Goal: Task Accomplishment & Management: Manage account settings

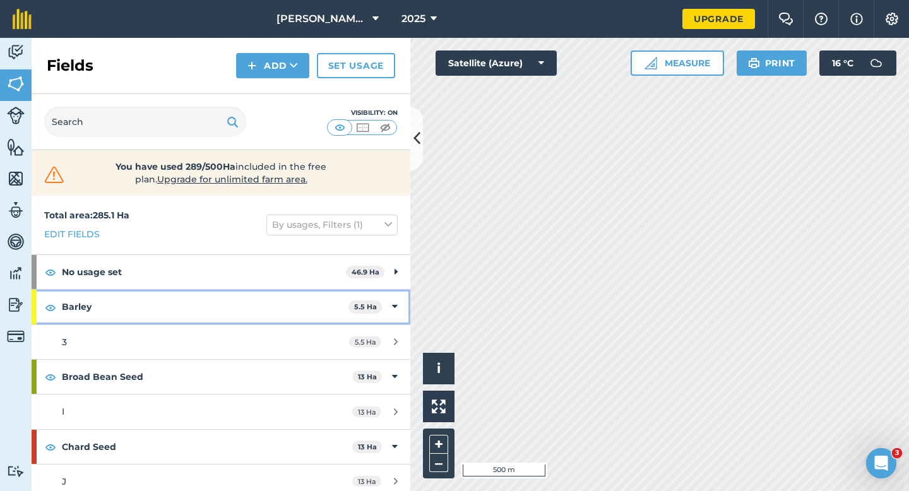
click at [378, 307] on span "5.5 Ha" at bounding box center [364, 306] width 33 height 13
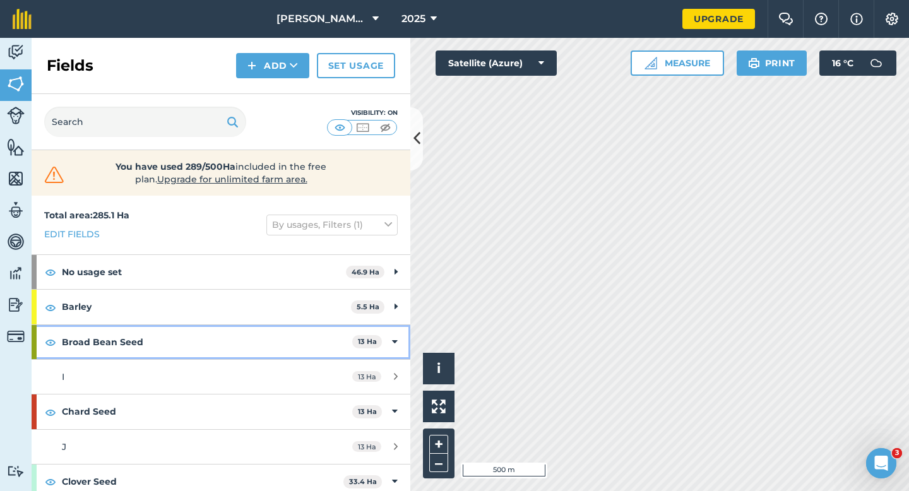
click at [390, 357] on div "Broad Bean Seed 13 Ha" at bounding box center [221, 342] width 379 height 34
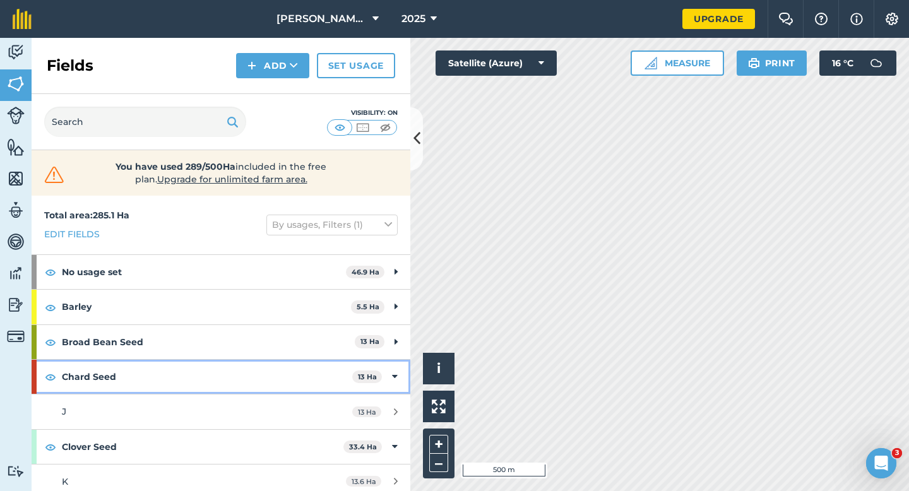
click at [391, 372] on div "Chard Seed 13 Ha" at bounding box center [221, 377] width 379 height 34
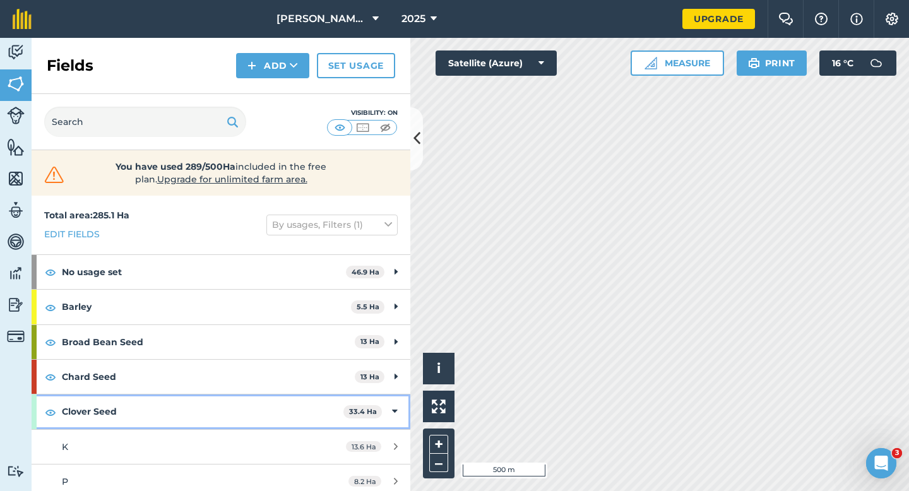
click at [396, 398] on div "Clover Seed 33.4 Ha" at bounding box center [221, 412] width 379 height 34
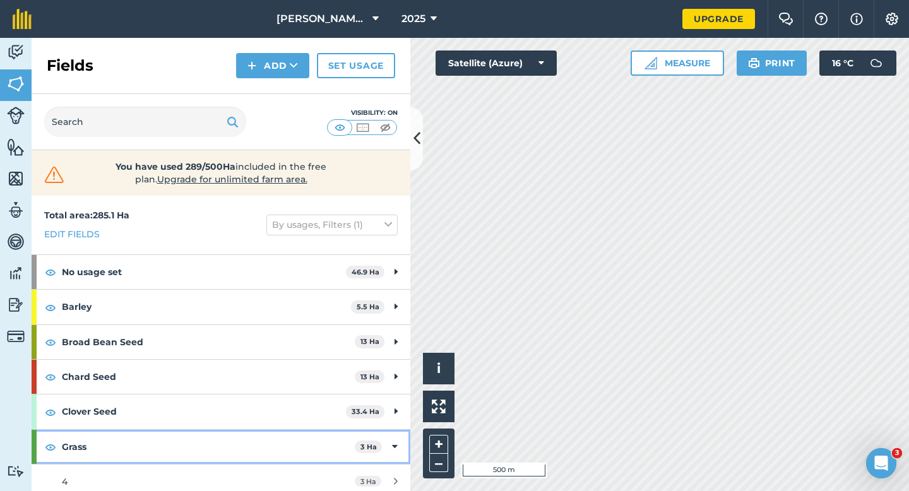
click at [397, 451] on icon at bounding box center [395, 447] width 6 height 14
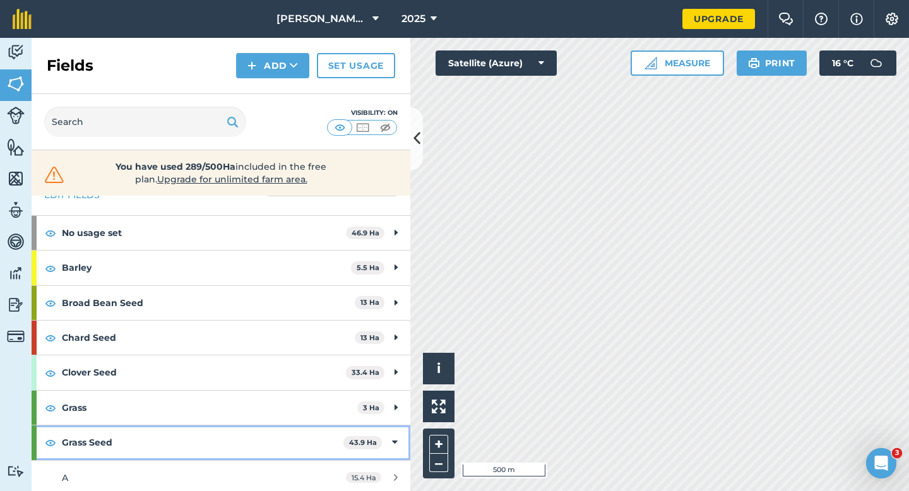
click at [394, 440] on icon at bounding box center [395, 443] width 6 height 14
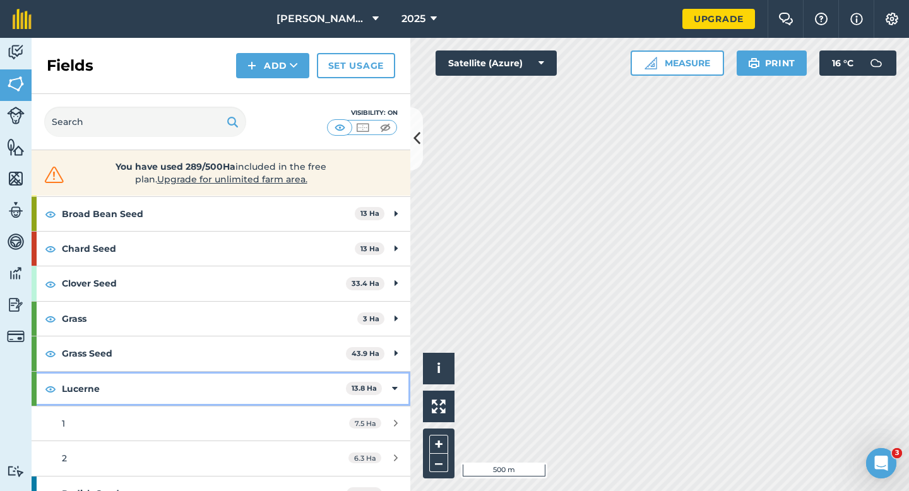
click at [384, 375] on div "Lucerne 13.8 Ha" at bounding box center [221, 389] width 379 height 34
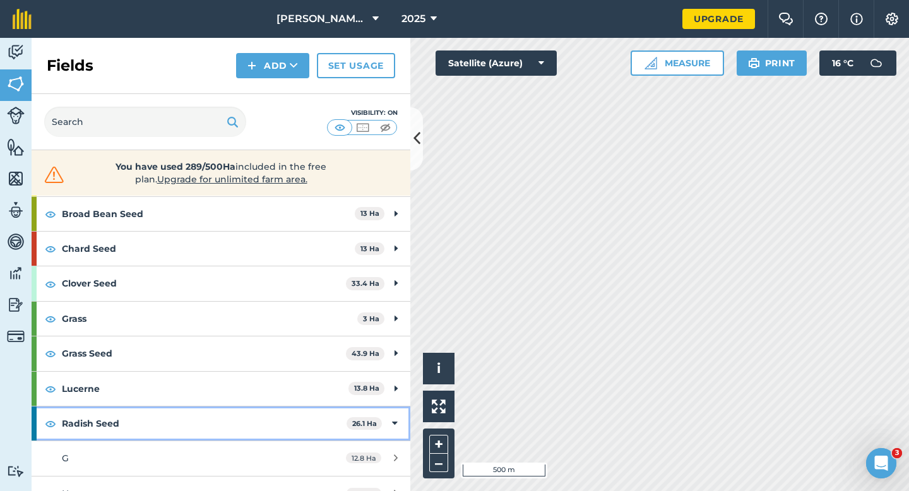
click at [391, 428] on div "Radish Seed 26.1 Ha" at bounding box center [221, 424] width 379 height 34
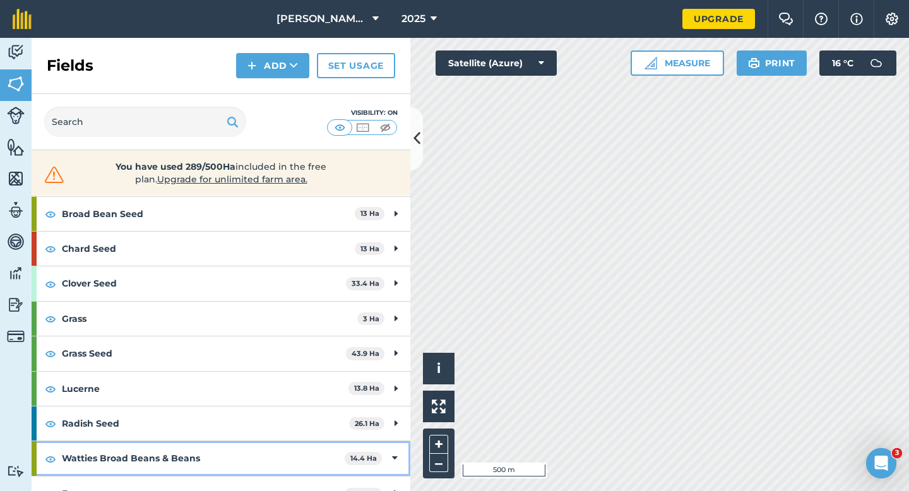
click at [395, 451] on icon at bounding box center [395, 458] width 6 height 14
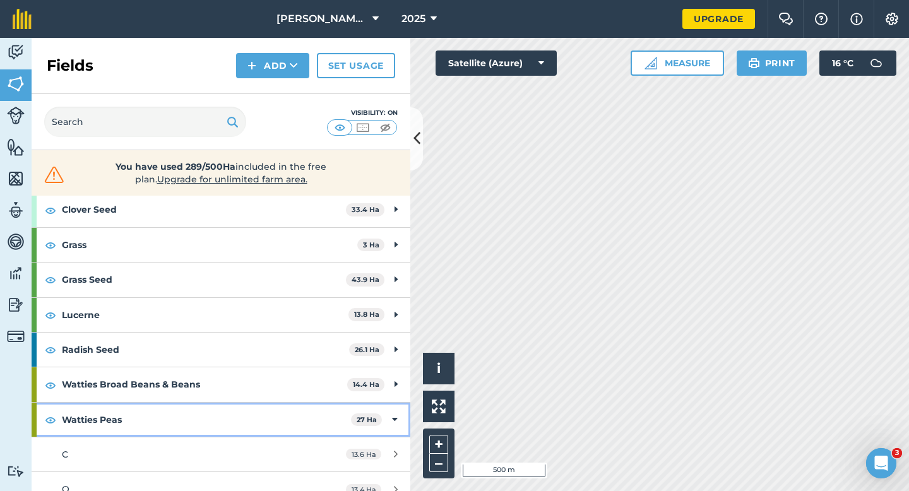
click at [388, 414] on div "Watties Peas 27 Ha" at bounding box center [221, 420] width 379 height 34
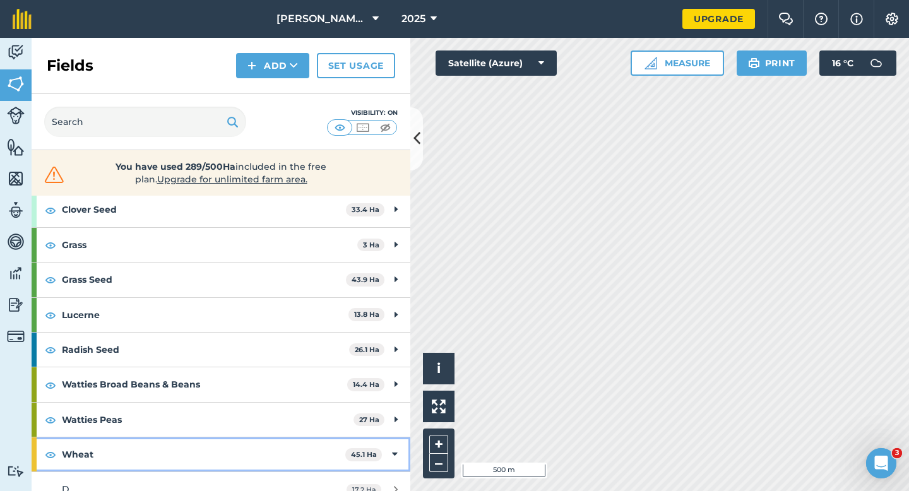
click at [389, 448] on div "Wheat 45.1 Ha" at bounding box center [221, 454] width 379 height 34
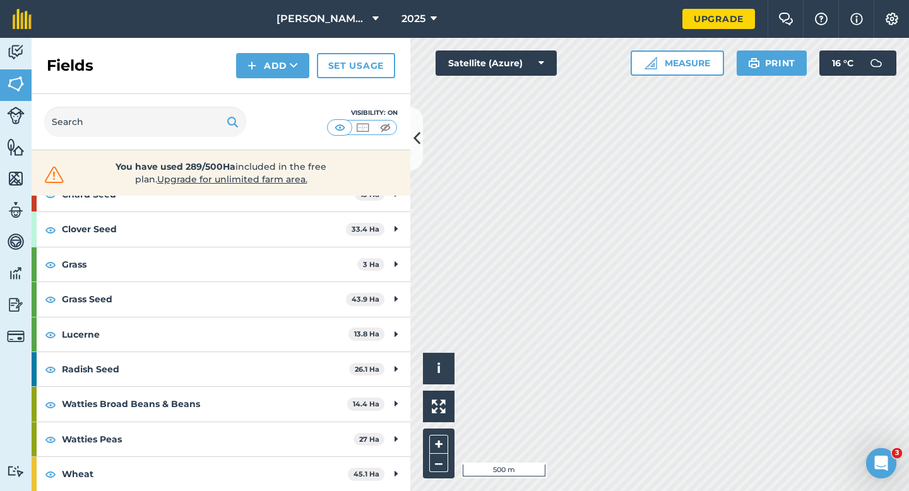
scroll to position [0, 0]
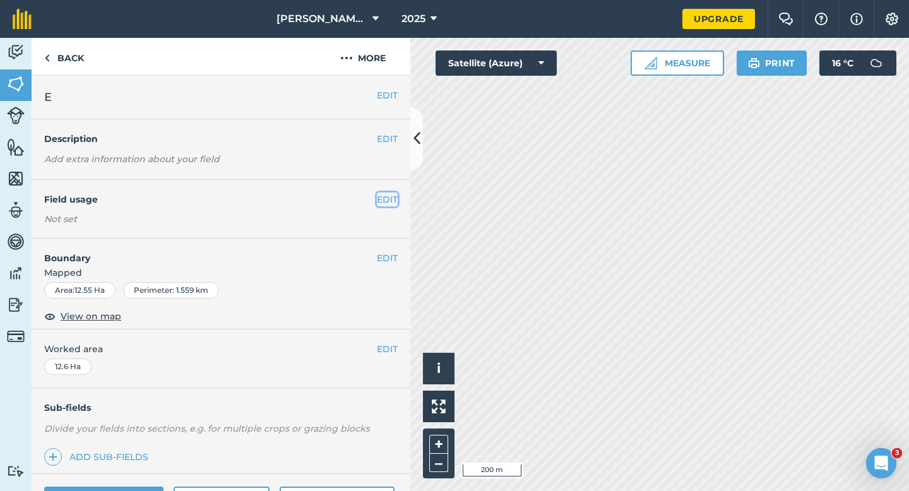
click at [393, 197] on button "EDIT" at bounding box center [387, 200] width 21 height 14
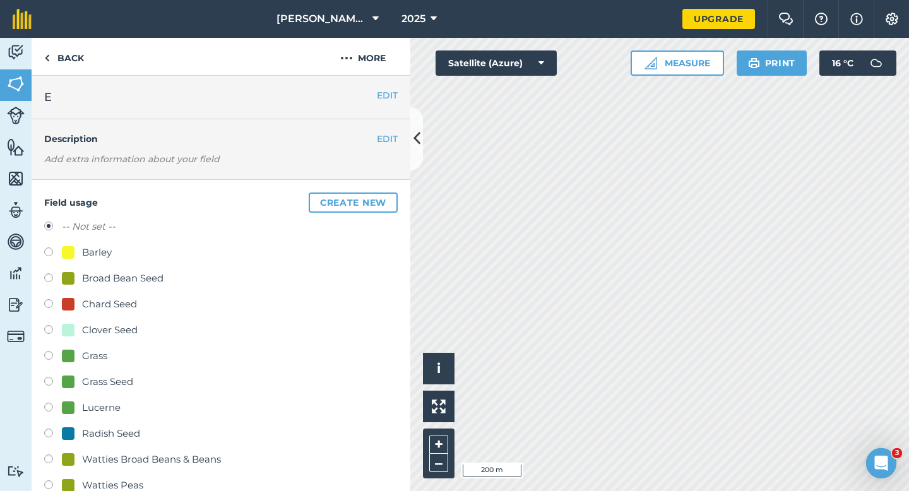
click at [87, 251] on div "Barley" at bounding box center [97, 252] width 30 height 15
radio input "true"
radio input "false"
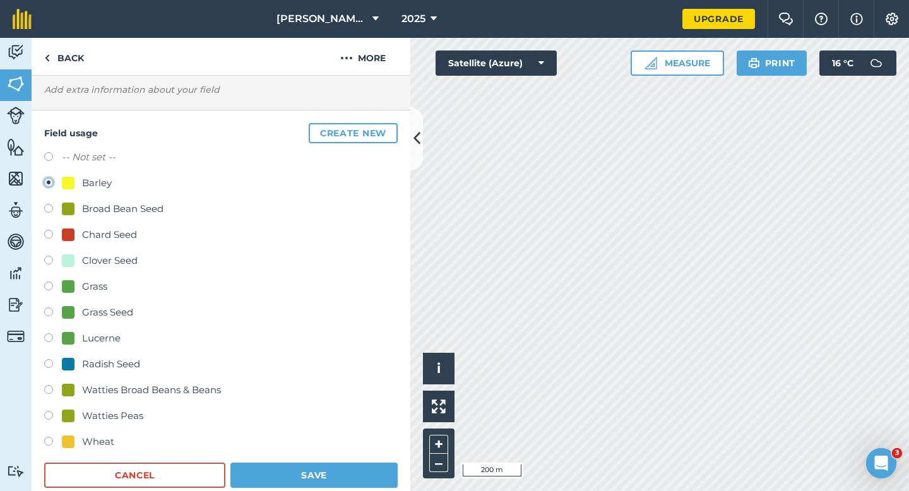
scroll to position [142, 0]
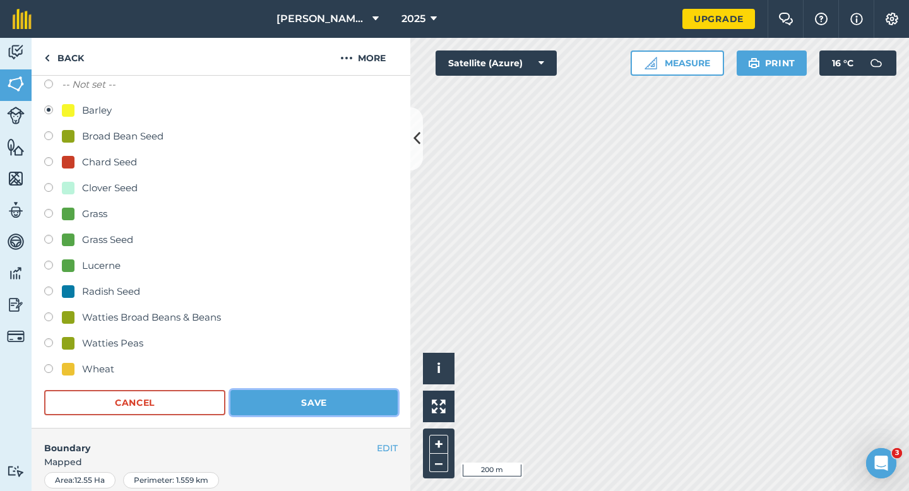
click at [315, 396] on button "Save" at bounding box center [313, 402] width 167 height 25
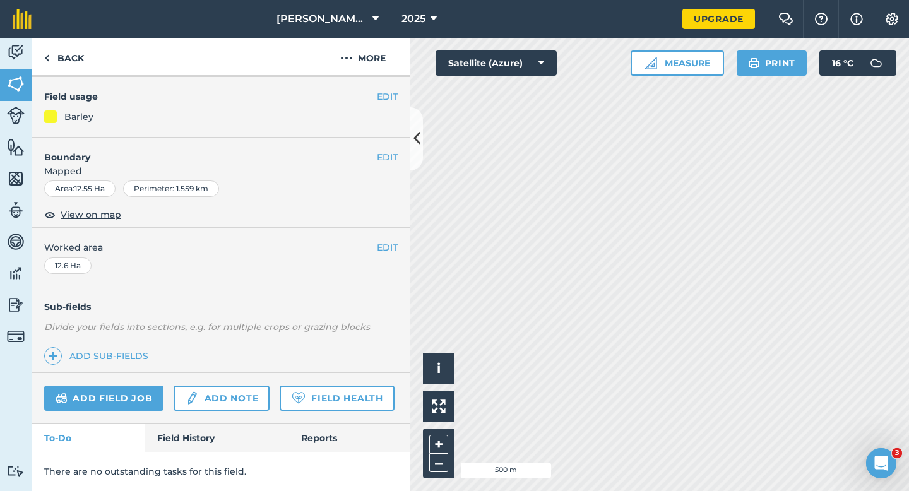
scroll to position [103, 0]
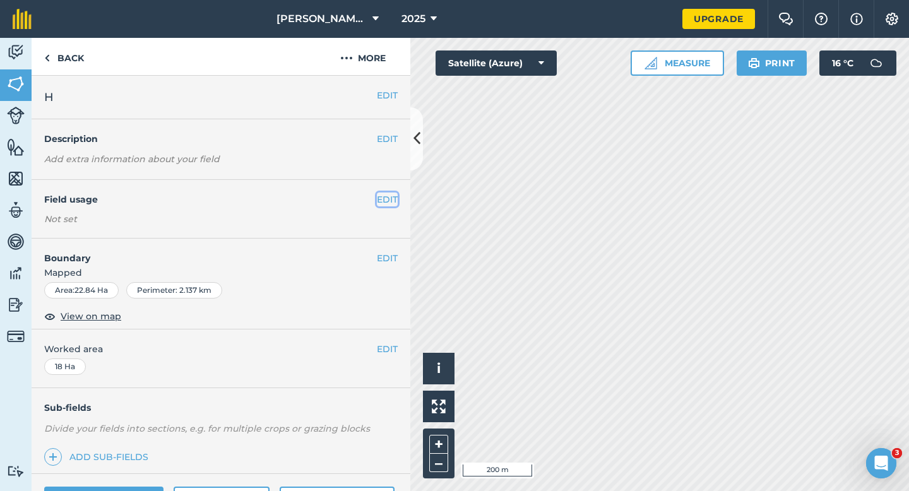
click at [384, 193] on button "EDIT" at bounding box center [387, 200] width 21 height 14
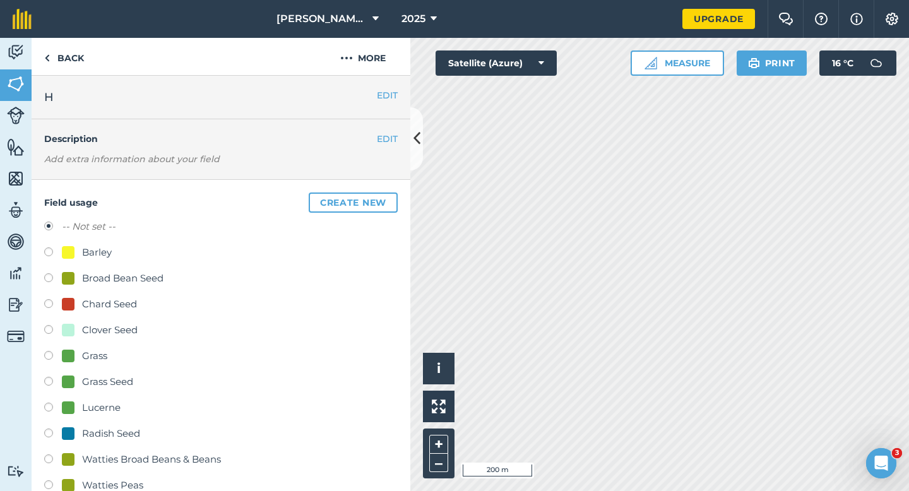
scroll to position [80, 0]
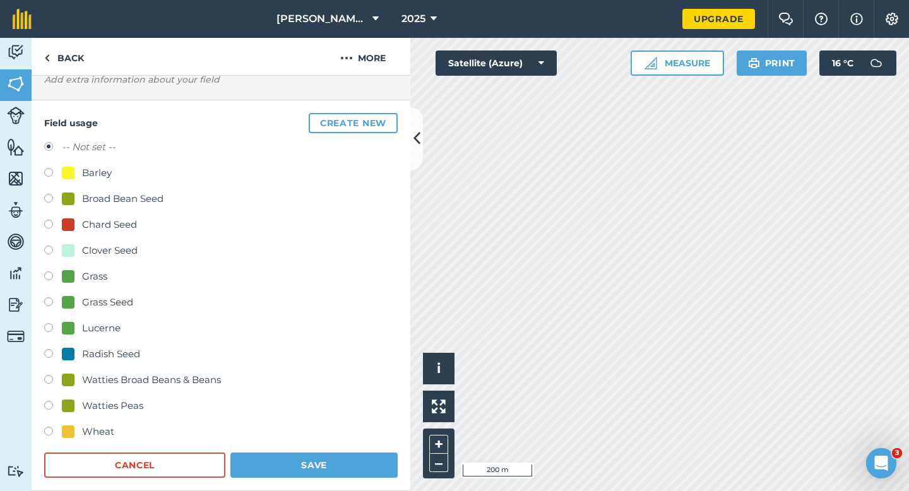
click at [82, 430] on div "Wheat" at bounding box center [98, 431] width 32 height 15
radio input "true"
radio input "false"
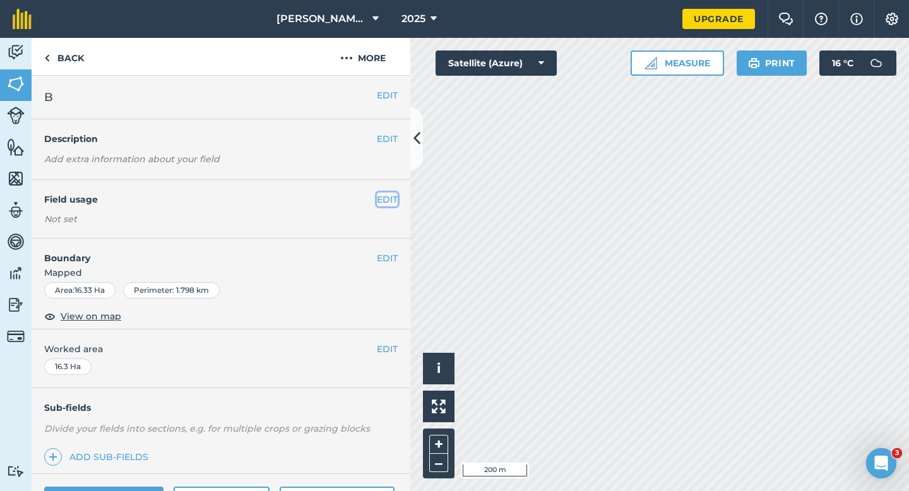
click at [388, 198] on button "EDIT" at bounding box center [387, 200] width 21 height 14
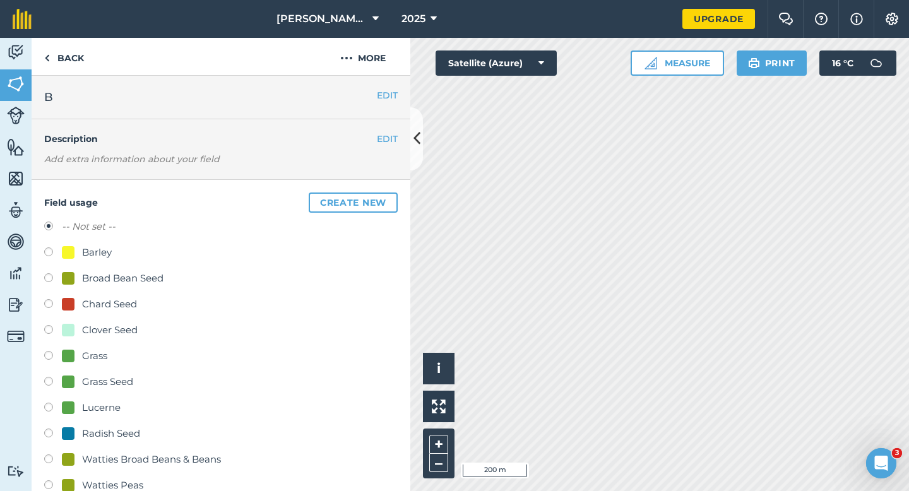
click at [107, 378] on div "Grass Seed" at bounding box center [107, 381] width 51 height 15
radio input "true"
radio input "false"
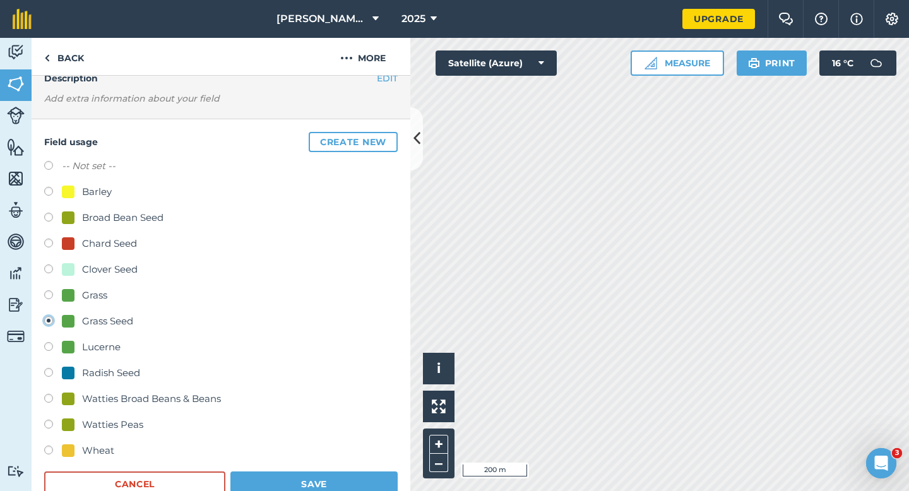
scroll to position [124, 0]
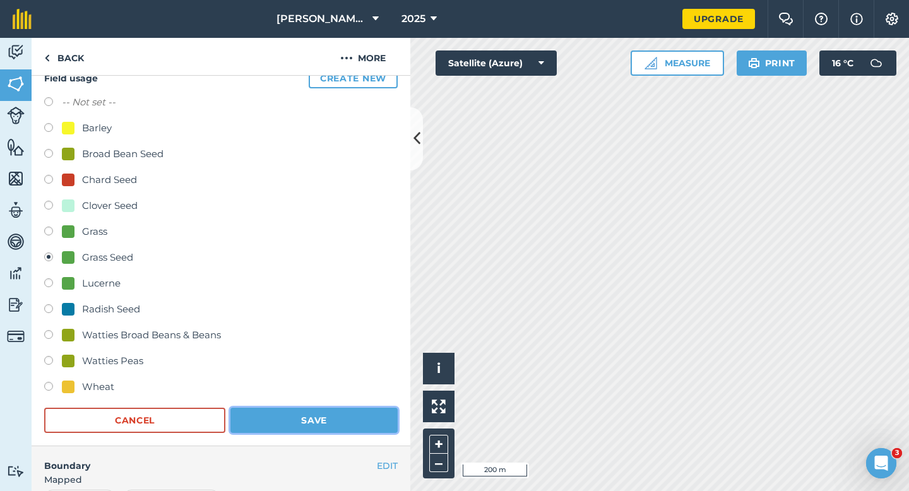
click at [285, 432] on button "Save" at bounding box center [313, 420] width 167 height 25
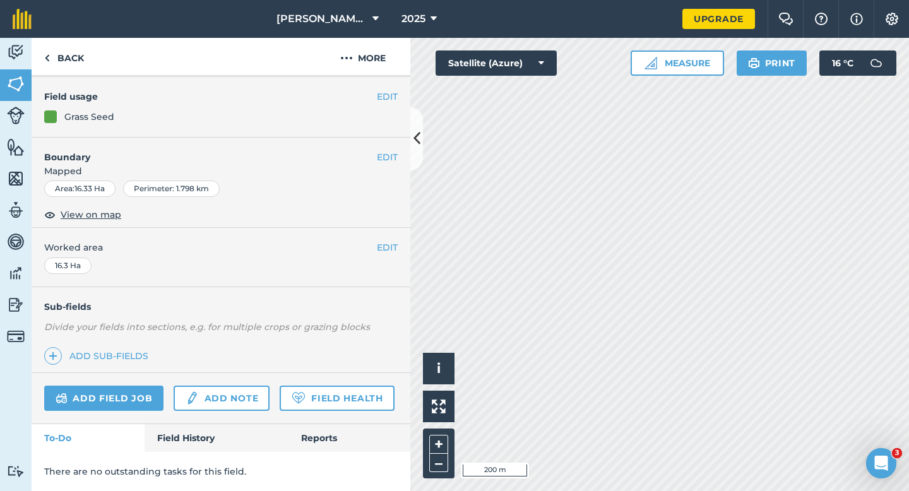
scroll to position [101, 0]
click at [389, 95] on button "EDIT" at bounding box center [387, 99] width 21 height 14
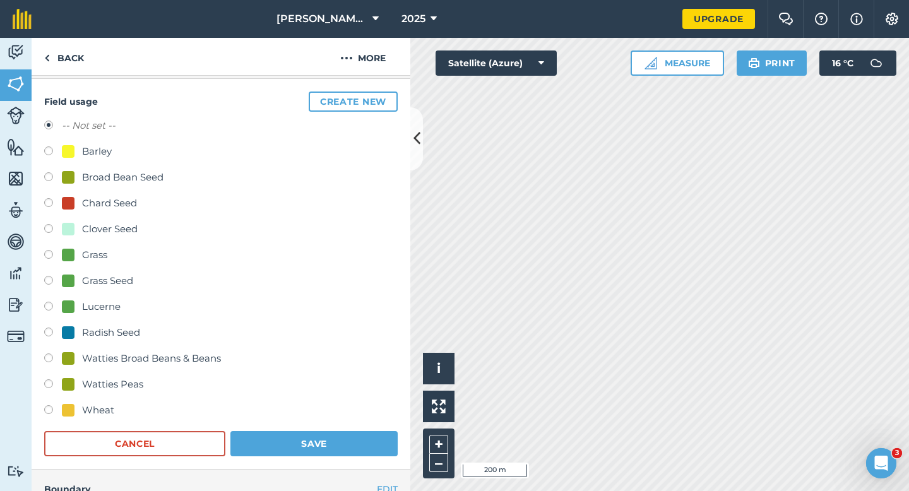
click at [123, 286] on div "Grass Seed" at bounding box center [107, 280] width 51 height 15
radio input "true"
radio input "false"
click at [287, 434] on button "Save" at bounding box center [313, 443] width 167 height 25
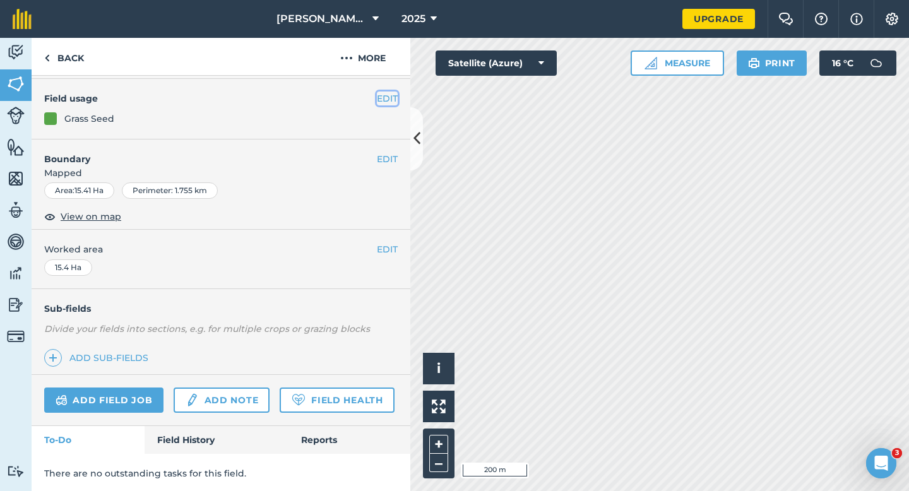
click at [383, 99] on button "EDIT" at bounding box center [387, 99] width 21 height 14
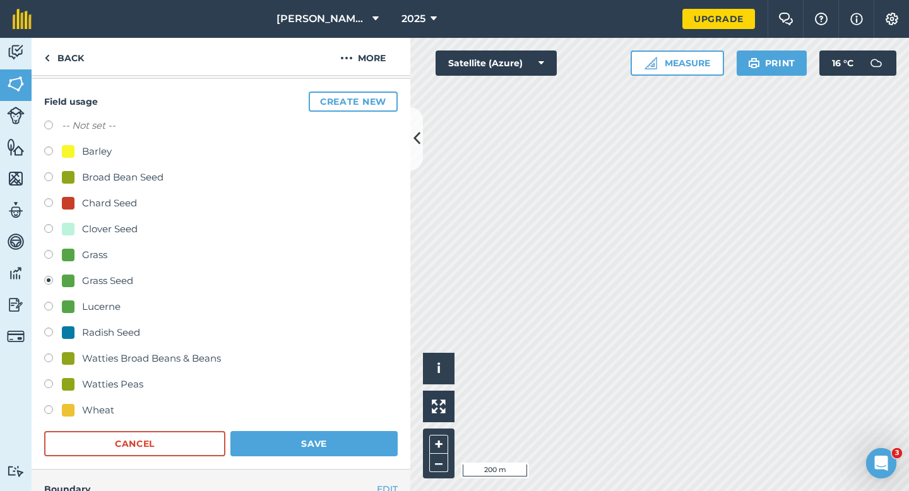
click at [89, 144] on div "Barley" at bounding box center [97, 151] width 30 height 15
radio input "true"
radio input "false"
click at [318, 440] on button "Save" at bounding box center [313, 443] width 167 height 25
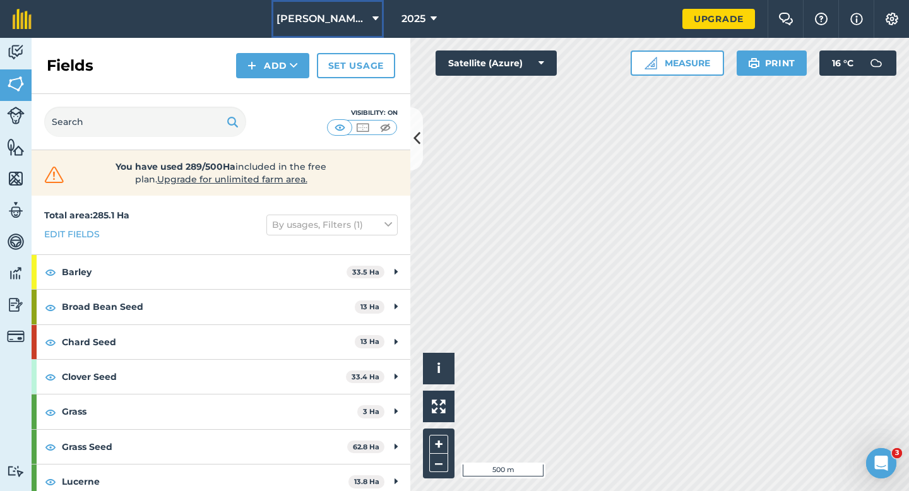
click at [308, 15] on span "[PERSON_NAME] & Sons" at bounding box center [321, 18] width 91 height 15
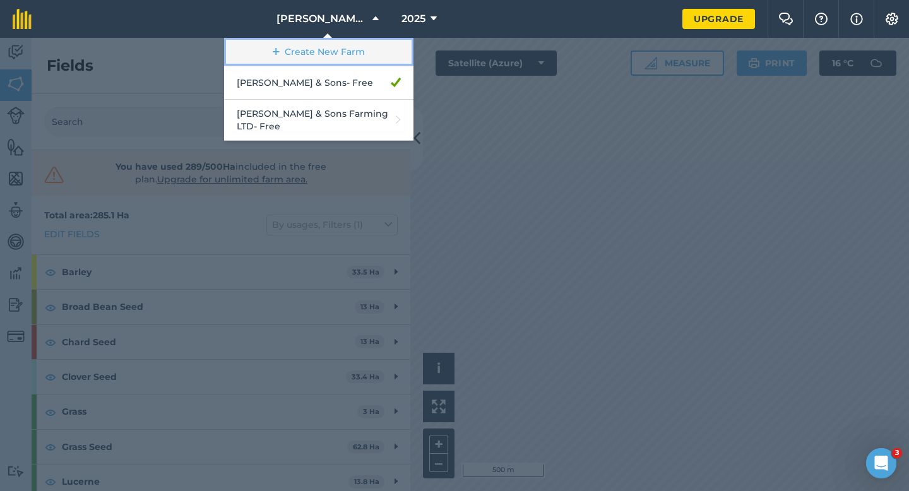
click at [326, 54] on link "Create New Farm" at bounding box center [318, 52] width 189 height 28
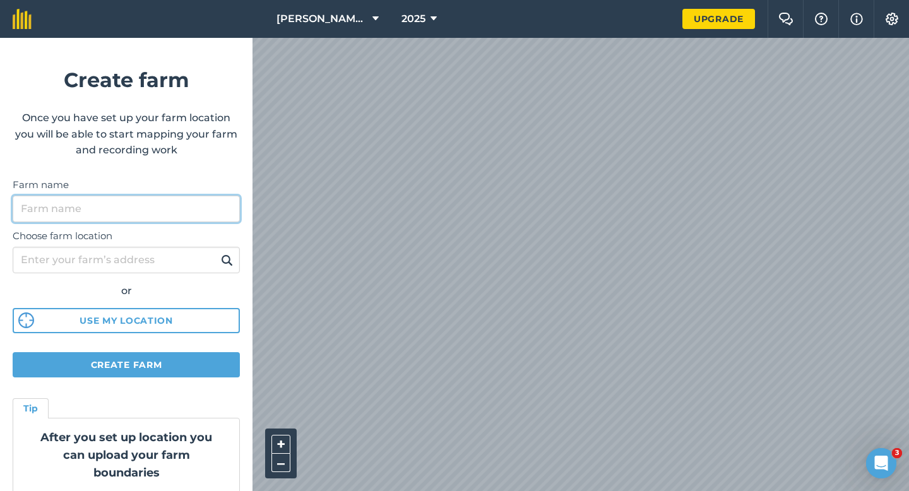
click at [170, 211] on input "Farm name" at bounding box center [126, 209] width 227 height 27
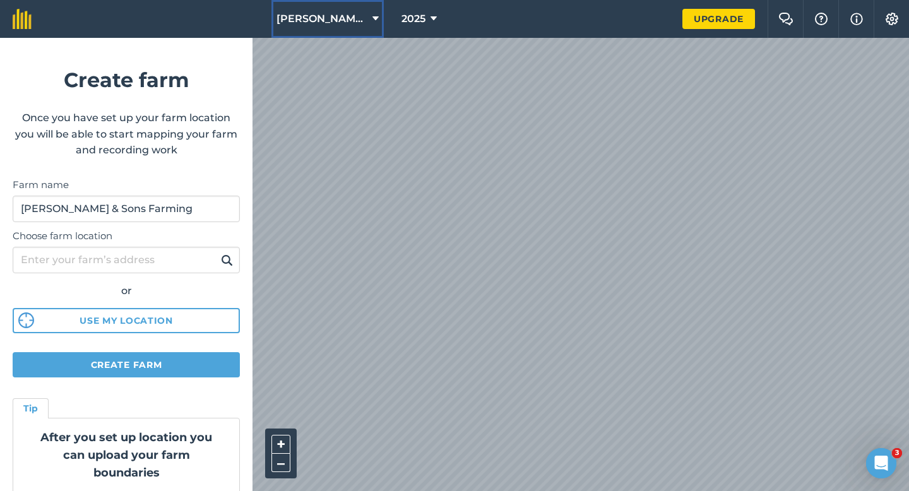
click at [309, 18] on span "[PERSON_NAME] & Sons" at bounding box center [321, 18] width 91 height 15
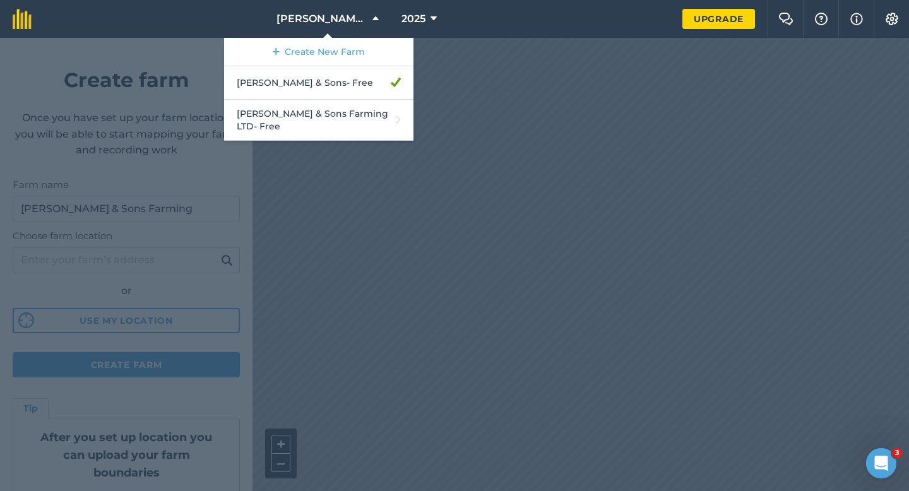
click at [193, 227] on div at bounding box center [454, 264] width 909 height 453
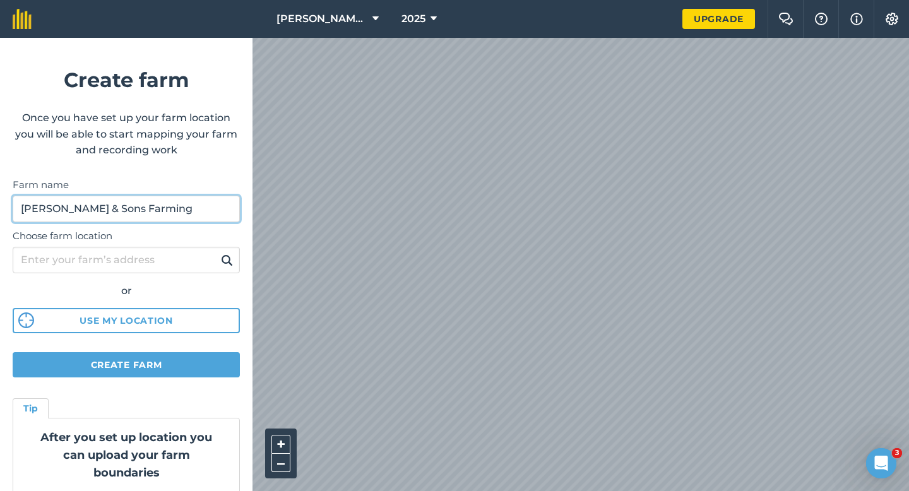
click at [162, 217] on input "[PERSON_NAME] & Sons Farming" at bounding box center [126, 209] width 227 height 27
drag, startPoint x: 145, startPoint y: 215, endPoint x: 54, endPoint y: 210, distance: 90.4
click at [54, 210] on input "[PERSON_NAME] & Sons Farming" at bounding box center [126, 209] width 227 height 27
type input "[PERSON_NAME] Farming Partnership"
click at [412, 23] on div "[PERSON_NAME] & Sons 2025 Upgrade Farm Chat Help Info Settings Create farm Once…" at bounding box center [454, 19] width 909 height 38
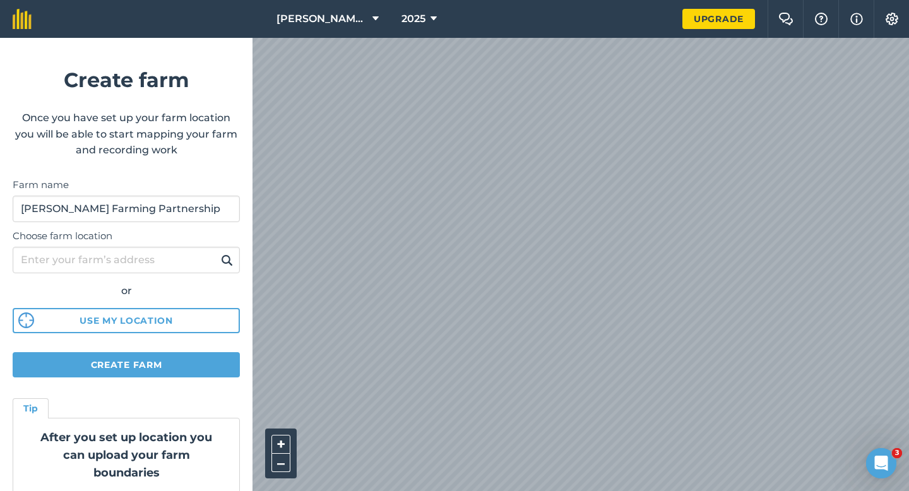
click at [732, 0] on html "[PERSON_NAME] & Sons 2025 Upgrade Farm Chat Help Info Settings Create farm Once…" at bounding box center [454, 245] width 909 height 491
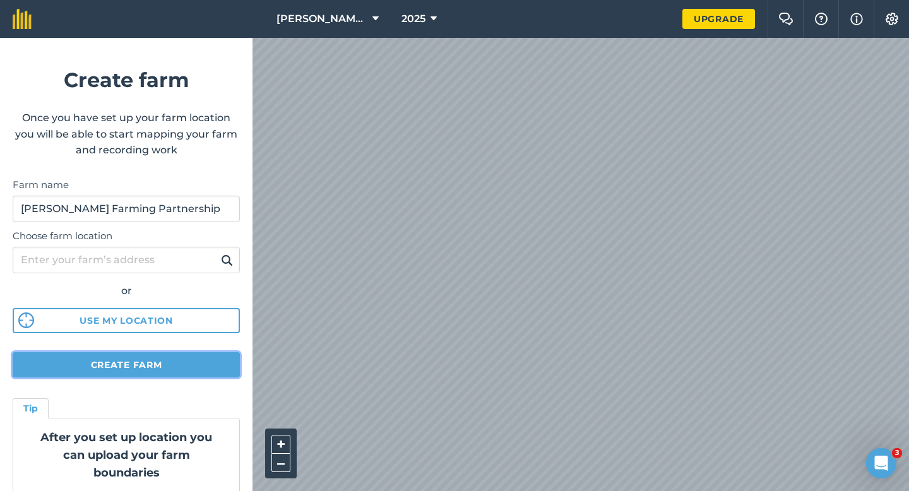
click at [215, 354] on button "Create farm" at bounding box center [126, 364] width 227 height 25
click at [158, 366] on button "Create farm" at bounding box center [126, 364] width 227 height 25
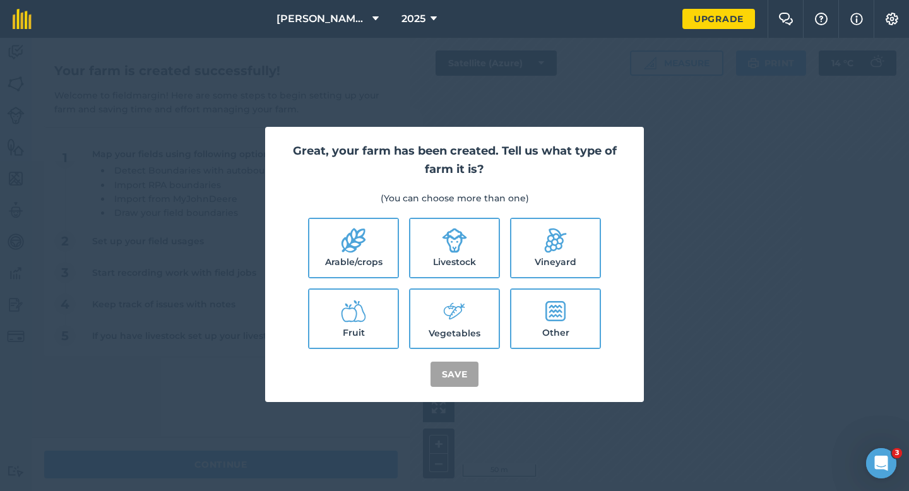
click at [379, 246] on label "Arable/crops" at bounding box center [353, 248] width 88 height 58
checkbox input "true"
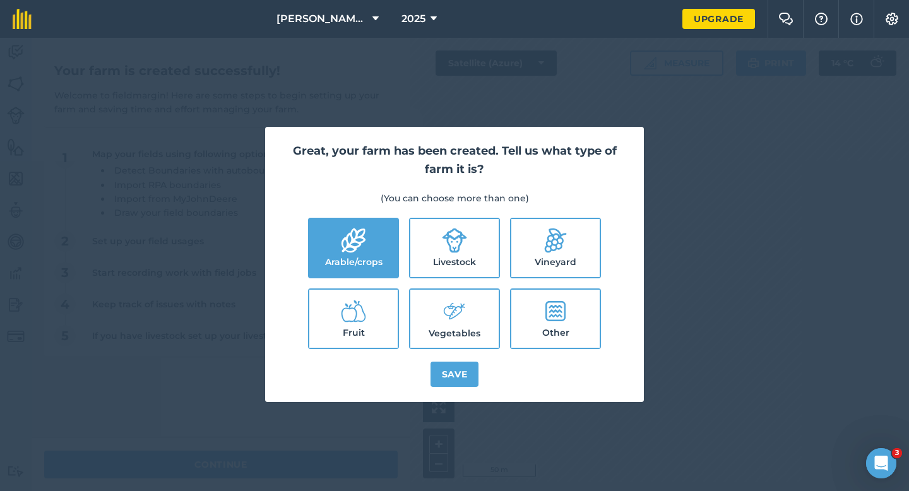
click at [439, 252] on label "Livestock" at bounding box center [454, 248] width 88 height 58
checkbox input "true"
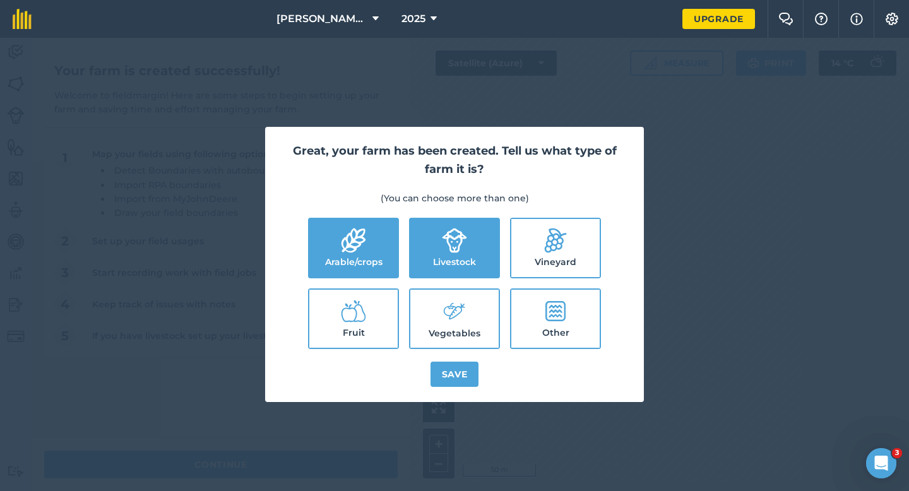
click at [442, 302] on icon at bounding box center [454, 311] width 25 height 27
checkbox input "true"
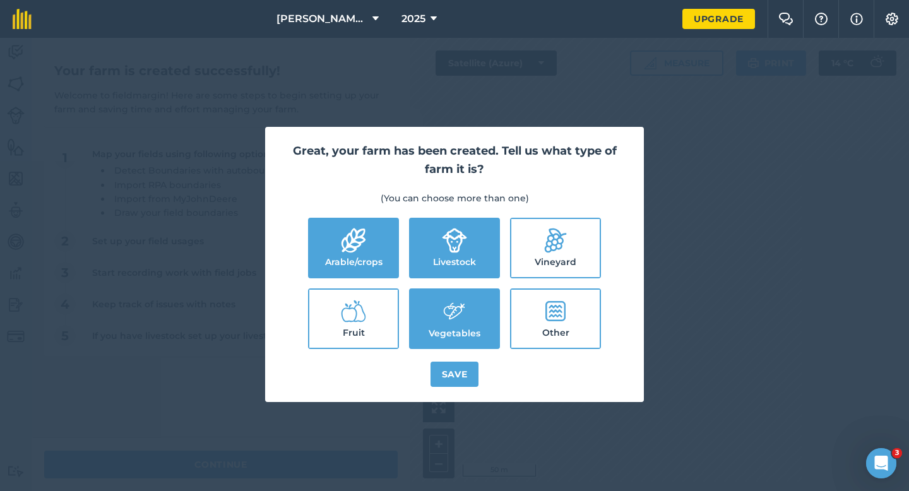
click at [441, 356] on div "Great, your farm has been created. Tell us what type of farm it is? (You can ch…" at bounding box center [454, 264] width 379 height 275
click at [441, 378] on button "Save" at bounding box center [455, 374] width 49 height 25
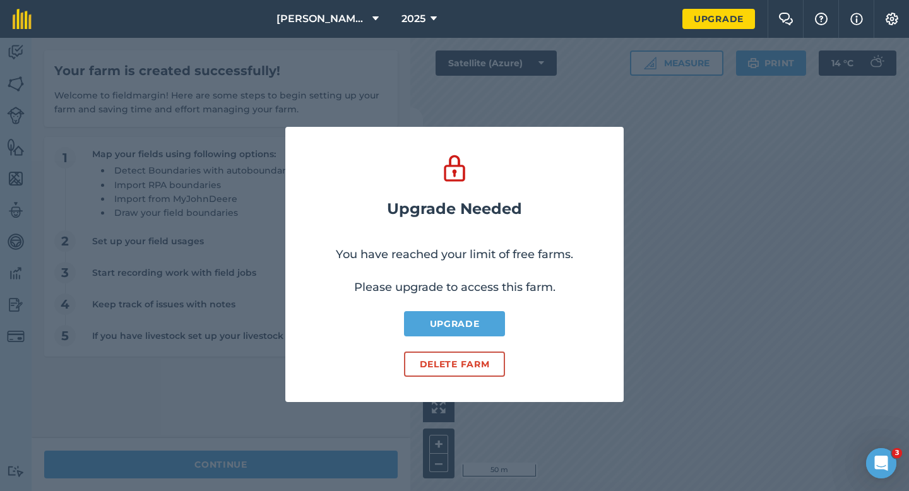
click at [311, 461] on div "Upgrade Needed You have reached your limit of free farms. Please upgrade to acc…" at bounding box center [454, 264] width 909 height 453
click at [441, 364] on button "Delete farm" at bounding box center [454, 364] width 101 height 25
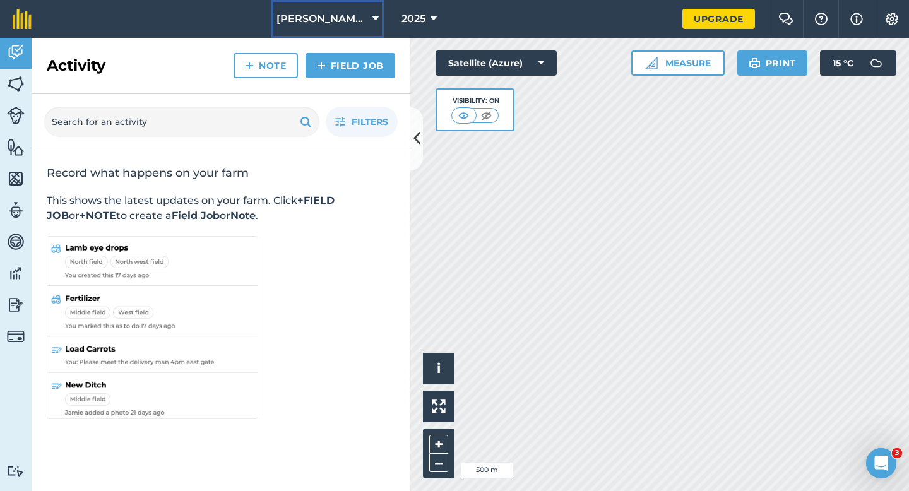
click at [336, 31] on button "[PERSON_NAME] & Sons" at bounding box center [327, 19] width 112 height 38
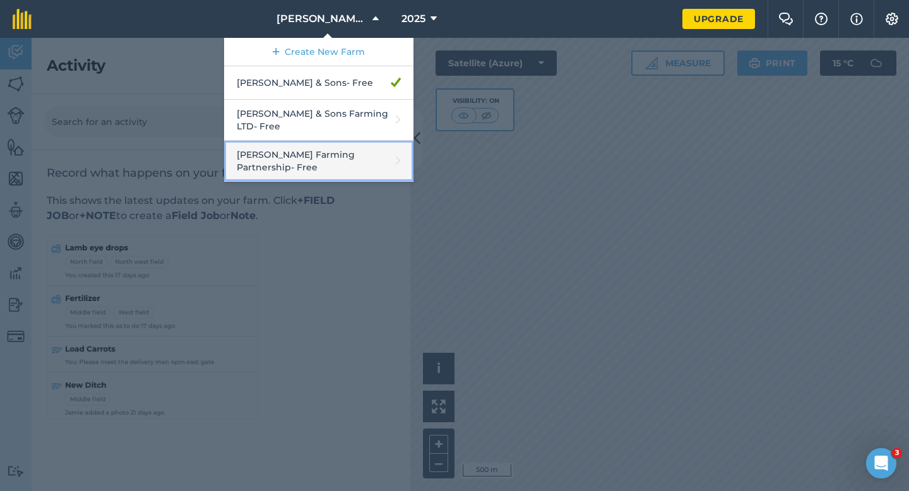
click at [343, 149] on link "[PERSON_NAME] Farming Partnership - Free" at bounding box center [318, 161] width 189 height 41
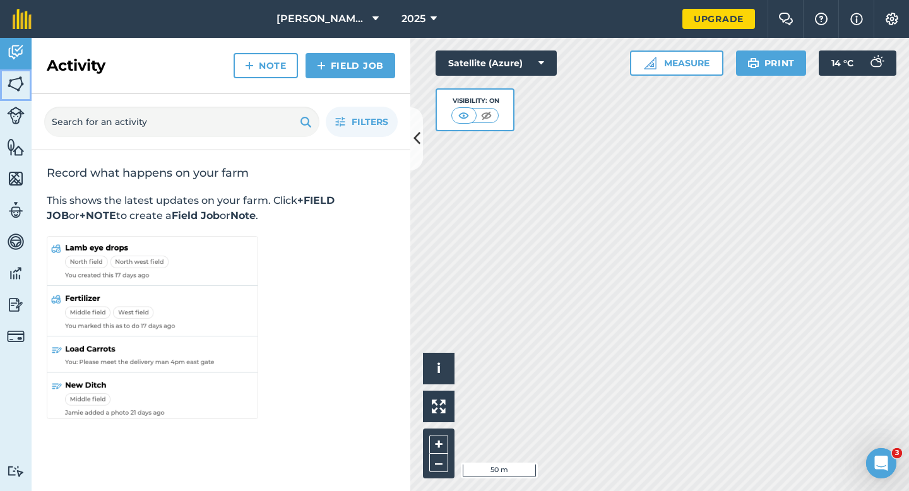
click at [21, 86] on img at bounding box center [16, 83] width 18 height 19
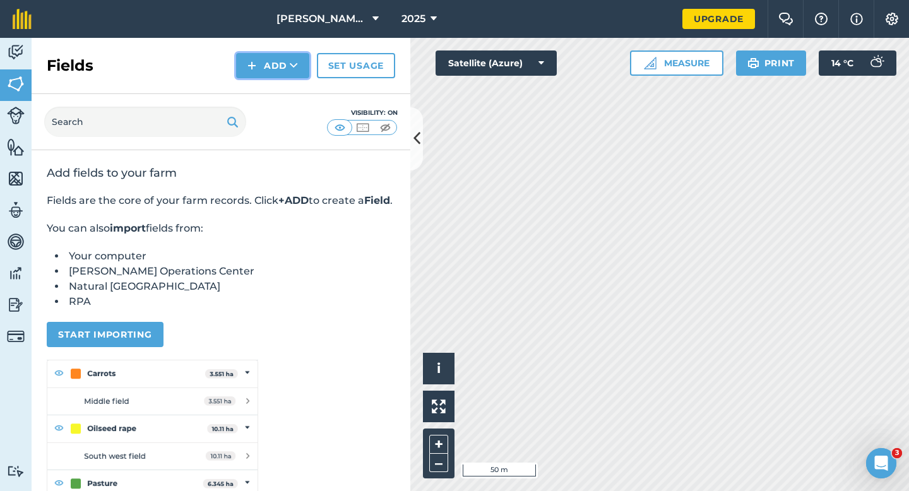
click at [263, 60] on button "Add" at bounding box center [272, 65] width 73 height 25
click at [276, 88] on link "Draw" at bounding box center [272, 94] width 69 height 28
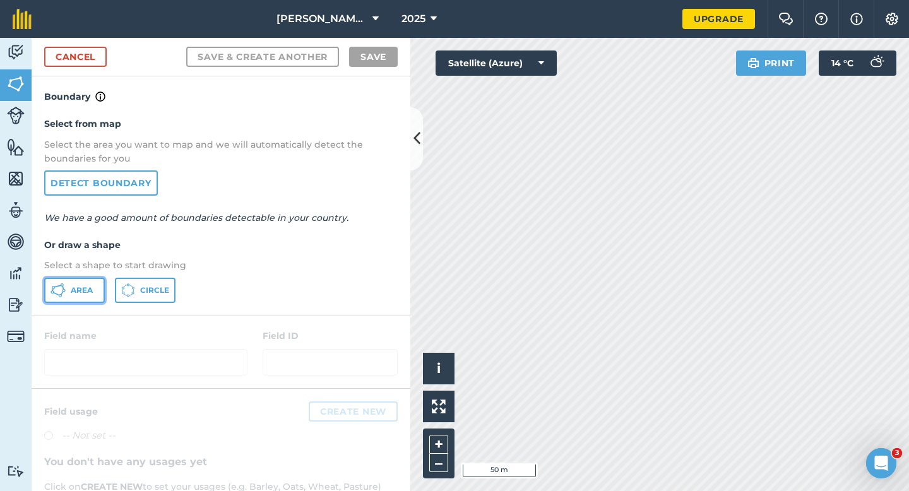
click at [80, 287] on span "Area" at bounding box center [82, 290] width 22 height 10
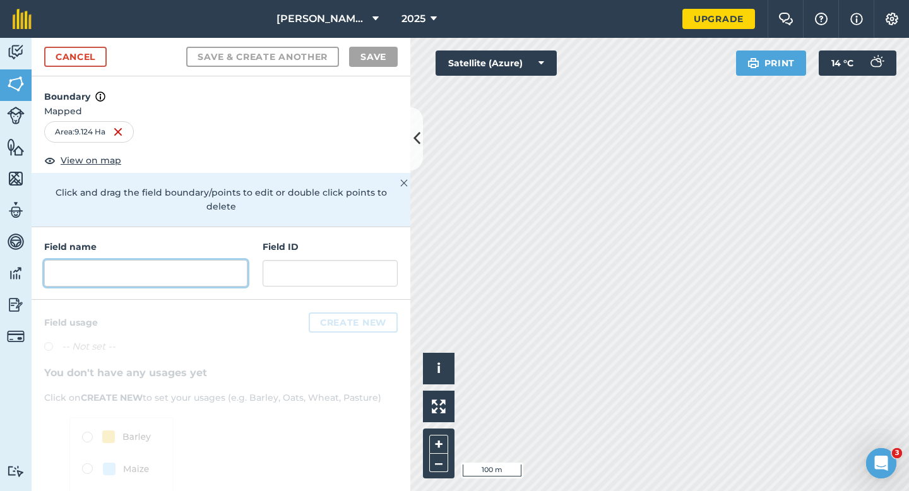
click at [217, 260] on input "text" at bounding box center [145, 273] width 203 height 27
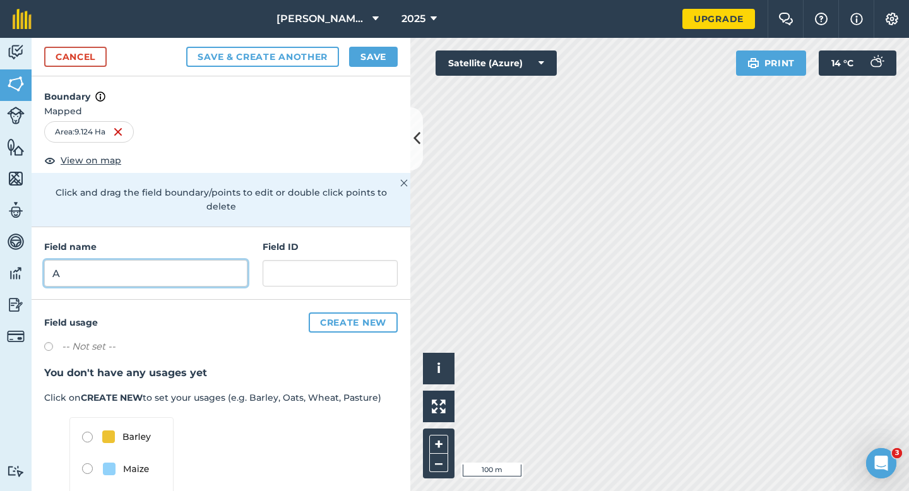
type input "A"
click at [365, 56] on button "Save" at bounding box center [373, 57] width 49 height 20
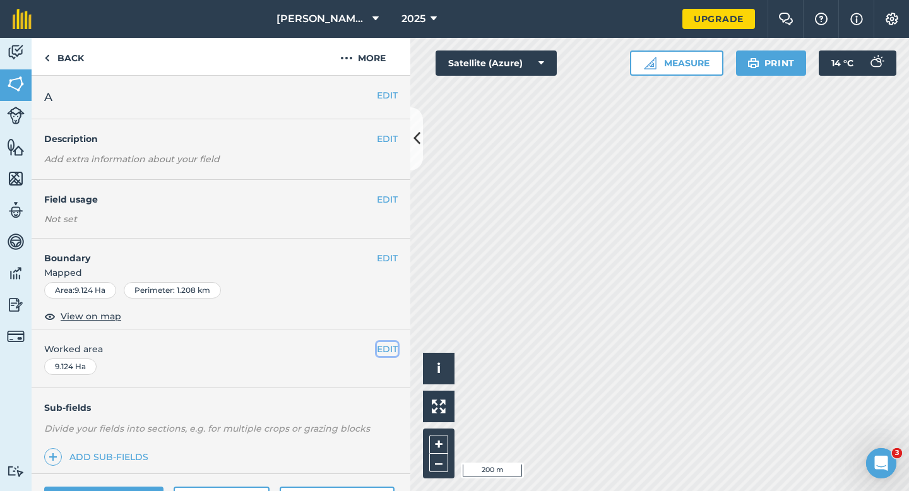
click at [379, 345] on button "EDIT" at bounding box center [387, 349] width 21 height 14
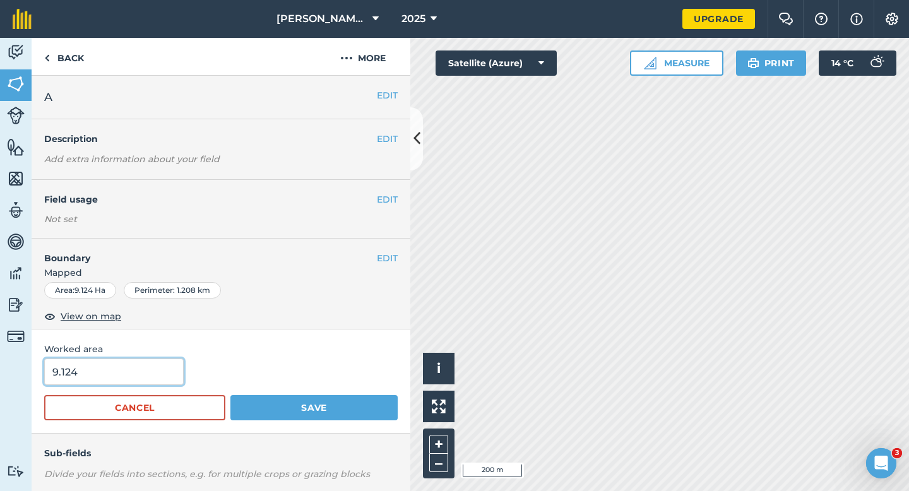
click at [132, 384] on input "9.124" at bounding box center [114, 372] width 140 height 27
type input "10"
click at [230, 395] on button "Save" at bounding box center [313, 407] width 167 height 25
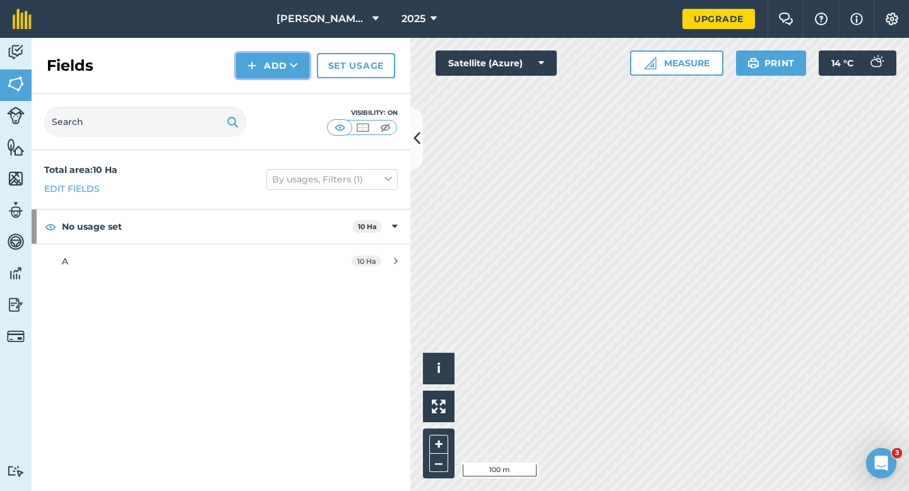
click at [300, 71] on button "Add" at bounding box center [272, 65] width 73 height 25
click at [300, 96] on link "Draw" at bounding box center [272, 94] width 69 height 28
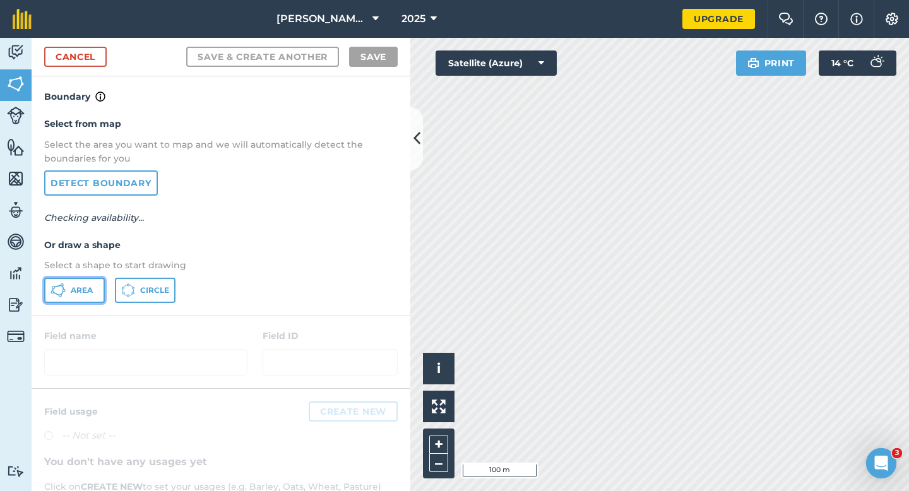
click at [71, 286] on span "Area" at bounding box center [82, 290] width 22 height 10
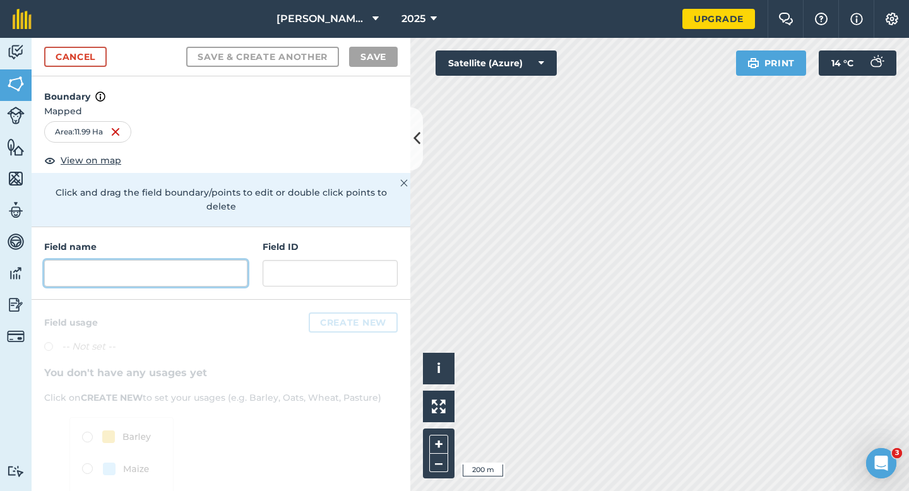
click at [201, 260] on input "text" at bounding box center [145, 273] width 203 height 27
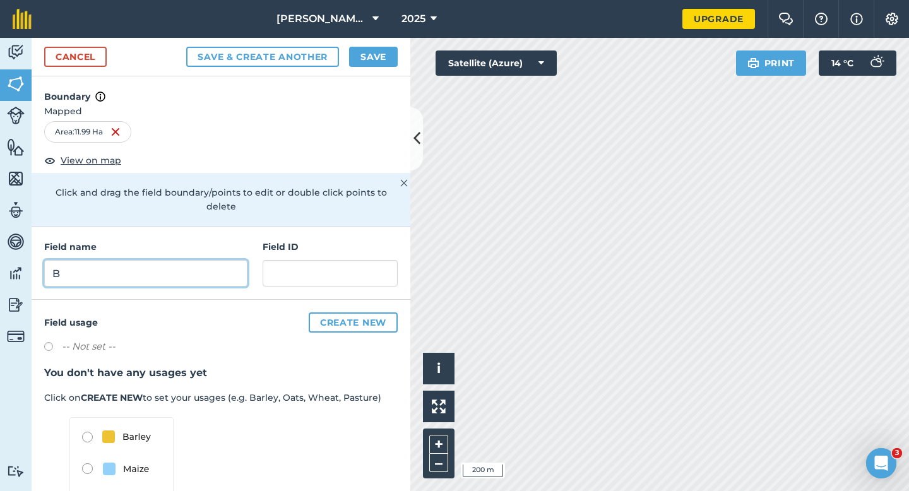
type input "B"
click at [359, 61] on button "Save" at bounding box center [373, 57] width 49 height 20
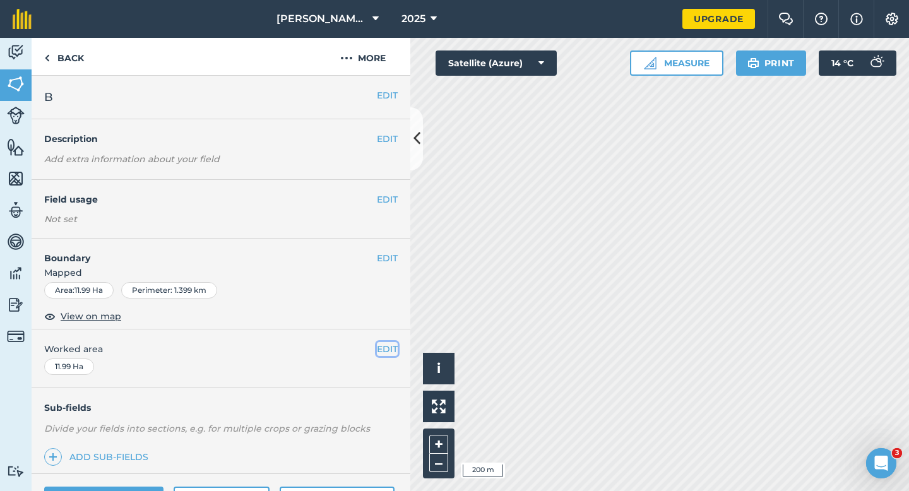
click at [394, 352] on button "EDIT" at bounding box center [387, 349] width 21 height 14
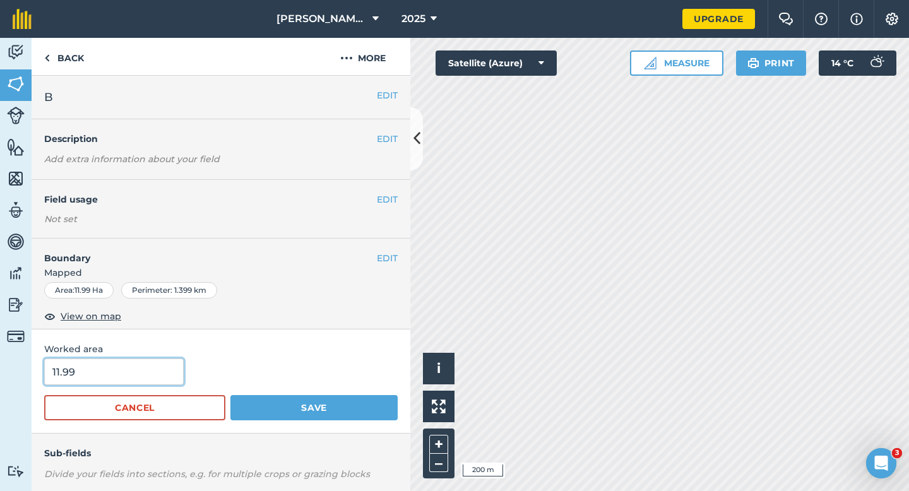
click at [79, 372] on input "11.99" at bounding box center [114, 372] width 140 height 27
type input "12"
click at [230, 395] on button "Save" at bounding box center [313, 407] width 167 height 25
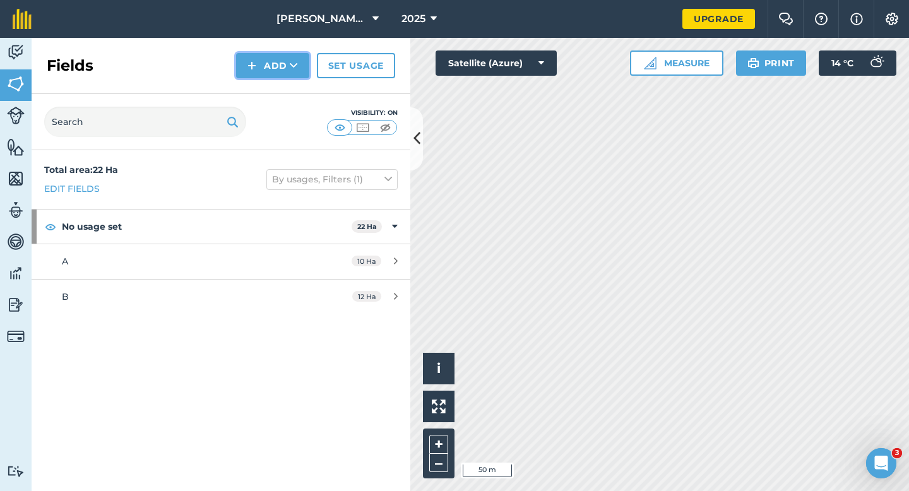
click at [254, 65] on img at bounding box center [251, 65] width 9 height 15
click at [269, 105] on link "Draw" at bounding box center [272, 94] width 69 height 28
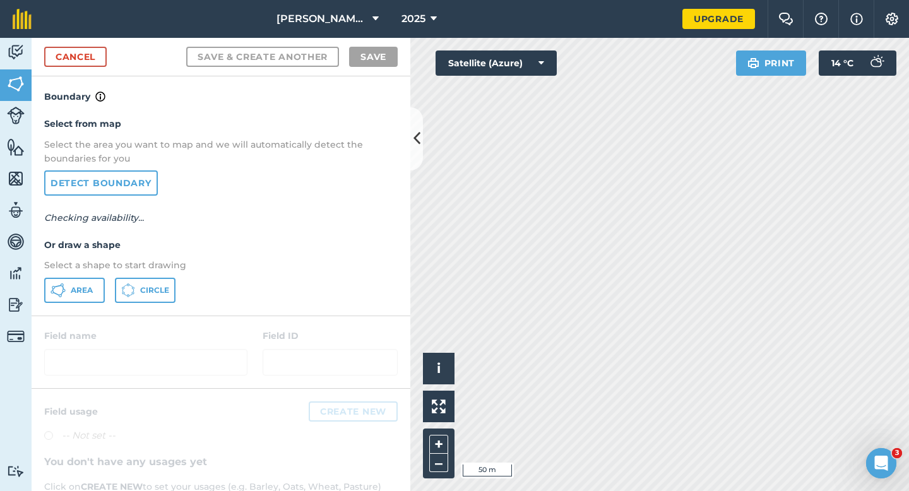
click at [102, 268] on p "Select a shape to start drawing" at bounding box center [221, 265] width 354 height 14
click at [100, 272] on div "Select from map Select the area you want to map and we will automatically detec…" at bounding box center [221, 209] width 379 height 211
click at [91, 292] on span "Area" at bounding box center [82, 290] width 22 height 10
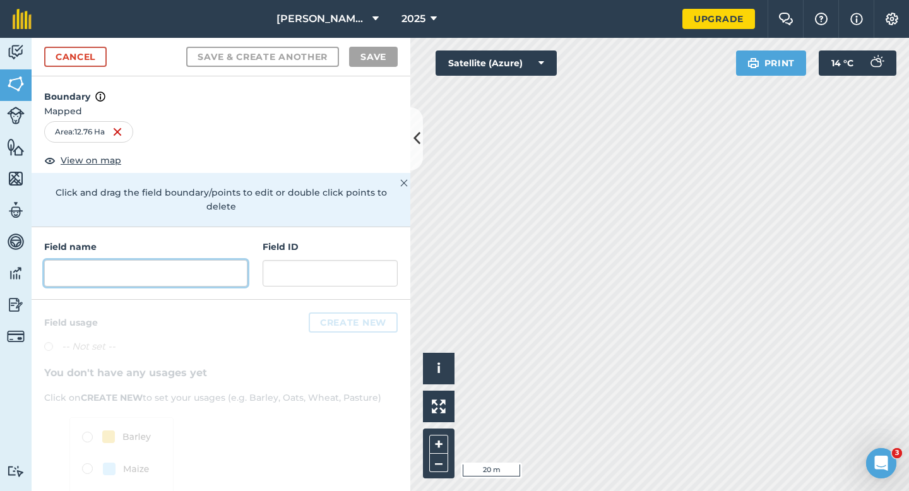
click at [222, 260] on input "text" at bounding box center [145, 273] width 203 height 27
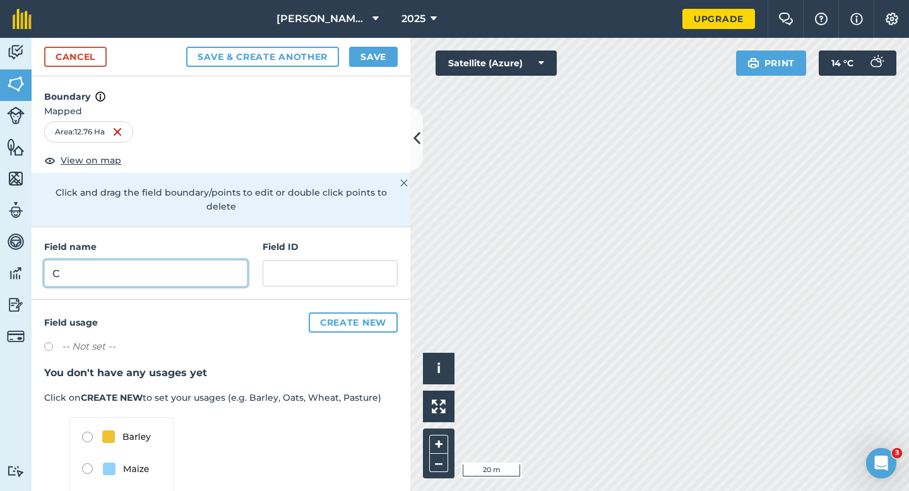
type input "C"
click at [384, 66] on button "Save" at bounding box center [373, 57] width 49 height 20
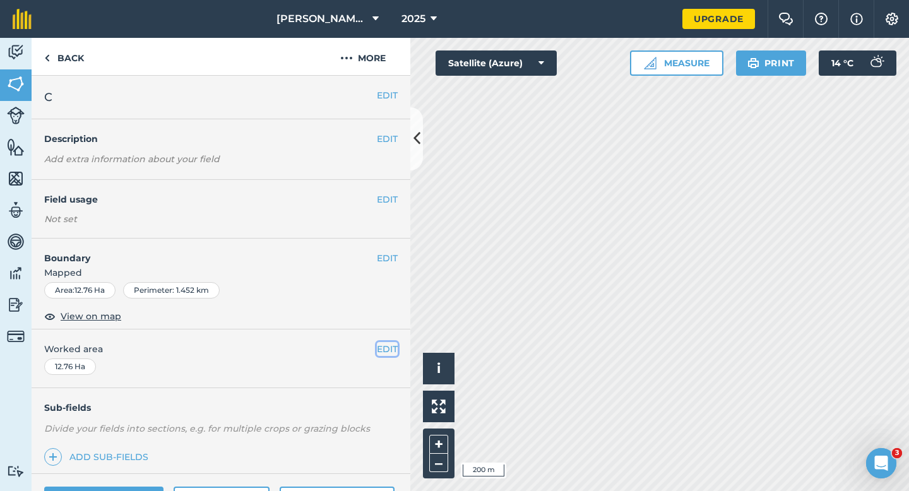
click at [388, 349] on button "EDIT" at bounding box center [387, 349] width 21 height 14
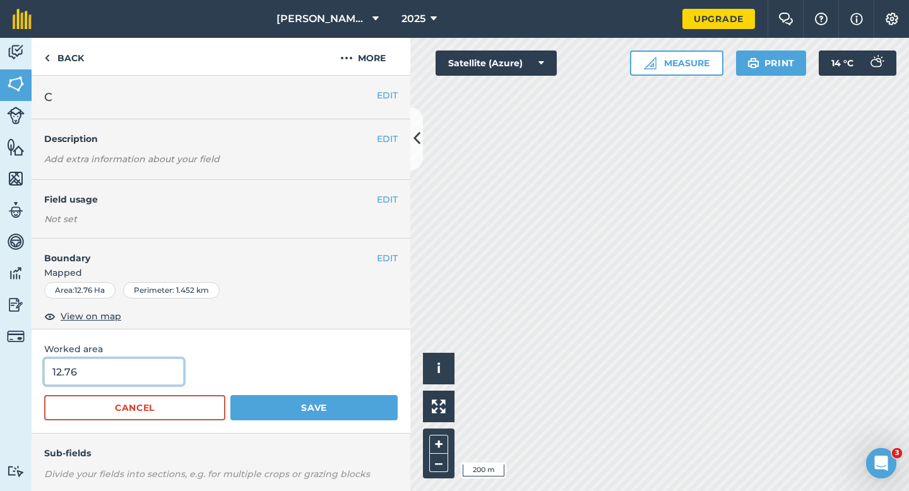
type input "13"
click at [138, 372] on input "13" at bounding box center [114, 372] width 140 height 27
click at [230, 395] on button "Save" at bounding box center [313, 407] width 167 height 25
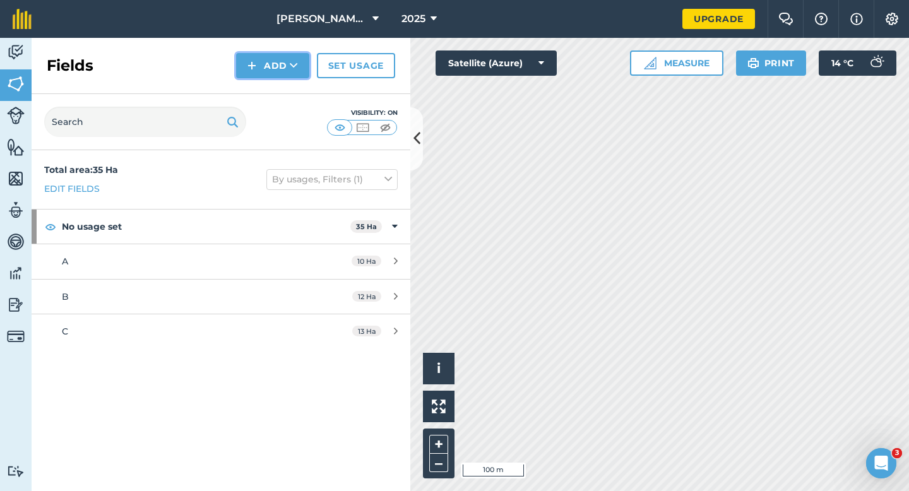
click at [274, 74] on button "Add" at bounding box center [272, 65] width 73 height 25
click at [274, 95] on link "Draw" at bounding box center [272, 94] width 69 height 28
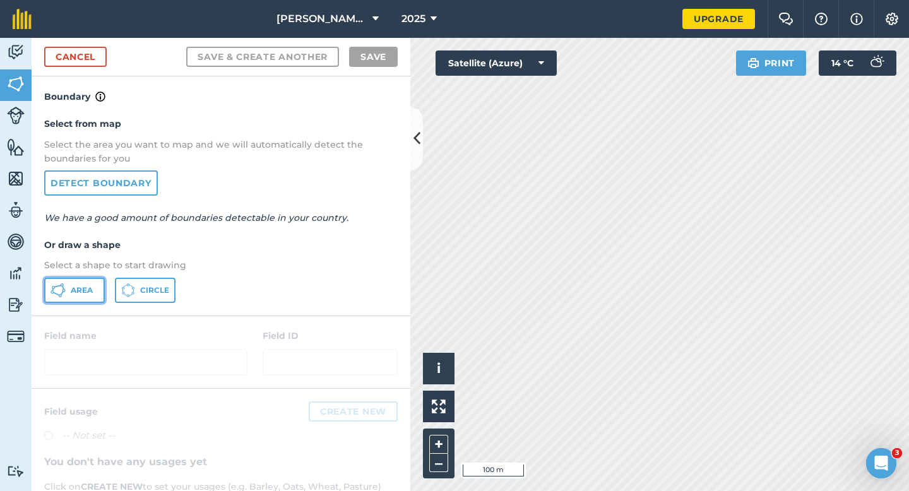
click at [73, 288] on span "Area" at bounding box center [82, 290] width 22 height 10
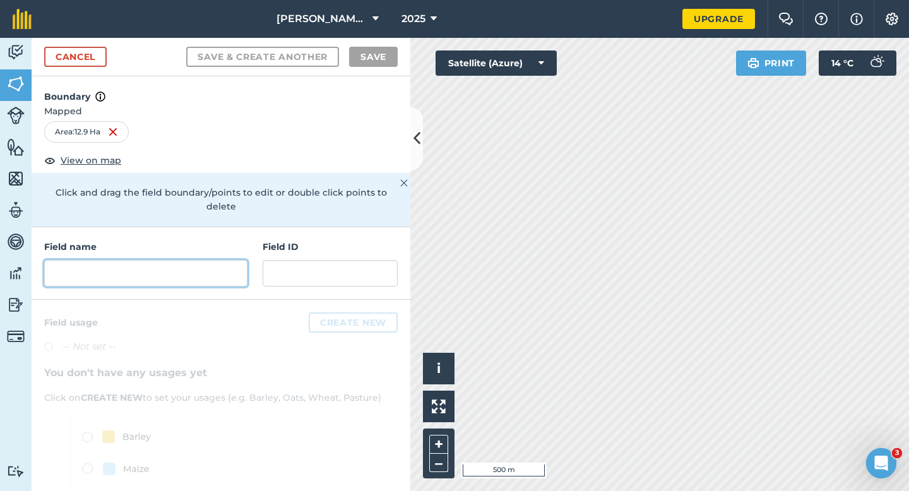
click at [213, 260] on input "text" at bounding box center [145, 273] width 203 height 27
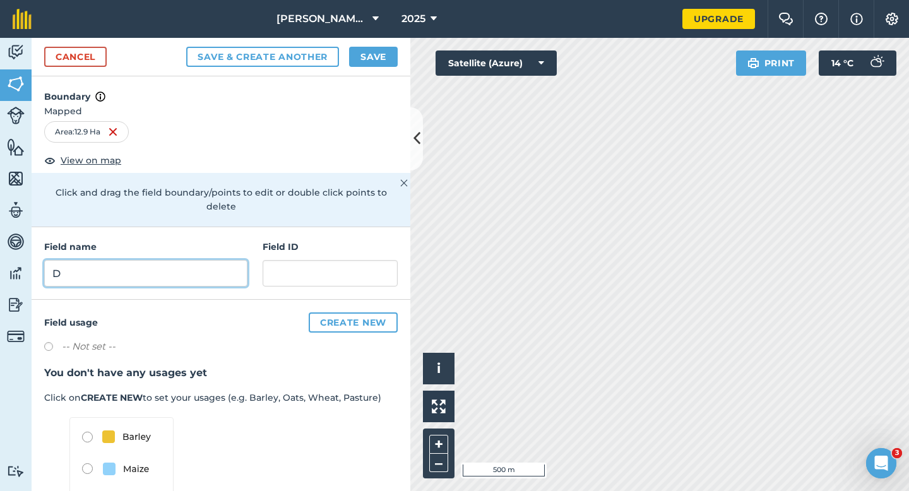
type input "D"
click at [369, 43] on div "Cancel Save & Create Another Save" at bounding box center [221, 57] width 379 height 39
click at [369, 49] on button "Save" at bounding box center [373, 57] width 49 height 20
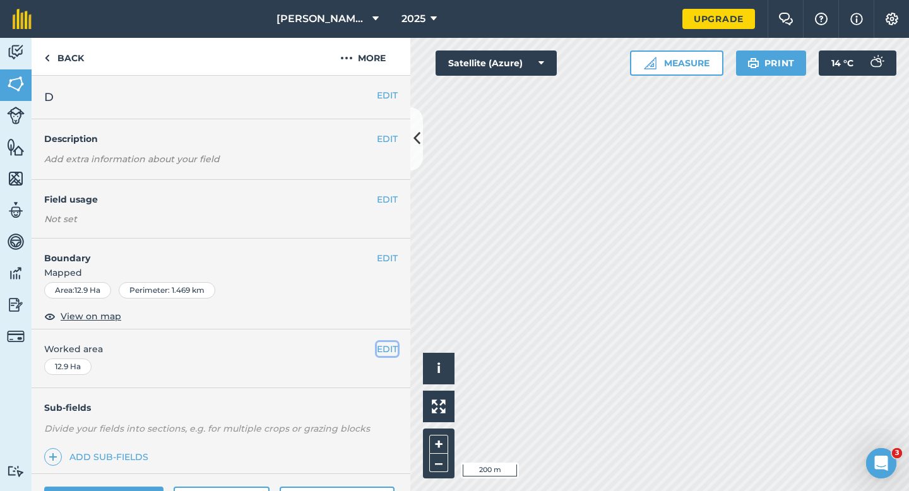
click at [391, 347] on button "EDIT" at bounding box center [387, 349] width 21 height 14
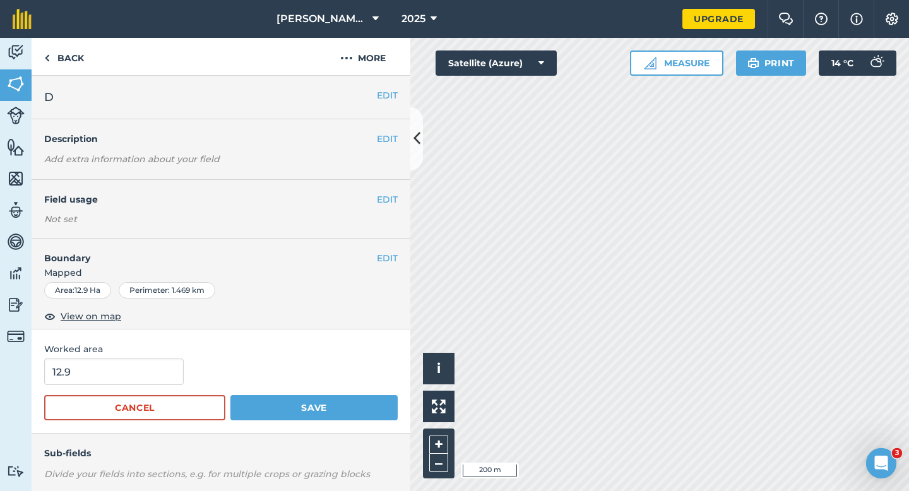
click at [109, 386] on form "12.9 Cancel Save" at bounding box center [221, 390] width 354 height 62
click at [109, 378] on input "12.9" at bounding box center [114, 372] width 140 height 27
type input "13"
click at [230, 395] on button "Save" at bounding box center [313, 407] width 167 height 25
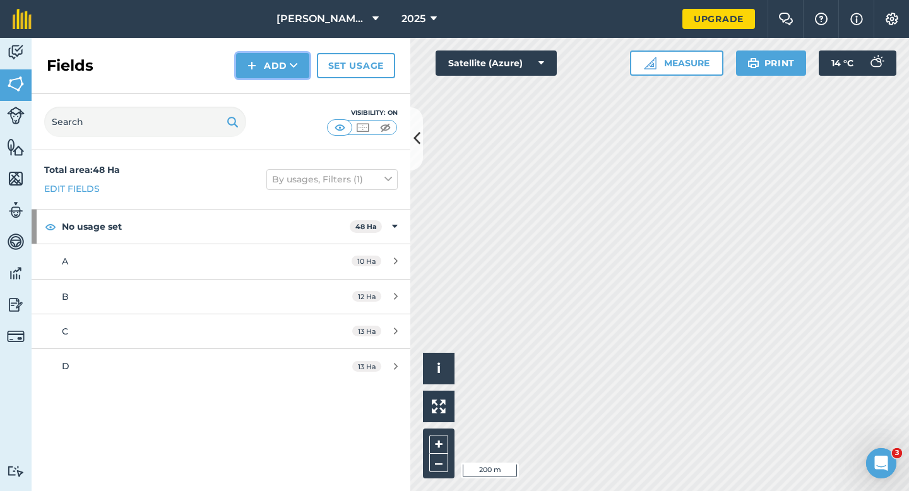
click at [263, 76] on button "Add" at bounding box center [272, 65] width 73 height 25
click at [261, 95] on link "Draw" at bounding box center [272, 94] width 69 height 28
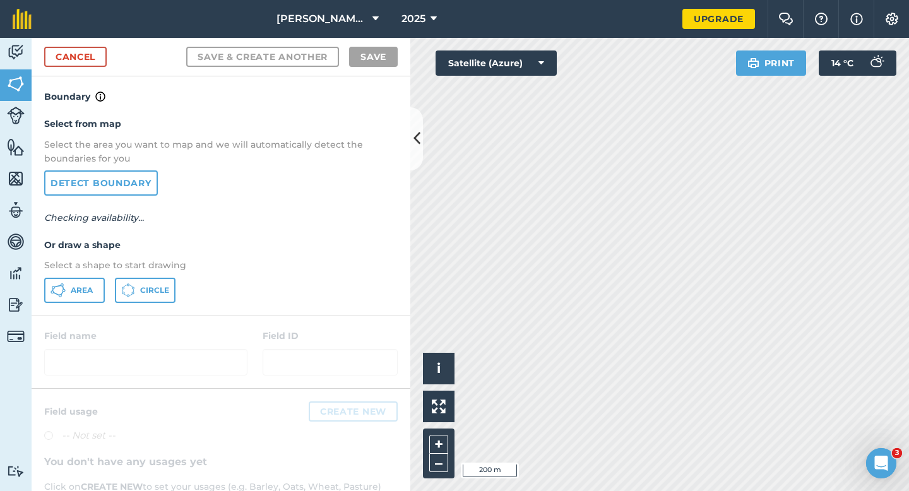
click at [78, 304] on div "Select from map Select the area you want to map and we will automatically detec…" at bounding box center [221, 209] width 379 height 211
click at [86, 279] on button "Area" at bounding box center [74, 290] width 61 height 25
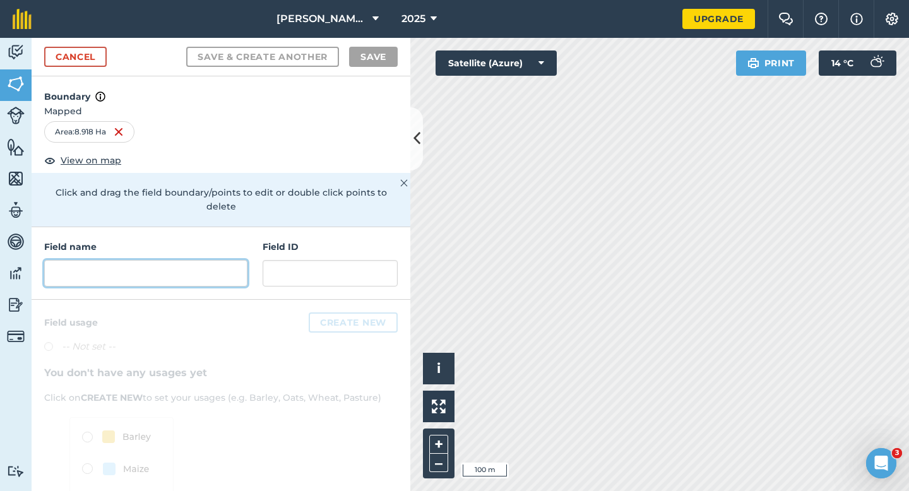
click at [174, 260] on input "text" at bounding box center [145, 273] width 203 height 27
click at [180, 261] on input "text" at bounding box center [145, 273] width 203 height 27
type input "M"
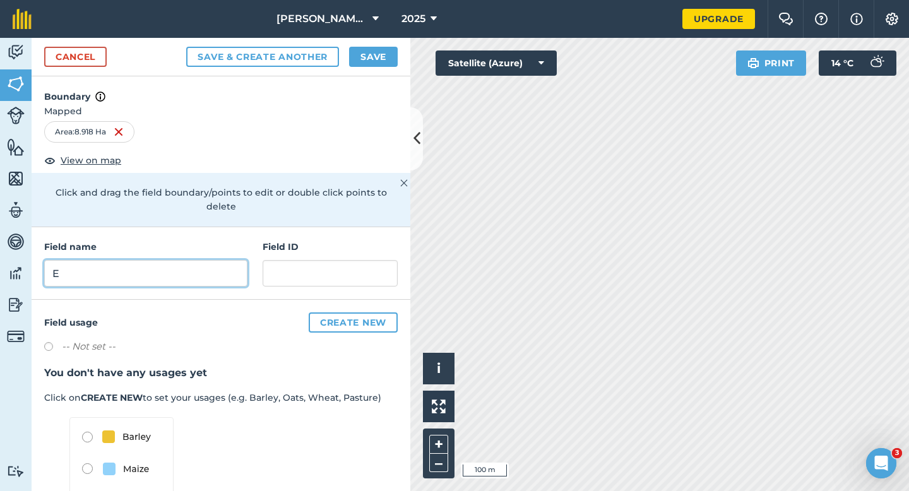
type input "E"
click at [375, 63] on button "Save" at bounding box center [373, 57] width 49 height 20
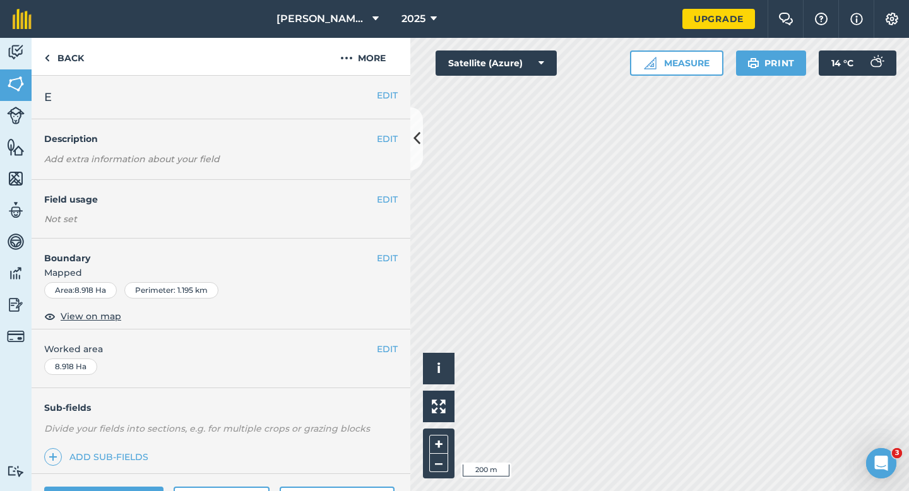
click at [407, 352] on div "EDIT Worked area 8.918 Ha" at bounding box center [221, 359] width 379 height 59
click at [381, 352] on button "EDIT" at bounding box center [387, 349] width 21 height 14
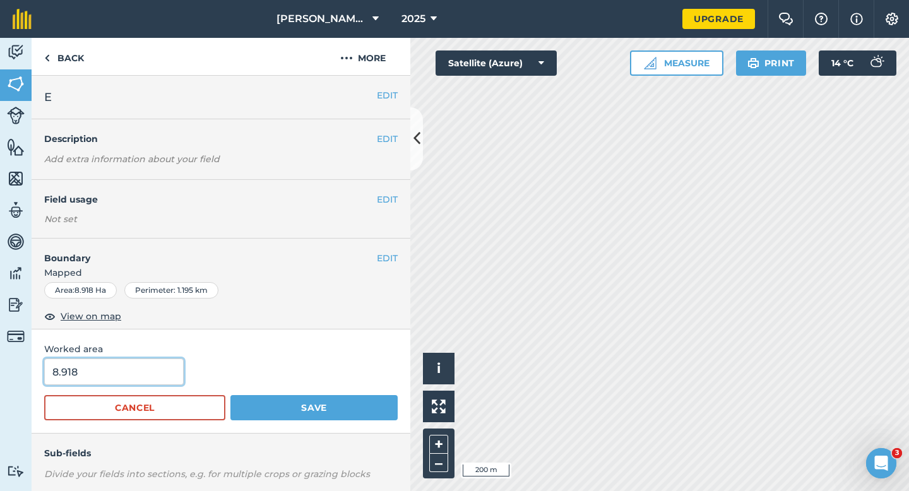
type input "9"
click at [59, 378] on input "9" at bounding box center [114, 372] width 140 height 27
click at [230, 395] on button "Save" at bounding box center [313, 407] width 167 height 25
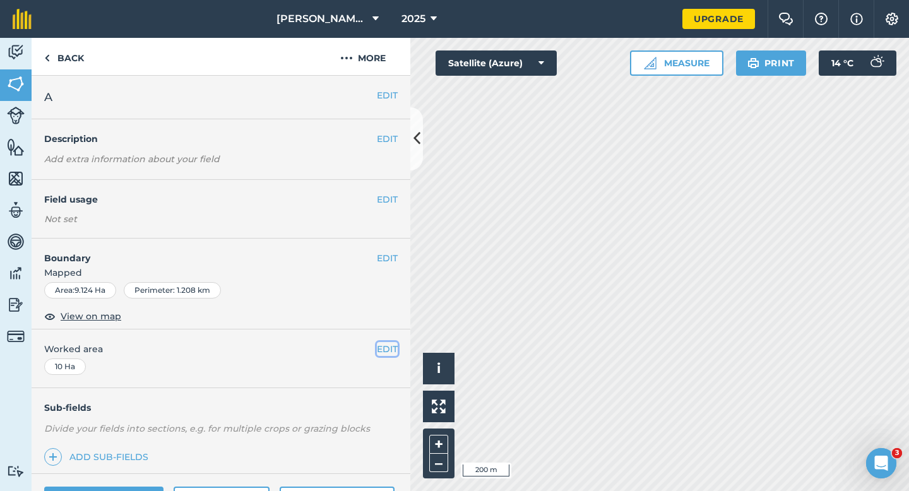
click at [383, 344] on button "EDIT" at bounding box center [387, 349] width 21 height 14
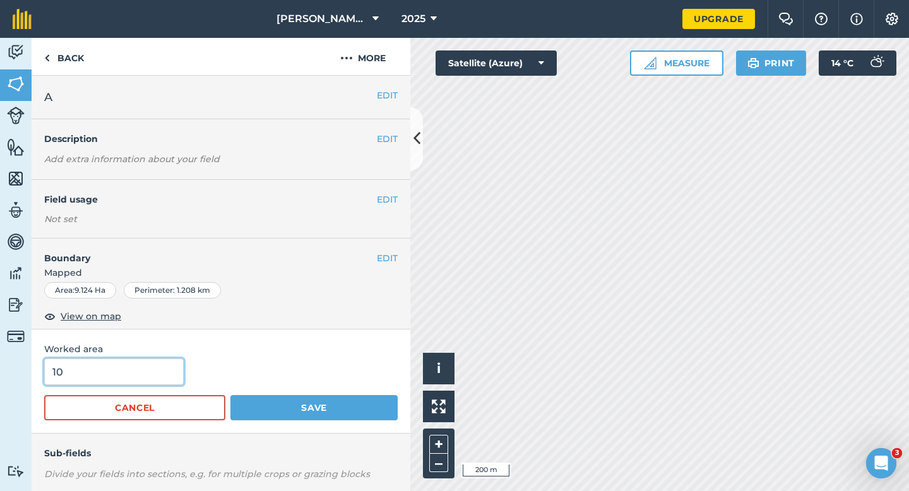
click at [86, 379] on input "10" at bounding box center [114, 372] width 140 height 27
type input "9"
click at [230, 395] on button "Save" at bounding box center [313, 407] width 167 height 25
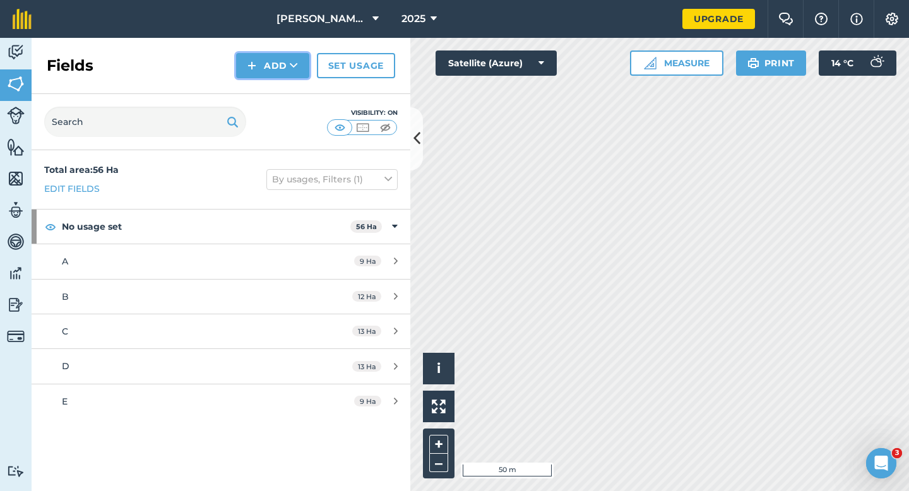
click at [262, 67] on button "Add" at bounding box center [272, 65] width 73 height 25
click at [262, 92] on link "Draw" at bounding box center [272, 94] width 69 height 28
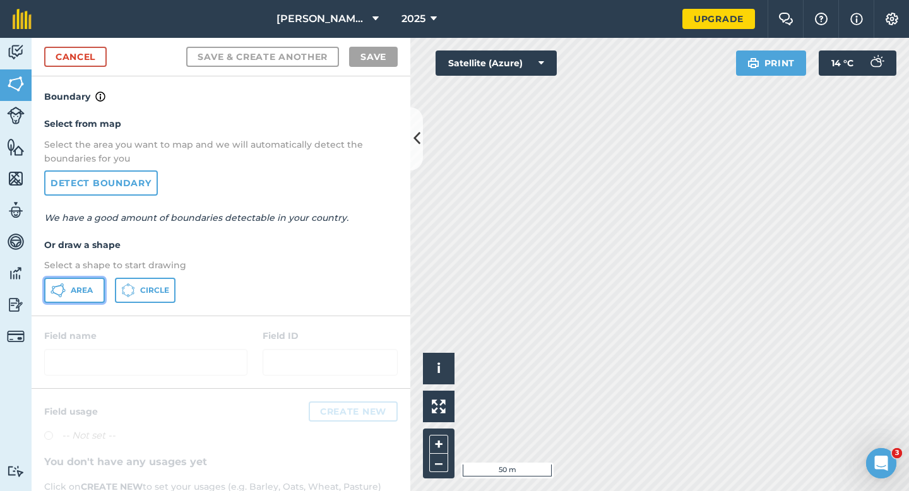
click at [88, 302] on button "Area" at bounding box center [74, 290] width 61 height 25
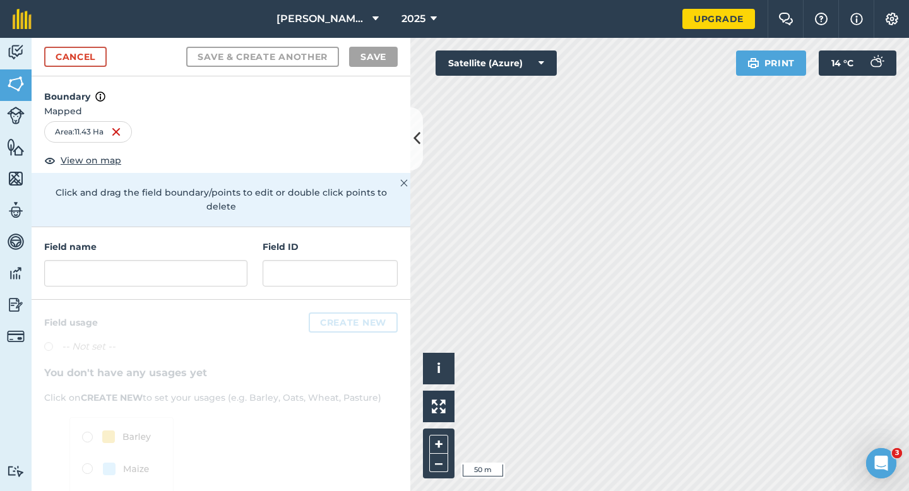
click at [181, 300] on div at bounding box center [221, 436] width 379 height 273
click at [184, 273] on div "Field name Field ID" at bounding box center [221, 263] width 379 height 73
click at [184, 266] on input "text" at bounding box center [145, 273] width 203 height 27
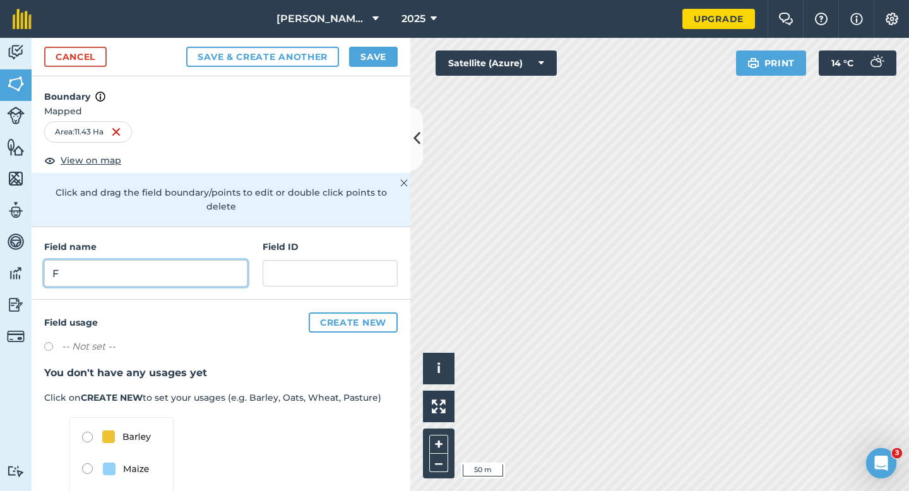
type input "F"
click at [377, 57] on button "Save" at bounding box center [373, 57] width 49 height 20
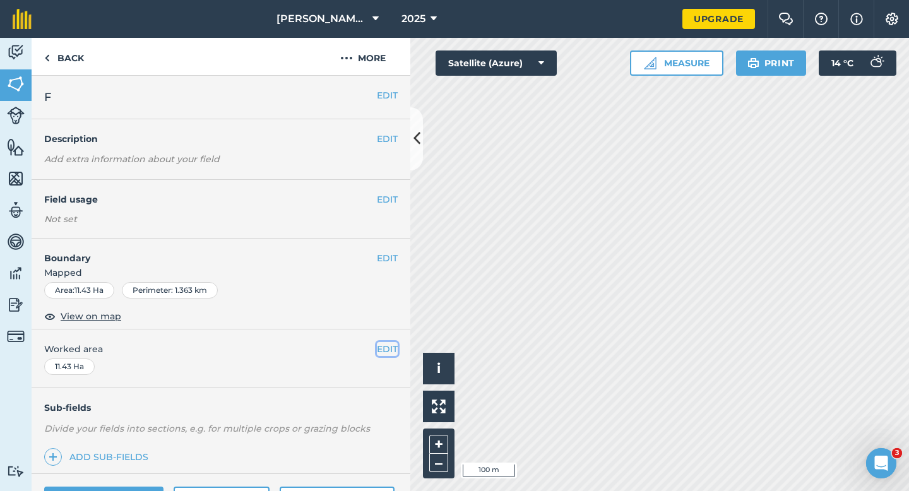
click at [384, 354] on button "EDIT" at bounding box center [387, 349] width 21 height 14
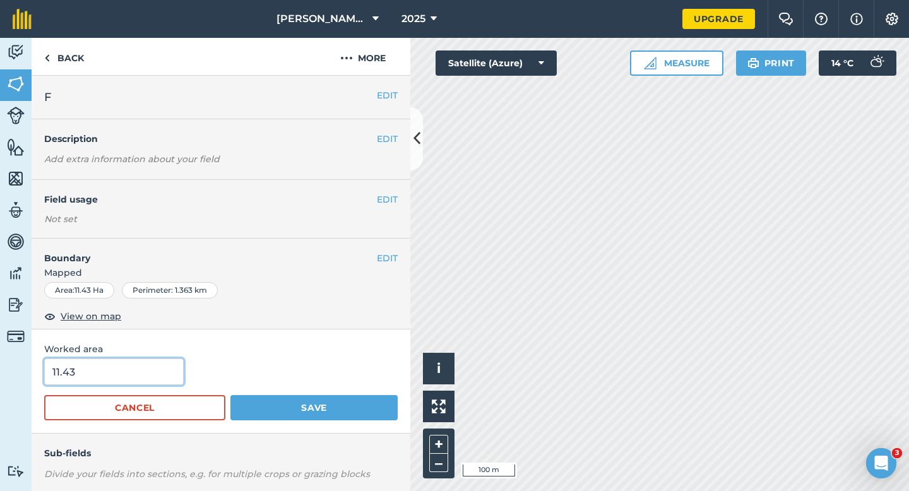
click at [115, 381] on input "11.43" at bounding box center [114, 372] width 140 height 27
type input "11.4"
click at [230, 395] on button "Save" at bounding box center [313, 407] width 167 height 25
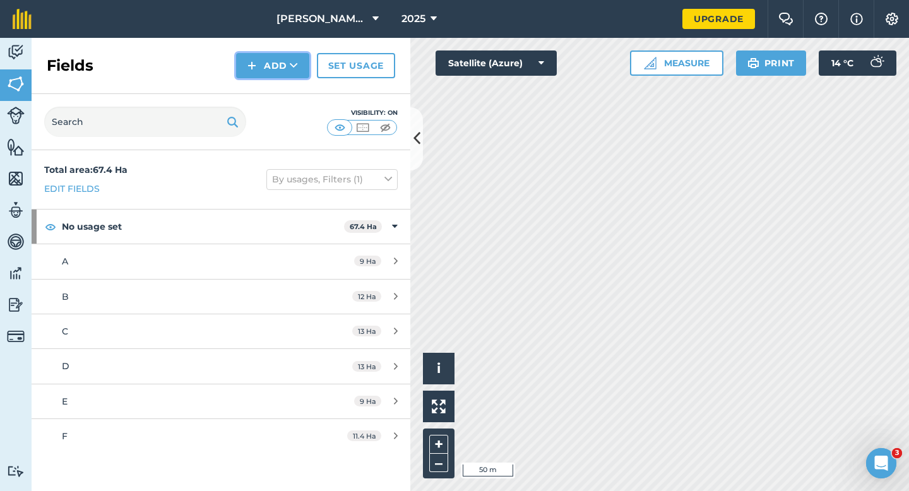
click at [292, 74] on button "Add" at bounding box center [272, 65] width 73 height 25
click at [292, 95] on link "Draw" at bounding box center [272, 94] width 69 height 28
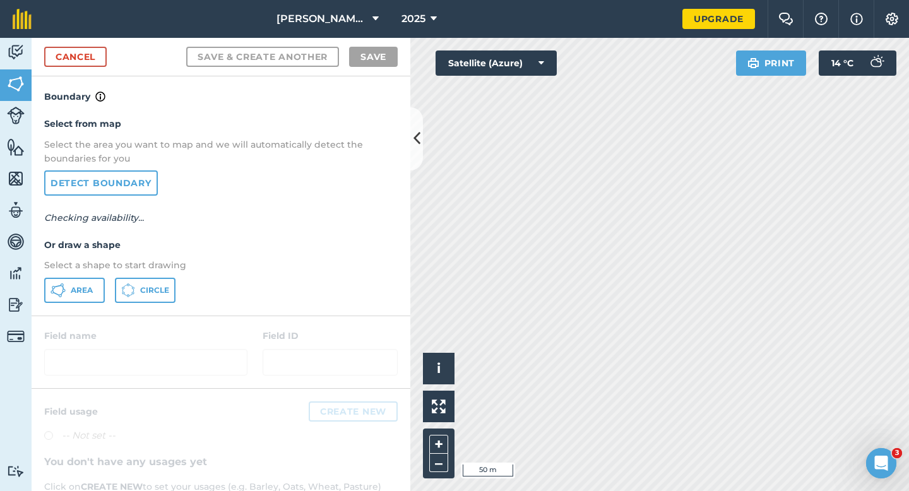
click at [94, 277] on div "Select from map Select the area you want to map and we will automatically detec…" at bounding box center [221, 209] width 379 height 211
click at [61, 296] on icon at bounding box center [58, 290] width 15 height 15
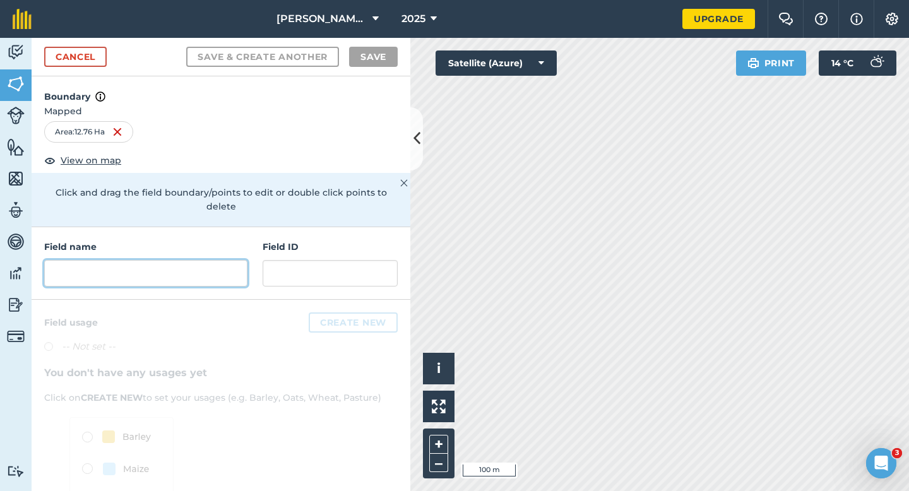
click at [214, 260] on input "text" at bounding box center [145, 273] width 203 height 27
click at [173, 266] on input "text" at bounding box center [145, 273] width 203 height 27
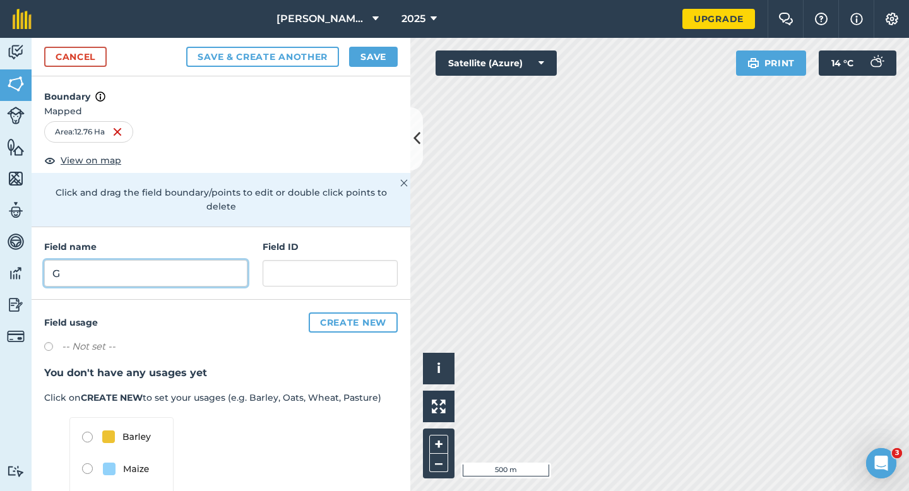
type input "G"
click at [359, 49] on button "Save" at bounding box center [373, 57] width 49 height 20
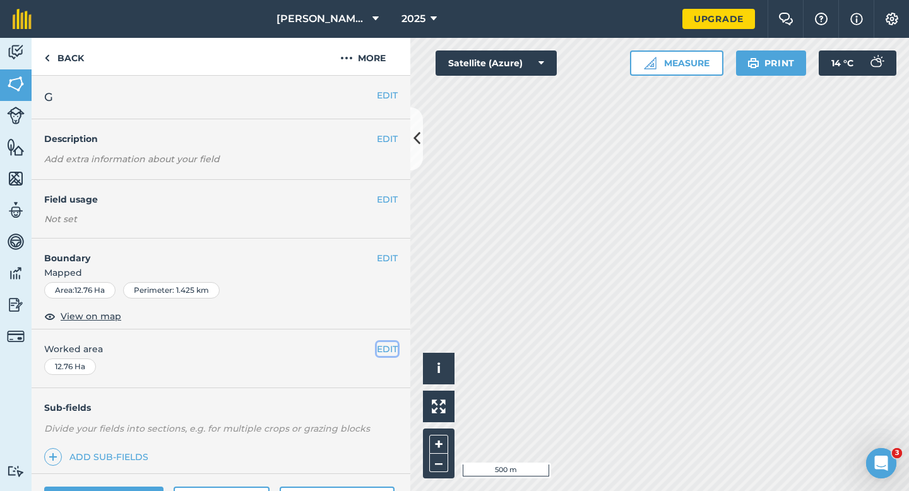
click at [388, 348] on button "EDIT" at bounding box center [387, 349] width 21 height 14
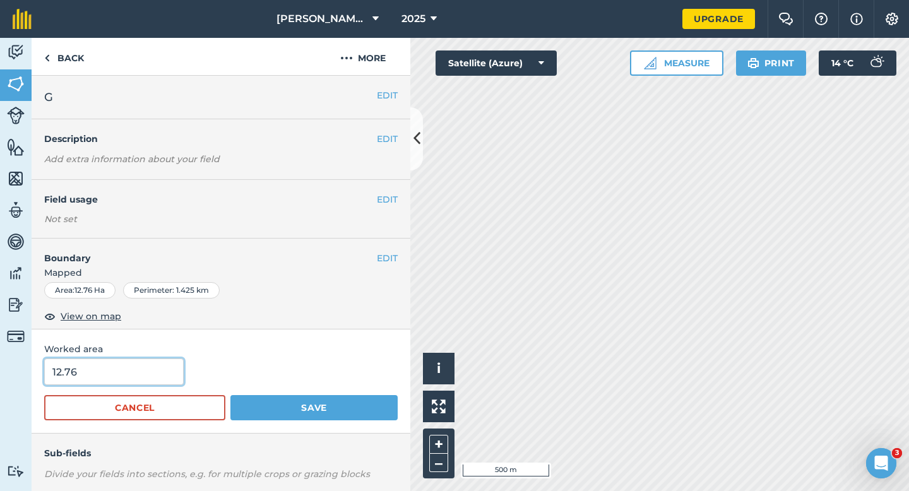
click at [167, 361] on input "12.76" at bounding box center [114, 372] width 140 height 27
click at [162, 374] on input "12.76" at bounding box center [114, 372] width 140 height 27
type input "12.8"
click at [230, 395] on button "Save" at bounding box center [313, 407] width 167 height 25
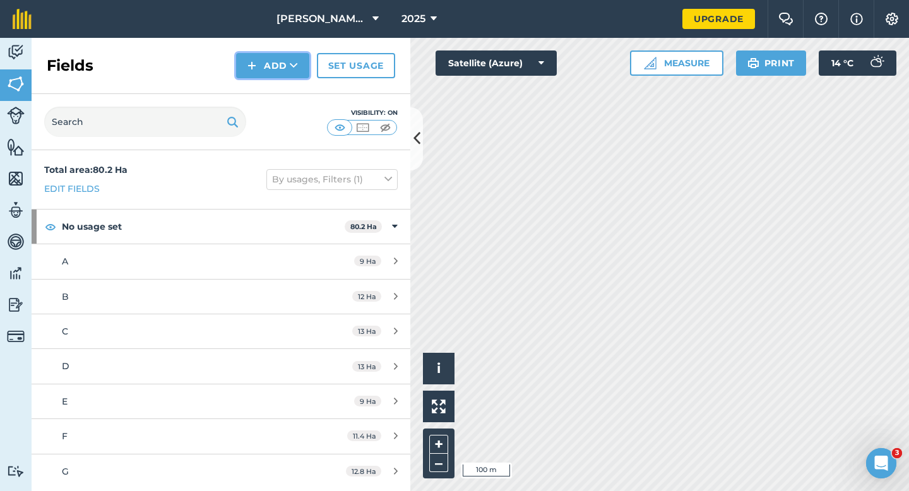
click at [274, 74] on button "Add" at bounding box center [272, 65] width 73 height 25
click at [274, 95] on link "Draw" at bounding box center [272, 94] width 69 height 28
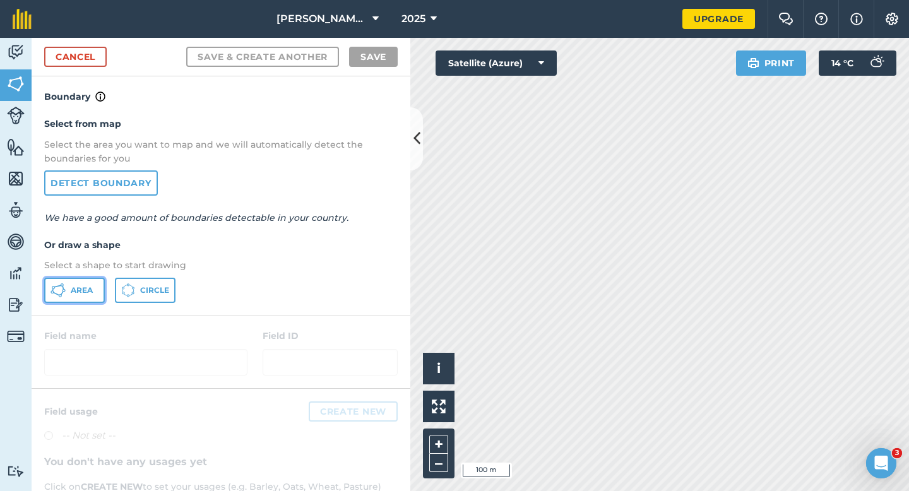
click at [95, 290] on button "Area" at bounding box center [74, 290] width 61 height 25
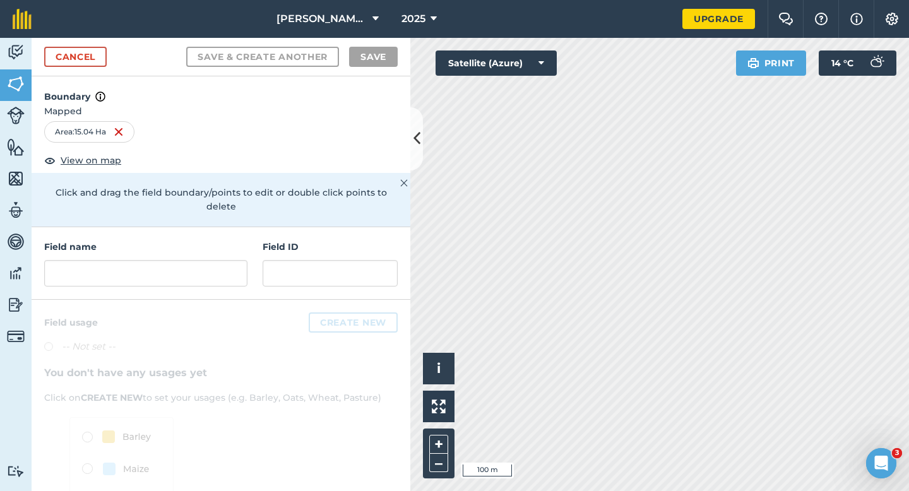
click at [150, 244] on div "Field name" at bounding box center [145, 263] width 203 height 47
click at [150, 260] on input "text" at bounding box center [145, 273] width 203 height 27
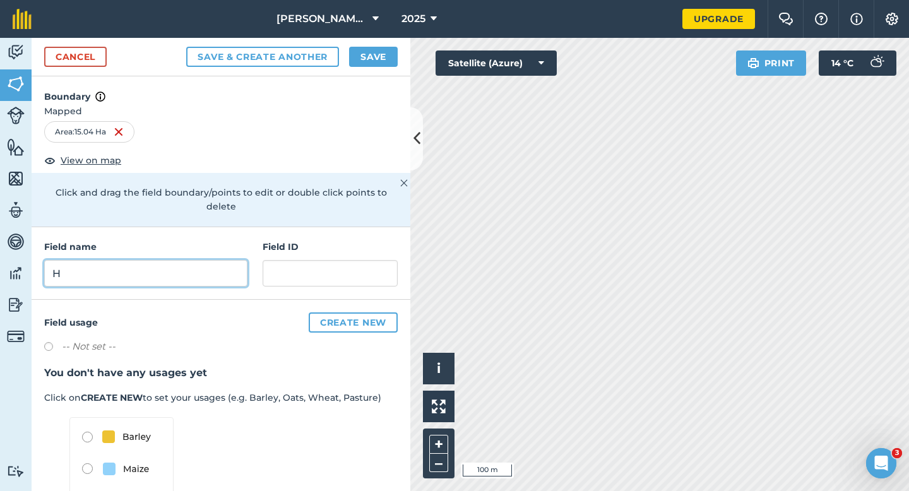
type input "H"
click at [361, 68] on div "Cancel Save & Create Another Save" at bounding box center [221, 57] width 379 height 39
click at [361, 60] on button "Save" at bounding box center [373, 57] width 49 height 20
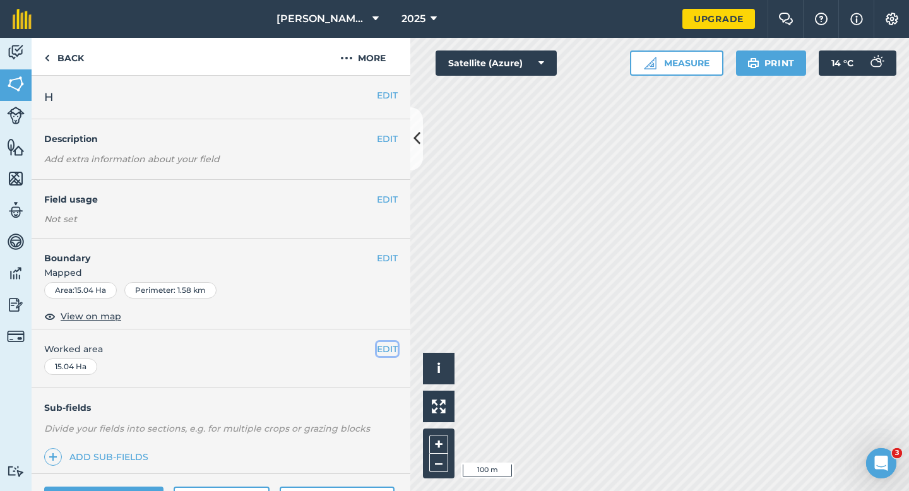
click at [379, 348] on button "EDIT" at bounding box center [387, 349] width 21 height 14
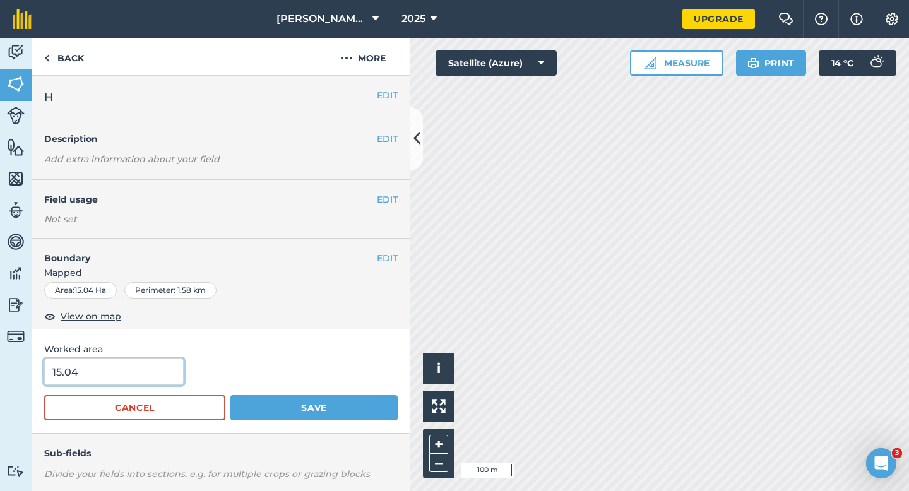
click at [158, 365] on input "15.04" at bounding box center [114, 372] width 140 height 27
type input "15"
click at [230, 395] on button "Save" at bounding box center [313, 407] width 167 height 25
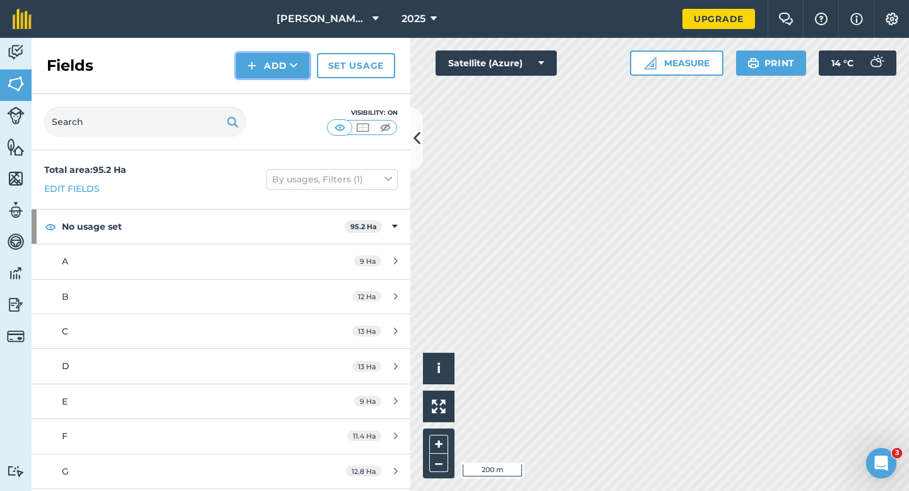
click at [264, 74] on button "Add" at bounding box center [272, 65] width 73 height 25
click at [264, 90] on link "Draw" at bounding box center [272, 94] width 69 height 28
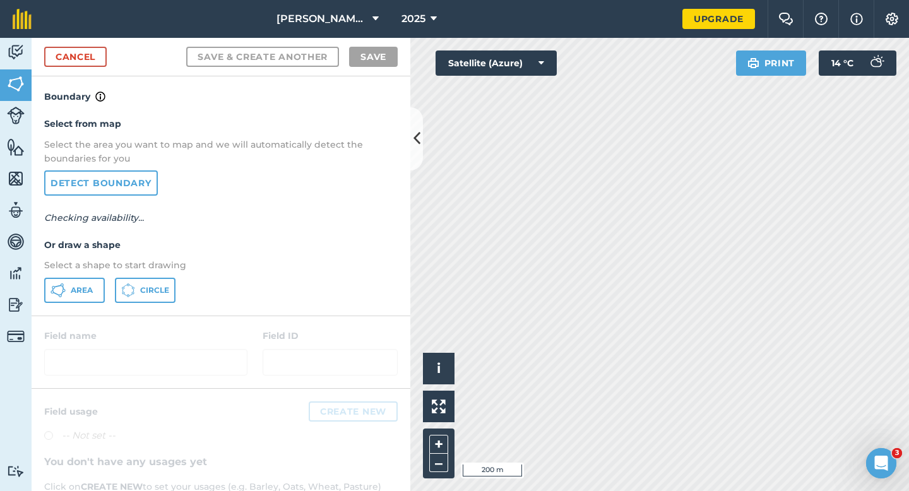
click at [47, 321] on div at bounding box center [221, 352] width 379 height 72
click at [59, 299] on button "Area" at bounding box center [74, 290] width 61 height 25
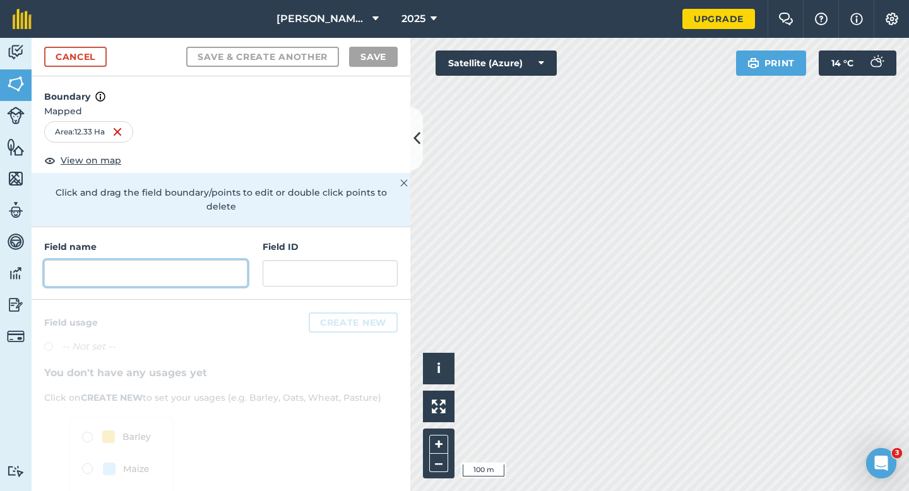
click at [181, 260] on input "text" at bounding box center [145, 273] width 203 height 27
type input "J"
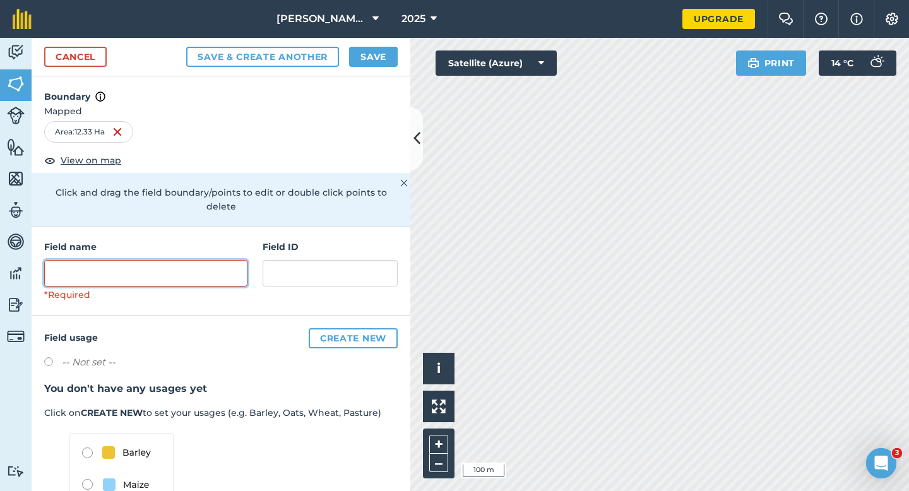
type input "J"
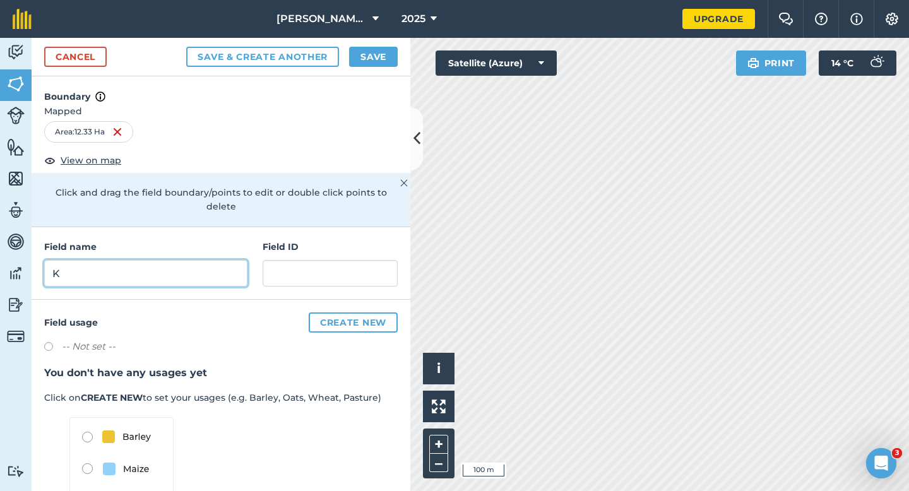
type input "K"
click at [381, 49] on button "Save" at bounding box center [373, 57] width 49 height 20
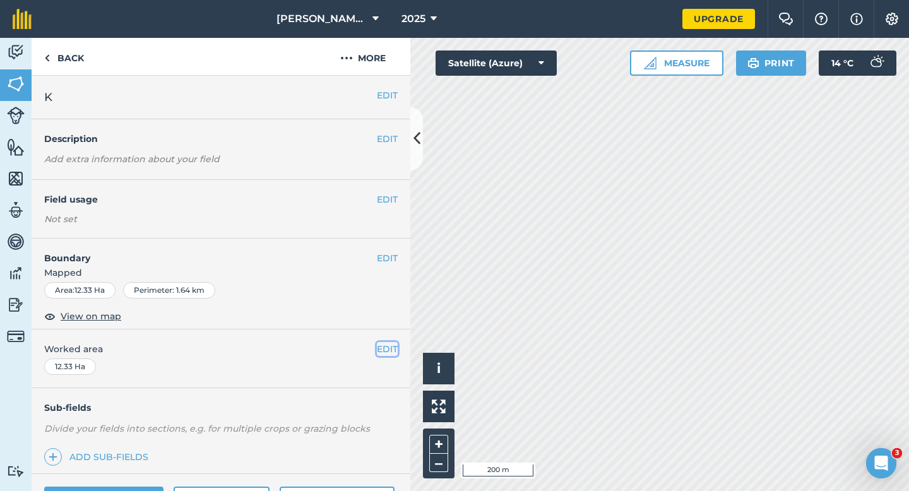
click at [388, 347] on button "EDIT" at bounding box center [387, 349] width 21 height 14
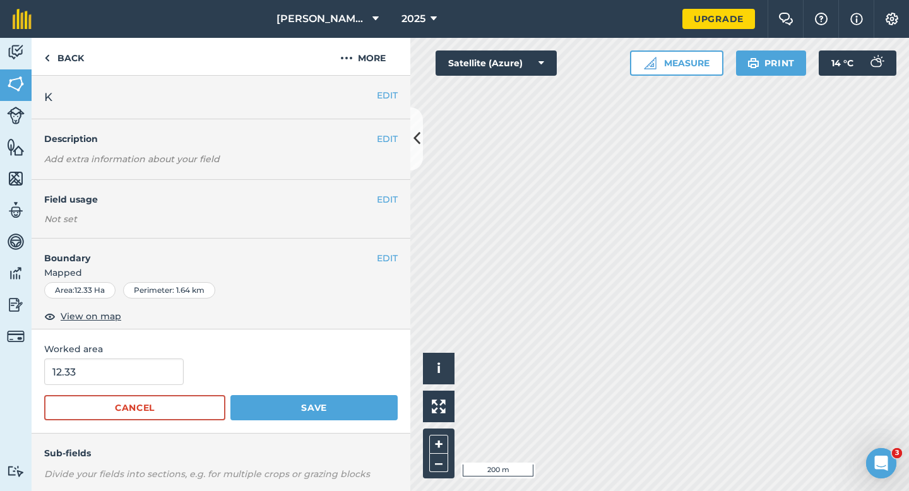
click at [215, 364] on div "12.33" at bounding box center [221, 372] width 354 height 27
click at [126, 373] on input "12.33" at bounding box center [114, 372] width 140 height 27
type input "12.3"
click at [230, 395] on button "Save" at bounding box center [313, 407] width 167 height 25
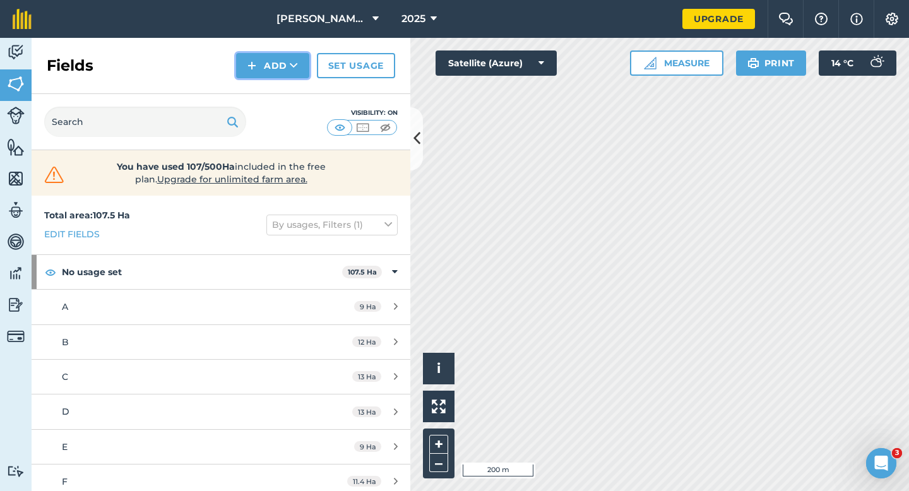
click at [250, 59] on img at bounding box center [251, 65] width 9 height 15
click at [254, 91] on link "Draw" at bounding box center [272, 94] width 69 height 28
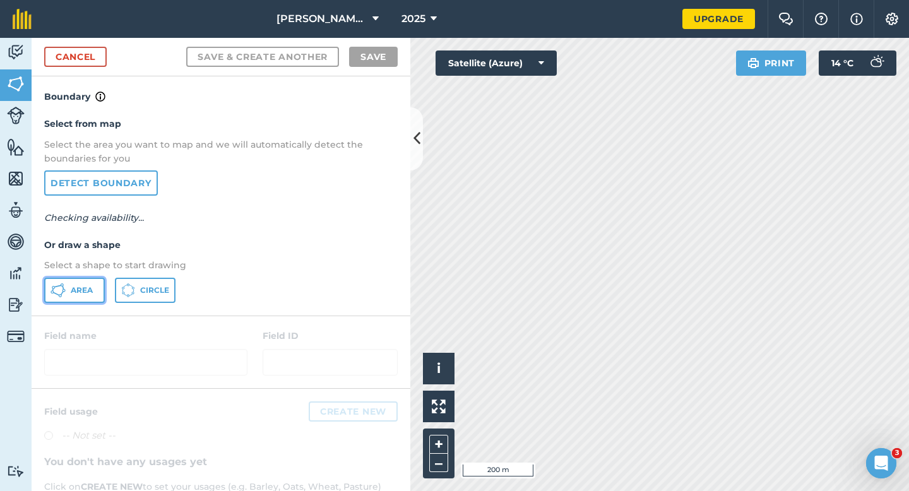
click at [72, 298] on button "Area" at bounding box center [74, 290] width 61 height 25
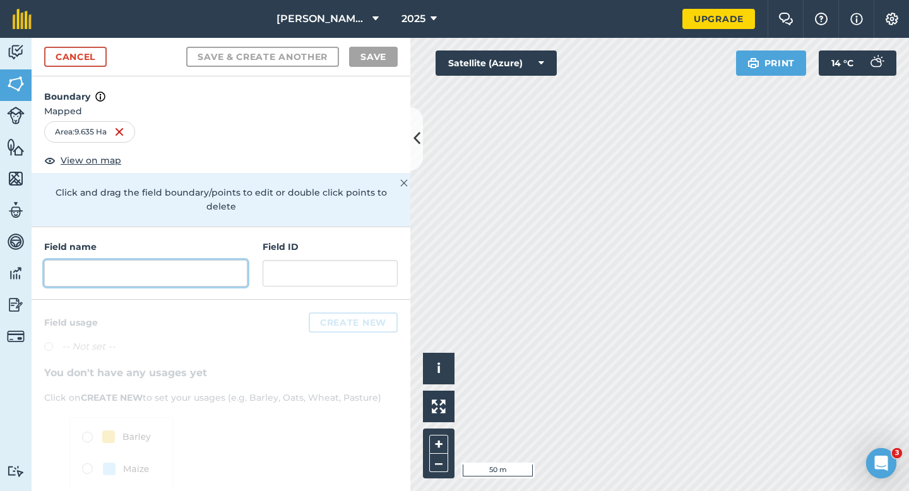
click at [198, 272] on div "Field name Field ID" at bounding box center [221, 263] width 379 height 73
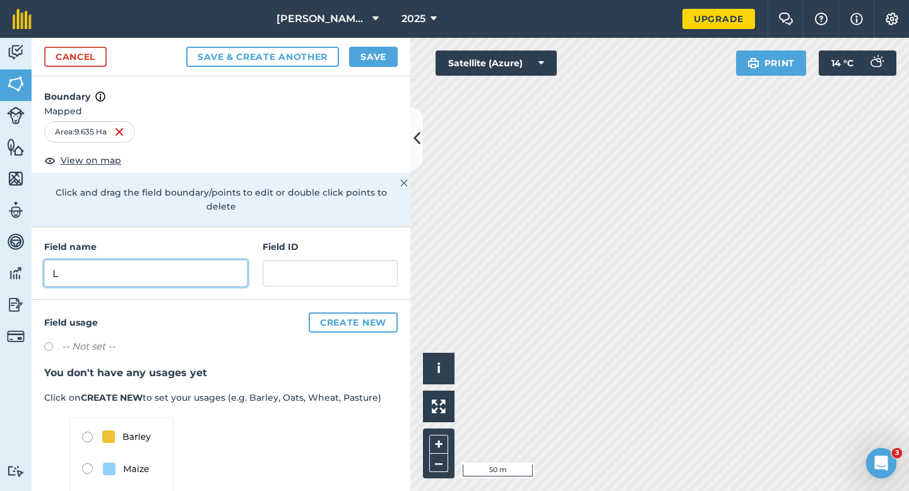
type input "L"
click at [389, 64] on button "Save" at bounding box center [373, 57] width 49 height 20
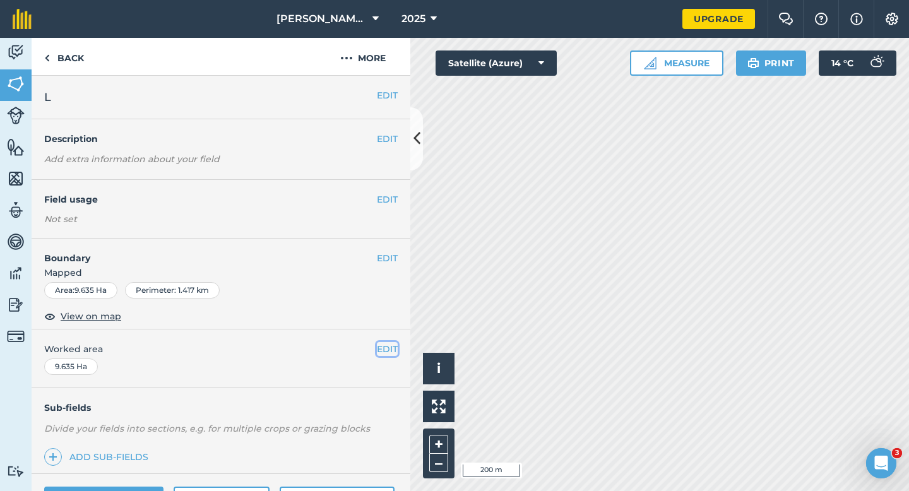
click at [391, 345] on button "EDIT" at bounding box center [387, 349] width 21 height 14
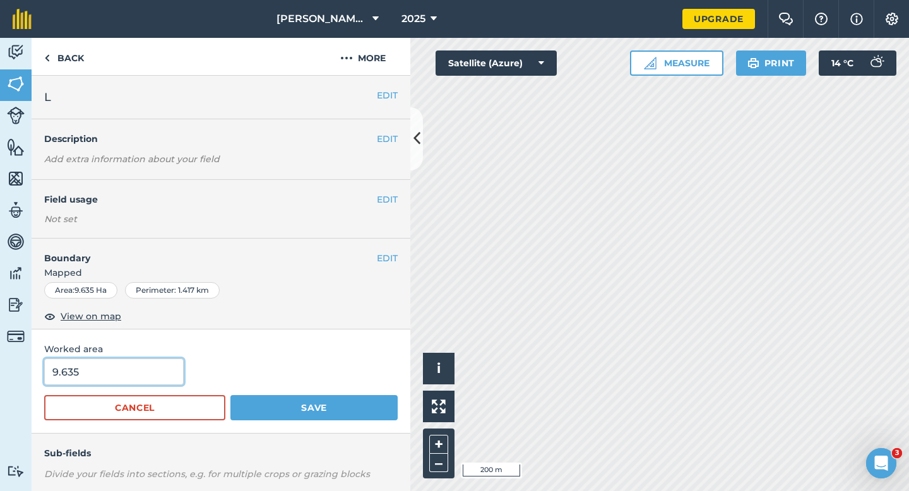
click at [129, 383] on input "9.635" at bounding box center [114, 372] width 140 height 27
type input "9.6"
click at [230, 395] on button "Save" at bounding box center [313, 407] width 167 height 25
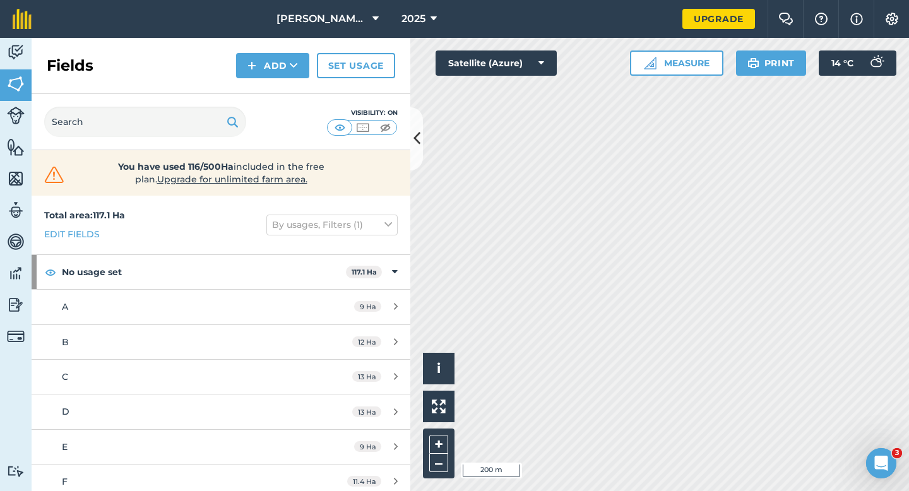
click at [273, 81] on div "Fields Add Set usage" at bounding box center [221, 66] width 379 height 56
click at [273, 69] on button "Add" at bounding box center [272, 65] width 73 height 25
click at [273, 86] on link "Draw" at bounding box center [272, 94] width 69 height 28
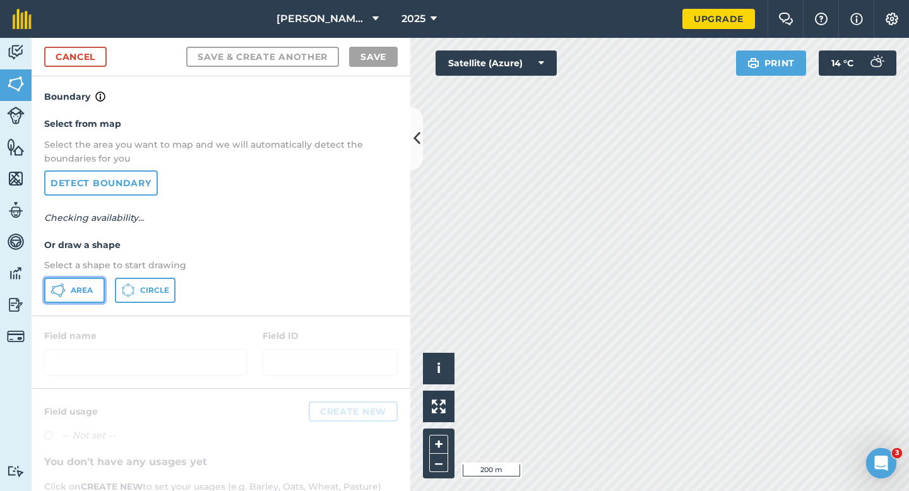
click at [74, 289] on span "Area" at bounding box center [82, 290] width 22 height 10
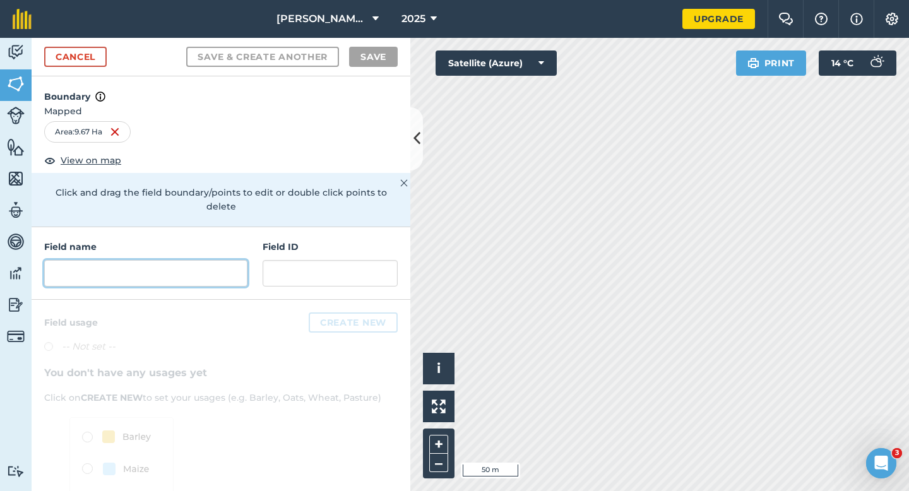
click at [220, 260] on input "text" at bounding box center [145, 273] width 203 height 27
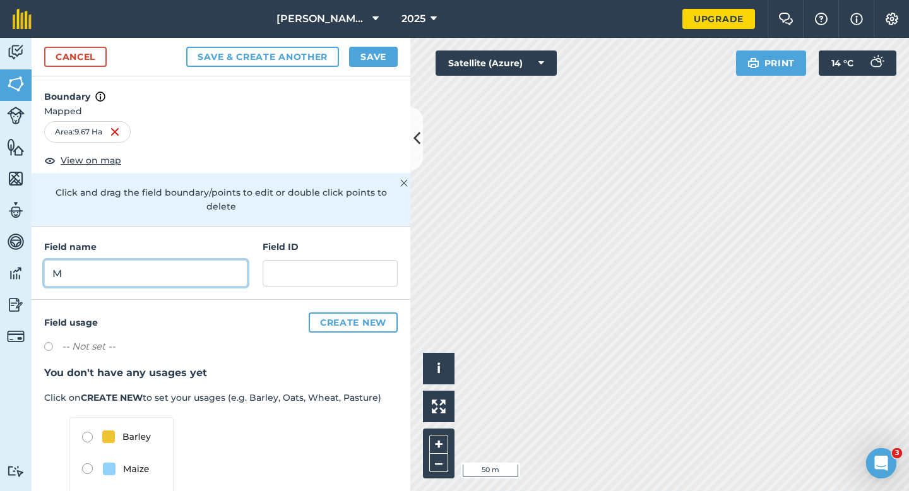
type input "M"
click at [365, 53] on button "Save" at bounding box center [373, 57] width 49 height 20
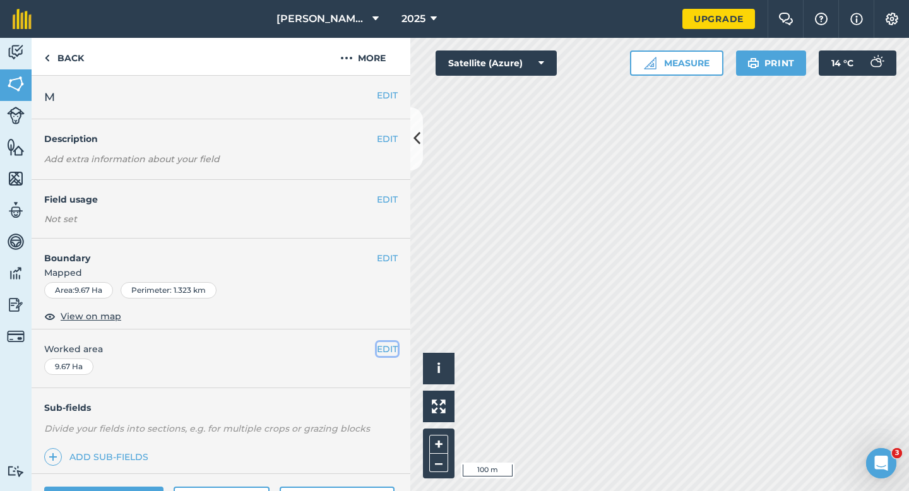
click at [389, 342] on button "EDIT" at bounding box center [387, 349] width 21 height 14
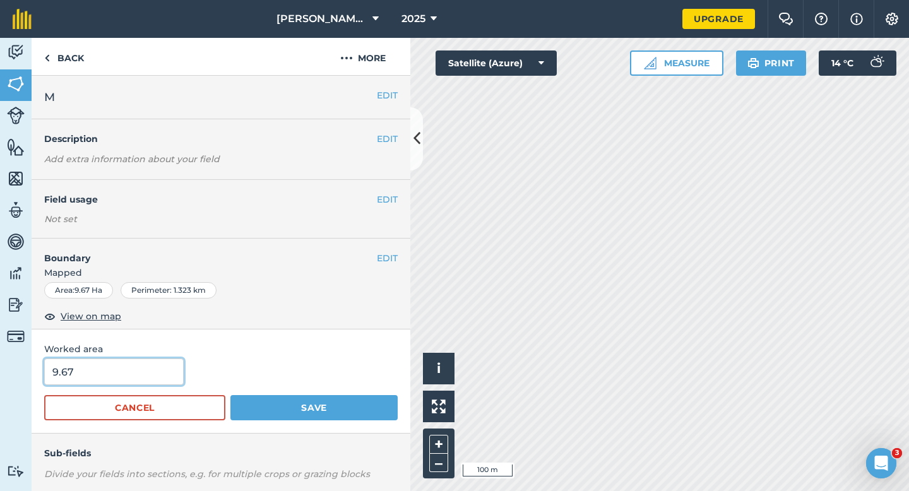
click at [118, 372] on input "9.67" at bounding box center [114, 372] width 140 height 27
type input "9.7"
click at [230, 395] on button "Save" at bounding box center [313, 407] width 167 height 25
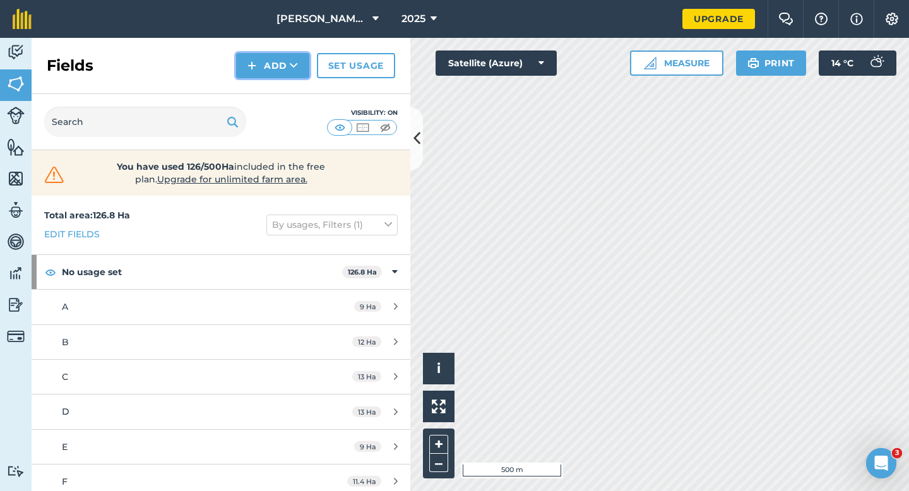
click at [271, 61] on button "Add" at bounding box center [272, 65] width 73 height 25
click at [267, 73] on button "Add" at bounding box center [272, 65] width 73 height 25
click at [267, 89] on link "Draw" at bounding box center [272, 94] width 69 height 28
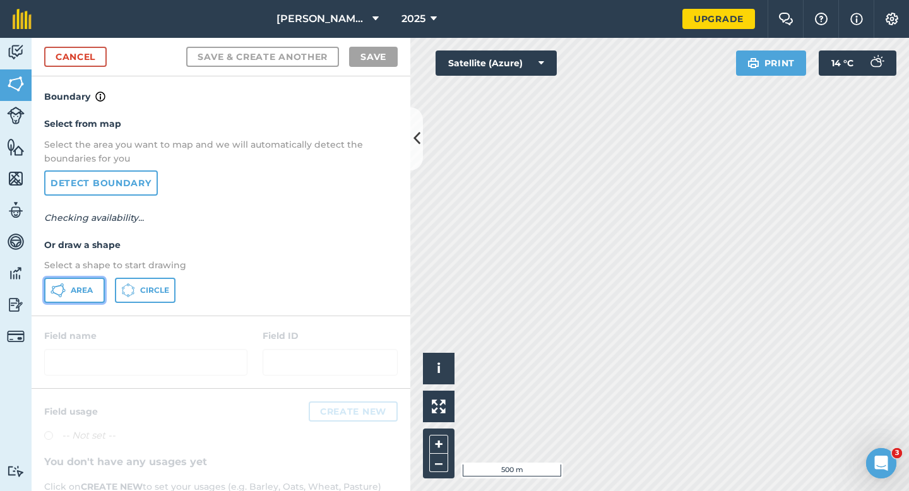
click at [74, 282] on button "Area" at bounding box center [74, 290] width 61 height 25
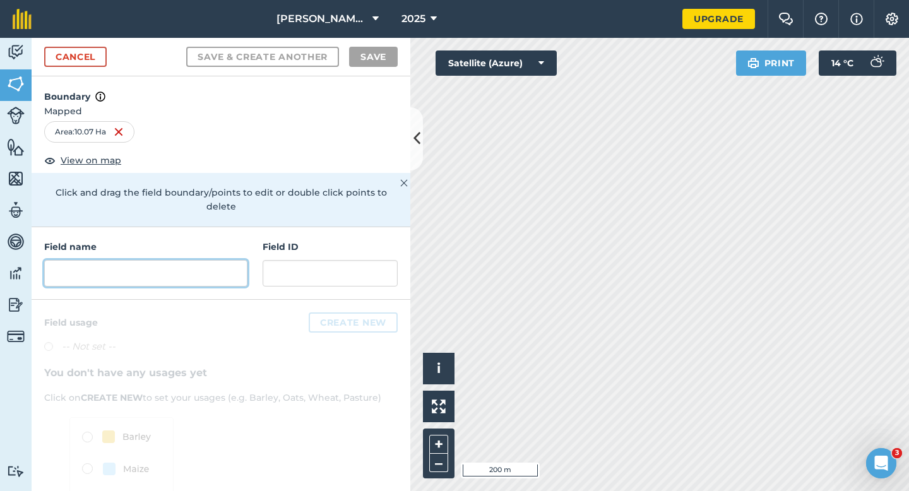
click at [210, 260] on input "text" at bounding box center [145, 273] width 203 height 27
type input "M"
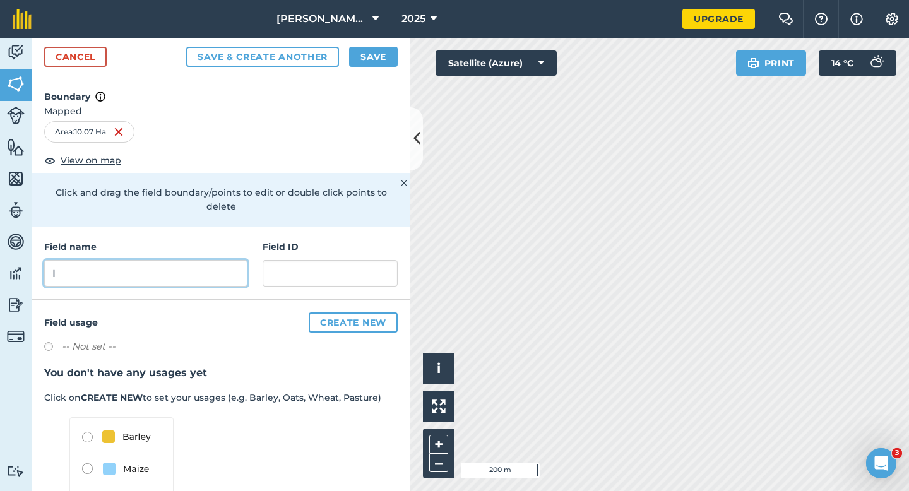
type input "I"
click at [376, 54] on button "Save" at bounding box center [373, 57] width 49 height 20
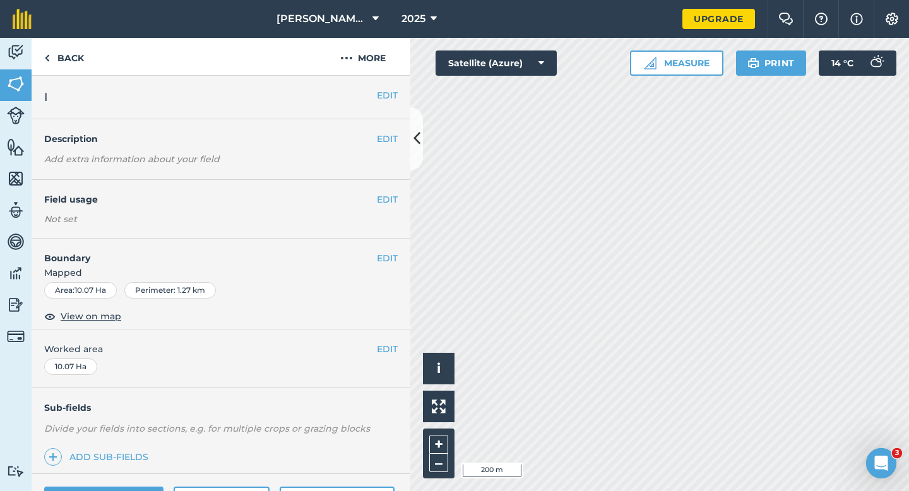
click at [389, 342] on div "EDIT Worked area 10.07 Ha" at bounding box center [221, 359] width 379 height 59
click at [398, 353] on div "EDIT Worked area 10.07 Ha" at bounding box center [221, 359] width 379 height 59
click at [395, 355] on button "EDIT" at bounding box center [387, 349] width 21 height 14
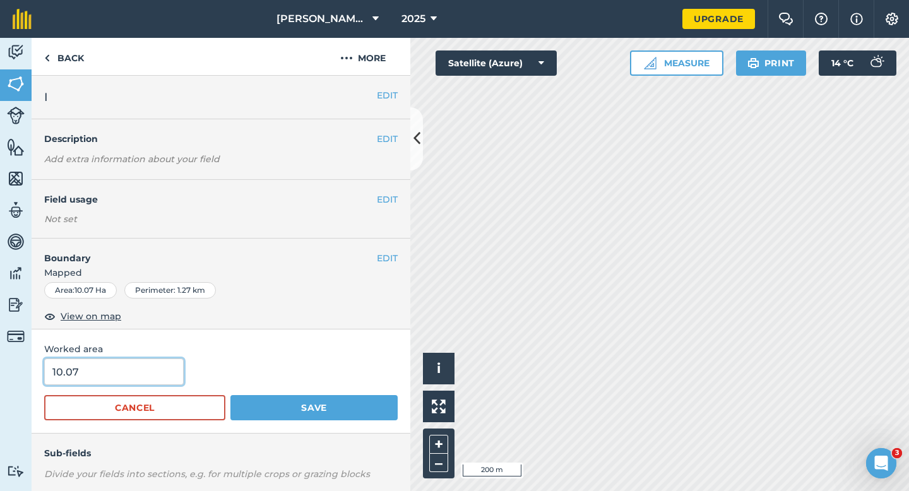
click at [161, 367] on input "10.07" at bounding box center [114, 372] width 140 height 27
type input "10"
click at [230, 395] on button "Save" at bounding box center [313, 407] width 167 height 25
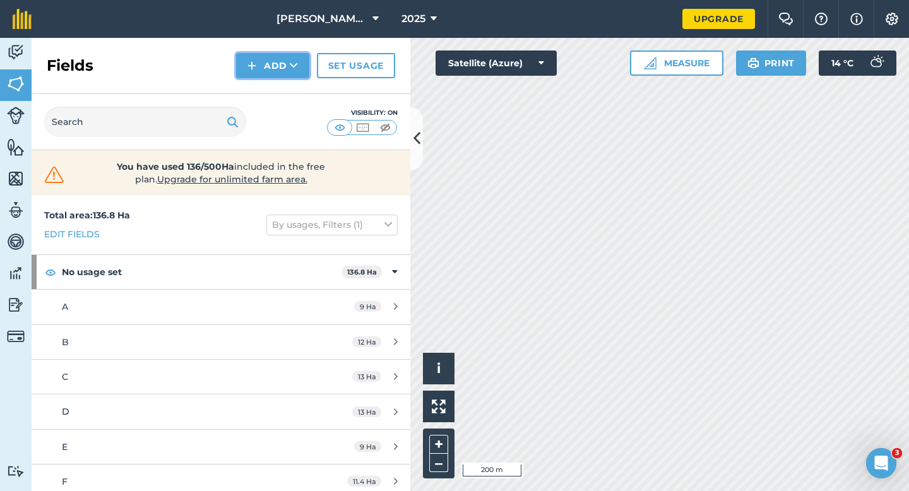
click at [265, 65] on button "Add" at bounding box center [272, 65] width 73 height 25
click at [265, 100] on link "Draw" at bounding box center [272, 94] width 69 height 28
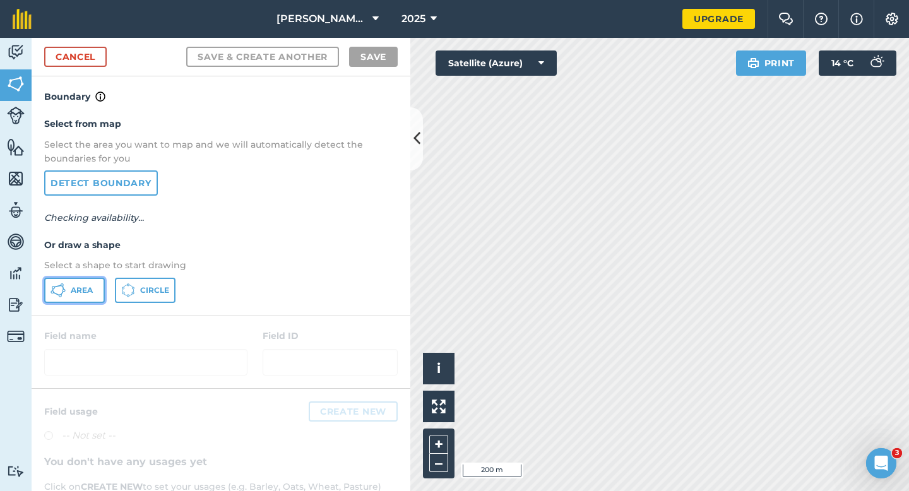
click at [85, 281] on button "Area" at bounding box center [74, 290] width 61 height 25
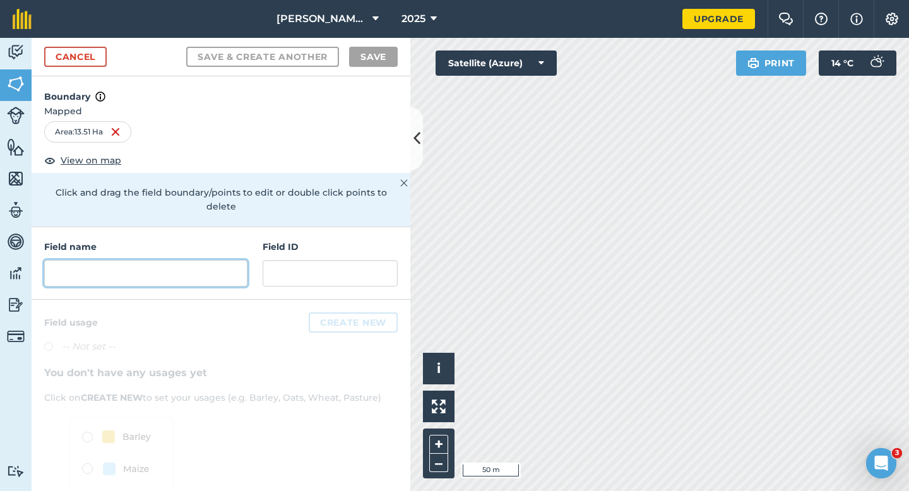
click at [233, 260] on input "text" at bounding box center [145, 273] width 203 height 27
type input "K"
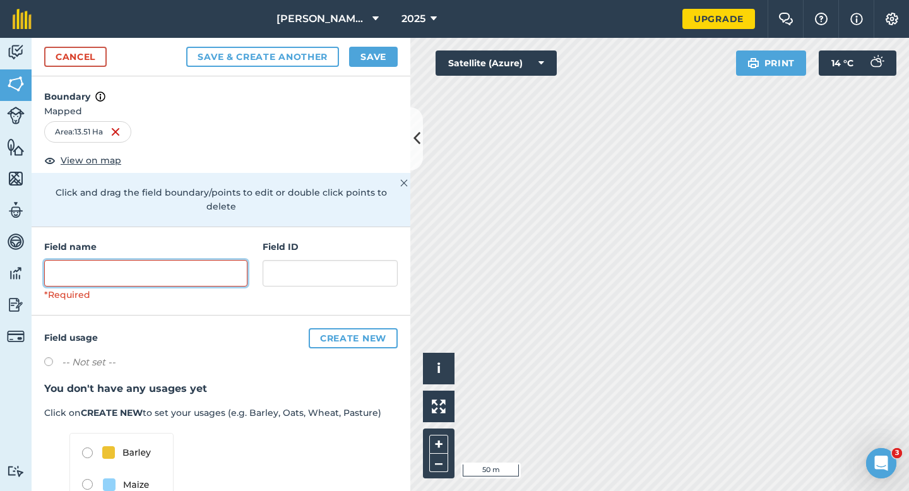
type input "L"
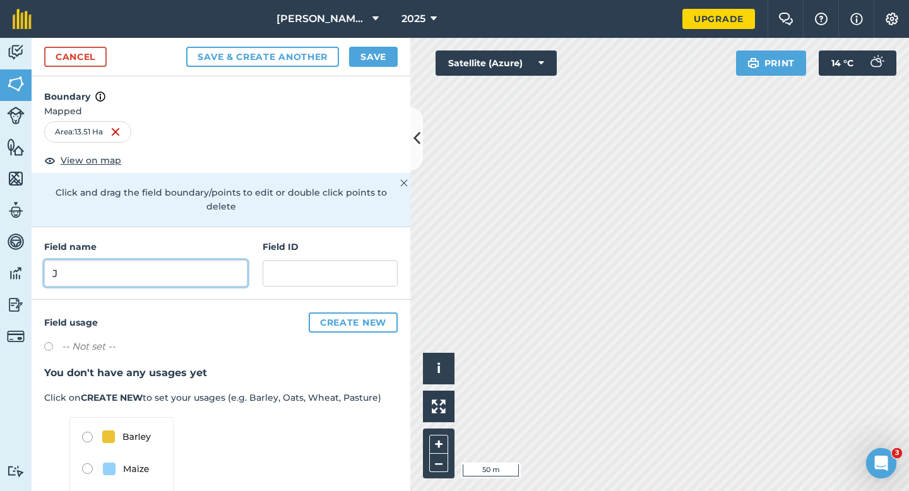
type input "J"
click at [374, 51] on button "Save" at bounding box center [373, 57] width 49 height 20
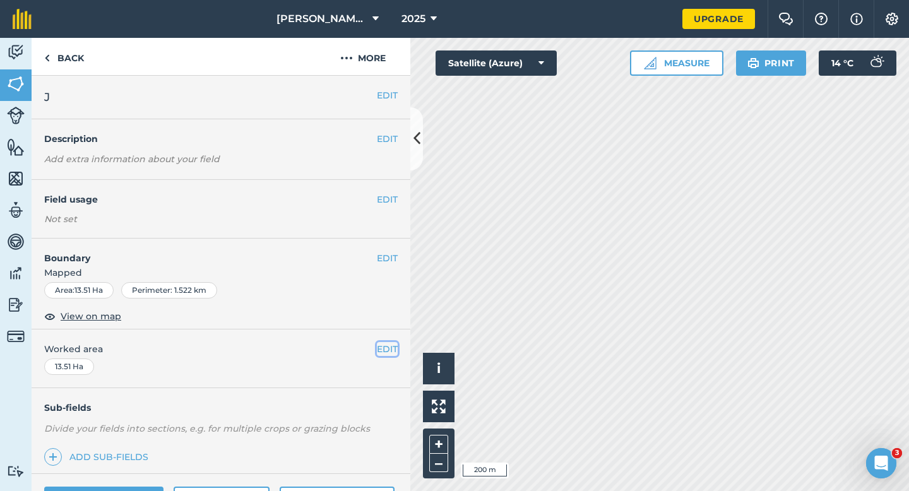
click at [388, 350] on button "EDIT" at bounding box center [387, 349] width 21 height 14
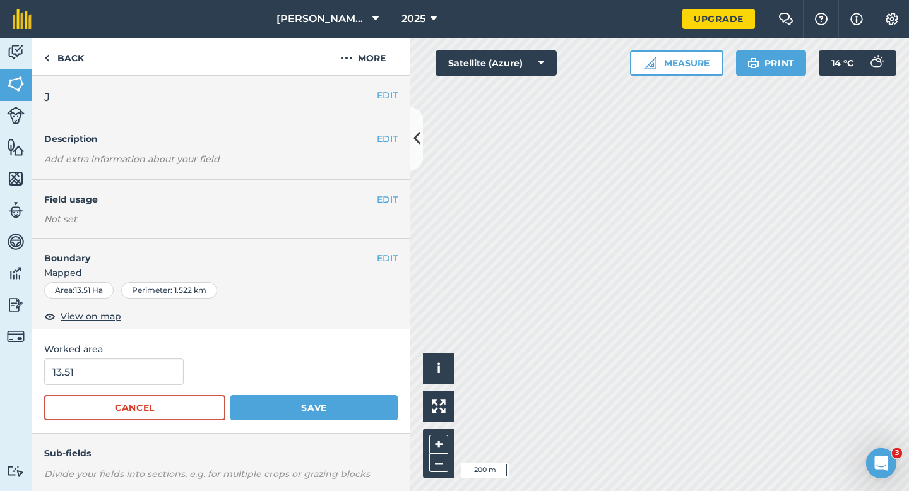
click at [187, 359] on div "13.51" at bounding box center [221, 372] width 354 height 27
click at [161, 377] on input "13.51" at bounding box center [114, 372] width 140 height 27
type input "13.5"
click at [230, 395] on button "Save" at bounding box center [313, 407] width 167 height 25
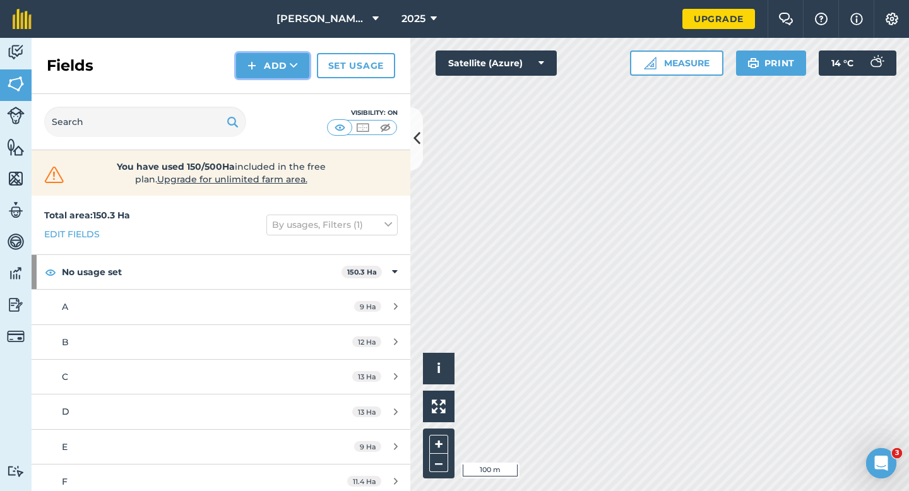
click at [285, 66] on button "Add" at bounding box center [272, 65] width 73 height 25
click at [285, 98] on link "Draw" at bounding box center [272, 94] width 69 height 28
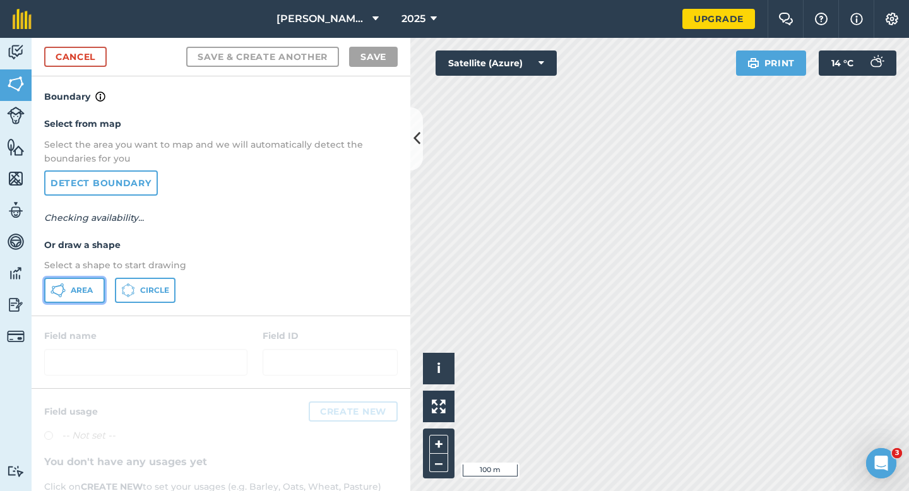
click at [76, 300] on button "Area" at bounding box center [74, 290] width 61 height 25
click at [76, 297] on button "Area" at bounding box center [74, 290] width 61 height 25
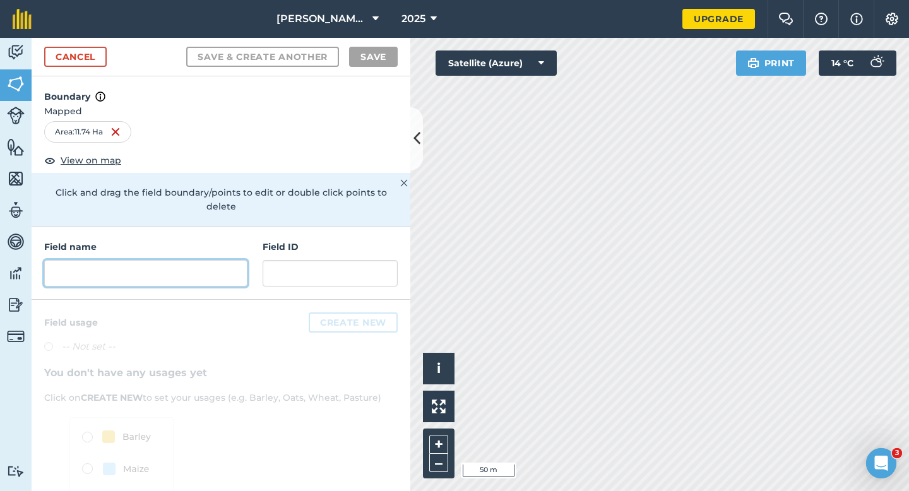
click at [157, 268] on input "text" at bounding box center [145, 273] width 203 height 27
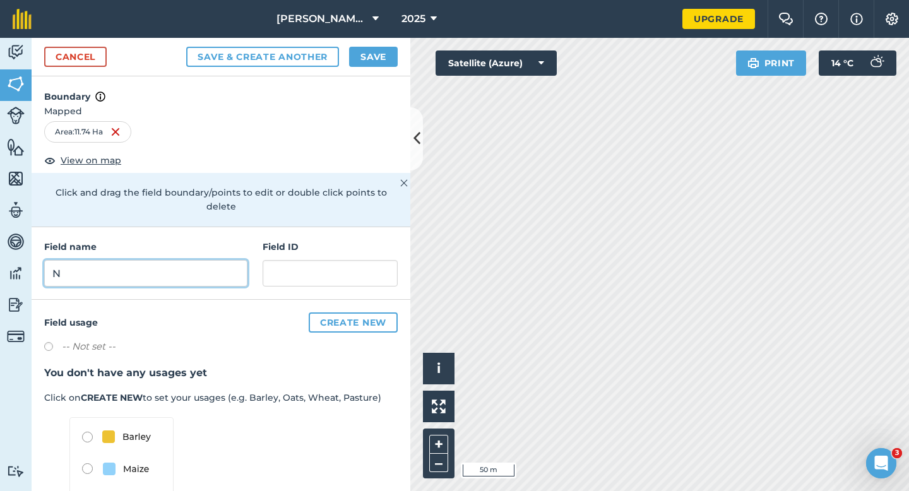
type input "N"
click at [365, 66] on button "Save" at bounding box center [373, 57] width 49 height 20
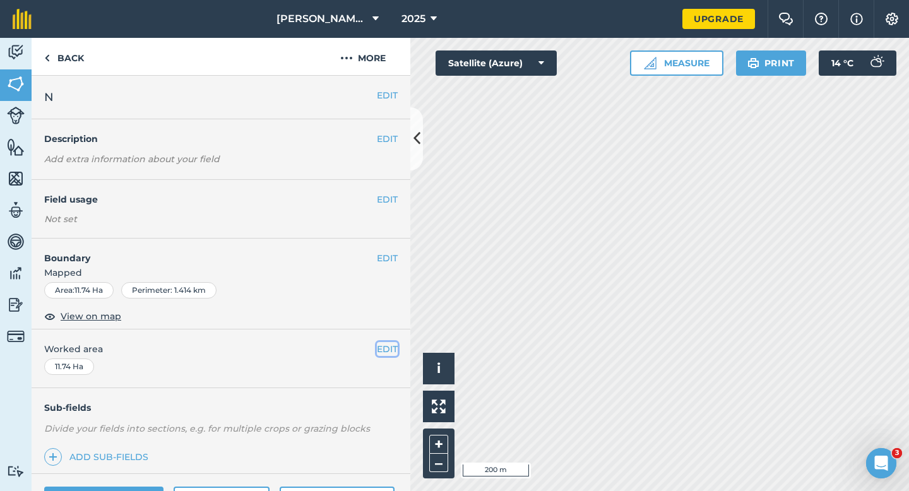
click at [377, 349] on button "EDIT" at bounding box center [387, 349] width 21 height 14
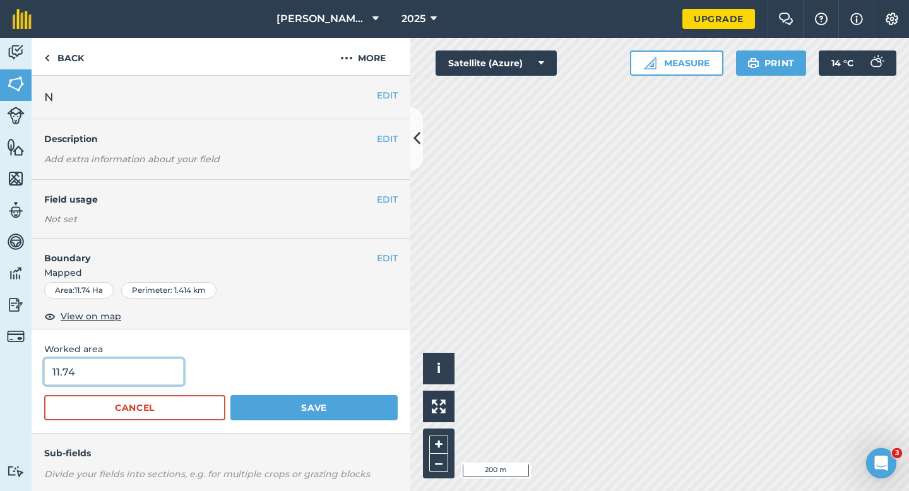
click at [139, 371] on input "11.74" at bounding box center [114, 372] width 140 height 27
type input "11.7"
click at [230, 395] on button "Save" at bounding box center [313, 407] width 167 height 25
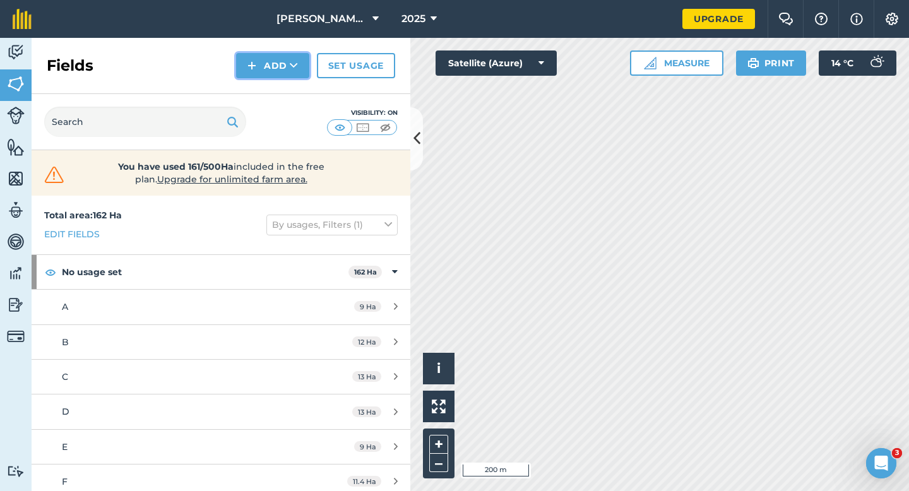
click at [252, 65] on img at bounding box center [251, 65] width 9 height 15
click at [258, 88] on link "Draw" at bounding box center [272, 94] width 69 height 28
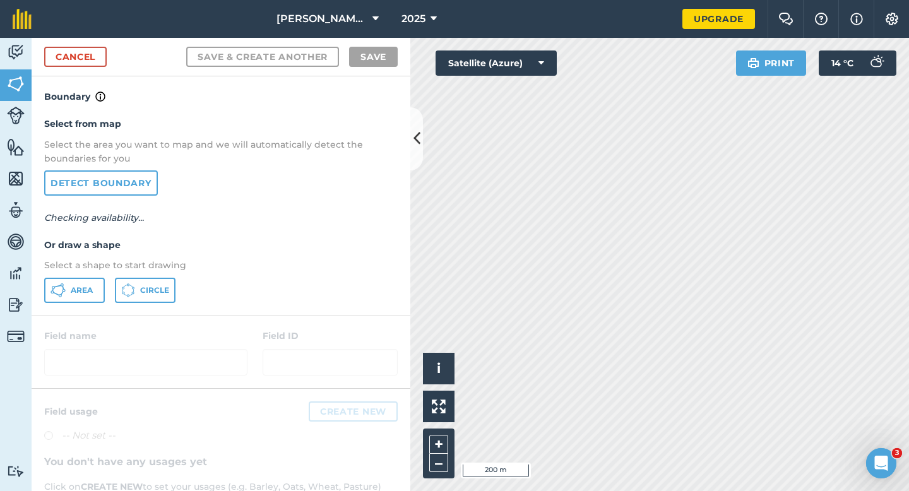
click at [78, 304] on div "Select from map Select the area you want to map and we will automatically detec…" at bounding box center [221, 209] width 379 height 211
click at [69, 280] on button "Area" at bounding box center [74, 290] width 61 height 25
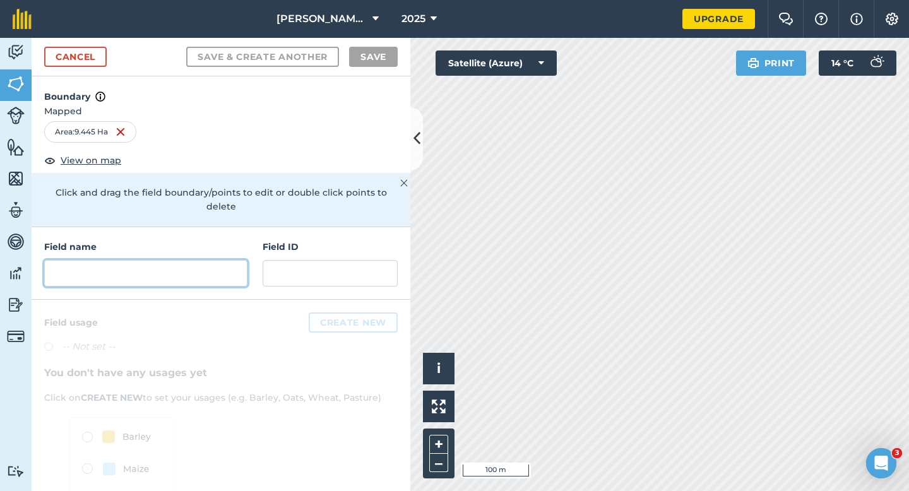
click at [246, 263] on input "text" at bounding box center [145, 273] width 203 height 27
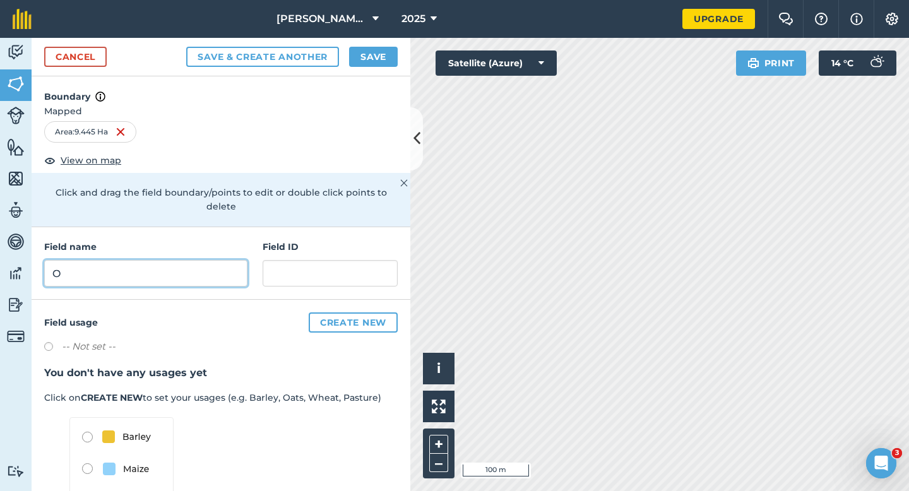
type input "O"
click at [362, 62] on button "Save" at bounding box center [373, 57] width 49 height 20
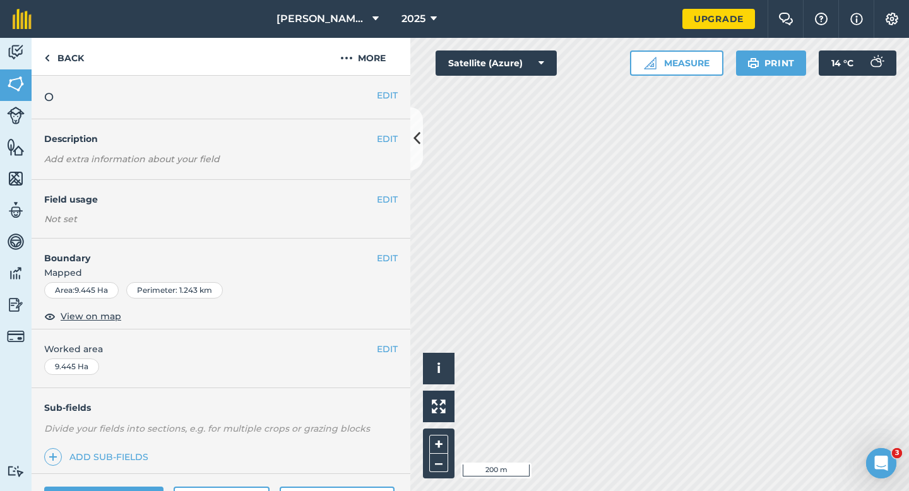
click at [383, 340] on div "EDIT Worked area 9.445 Ha" at bounding box center [221, 359] width 379 height 59
click at [383, 342] on button "EDIT" at bounding box center [387, 349] width 21 height 14
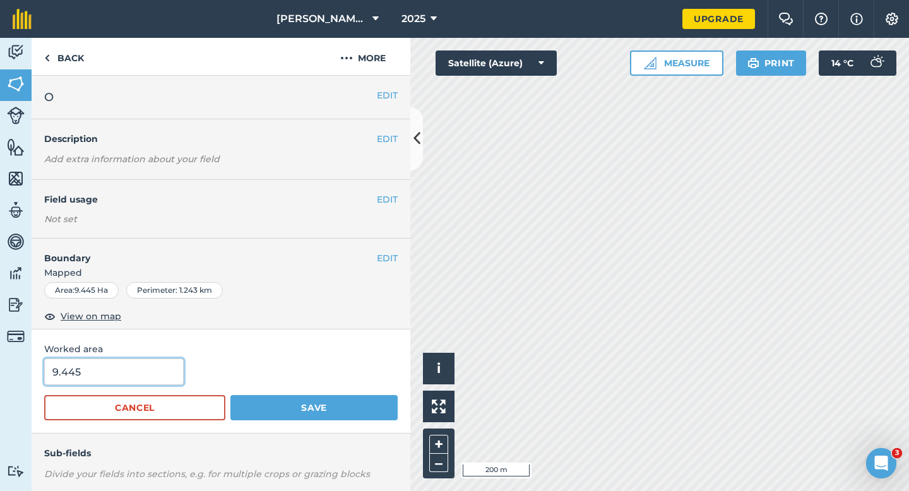
click at [129, 382] on input "9.445" at bounding box center [114, 372] width 140 height 27
type input "9.5"
click at [230, 395] on button "Save" at bounding box center [313, 407] width 167 height 25
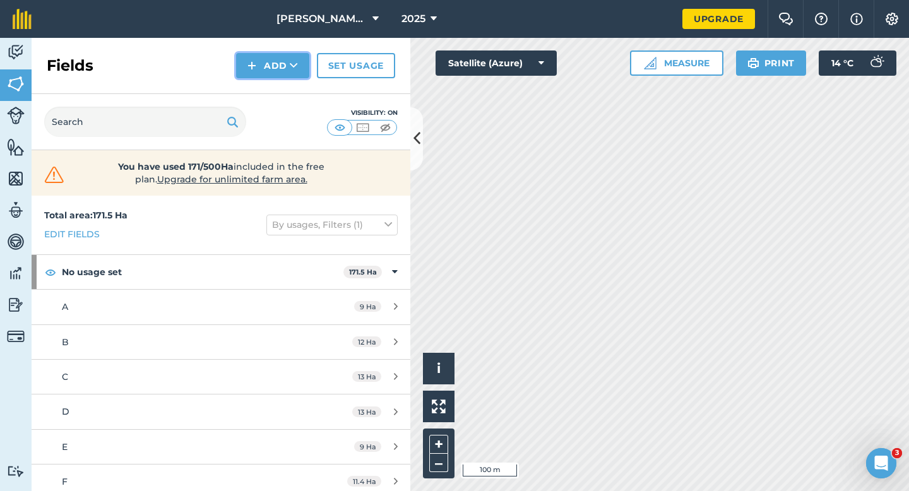
click at [259, 58] on button "Add" at bounding box center [272, 65] width 73 height 25
click at [259, 89] on link "Draw" at bounding box center [272, 94] width 69 height 28
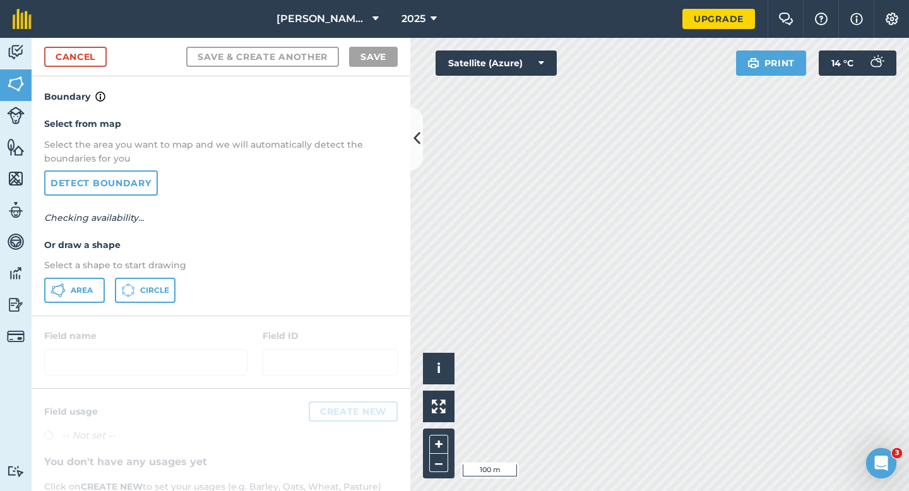
click at [107, 285] on div "Area Circle" at bounding box center [221, 290] width 354 height 25
click at [94, 285] on button "Area" at bounding box center [74, 290] width 61 height 25
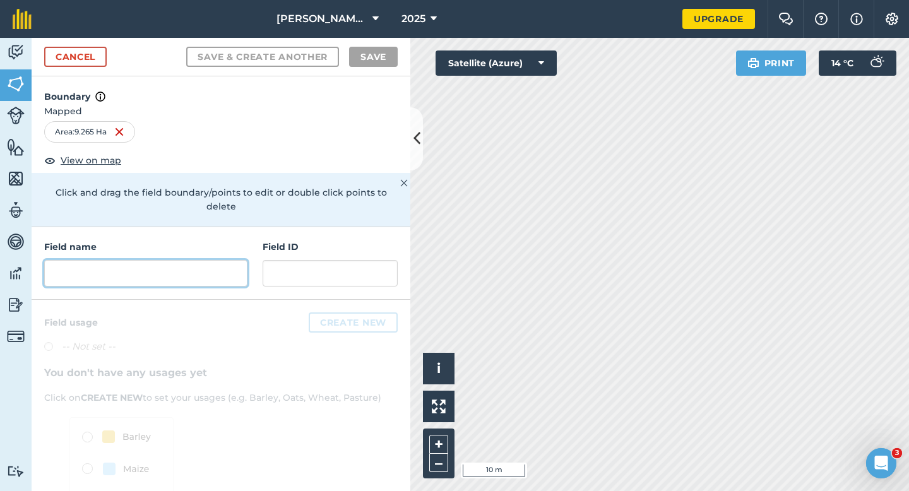
click at [234, 260] on input "text" at bounding box center [145, 273] width 203 height 27
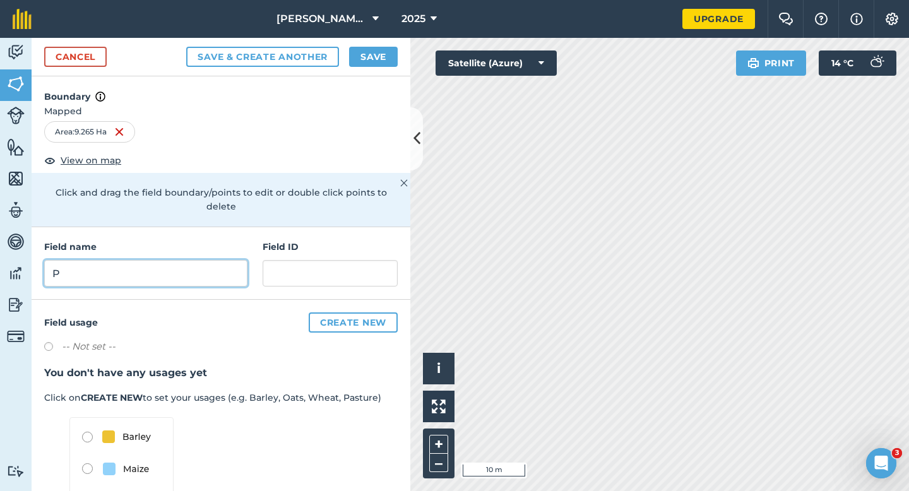
type input "P"
click at [360, 62] on button "Save" at bounding box center [373, 57] width 49 height 20
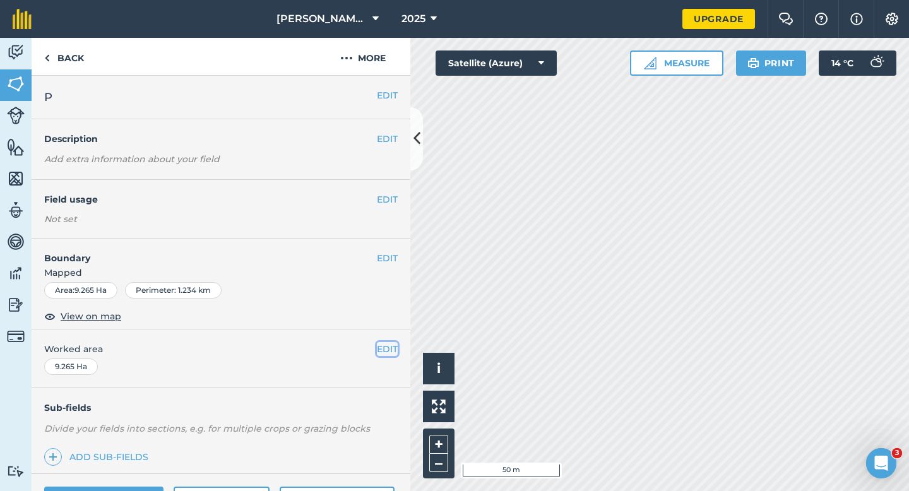
click at [383, 345] on button "EDIT" at bounding box center [387, 349] width 21 height 14
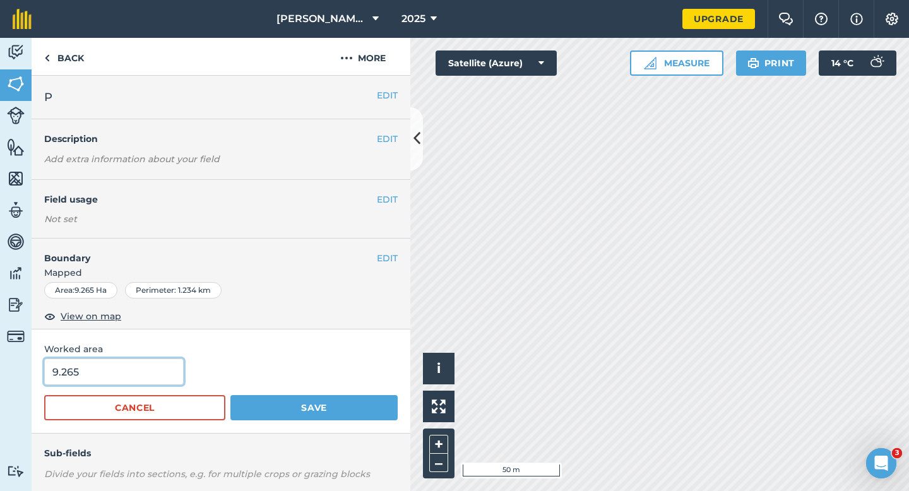
click at [165, 374] on input "9.265" at bounding box center [114, 372] width 140 height 27
type input "9.3"
click at [230, 395] on button "Save" at bounding box center [313, 407] width 167 height 25
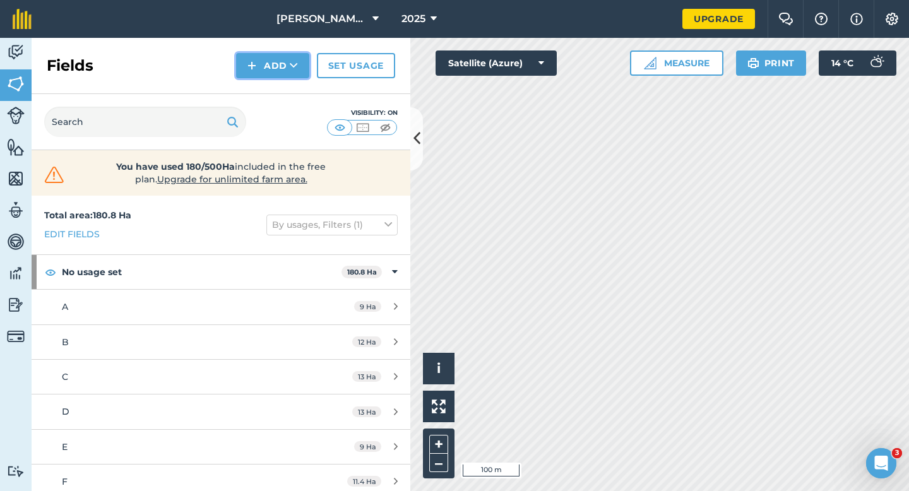
click at [256, 63] on img at bounding box center [251, 65] width 9 height 15
click at [261, 80] on link "Draw" at bounding box center [272, 94] width 69 height 28
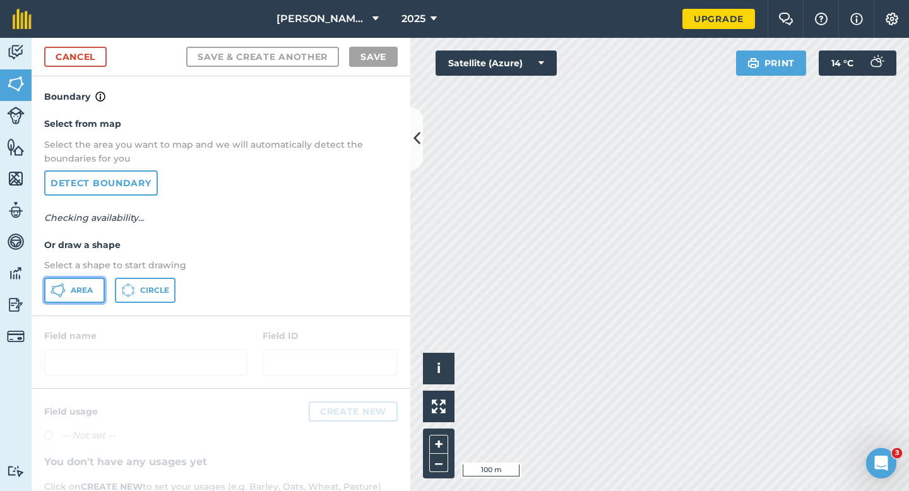
click at [66, 295] on button "Area" at bounding box center [74, 290] width 61 height 25
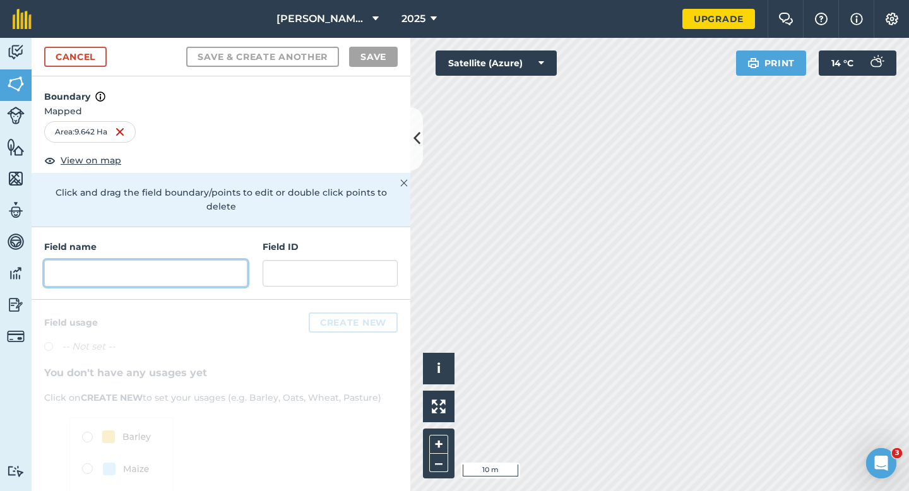
click at [218, 260] on input "text" at bounding box center [145, 273] width 203 height 27
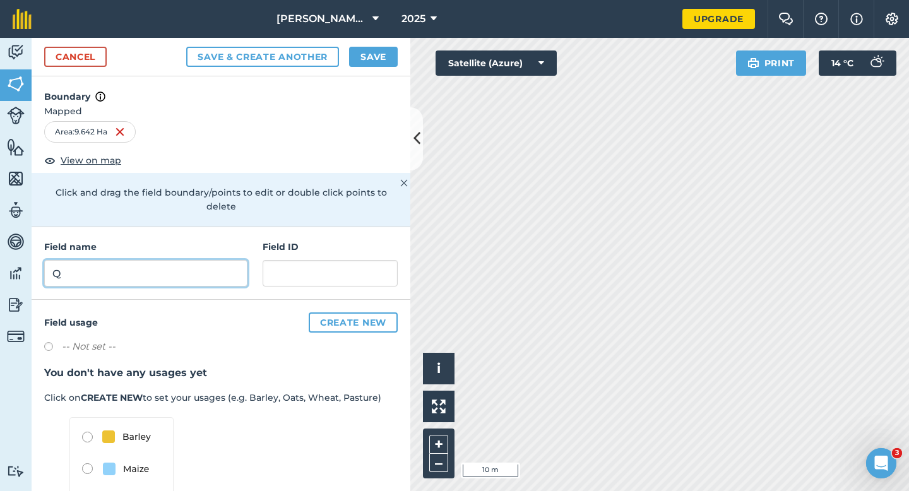
type input "Q"
click at [365, 66] on button "Save" at bounding box center [373, 57] width 49 height 20
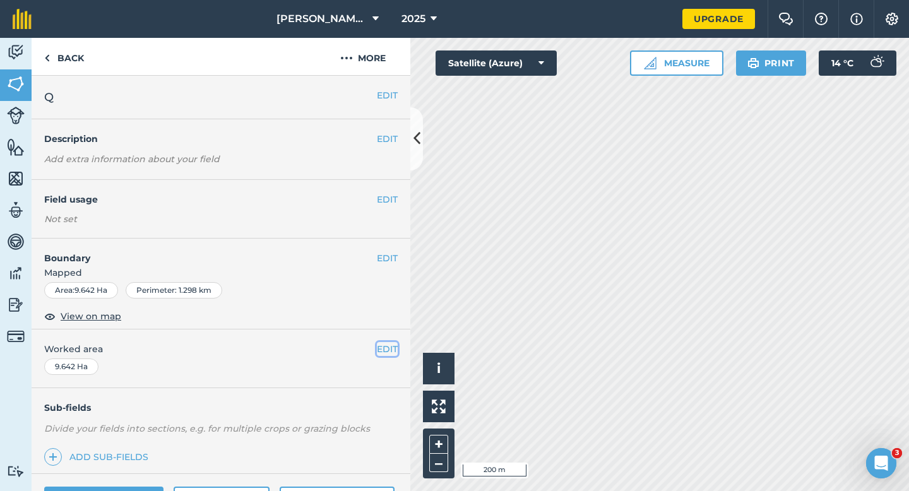
click at [387, 353] on button "EDIT" at bounding box center [387, 349] width 21 height 14
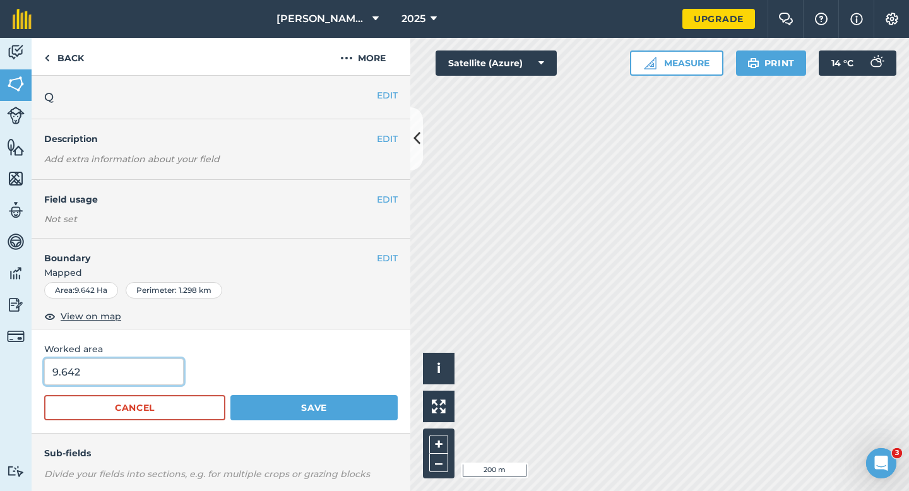
click at [114, 378] on input "9.642" at bounding box center [114, 372] width 140 height 27
type input "9.6"
click at [230, 395] on button "Save" at bounding box center [313, 407] width 167 height 25
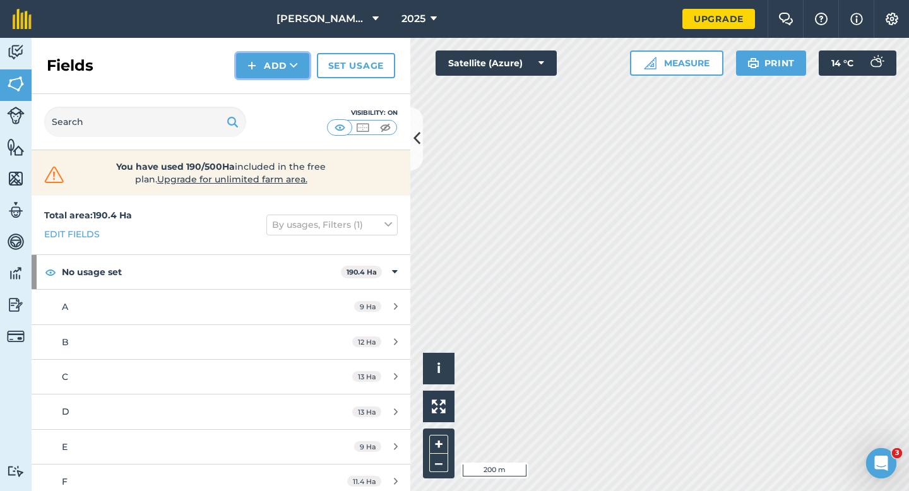
click at [272, 73] on button "Add" at bounding box center [272, 65] width 73 height 25
click at [272, 93] on link "Draw" at bounding box center [272, 94] width 69 height 28
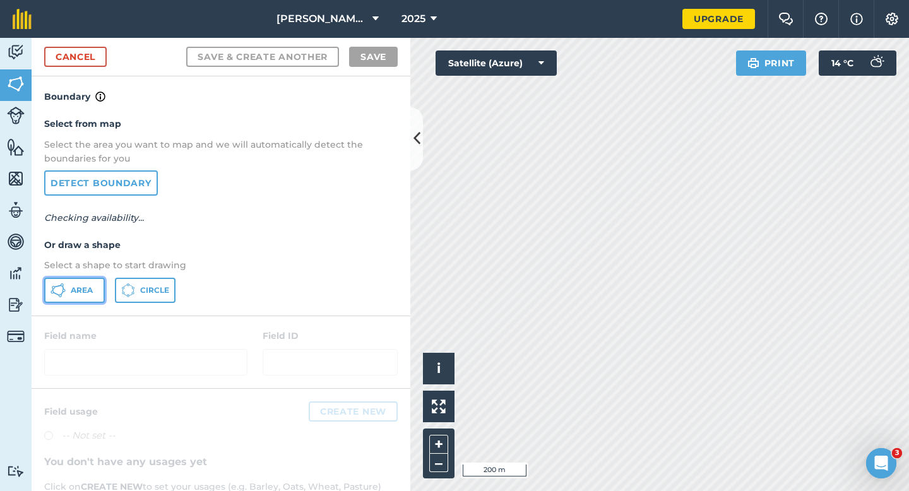
click at [93, 290] on button "Area" at bounding box center [74, 290] width 61 height 25
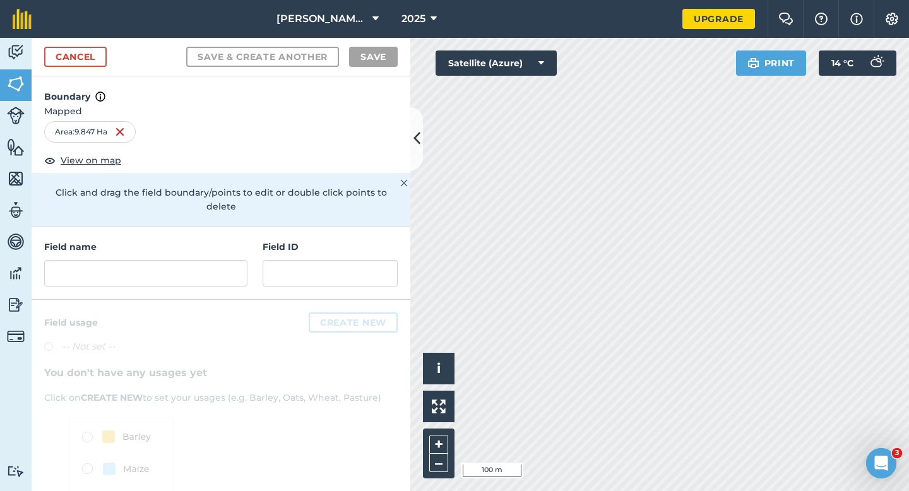
click at [203, 241] on div "Field name" at bounding box center [145, 263] width 203 height 47
click at [203, 260] on input "text" at bounding box center [145, 273] width 203 height 27
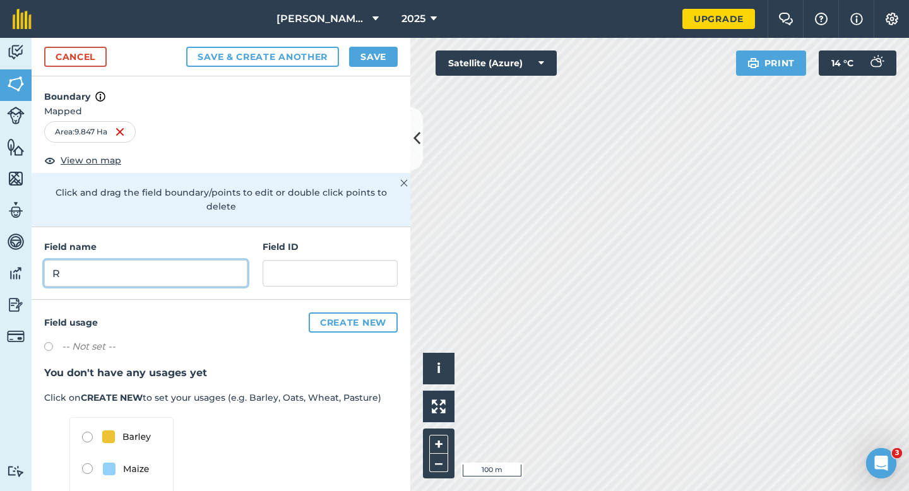
type input "R"
click at [382, 41] on div "Cancel Save & Create Another Save" at bounding box center [221, 57] width 379 height 39
click at [382, 52] on button "Save" at bounding box center [373, 57] width 49 height 20
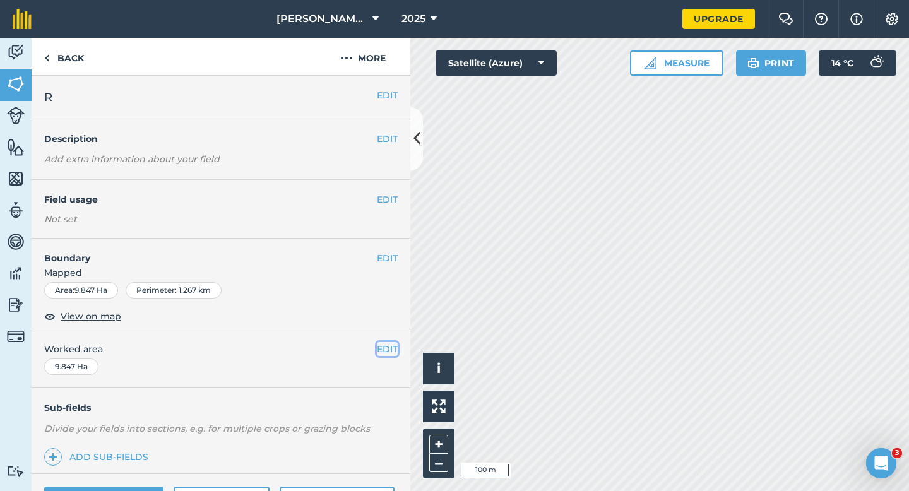
click at [384, 352] on button "EDIT" at bounding box center [387, 349] width 21 height 14
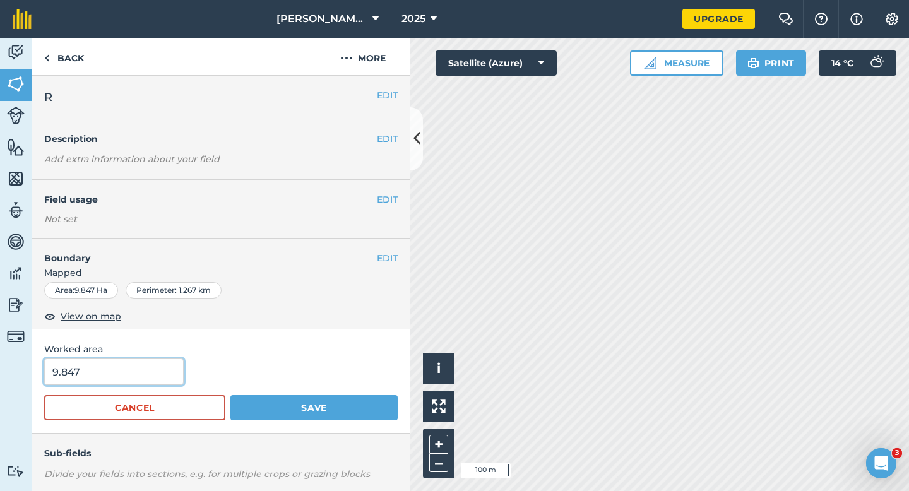
click at [131, 379] on input "9.847" at bounding box center [114, 372] width 140 height 27
type input "10"
click at [230, 395] on button "Save" at bounding box center [313, 407] width 167 height 25
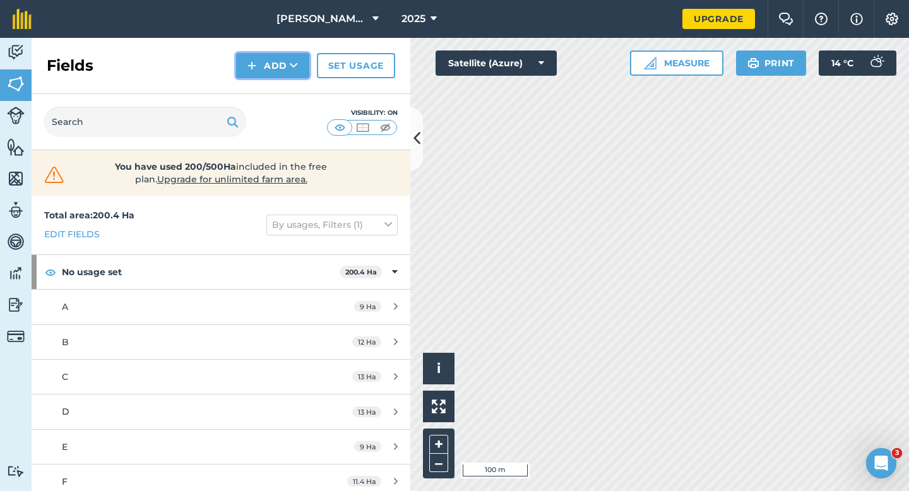
click at [261, 68] on button "Add" at bounding box center [272, 65] width 73 height 25
click at [261, 97] on link "Draw" at bounding box center [272, 94] width 69 height 28
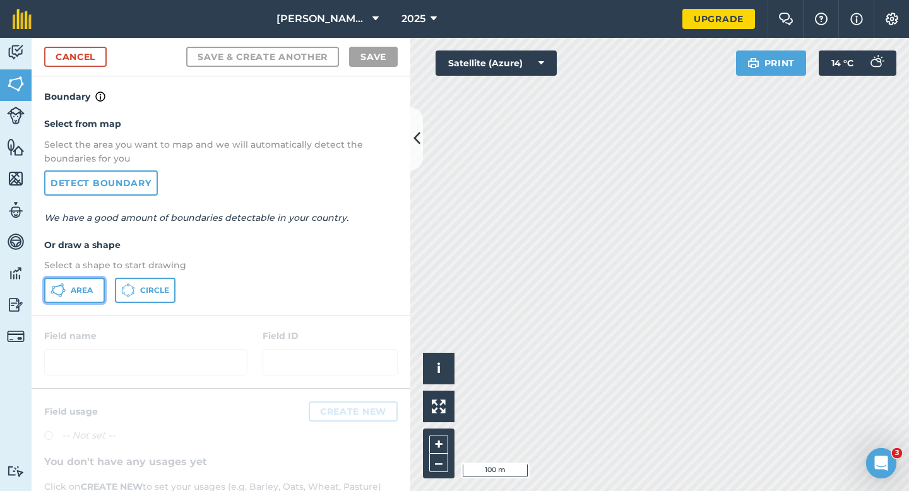
click at [68, 300] on button "Area" at bounding box center [74, 290] width 61 height 25
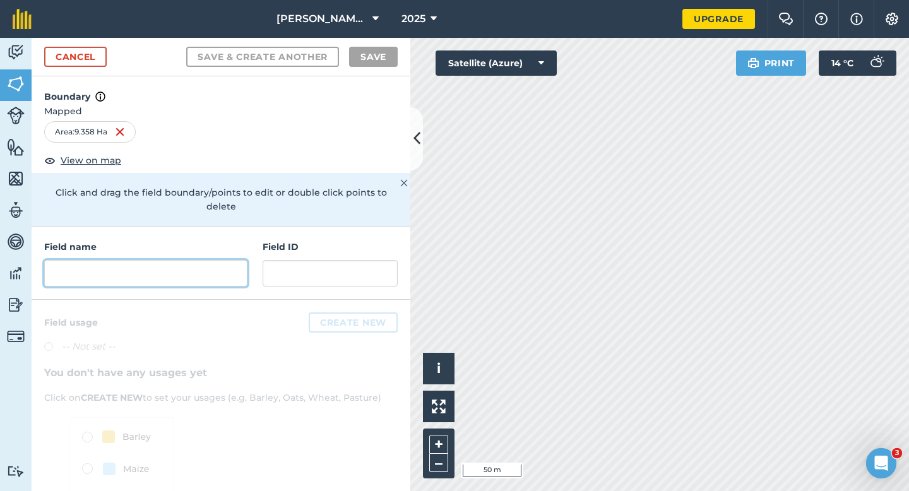
click at [236, 260] on input "text" at bounding box center [145, 273] width 203 height 27
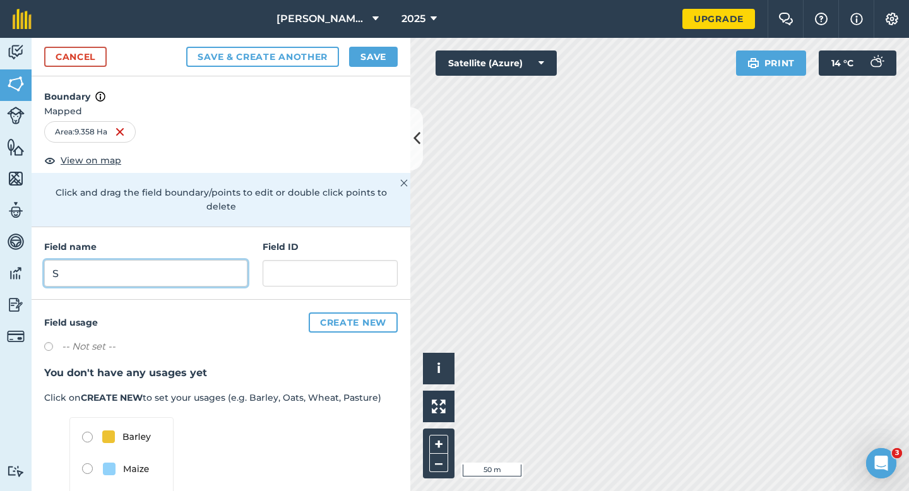
type input "S"
click at [396, 57] on button "Save" at bounding box center [373, 57] width 49 height 20
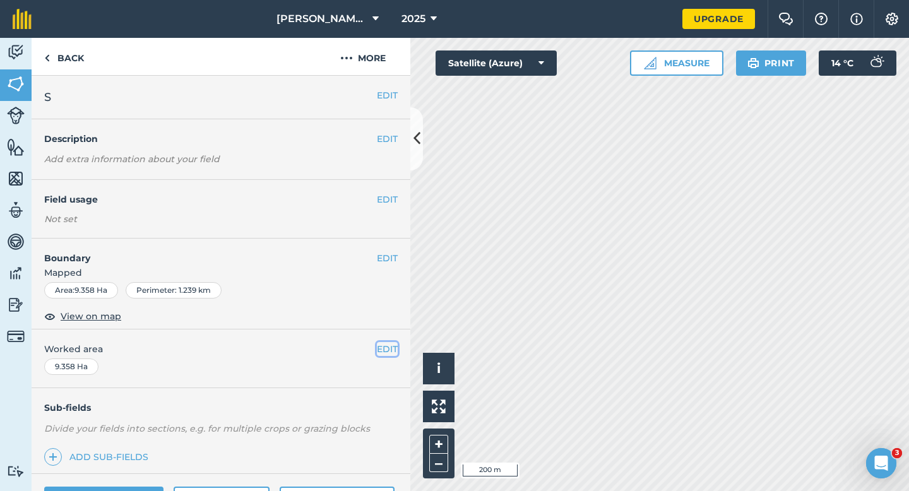
click at [387, 344] on button "EDIT" at bounding box center [387, 349] width 21 height 14
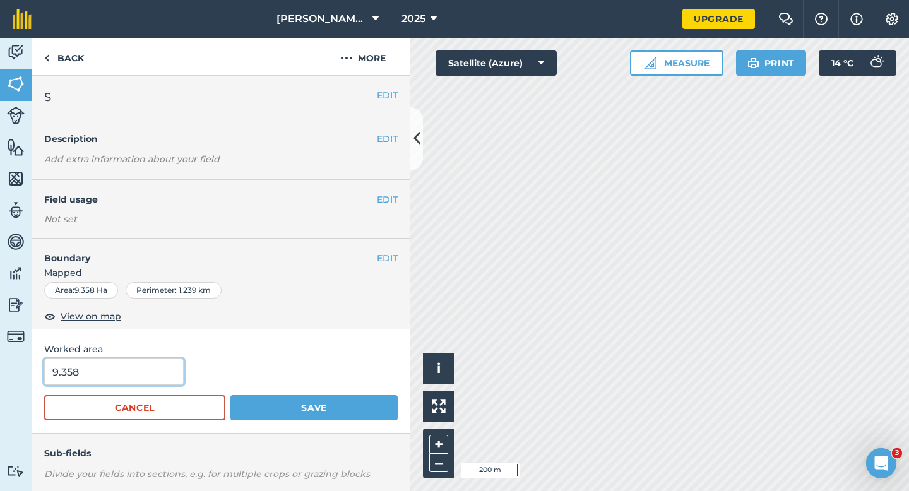
click at [128, 382] on input "9.358" at bounding box center [114, 372] width 140 height 27
type input "9.4"
click at [230, 395] on button "Save" at bounding box center [313, 407] width 167 height 25
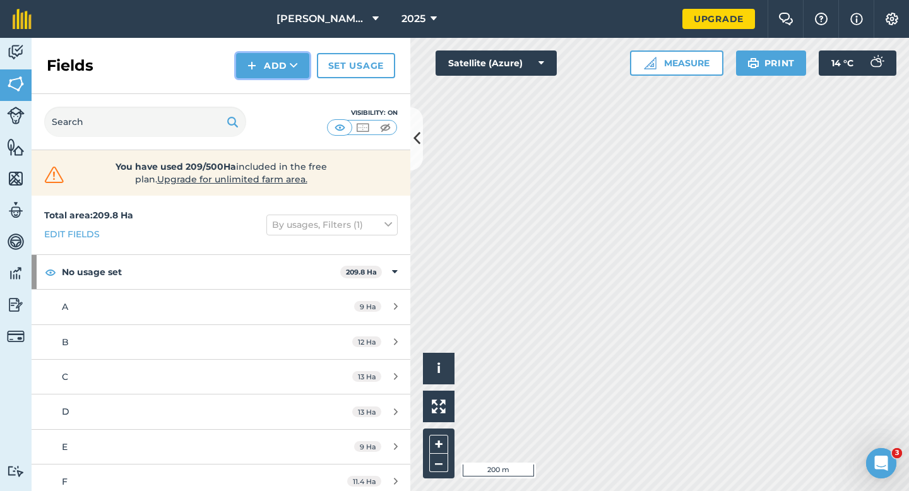
click at [282, 76] on button "Add" at bounding box center [272, 65] width 73 height 25
click at [283, 92] on link "Draw" at bounding box center [272, 94] width 69 height 28
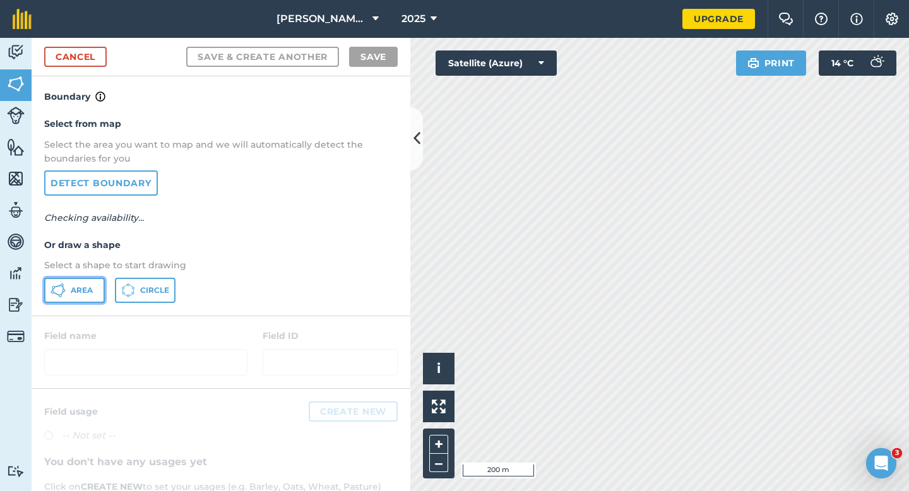
click at [72, 281] on button "Area" at bounding box center [74, 290] width 61 height 25
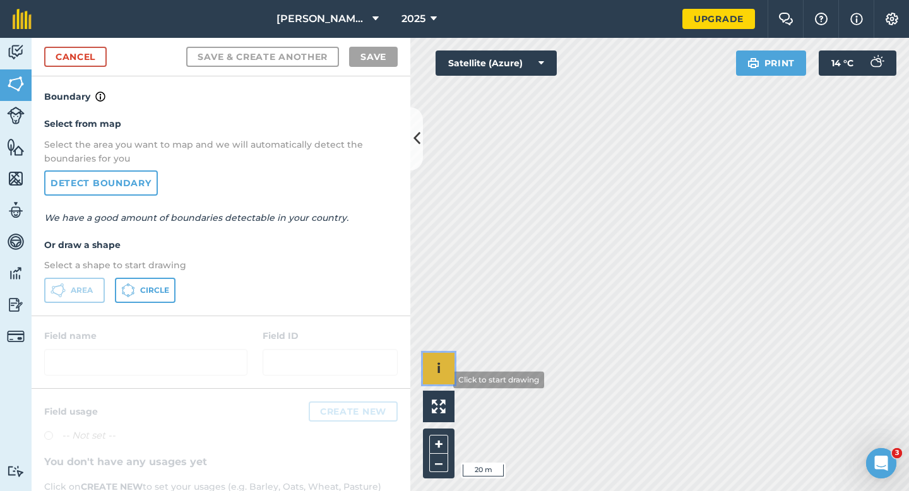
click at [586, 203] on div "Click to start drawing i © 2025 TomTom, Microsoft 20 m + –" at bounding box center [659, 264] width 499 height 453
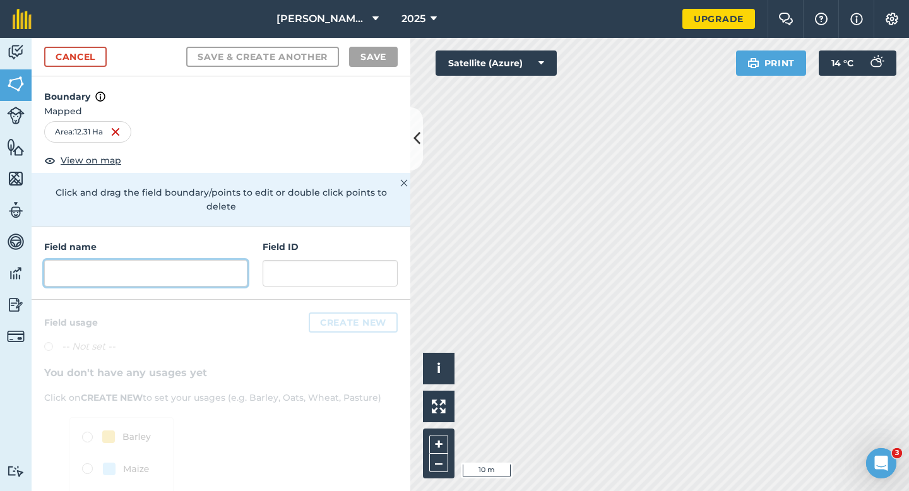
click at [235, 264] on input "text" at bounding box center [145, 273] width 203 height 27
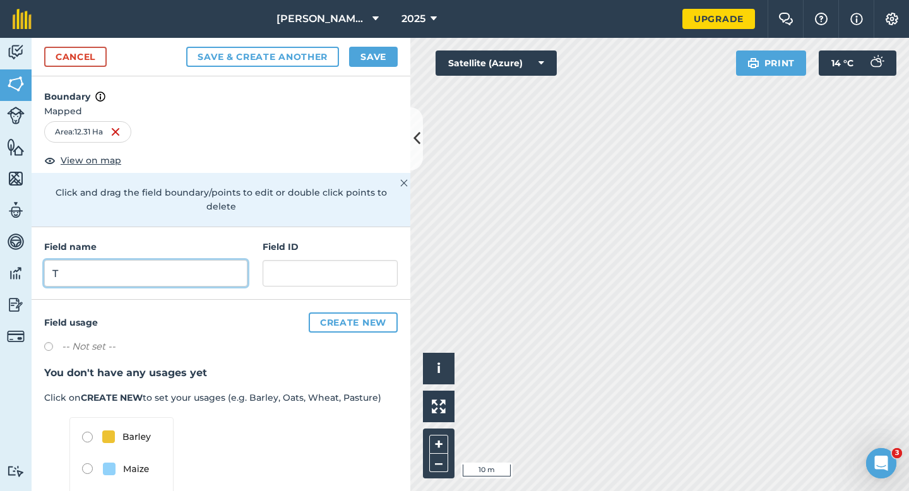
type input "T"
click at [387, 51] on button "Save" at bounding box center [373, 57] width 49 height 20
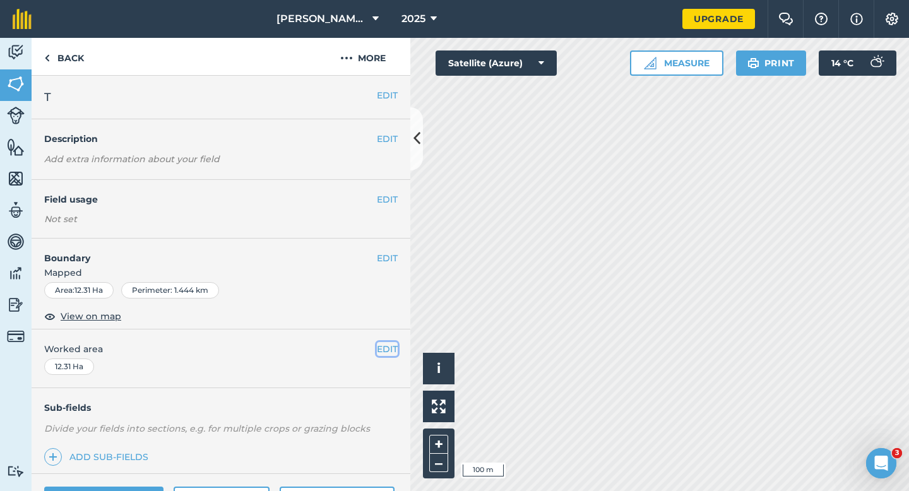
click at [389, 350] on button "EDIT" at bounding box center [387, 349] width 21 height 14
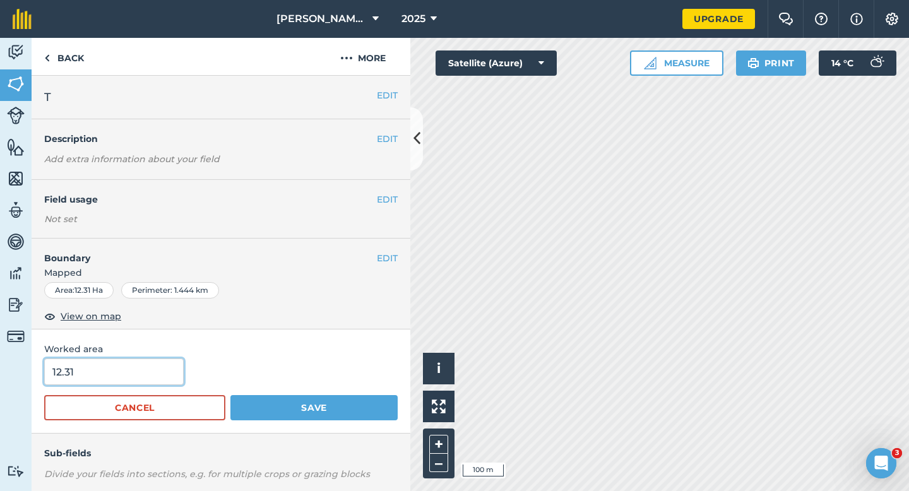
click at [148, 371] on input "12.31" at bounding box center [114, 372] width 140 height 27
type input "12.3"
click at [230, 395] on button "Save" at bounding box center [313, 407] width 167 height 25
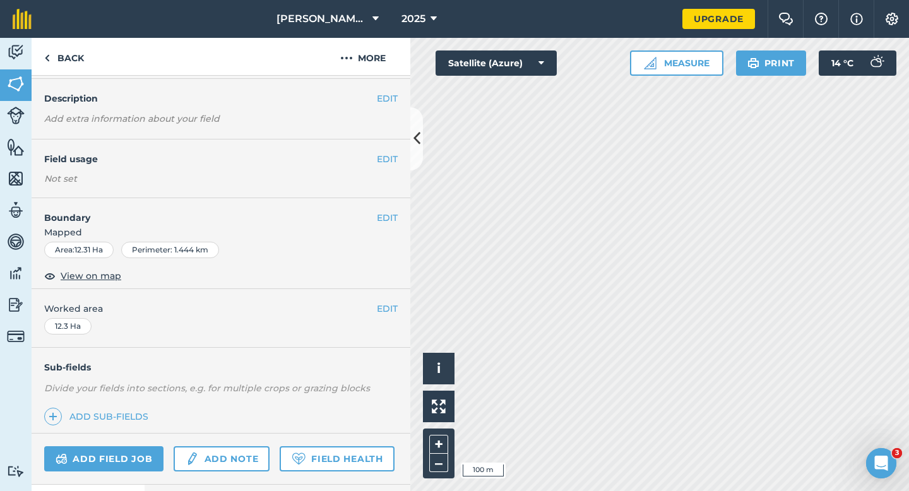
scroll to position [101, 0]
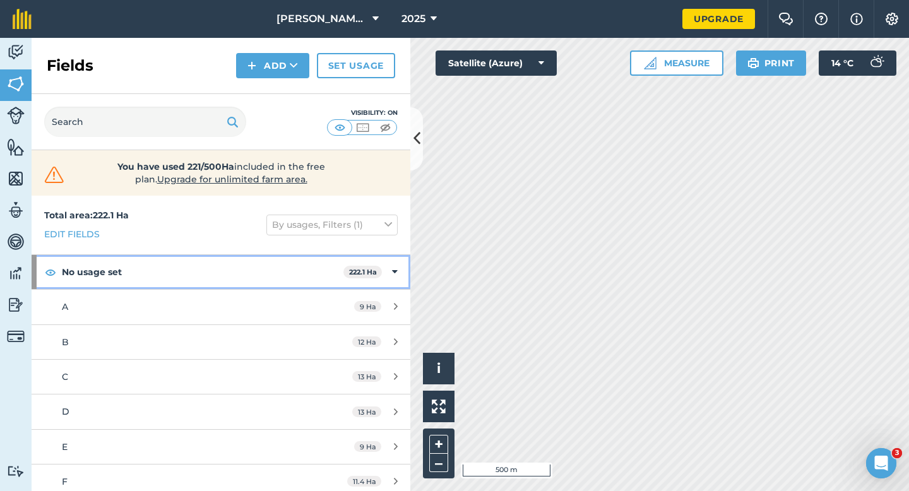
click at [383, 270] on div "No usage set 222.1 Ha" at bounding box center [221, 272] width 379 height 34
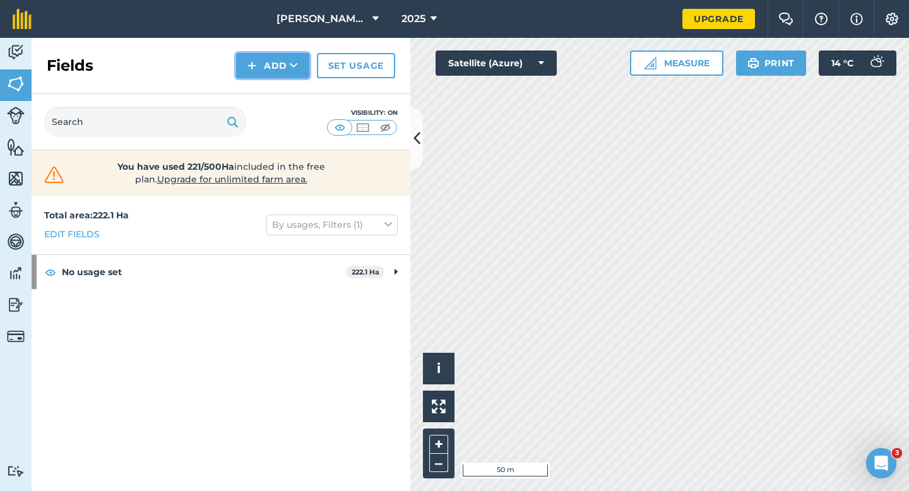
click at [258, 56] on button "Add" at bounding box center [272, 65] width 73 height 25
click at [261, 86] on link "Draw" at bounding box center [272, 94] width 69 height 28
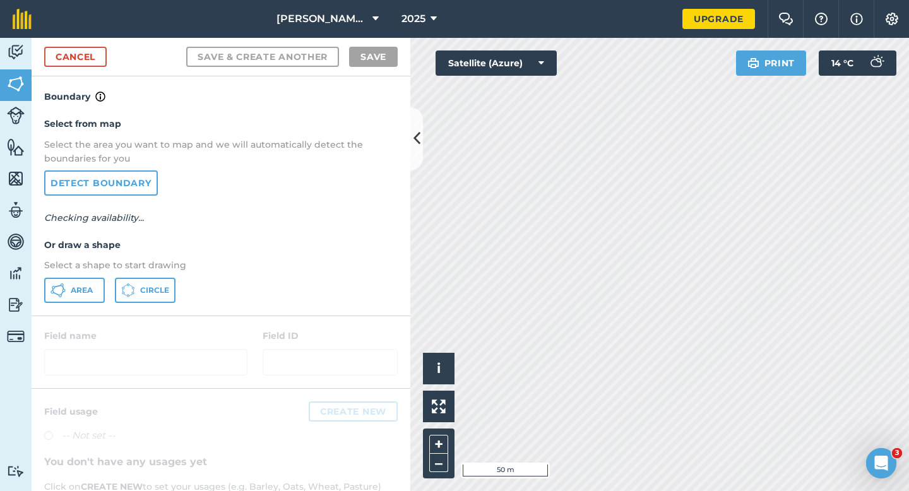
click at [98, 258] on p "Select a shape to start drawing" at bounding box center [221, 265] width 354 height 14
click at [98, 269] on p "Select a shape to start drawing" at bounding box center [221, 265] width 354 height 14
click at [98, 280] on button "Area" at bounding box center [74, 290] width 61 height 25
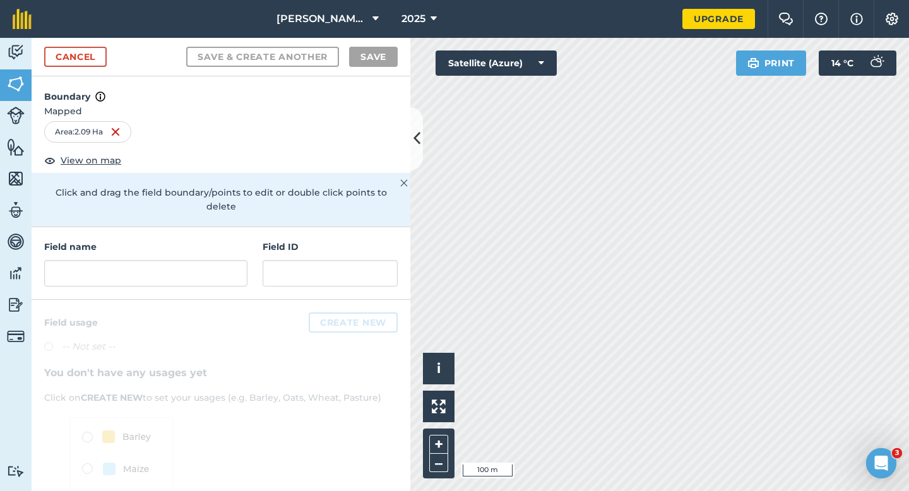
click at [204, 273] on div "Field name Field ID" at bounding box center [221, 263] width 379 height 73
click at [204, 264] on input "text" at bounding box center [145, 273] width 203 height 27
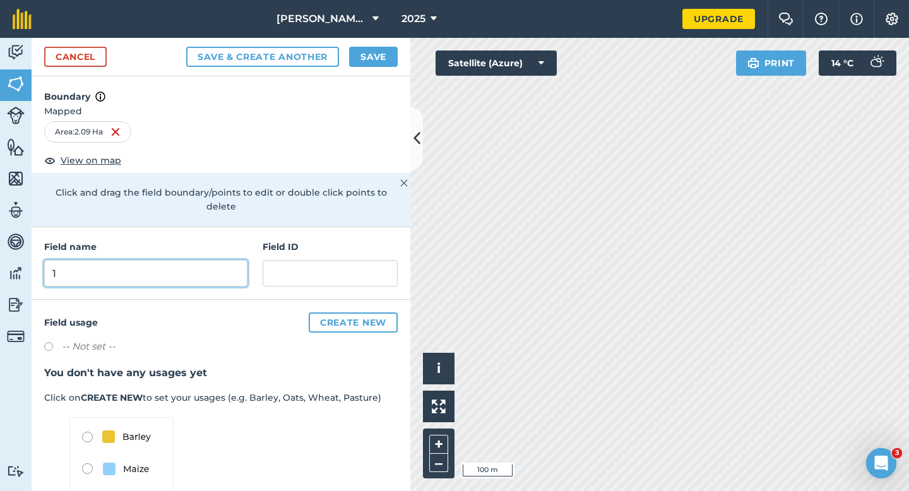
type input "1"
click at [365, 54] on button "Save" at bounding box center [373, 57] width 49 height 20
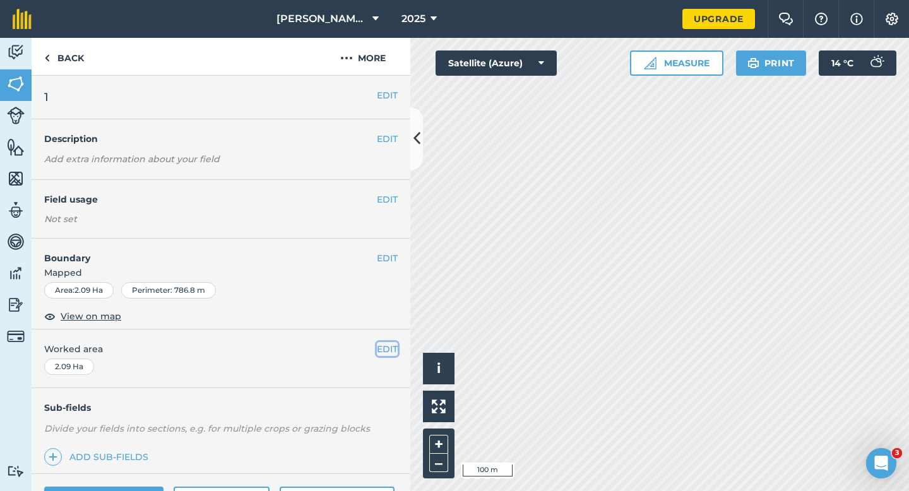
click at [386, 348] on button "EDIT" at bounding box center [387, 349] width 21 height 14
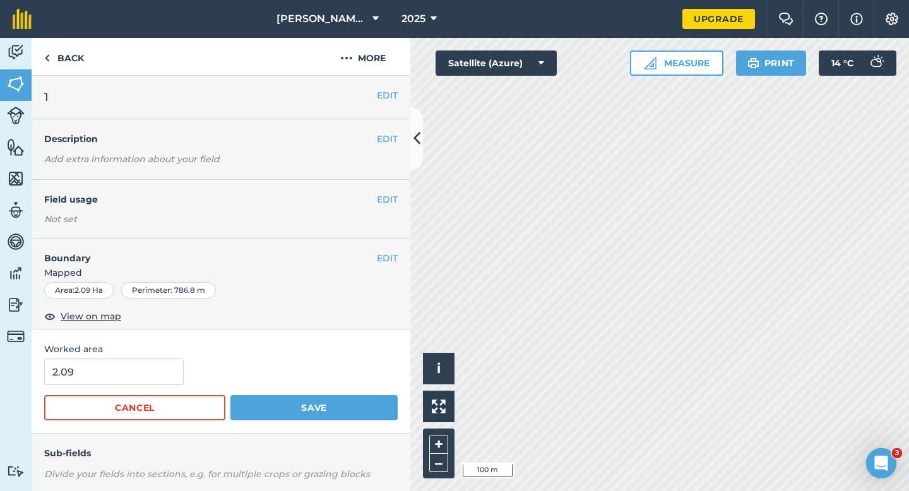
click at [145, 388] on form "2.09 Cancel Save" at bounding box center [221, 390] width 354 height 62
click at [145, 377] on input "2.09" at bounding box center [114, 372] width 140 height 27
type input "2"
click at [230, 395] on button "Save" at bounding box center [313, 407] width 167 height 25
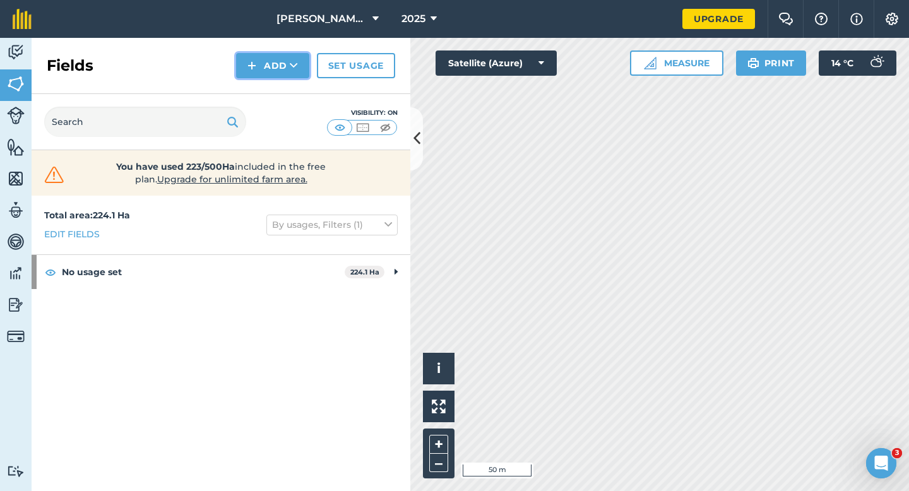
click at [263, 64] on button "Add" at bounding box center [272, 65] width 73 height 25
click at [263, 86] on link "Draw" at bounding box center [272, 94] width 69 height 28
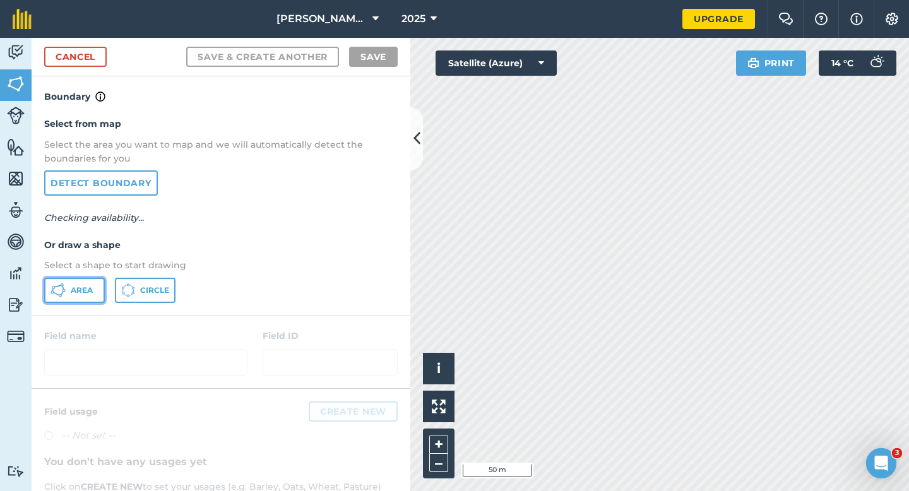
click at [59, 299] on button "Area" at bounding box center [74, 290] width 61 height 25
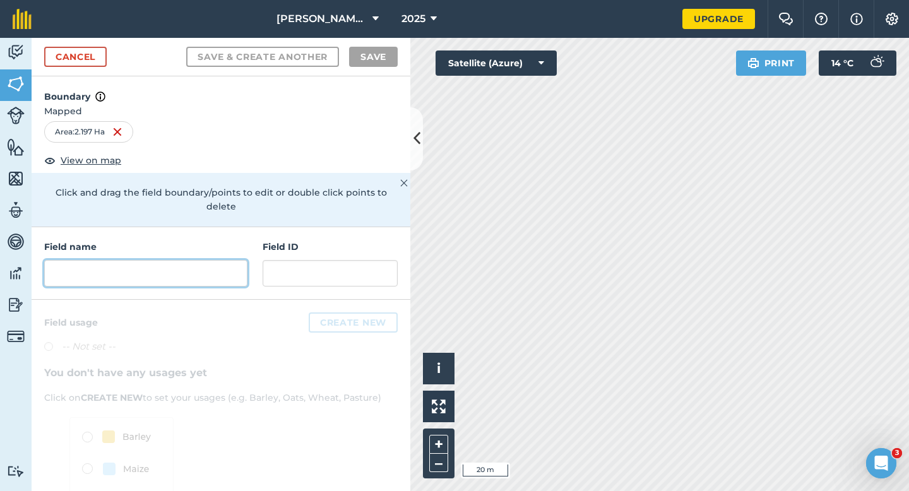
click at [205, 268] on input "text" at bounding box center [145, 273] width 203 height 27
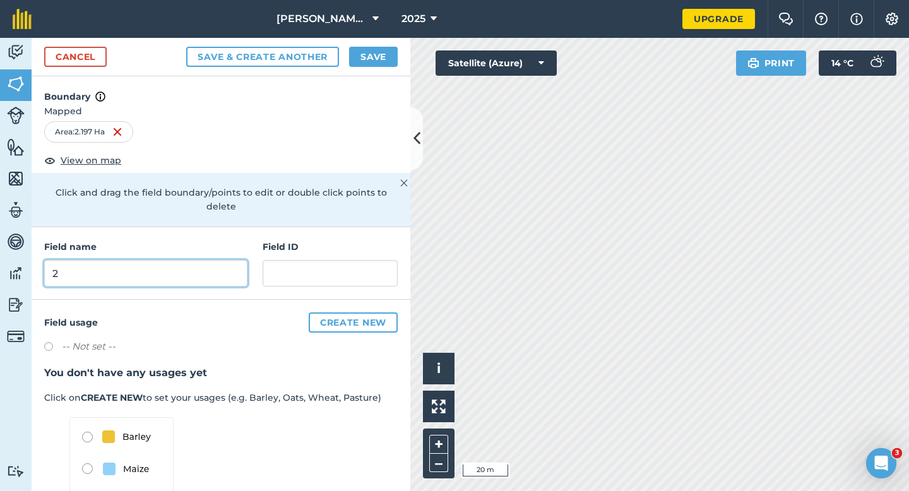
type input "2"
click at [369, 60] on button "Save" at bounding box center [373, 57] width 49 height 20
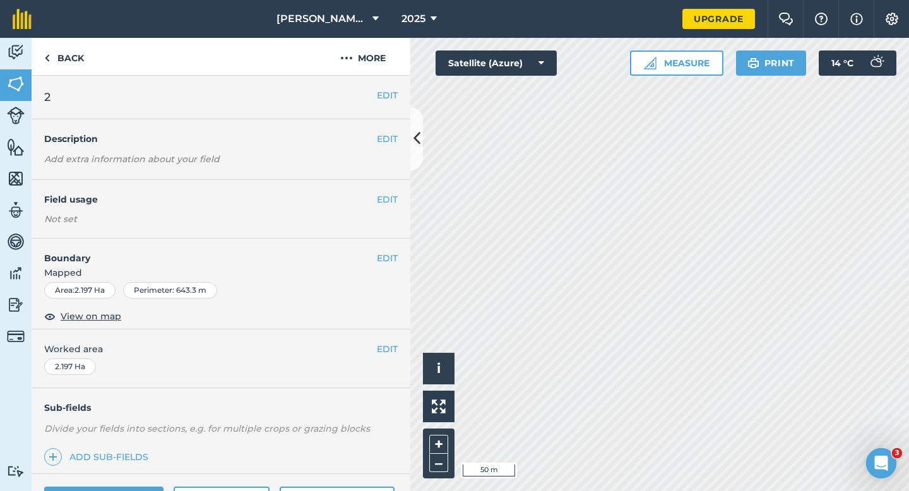
click at [387, 340] on div "EDIT Worked area 2.197 Ha" at bounding box center [221, 359] width 379 height 59
click at [386, 347] on button "EDIT" at bounding box center [387, 349] width 21 height 14
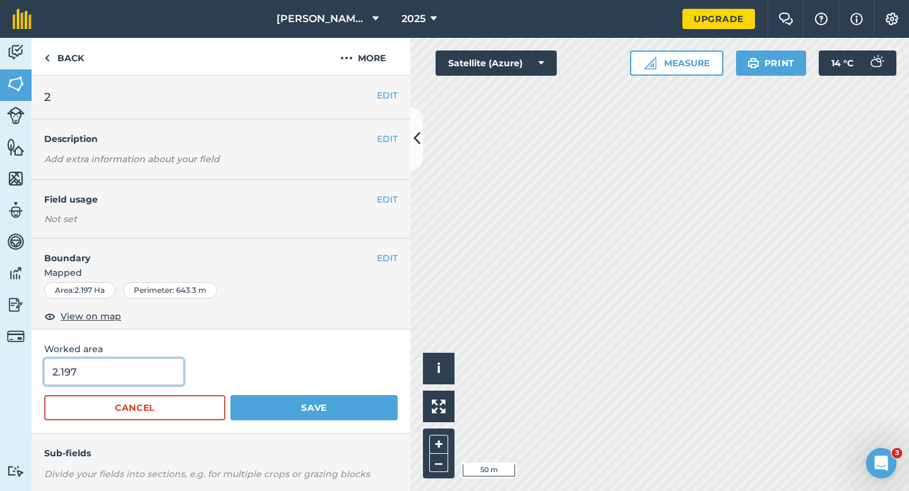
click at [149, 371] on input "2.197" at bounding box center [114, 372] width 140 height 27
type input "2"
click at [230, 395] on button "Save" at bounding box center [313, 407] width 167 height 25
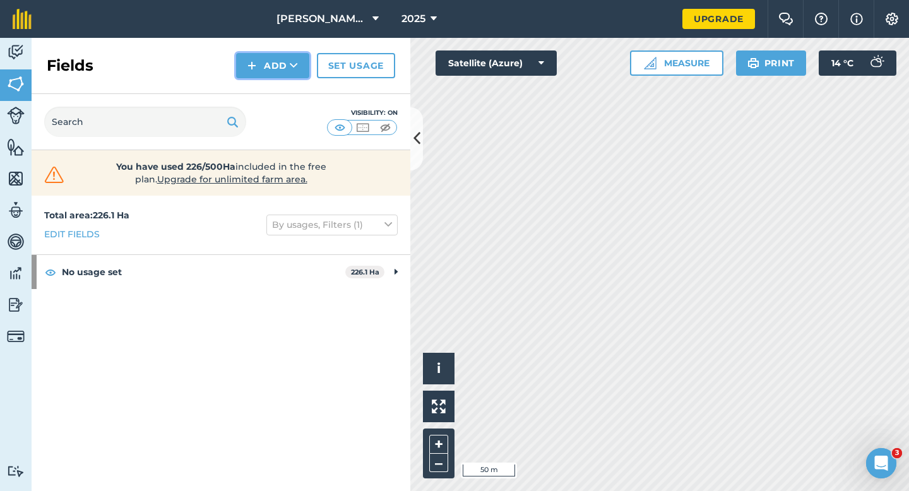
click at [274, 69] on button "Add" at bounding box center [272, 65] width 73 height 25
click at [274, 90] on link "Draw" at bounding box center [272, 94] width 69 height 28
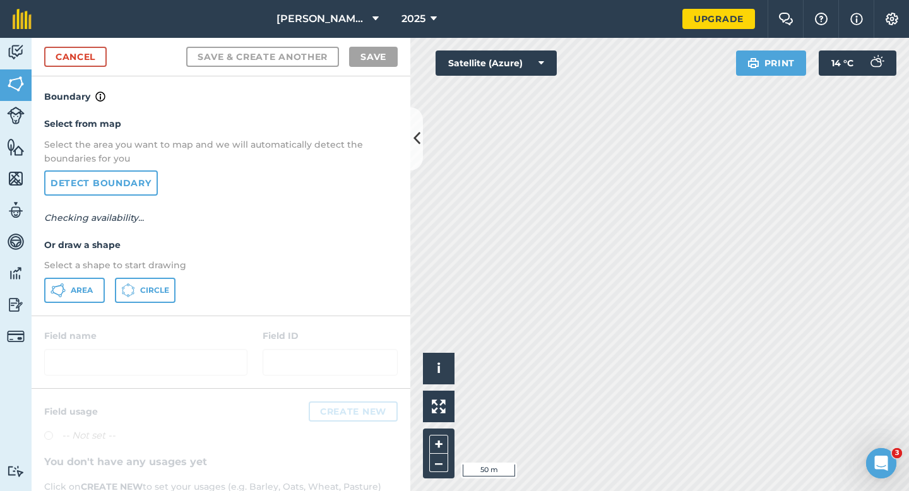
click at [101, 264] on p "Select a shape to start drawing" at bounding box center [221, 265] width 354 height 14
click at [92, 285] on span "Area" at bounding box center [82, 290] width 22 height 10
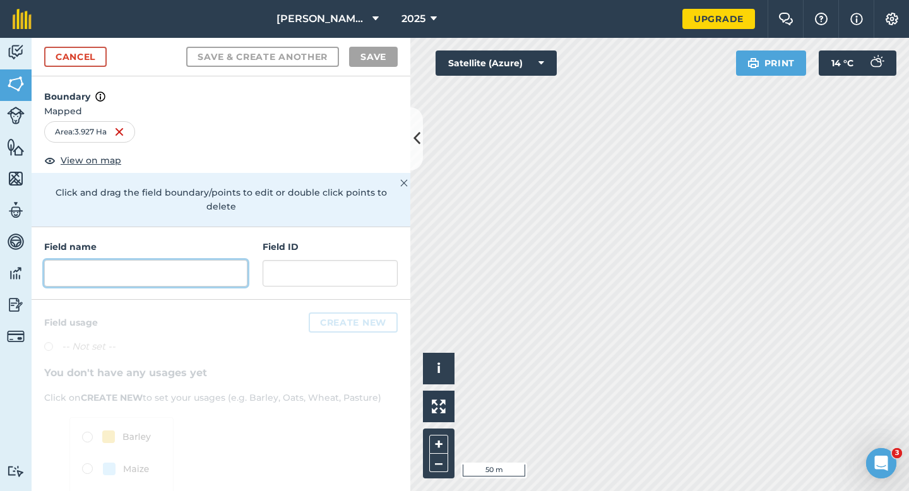
click at [236, 260] on input "text" at bounding box center [145, 273] width 203 height 27
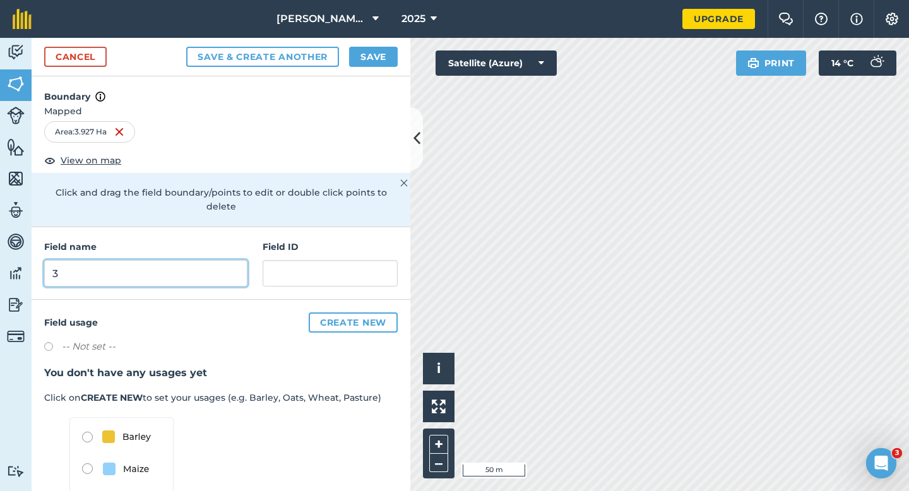
type input "3"
click at [371, 49] on button "Save" at bounding box center [373, 57] width 49 height 20
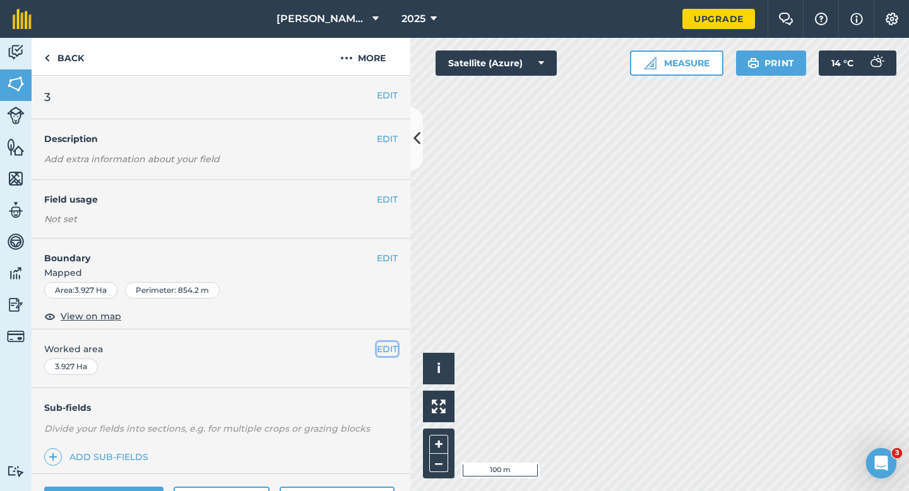
click at [389, 350] on button "EDIT" at bounding box center [387, 349] width 21 height 14
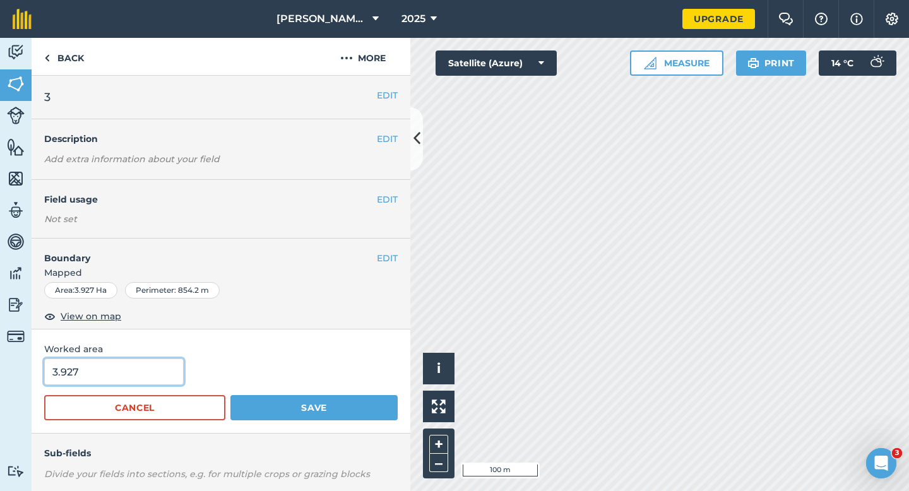
click at [121, 369] on input "3.927" at bounding box center [114, 372] width 140 height 27
type input "4"
click at [230, 395] on button "Save" at bounding box center [313, 407] width 167 height 25
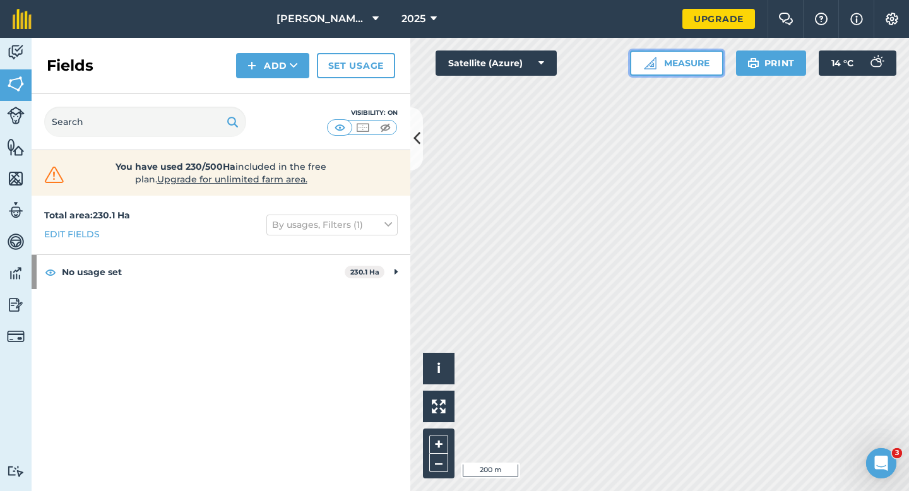
click at [670, 59] on button "Measure" at bounding box center [676, 63] width 93 height 25
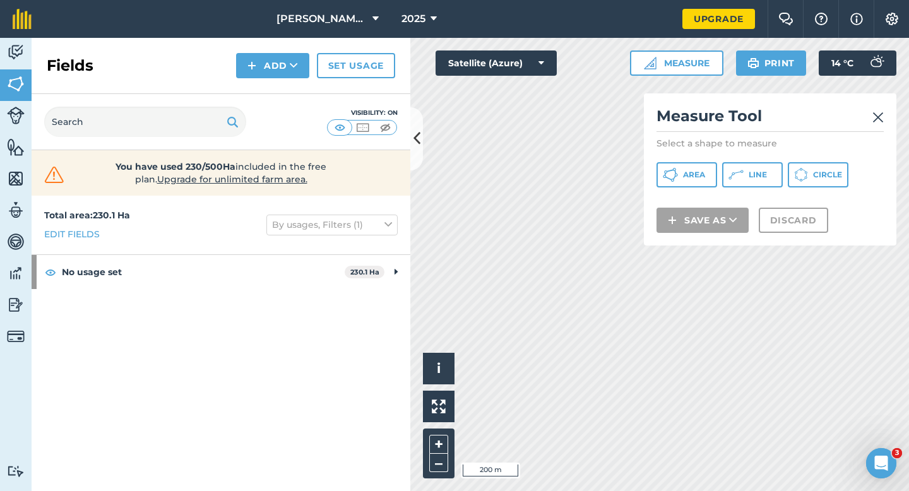
click at [672, 195] on p at bounding box center [770, 197] width 227 height 5
click at [672, 181] on icon at bounding box center [670, 174] width 15 height 15
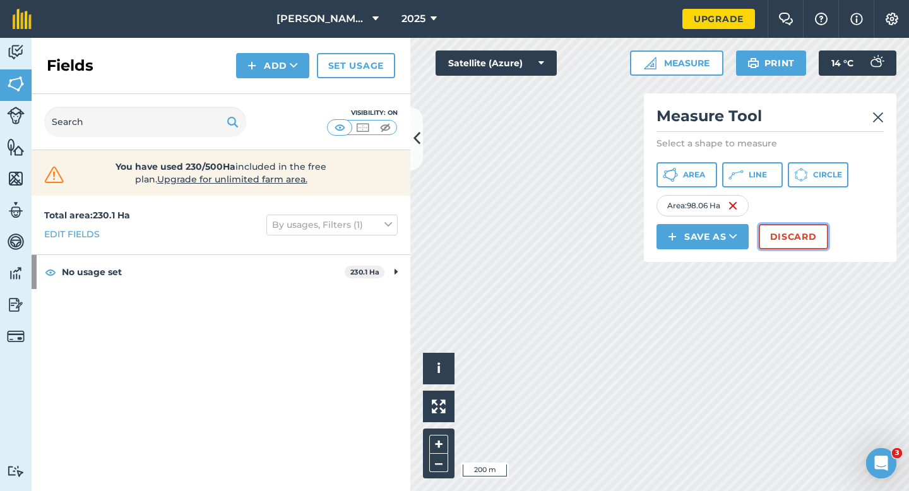
click at [785, 247] on button "Discard" at bounding box center [793, 236] width 69 height 25
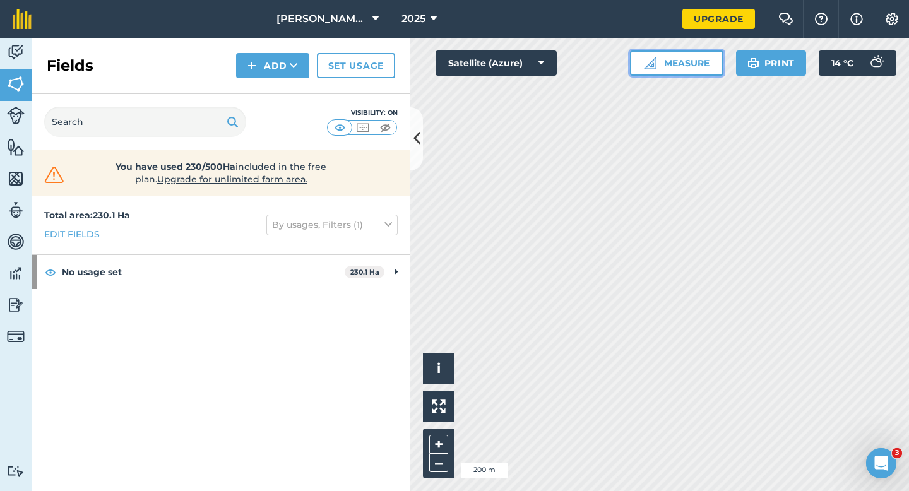
click at [688, 67] on button "Measure" at bounding box center [676, 63] width 93 height 25
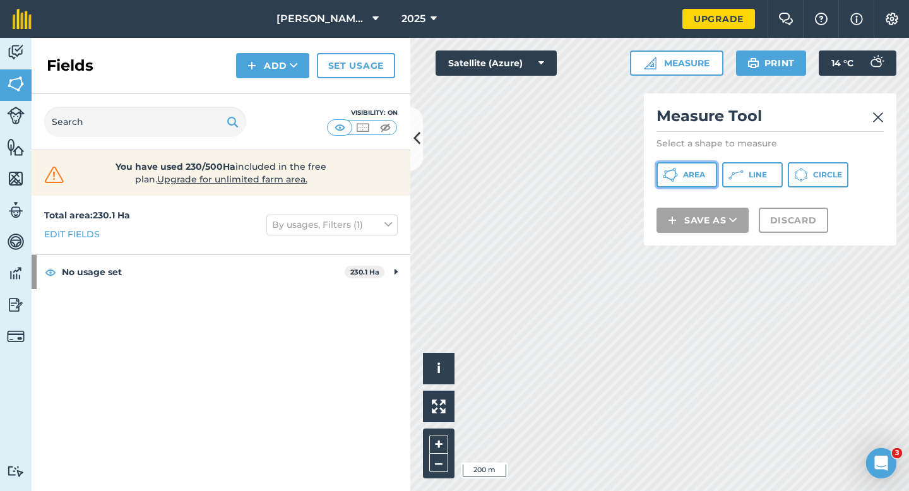
click at [678, 182] on button "Area" at bounding box center [687, 174] width 61 height 25
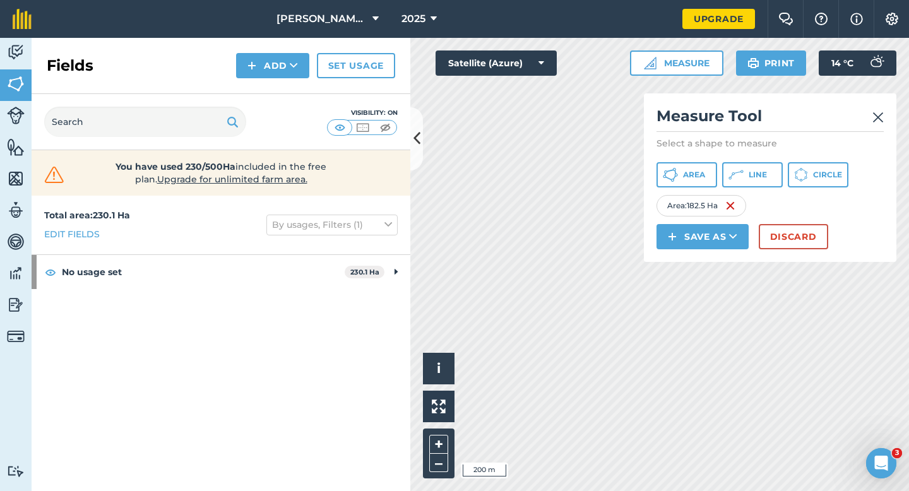
click at [707, 260] on div "Click to start drawing i © 2025 TomTom, Microsoft 200 m + – Satellite (Azure) M…" at bounding box center [659, 264] width 499 height 453
click at [811, 242] on button "Discard" at bounding box center [793, 236] width 69 height 25
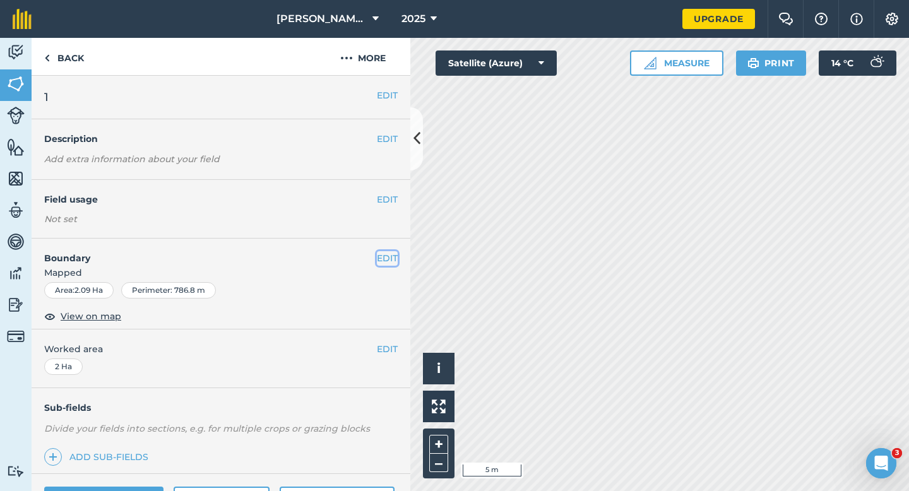
click at [385, 257] on button "EDIT" at bounding box center [387, 258] width 21 height 14
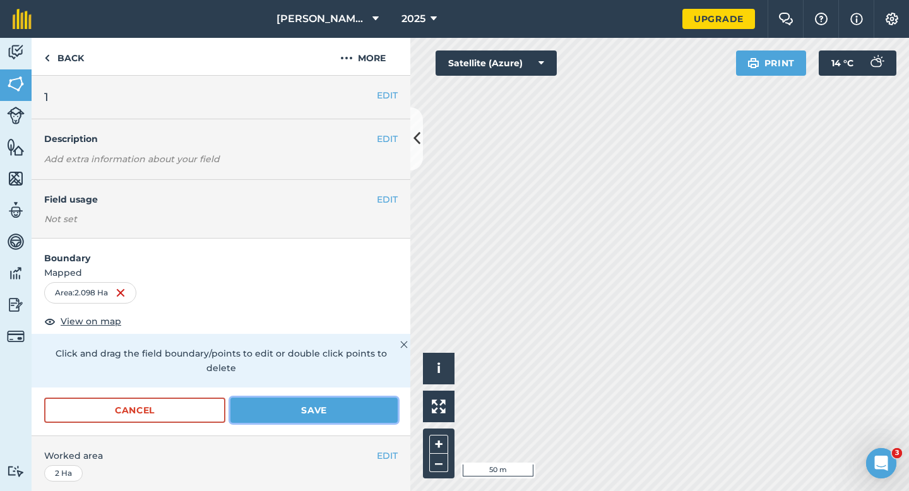
click at [326, 400] on button "Save" at bounding box center [313, 410] width 167 height 25
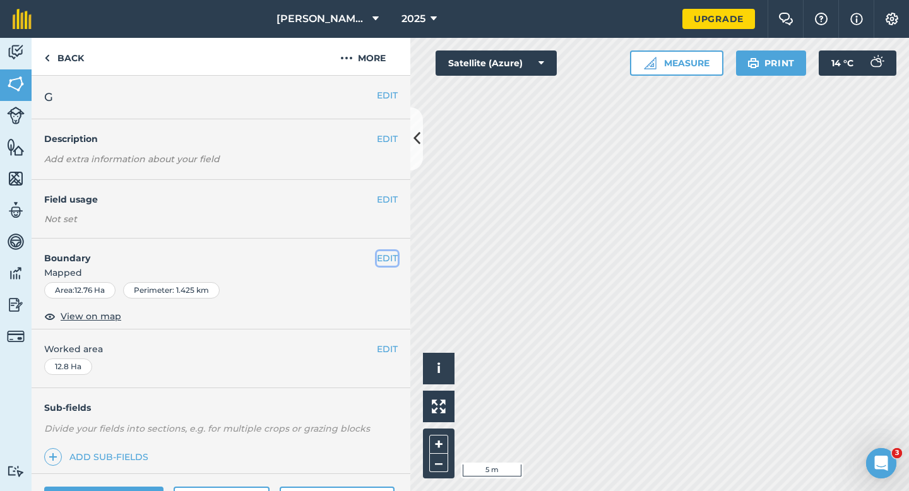
click at [384, 256] on button "EDIT" at bounding box center [387, 258] width 21 height 14
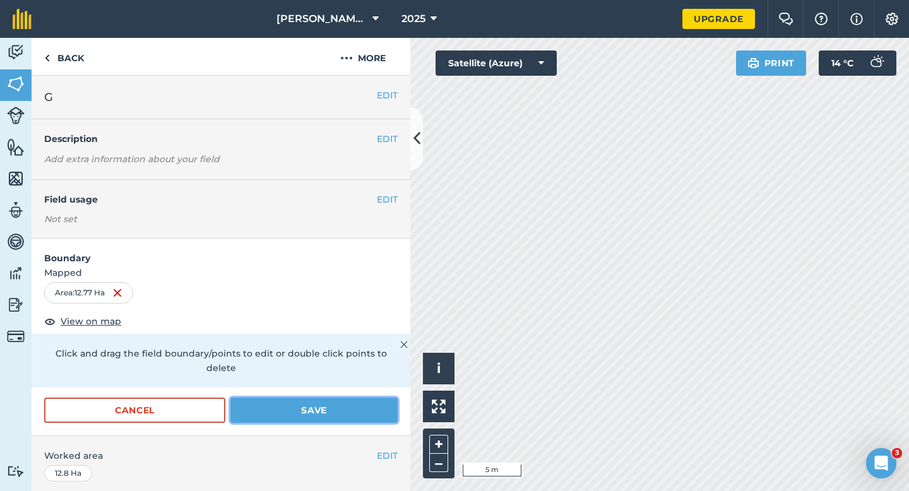
click at [352, 400] on button "Save" at bounding box center [313, 410] width 167 height 25
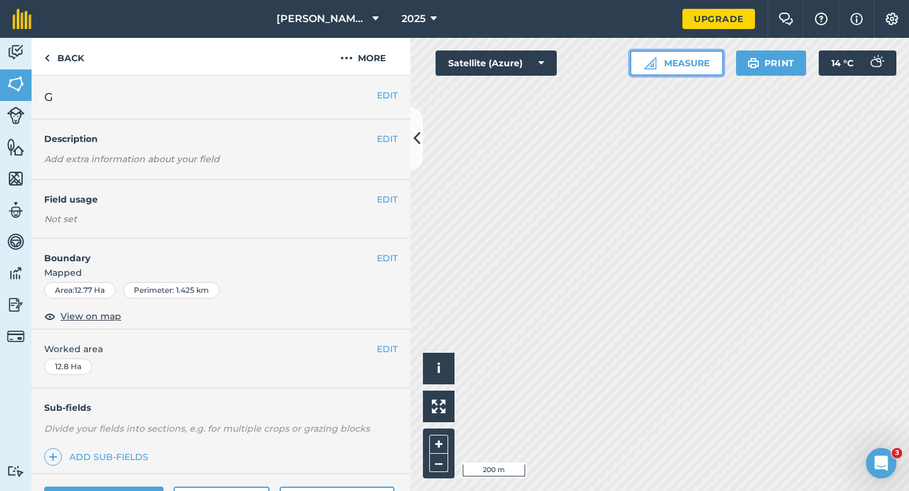
click at [703, 75] on button "Measure" at bounding box center [676, 63] width 93 height 25
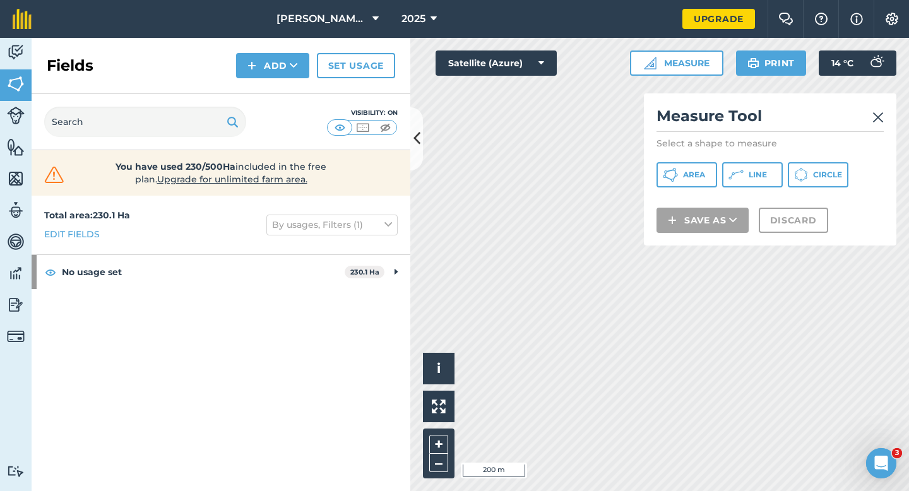
click at [874, 117] on img at bounding box center [877, 117] width 11 height 15
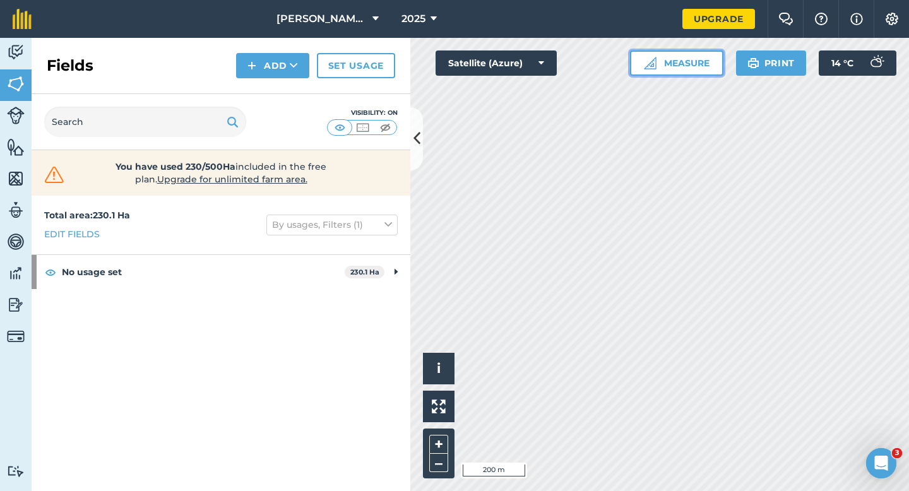
click at [773, 122] on div "Click to start drawing i © 2025 TomTom, Microsoft 200 m + – Satellite (Azure) M…" at bounding box center [659, 264] width 499 height 453
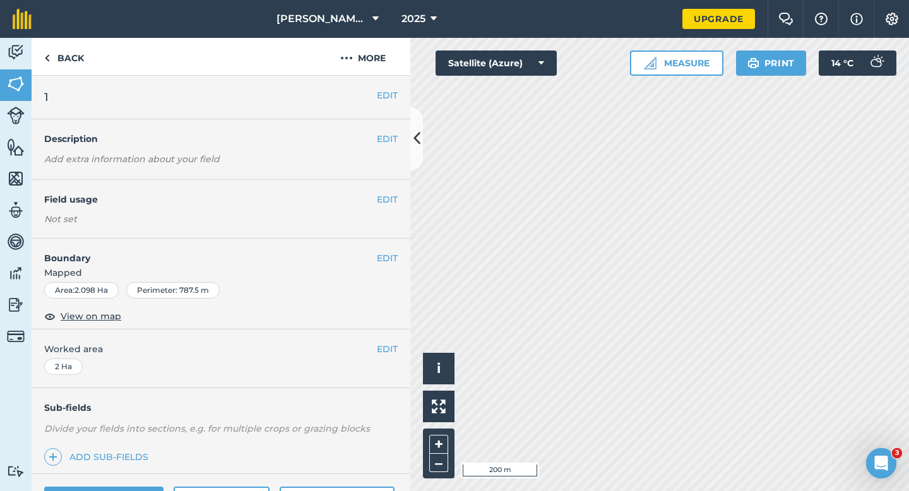
click at [374, 205] on h4 "Field usage" at bounding box center [210, 200] width 333 height 14
click at [386, 201] on button "EDIT" at bounding box center [387, 200] width 21 height 14
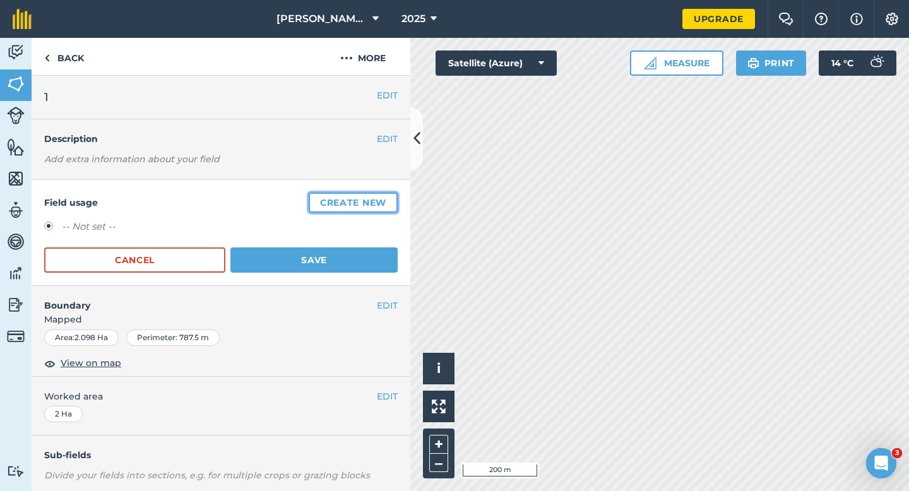
click at [386, 201] on button "Create new" at bounding box center [353, 203] width 89 height 20
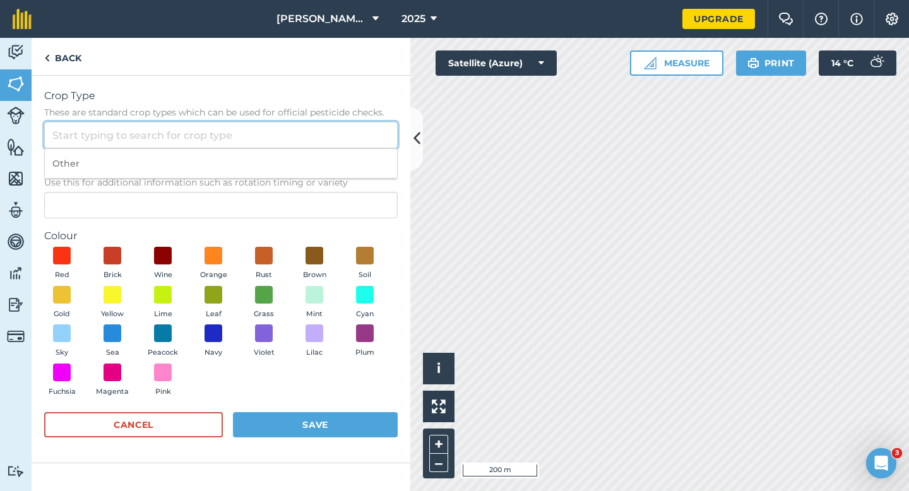
click at [347, 135] on input "Crop Type These are standard crop types which can be used for official pesticid…" at bounding box center [221, 135] width 354 height 27
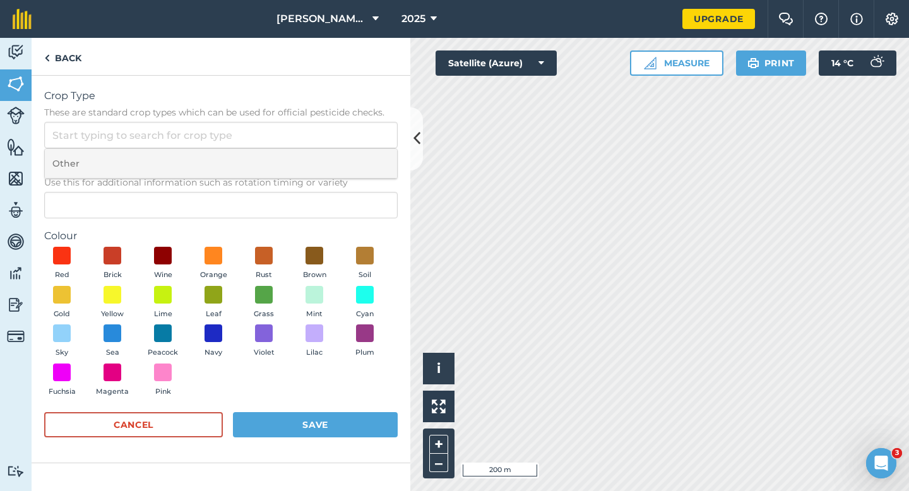
click at [347, 149] on li "Other" at bounding box center [221, 164] width 352 height 30
type input "Other"
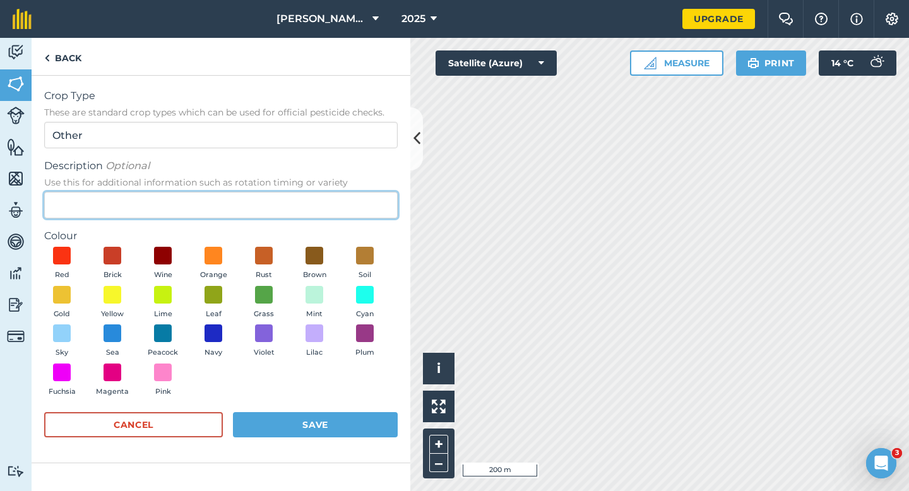
click at [326, 214] on input "Description Optional Use this for additional information such as rotation timin…" at bounding box center [221, 205] width 354 height 27
type input "Grass"
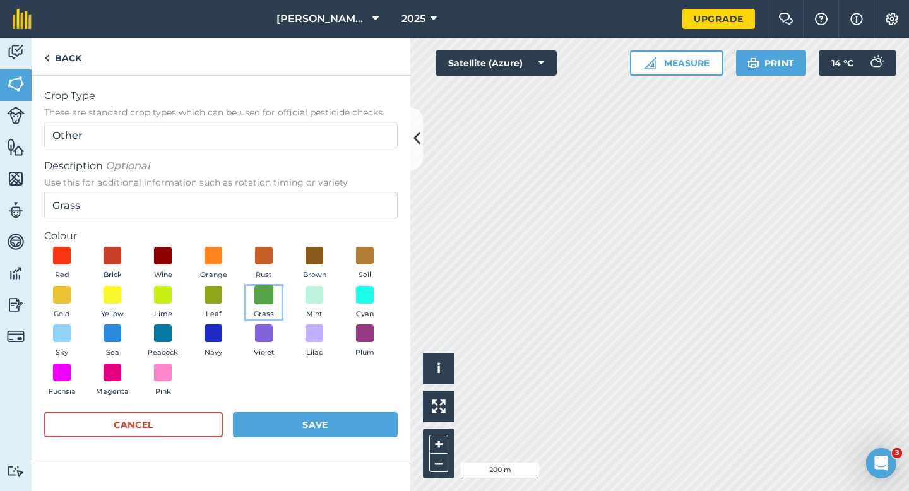
click at [261, 292] on span at bounding box center [264, 295] width 20 height 20
click at [300, 455] on div "Crop Type These are standard crop types which can be used for official pesticid…" at bounding box center [221, 270] width 379 height 388
click at [300, 435] on button "Save" at bounding box center [315, 424] width 165 height 25
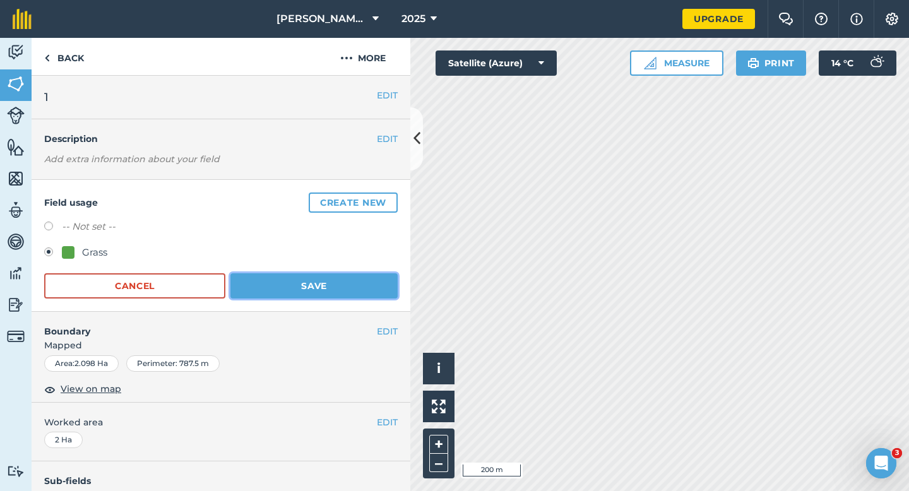
click at [336, 293] on button "Save" at bounding box center [313, 285] width 167 height 25
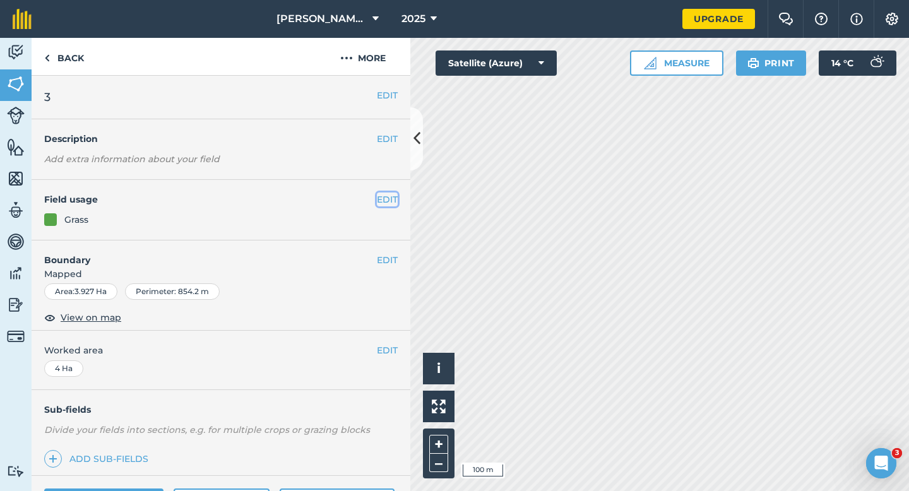
click at [390, 196] on button "EDIT" at bounding box center [387, 200] width 21 height 14
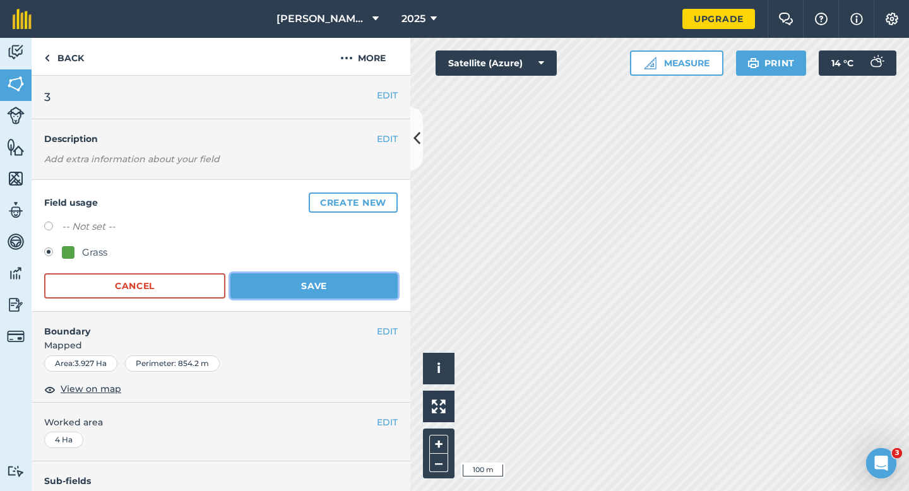
click at [326, 287] on button "Save" at bounding box center [313, 285] width 167 height 25
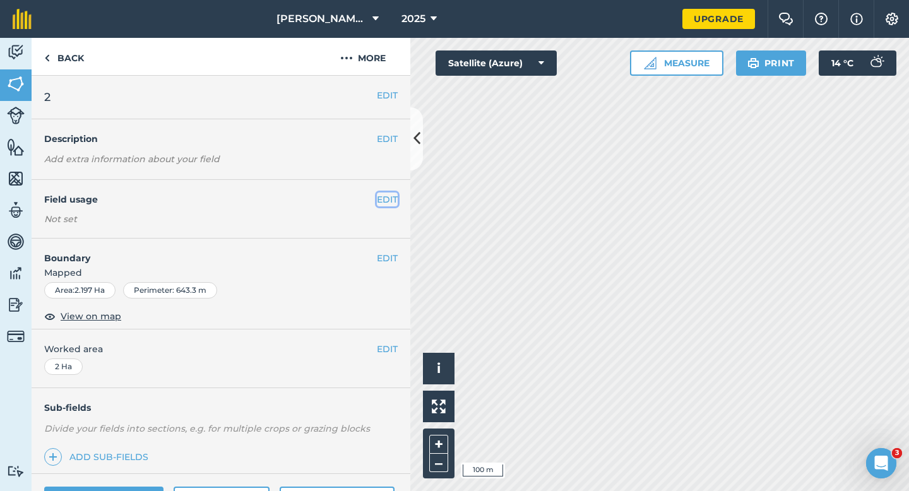
click at [384, 205] on button "EDIT" at bounding box center [387, 200] width 21 height 14
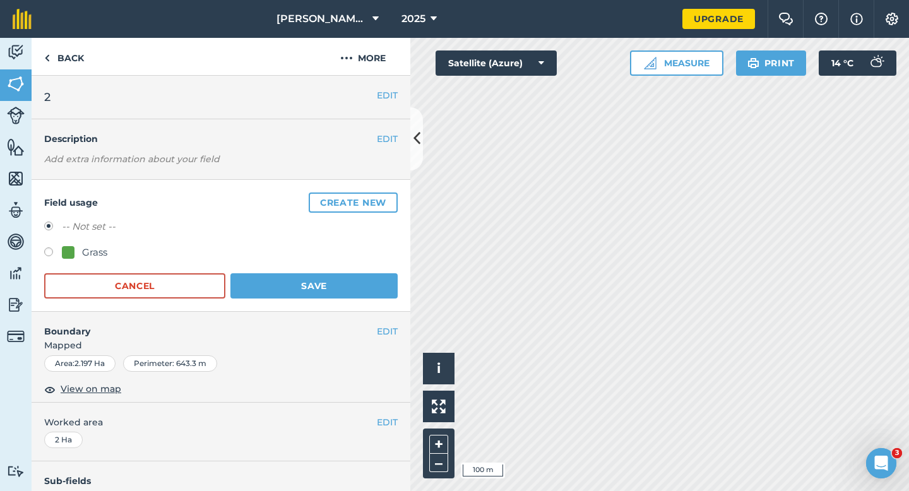
click at [54, 254] on label at bounding box center [53, 253] width 18 height 13
radio input "true"
radio input "false"
click at [351, 255] on div "Grass" at bounding box center [221, 254] width 354 height 18
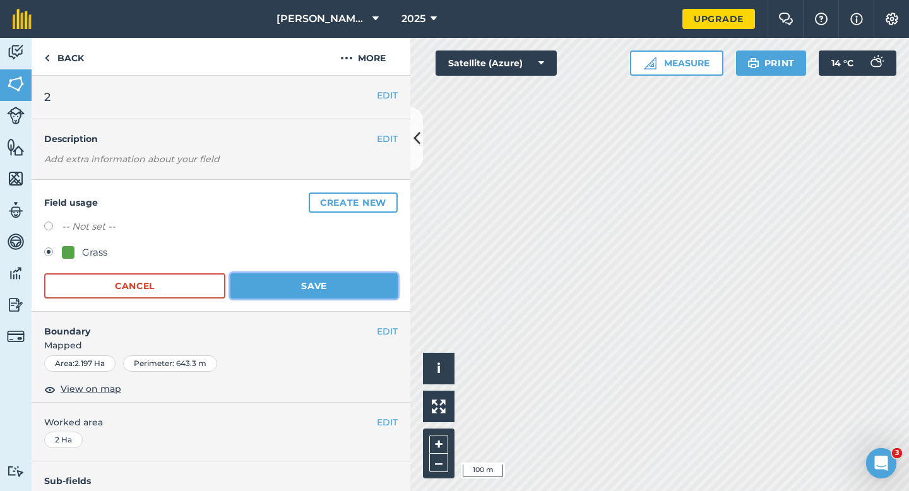
click at [351, 285] on button "Save" at bounding box center [313, 285] width 167 height 25
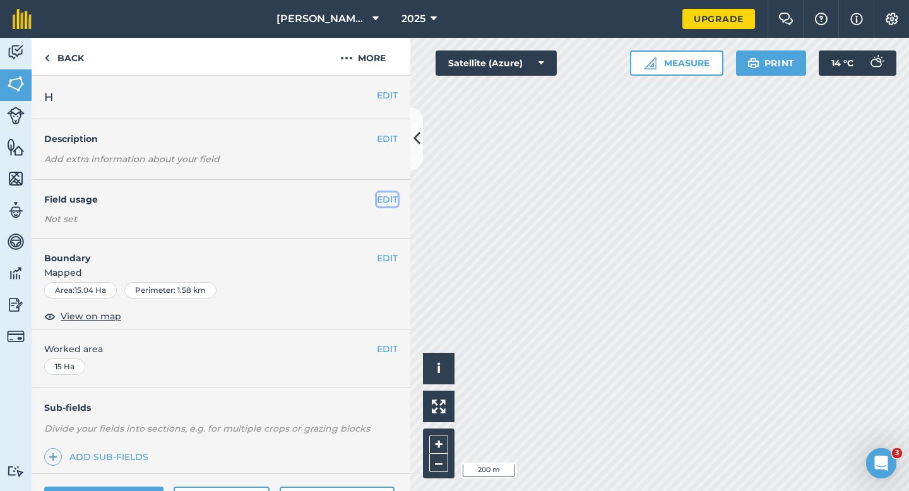
click at [389, 203] on button "EDIT" at bounding box center [387, 200] width 21 height 14
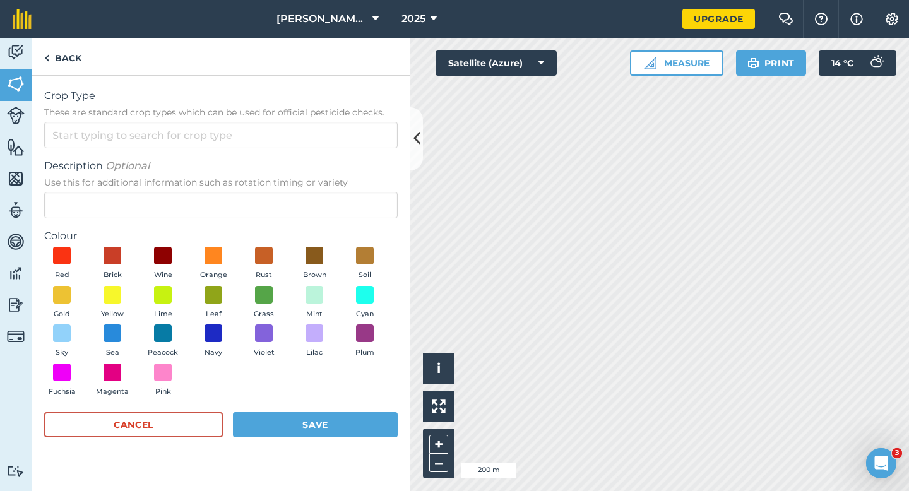
click at [352, 153] on form "Crop Type These are standard crop types which can be used for official pesticid…" at bounding box center [221, 269] width 354 height 362
click at [352, 140] on input "Crop Type These are standard crop types which can be used for official pesticid…" at bounding box center [221, 135] width 354 height 27
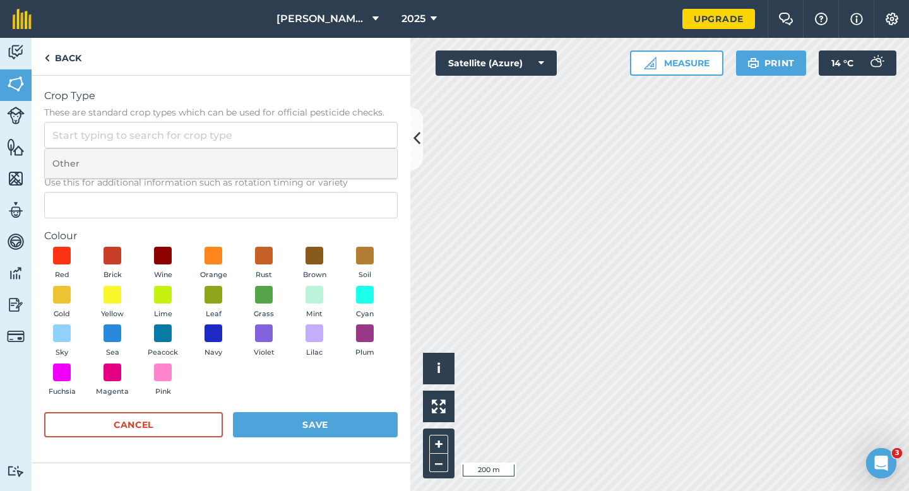
click at [354, 168] on li "Other" at bounding box center [221, 164] width 352 height 30
type input "Other"
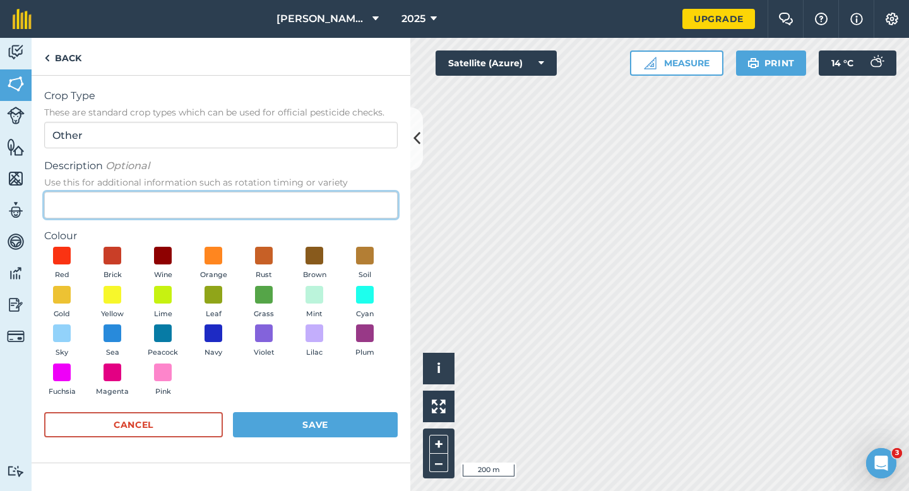
click at [354, 208] on input "Description Optional Use this for additional information such as rotation timin…" at bounding box center [221, 205] width 354 height 27
type input "Wheat"
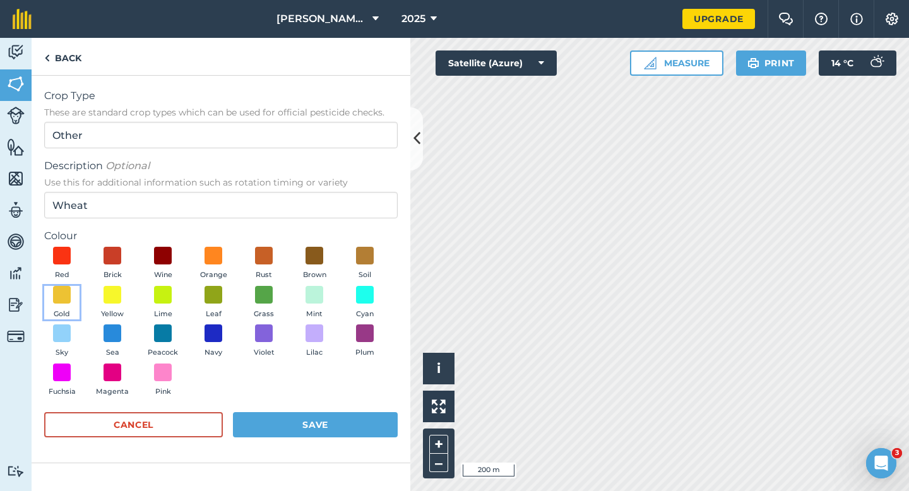
click at [71, 294] on button "Gold" at bounding box center [61, 303] width 35 height 34
click at [276, 420] on button "Save" at bounding box center [315, 424] width 165 height 25
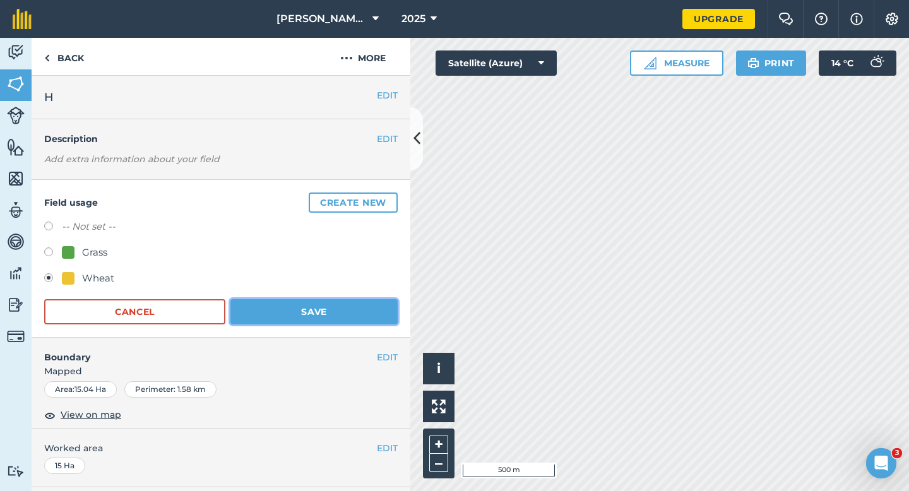
click at [371, 302] on button "Save" at bounding box center [313, 311] width 167 height 25
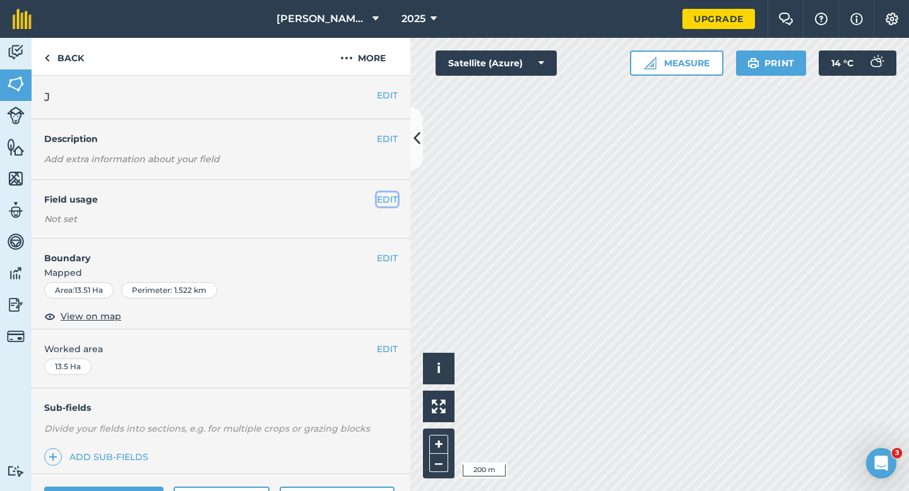
click at [379, 193] on button "EDIT" at bounding box center [387, 200] width 21 height 14
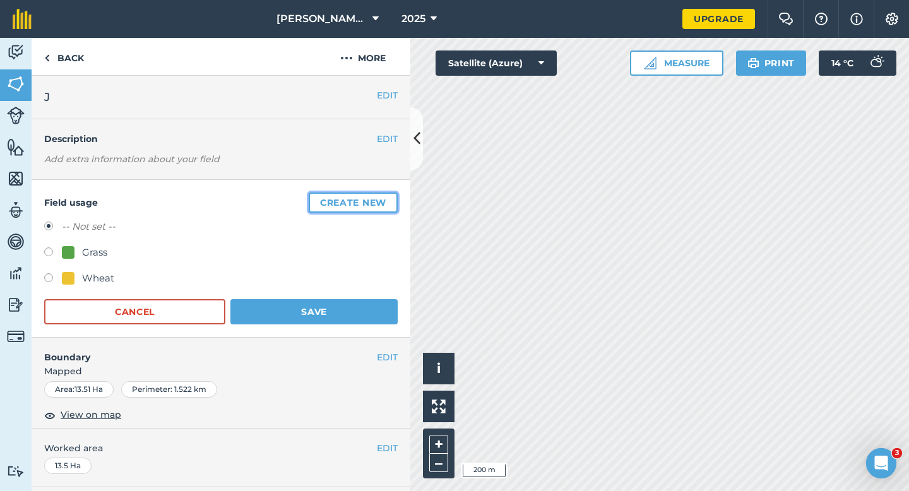
click at [379, 193] on button "Create new" at bounding box center [353, 203] width 89 height 20
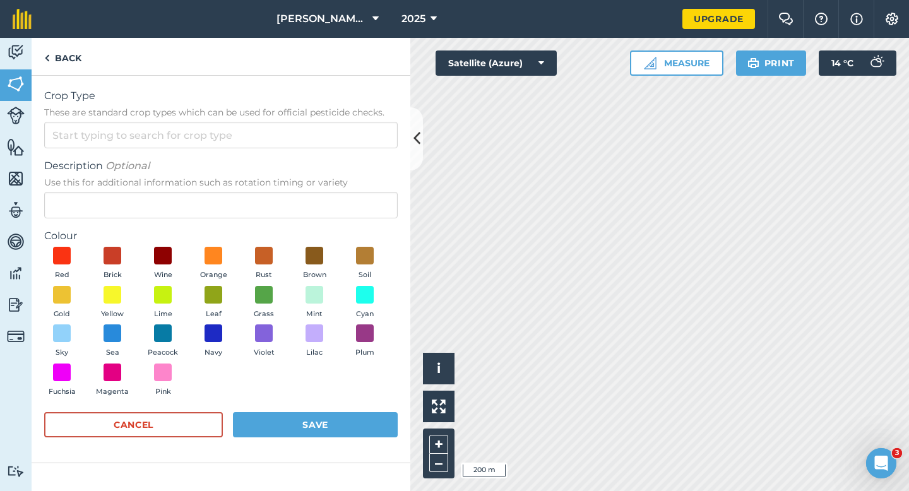
click at [343, 150] on form "Crop Type These are standard crop types which can be used for official pesticid…" at bounding box center [221, 269] width 354 height 362
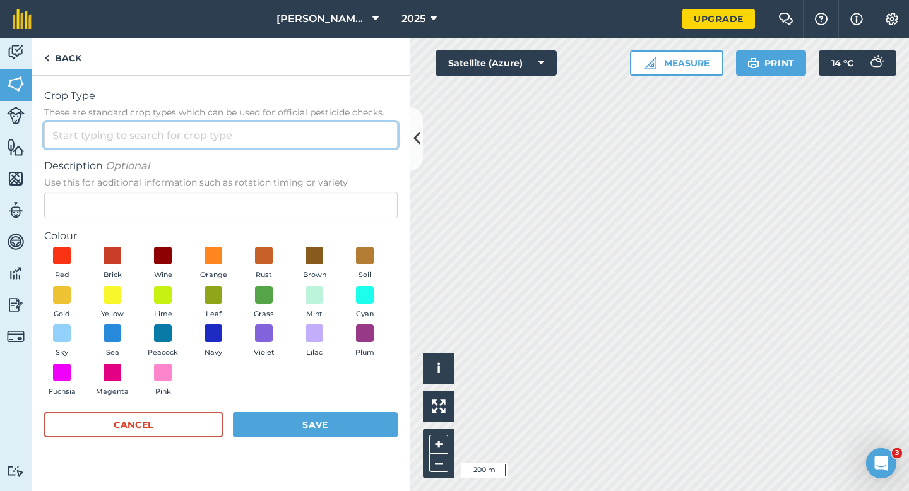
click at [343, 138] on input "Crop Type These are standard crop types which can be used for official pesticid…" at bounding box center [221, 135] width 354 height 27
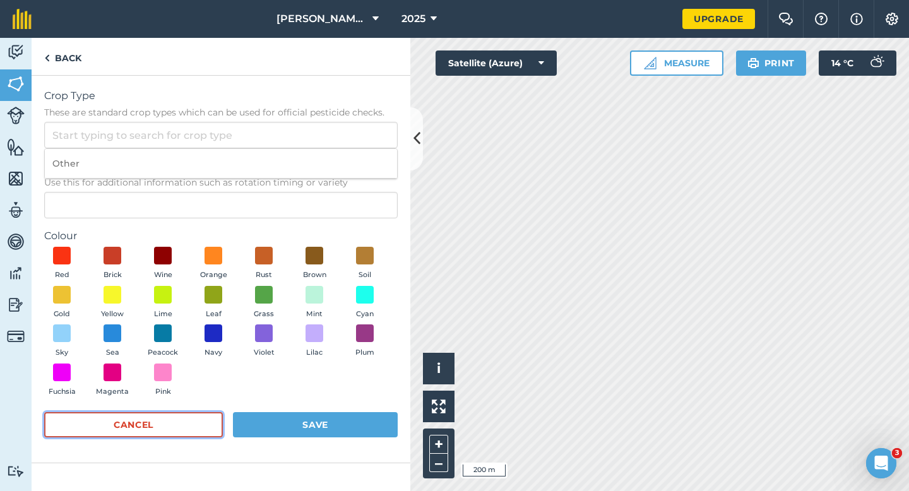
click at [167, 420] on button "Cancel" at bounding box center [133, 424] width 179 height 25
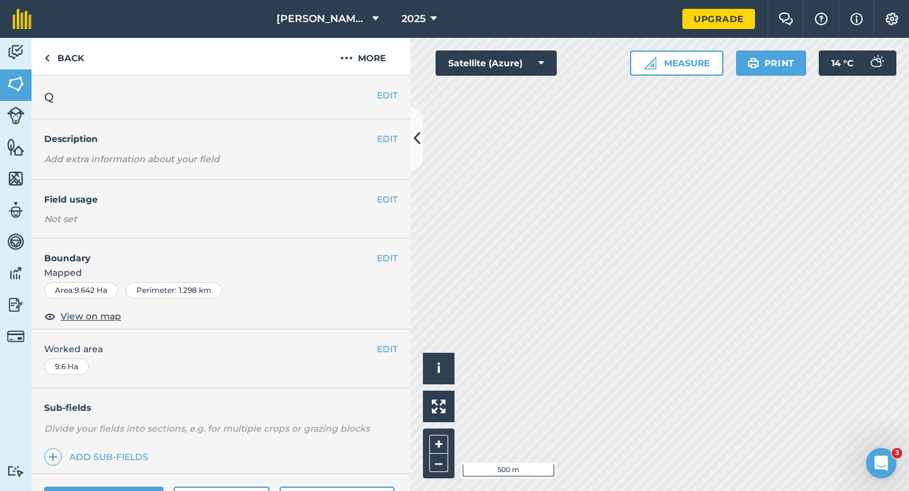
click at [386, 207] on div "EDIT Field usage Not set" at bounding box center [221, 209] width 379 height 59
click at [383, 195] on button "EDIT" at bounding box center [387, 200] width 21 height 14
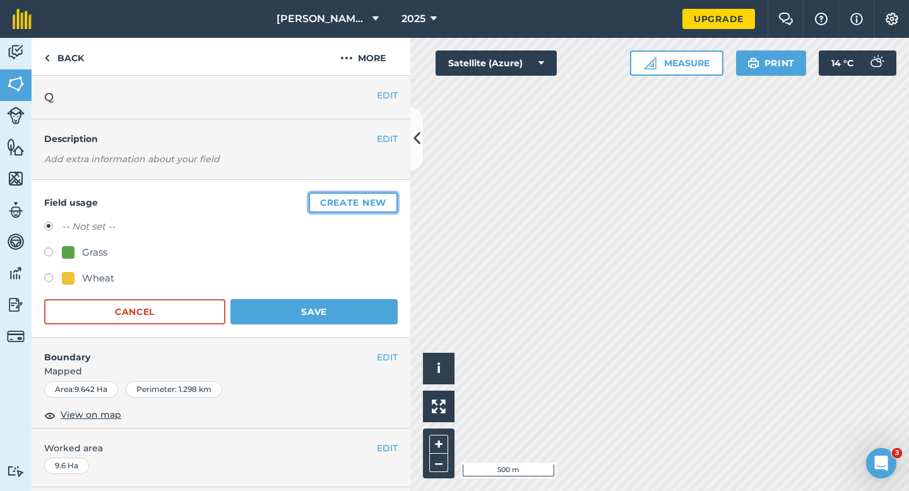
click at [383, 196] on button "Create new" at bounding box center [353, 203] width 89 height 20
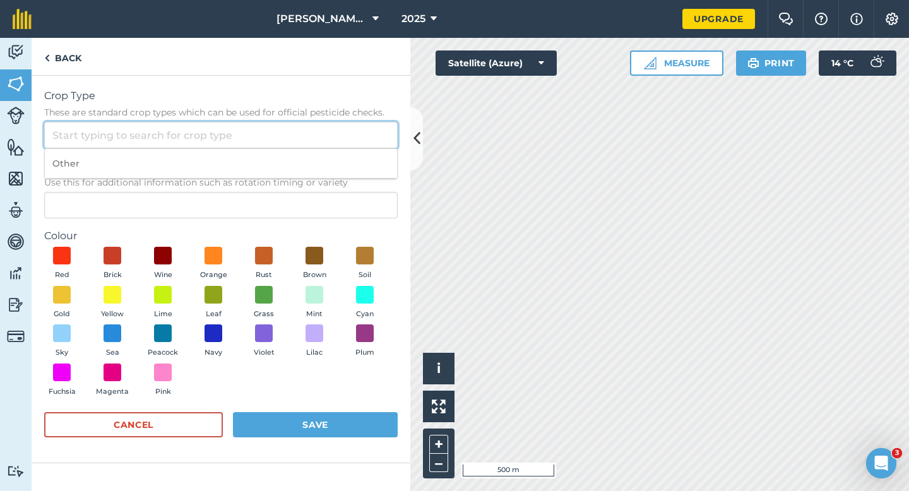
click at [333, 146] on input "Crop Type These are standard crop types which can be used for official pesticid…" at bounding box center [221, 135] width 354 height 27
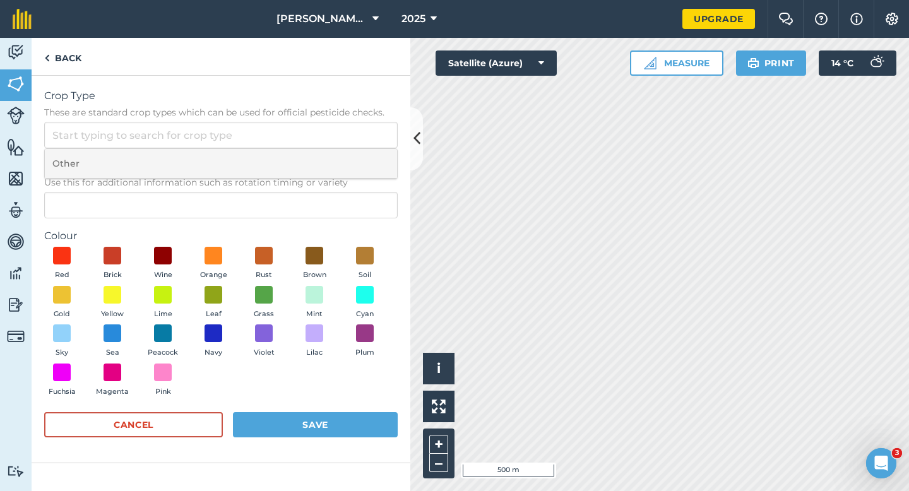
click at [333, 158] on li "Other" at bounding box center [221, 164] width 352 height 30
type input "Other"
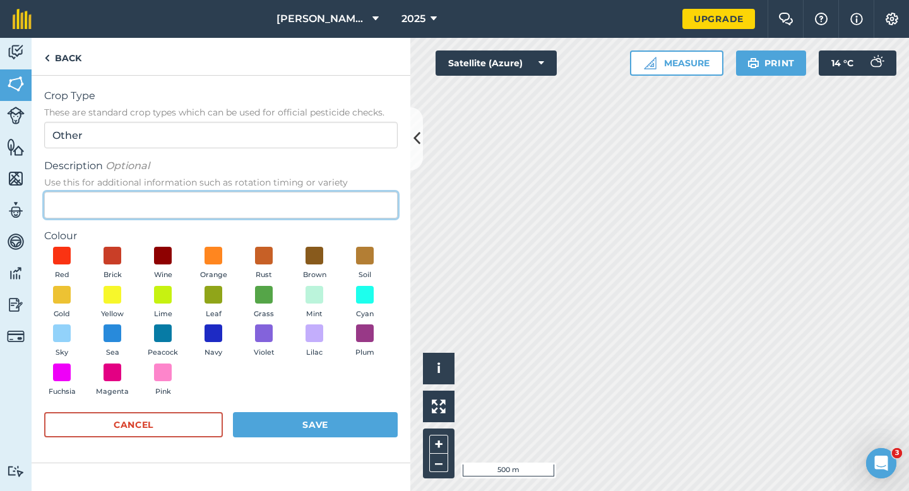
click at [332, 205] on input "Description Optional Use this for additional information such as rotation timin…" at bounding box center [221, 205] width 354 height 27
type input "Radish Seed"
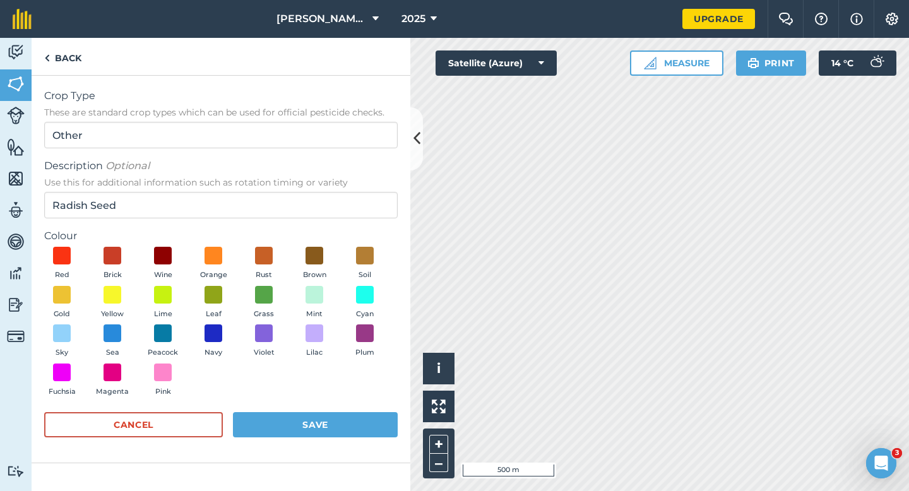
click at [187, 328] on div "Red Brick Wine Orange Rust Brown Soil Gold Yellow Lime Leaf Grass Mint Cyan Sky…" at bounding box center [221, 324] width 354 height 155
click at [178, 329] on button "Peacock" at bounding box center [162, 341] width 35 height 34
click at [283, 420] on button "Save" at bounding box center [315, 424] width 165 height 25
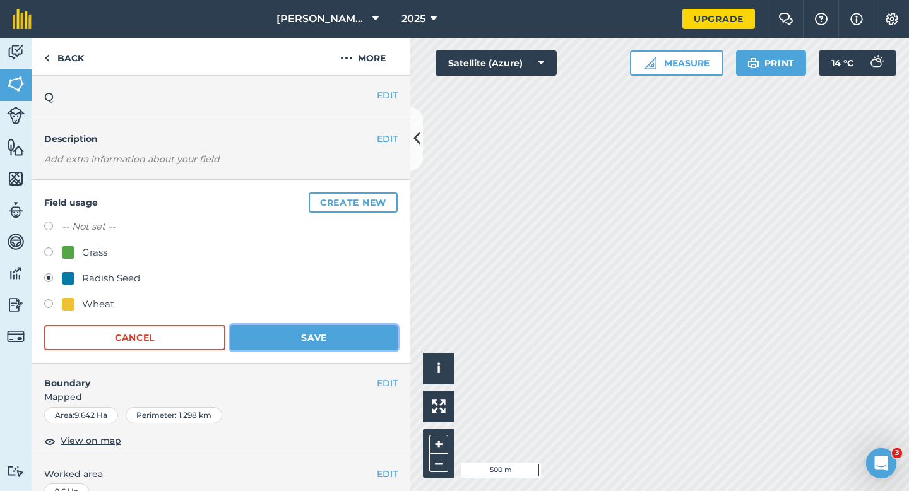
click at [341, 331] on button "Save" at bounding box center [313, 337] width 167 height 25
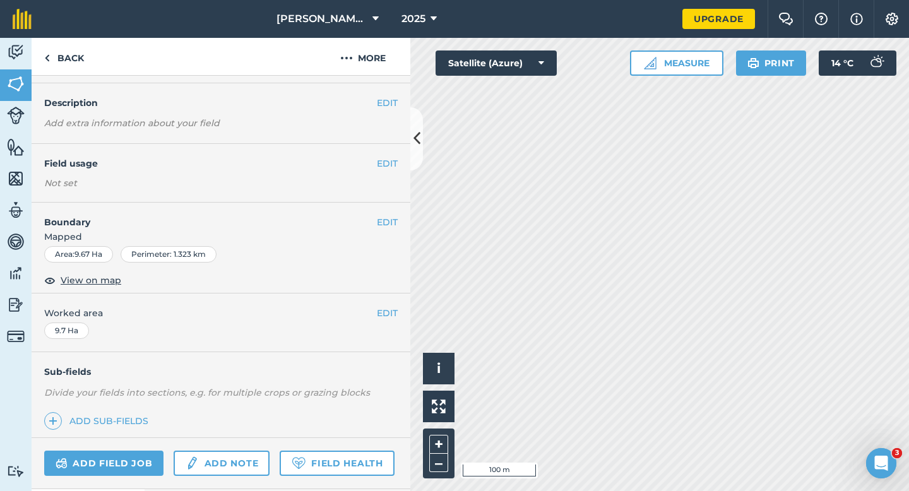
scroll to position [84, 0]
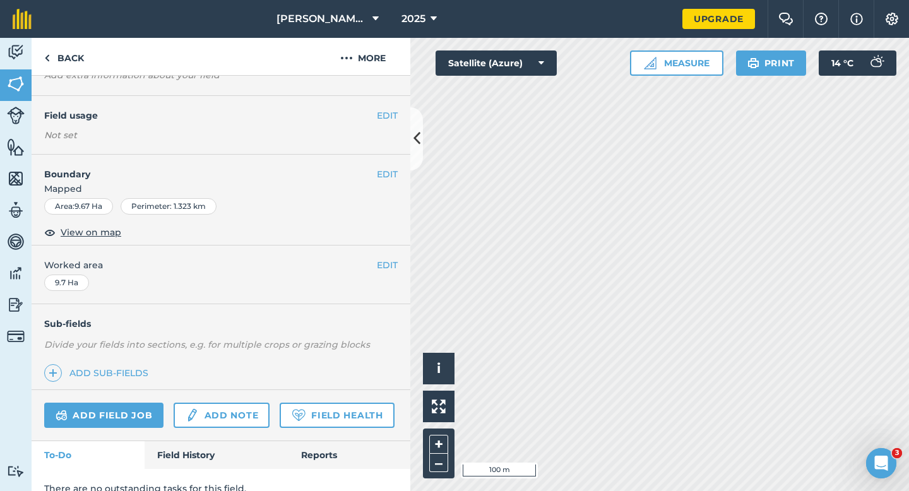
click at [384, 108] on div "EDIT Field usage Not set" at bounding box center [221, 125] width 379 height 59
click at [386, 114] on button "EDIT" at bounding box center [387, 116] width 21 height 14
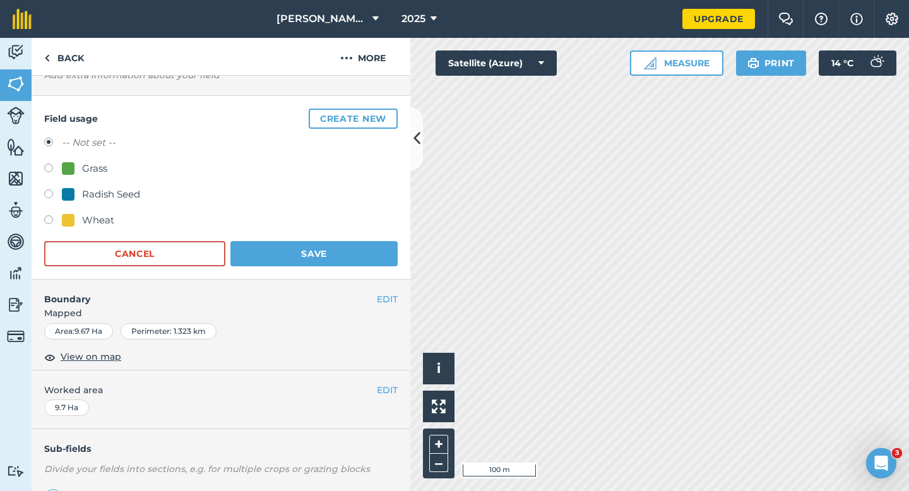
click at [104, 220] on div "Wheat" at bounding box center [98, 220] width 32 height 15
radio input "true"
radio input "false"
click at [371, 249] on button "Save" at bounding box center [313, 253] width 167 height 25
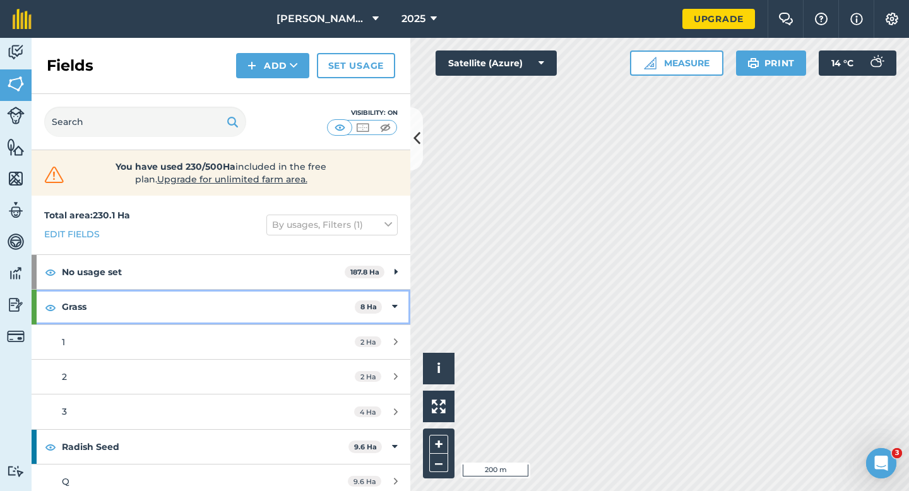
click at [406, 304] on div "Grass 8 Ha" at bounding box center [221, 307] width 379 height 34
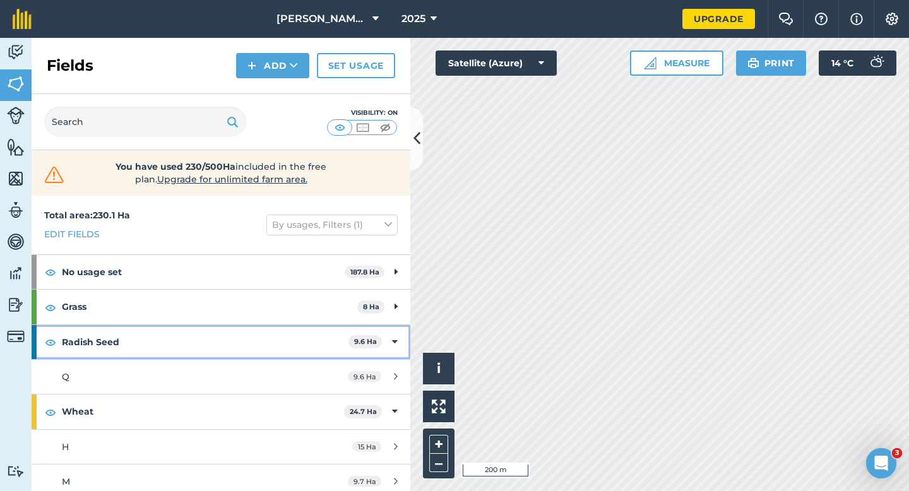
click at [398, 340] on div "Radish Seed 9.6 Ha" at bounding box center [221, 342] width 379 height 34
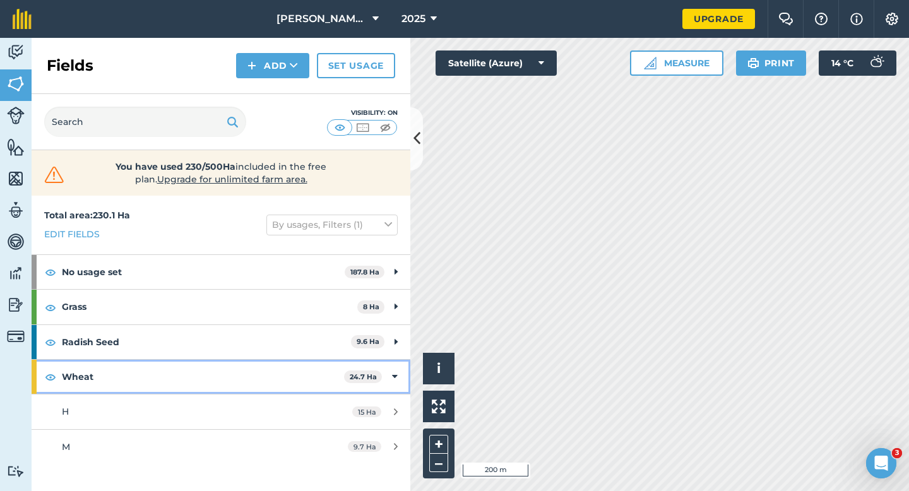
click at [390, 383] on div "Wheat 24.7 Ha" at bounding box center [221, 377] width 379 height 34
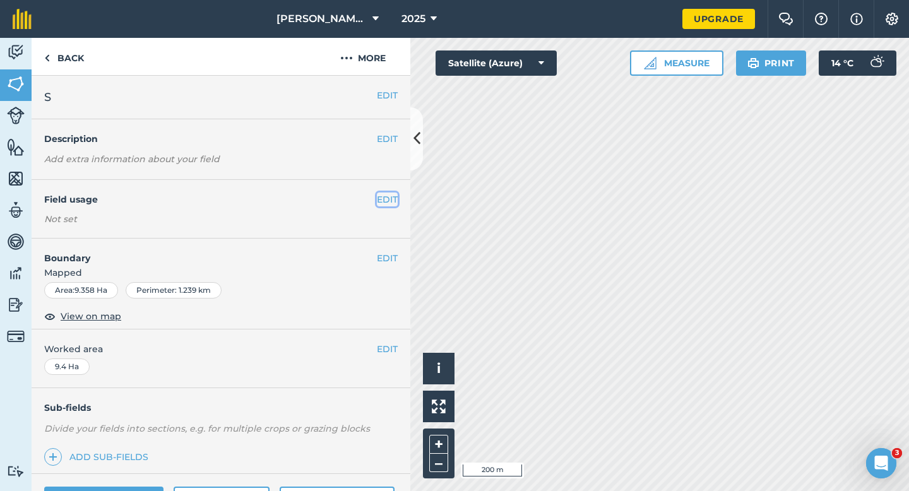
click at [381, 194] on button "EDIT" at bounding box center [387, 200] width 21 height 14
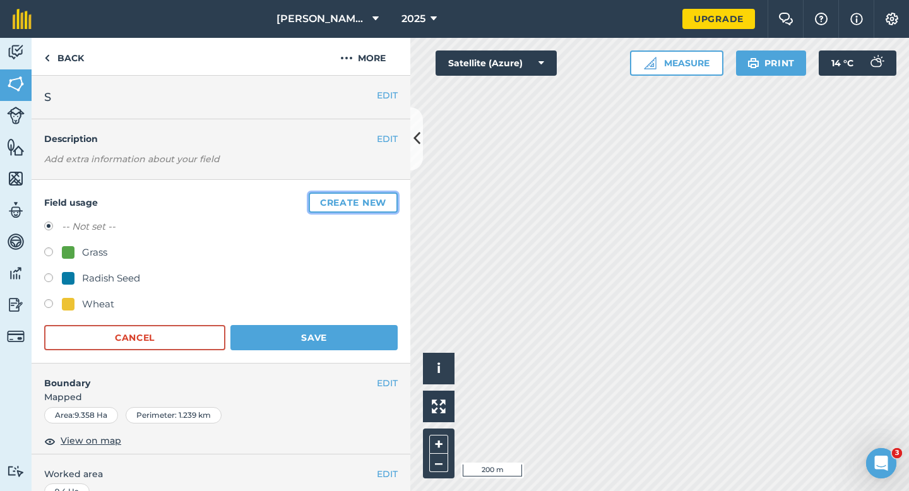
click at [381, 194] on button "Create new" at bounding box center [353, 203] width 89 height 20
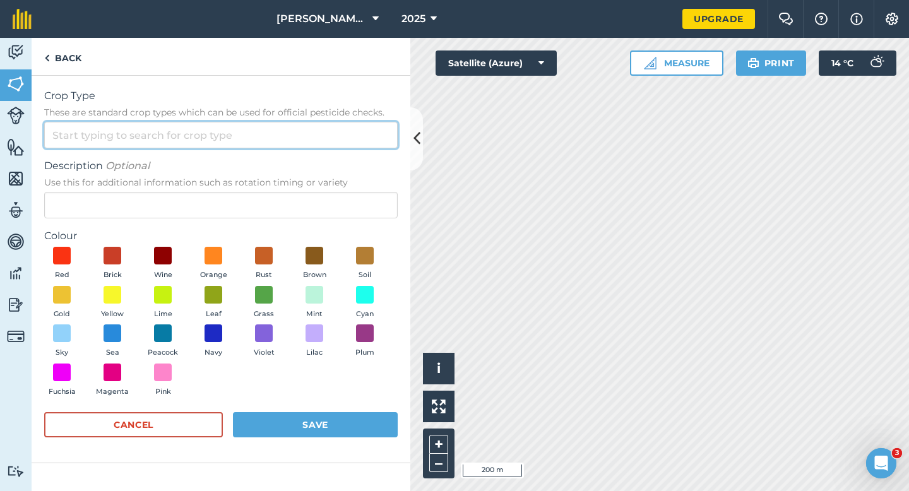
click at [354, 140] on input "Crop Type These are standard crop types which can be used for official pesticid…" at bounding box center [221, 135] width 354 height 27
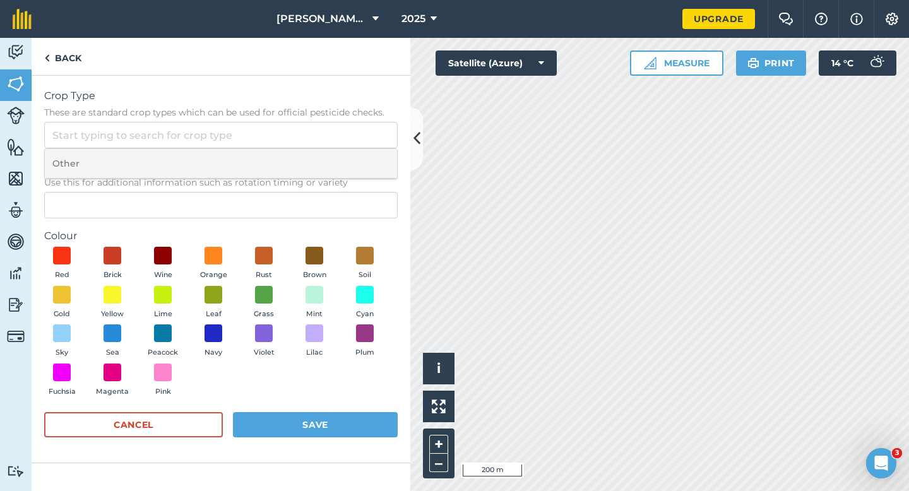
click at [354, 158] on li "Other" at bounding box center [221, 164] width 352 height 30
type input "Other"
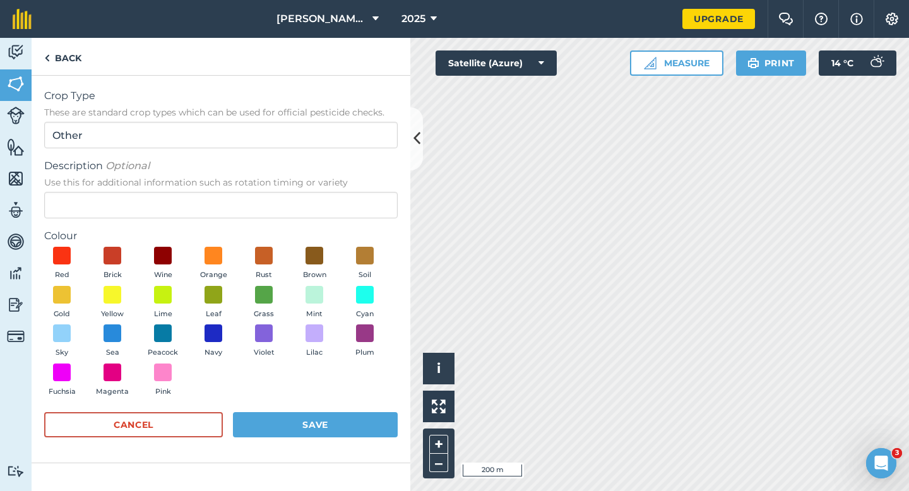
click at [353, 222] on form "Crop Type These are standard crop types which can be used for official pesticid…" at bounding box center [221, 269] width 354 height 362
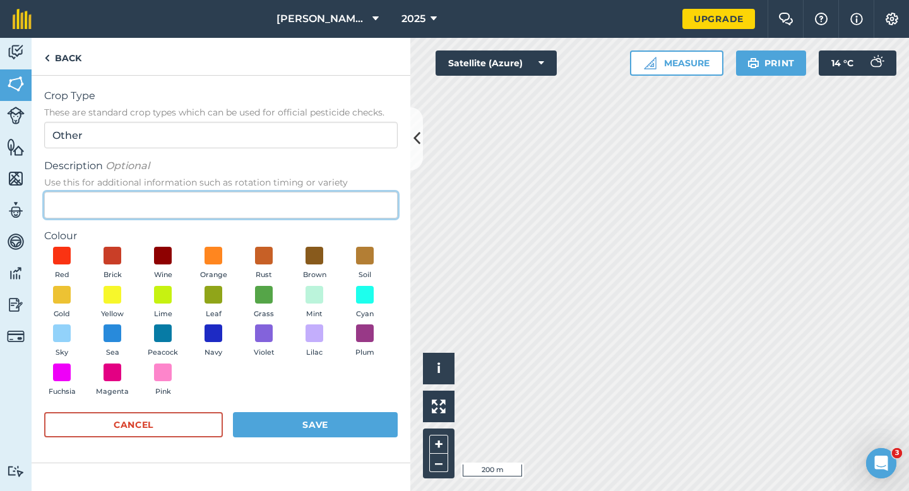
click at [340, 200] on input "Description Optional Use this for additional information such as rotation timin…" at bounding box center [221, 205] width 354 height 27
type input "Watties Peas"
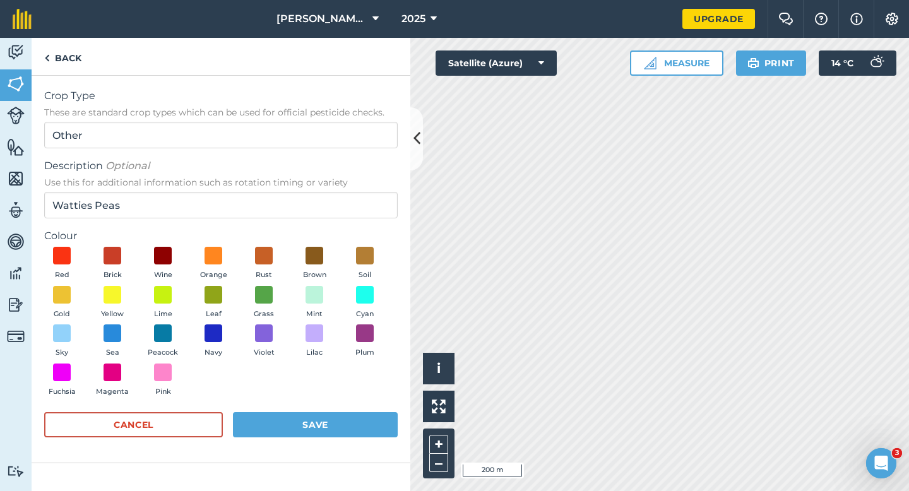
click at [193, 299] on div "Red Brick Wine Orange Rust Brown Soil Gold Yellow Lime Leaf Grass Mint Cyan Sky…" at bounding box center [221, 324] width 354 height 155
click at [211, 299] on span at bounding box center [214, 295] width 20 height 20
click at [326, 417] on button "Save" at bounding box center [315, 424] width 165 height 25
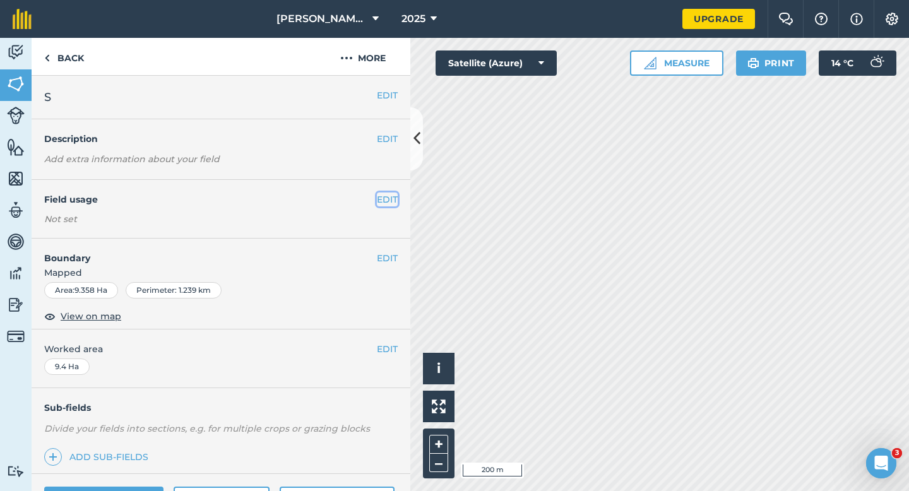
click at [384, 195] on button "EDIT" at bounding box center [387, 200] width 21 height 14
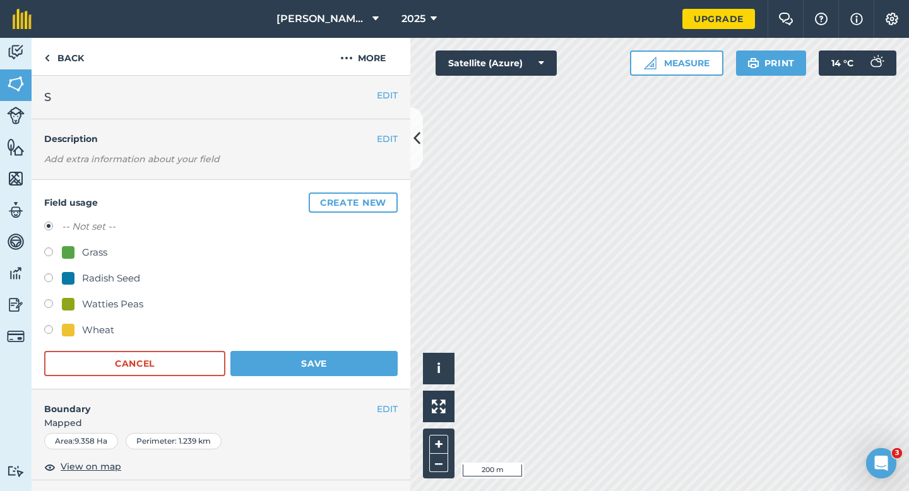
click at [102, 305] on div "Watties Peas" at bounding box center [112, 304] width 61 height 15
radio input "true"
radio input "false"
click at [294, 372] on button "Save" at bounding box center [313, 363] width 167 height 25
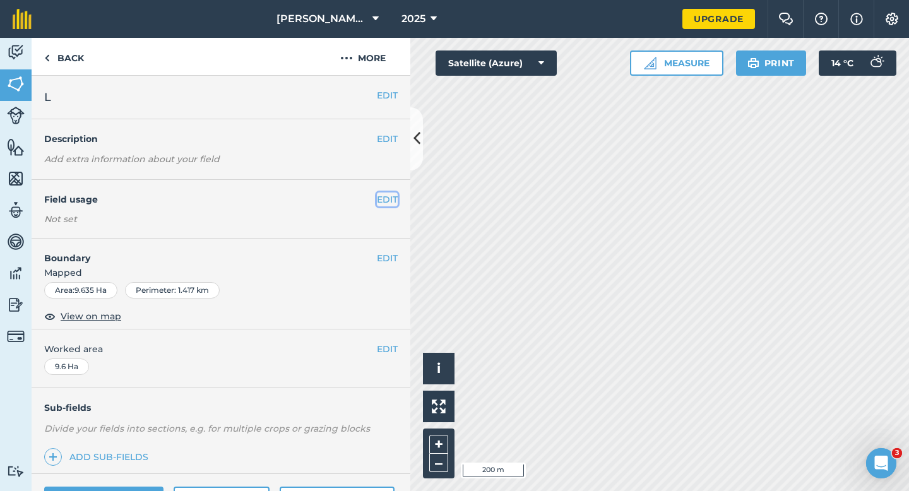
click at [388, 202] on button "EDIT" at bounding box center [387, 200] width 21 height 14
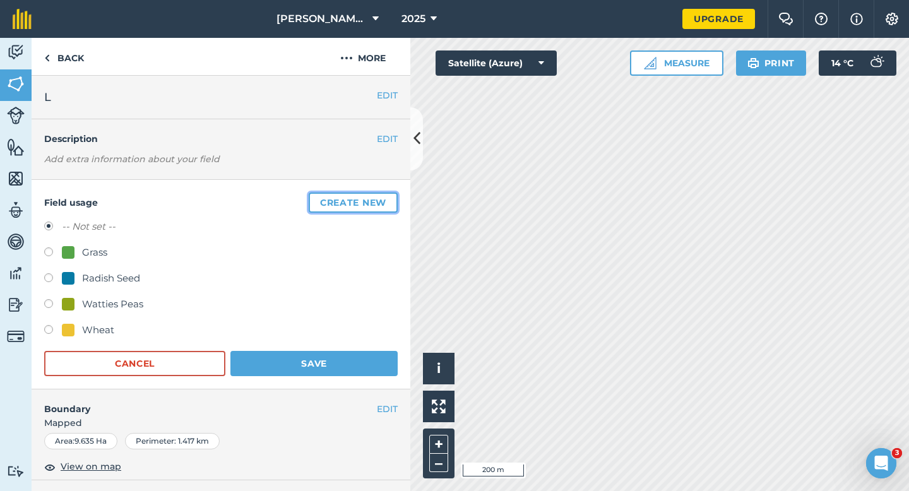
click at [343, 208] on button "Create new" at bounding box center [353, 203] width 89 height 20
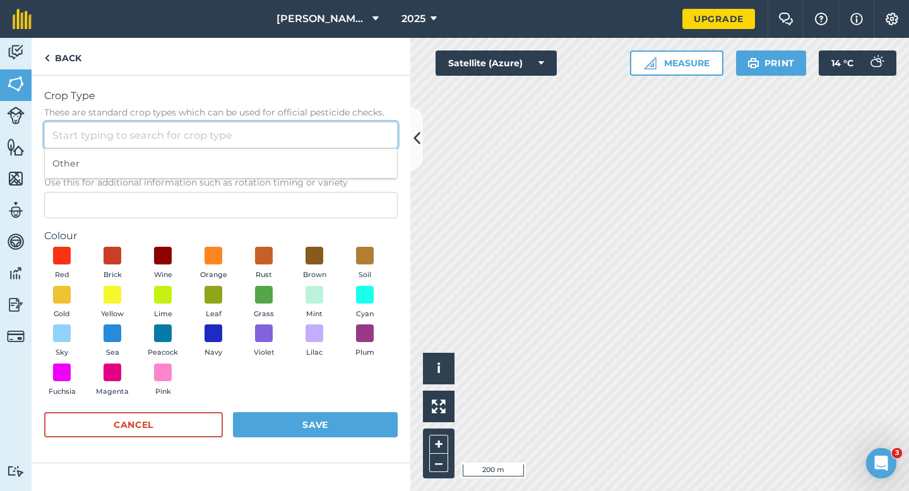
click at [332, 137] on input "Crop Type These are standard crop types which can be used for official pesticid…" at bounding box center [221, 135] width 354 height 27
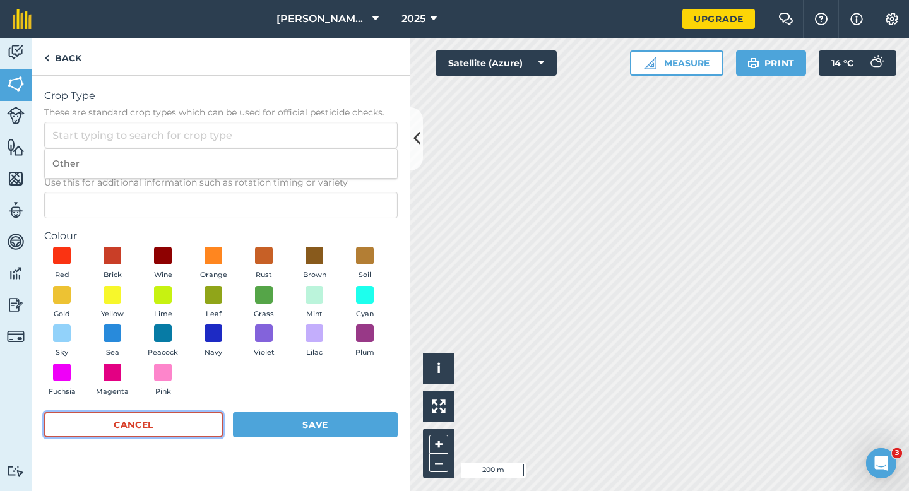
click at [152, 434] on button "Cancel" at bounding box center [133, 424] width 179 height 25
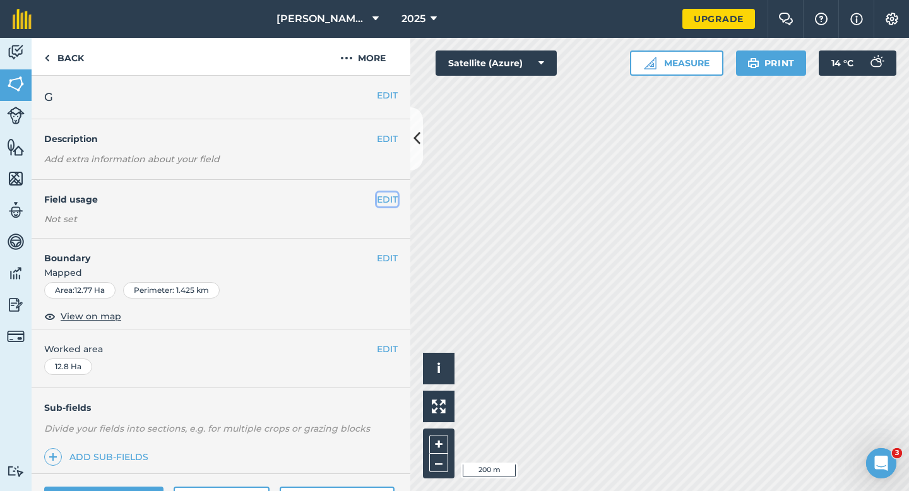
click at [388, 195] on button "EDIT" at bounding box center [387, 200] width 21 height 14
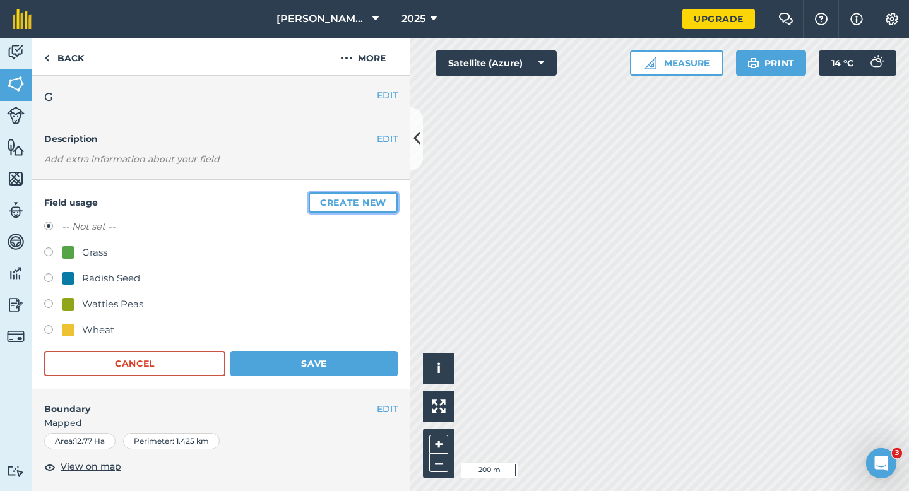
click at [388, 199] on button "Create new" at bounding box center [353, 203] width 89 height 20
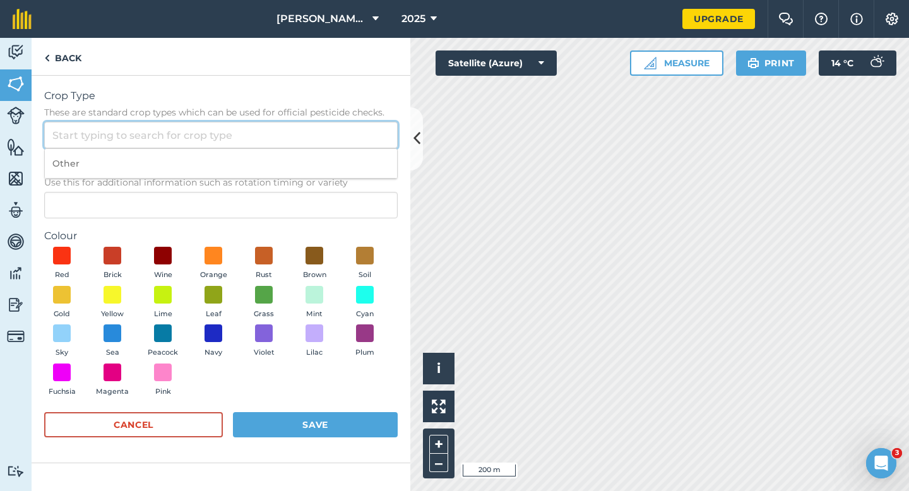
click at [337, 125] on input "Crop Type These are standard crop types which can be used for official pesticid…" at bounding box center [221, 135] width 354 height 27
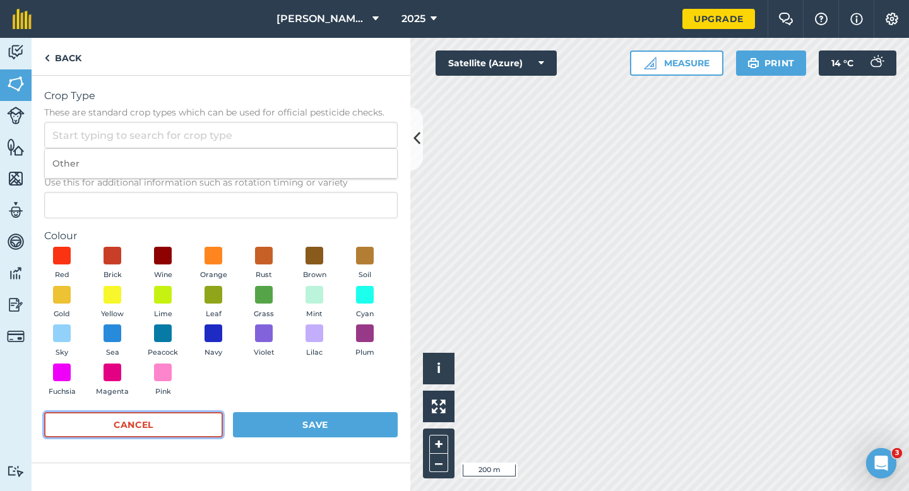
click at [175, 413] on button "Cancel" at bounding box center [133, 424] width 179 height 25
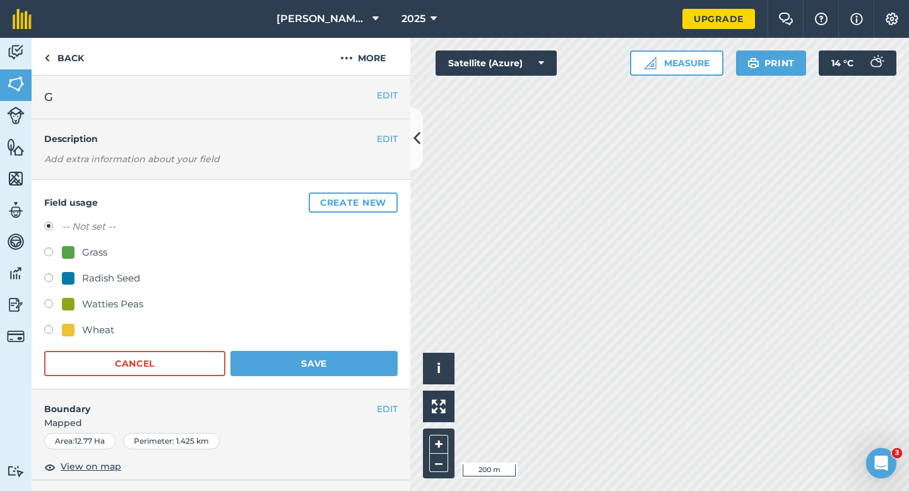
click at [121, 303] on div "Watties Peas" at bounding box center [112, 304] width 61 height 15
radio input "true"
radio input "false"
click at [322, 376] on button "Save" at bounding box center [313, 363] width 167 height 25
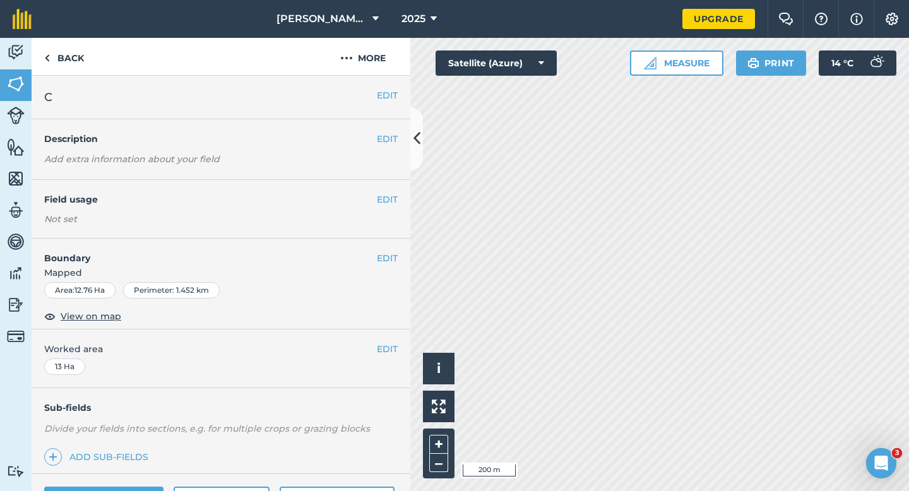
click at [376, 199] on h4 "Field usage" at bounding box center [210, 200] width 333 height 14
click at [379, 199] on button "EDIT" at bounding box center [387, 200] width 21 height 14
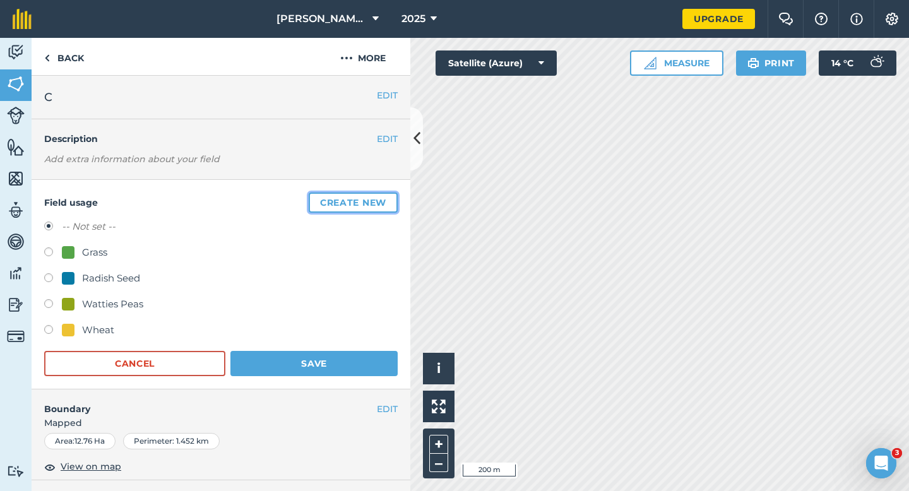
click at [379, 199] on button "Create new" at bounding box center [353, 203] width 89 height 20
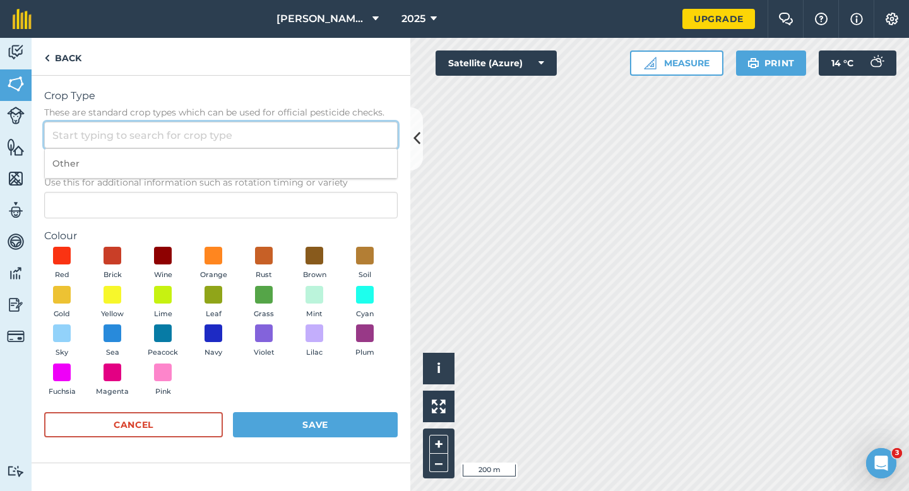
click at [336, 137] on input "Crop Type These are standard crop types which can be used for official pesticid…" at bounding box center [221, 135] width 354 height 27
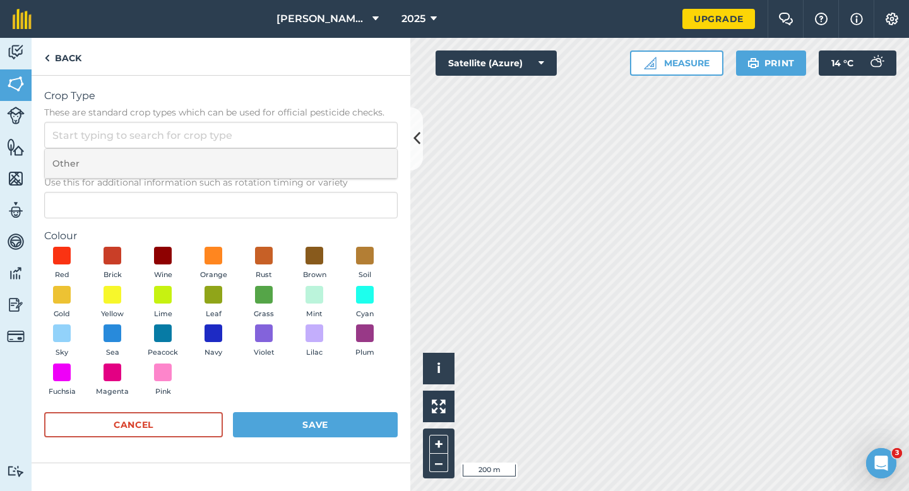
click at [336, 153] on li "Other" at bounding box center [221, 164] width 352 height 30
type input "Other"
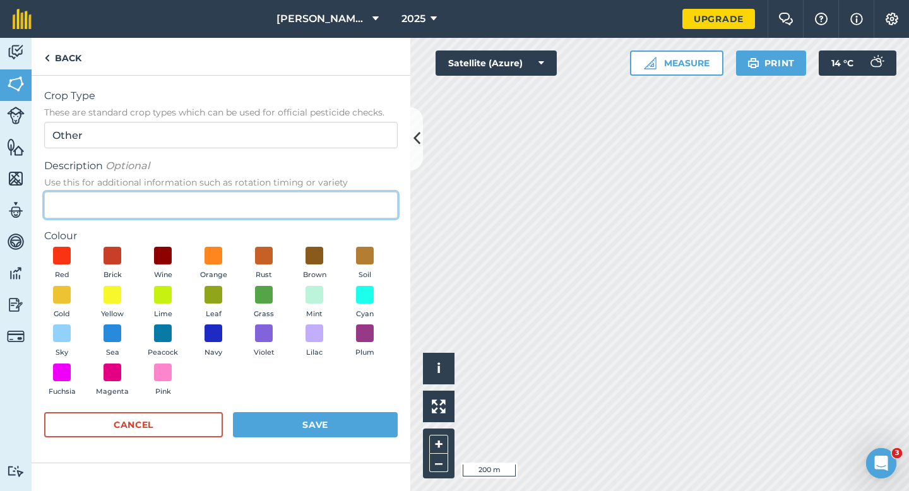
click at [336, 203] on input "Description Optional Use this for additional information such as rotation timin…" at bounding box center [221, 205] width 354 height 27
type input "Grass Seed"
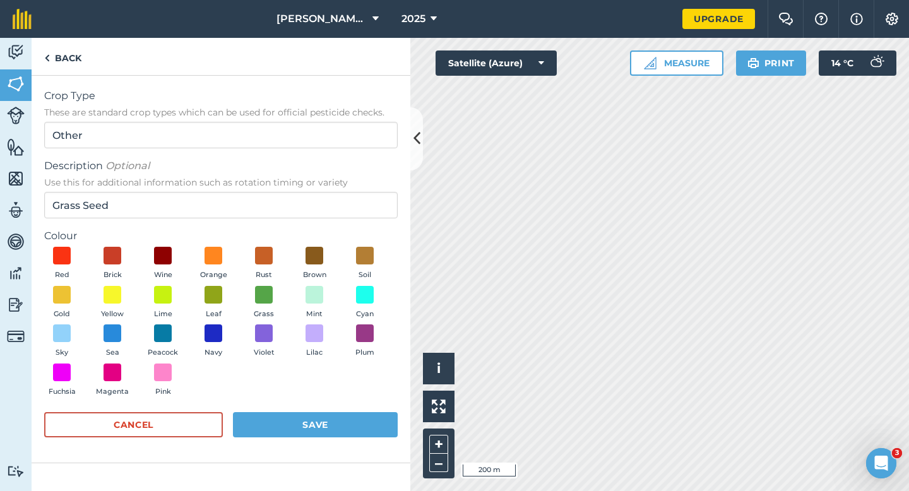
click at [262, 285] on div "Red Brick Wine Orange Rust Brown Soil Gold Yellow Lime Leaf Grass Mint Cyan Sky…" at bounding box center [221, 324] width 354 height 155
click at [266, 314] on span "Grass" at bounding box center [264, 314] width 20 height 11
click at [266, 310] on span "Grass" at bounding box center [264, 314] width 20 height 11
click at [309, 422] on button "Save" at bounding box center [315, 424] width 165 height 25
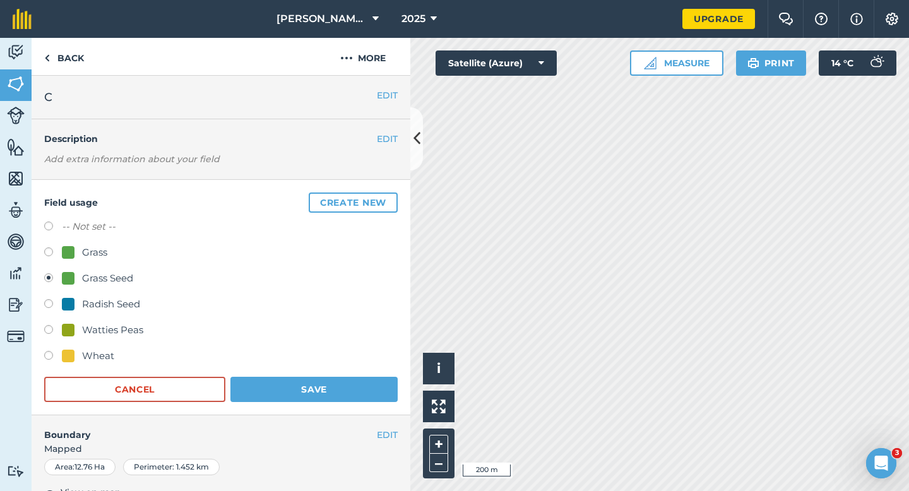
click at [362, 419] on h4 "Boundary" at bounding box center [204, 428] width 345 height 27
click at [362, 390] on button "Save" at bounding box center [313, 389] width 167 height 25
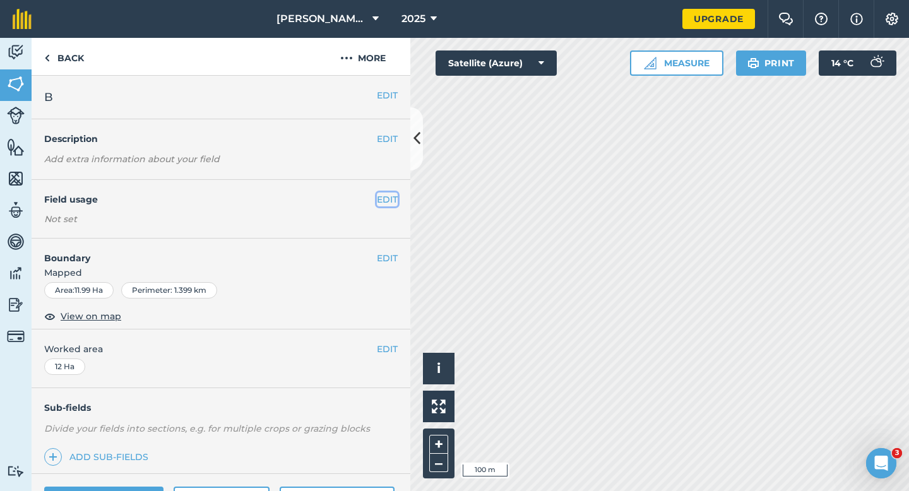
click at [395, 203] on button "EDIT" at bounding box center [387, 200] width 21 height 14
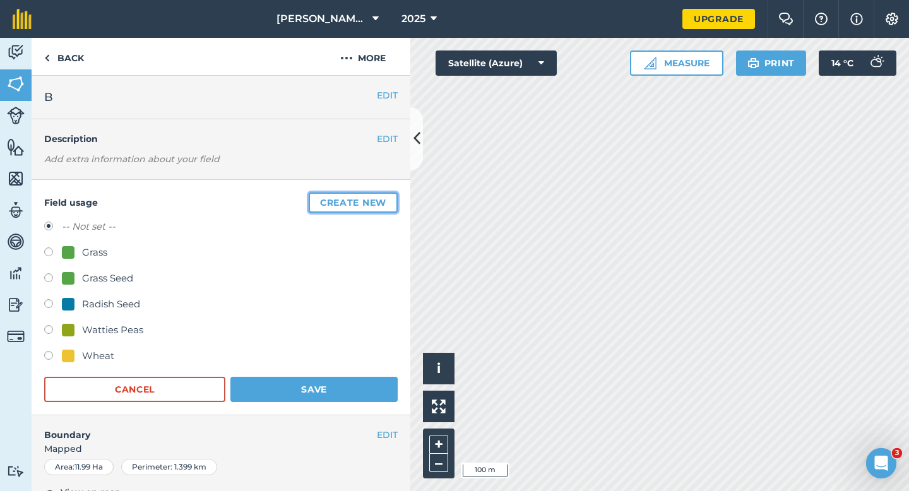
click at [395, 203] on button "Create new" at bounding box center [353, 203] width 89 height 20
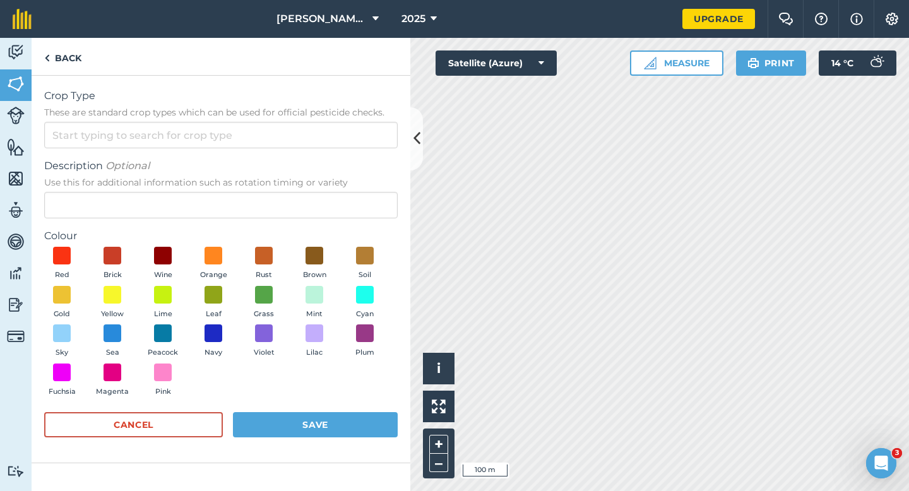
click at [343, 106] on span "These are standard crop types which can be used for official pesticide checks." at bounding box center [221, 112] width 354 height 13
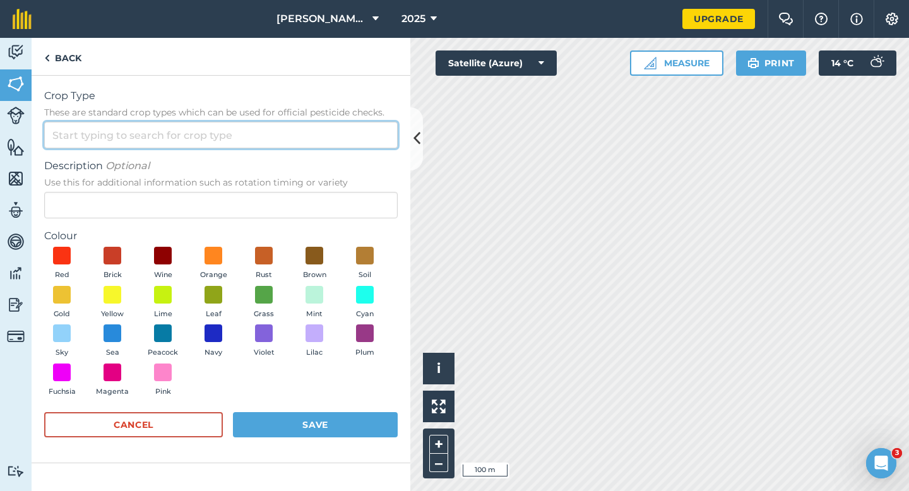
click at [343, 122] on input "Crop Type These are standard crop types which can be used for official pesticid…" at bounding box center [221, 135] width 354 height 27
click at [343, 133] on input "Crop Type These are standard crop types which can be used for official pesticid…" at bounding box center [221, 135] width 354 height 27
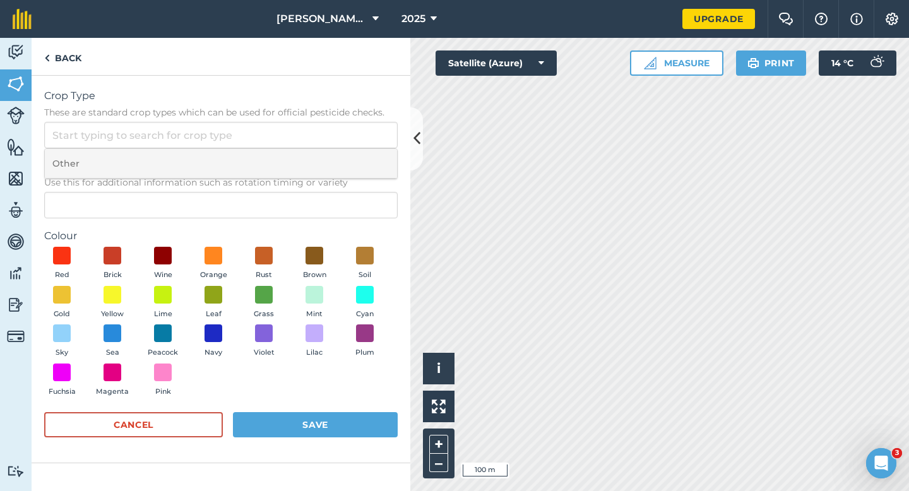
click at [343, 156] on li "Other" at bounding box center [221, 164] width 352 height 30
type input "Other"
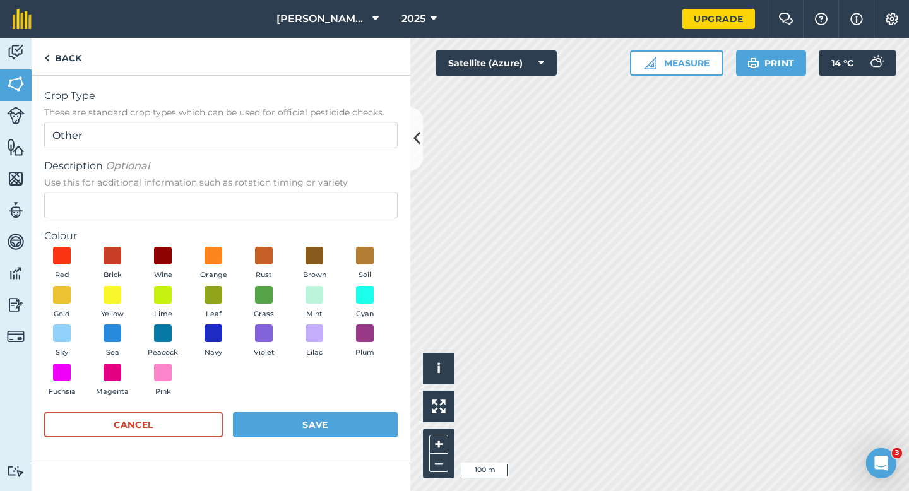
click at [340, 184] on span "Use this for additional information such as rotation timing or variety" at bounding box center [221, 182] width 354 height 13
click at [340, 192] on input "Description Optional Use this for additional information such as rotation timin…" at bounding box center [221, 205] width 354 height 27
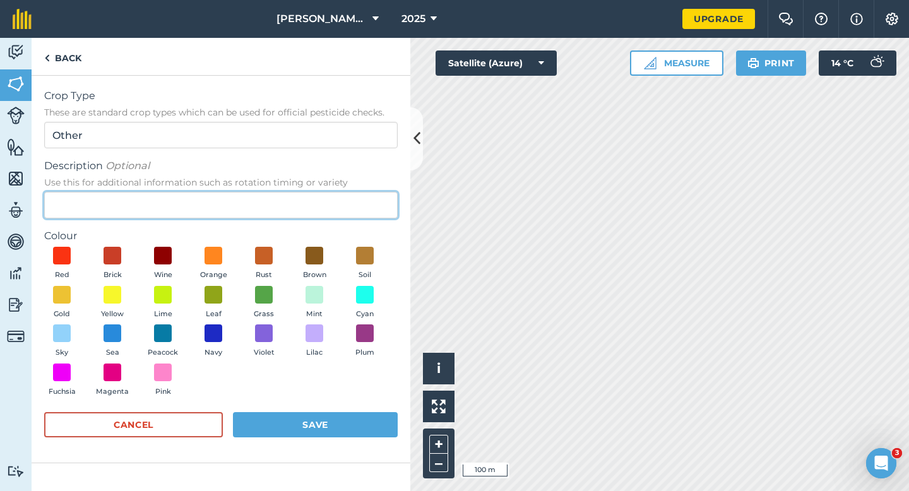
click at [339, 196] on input "Description Optional Use this for additional information such as rotation timin…" at bounding box center [221, 205] width 354 height 27
type input "Clover Seed"
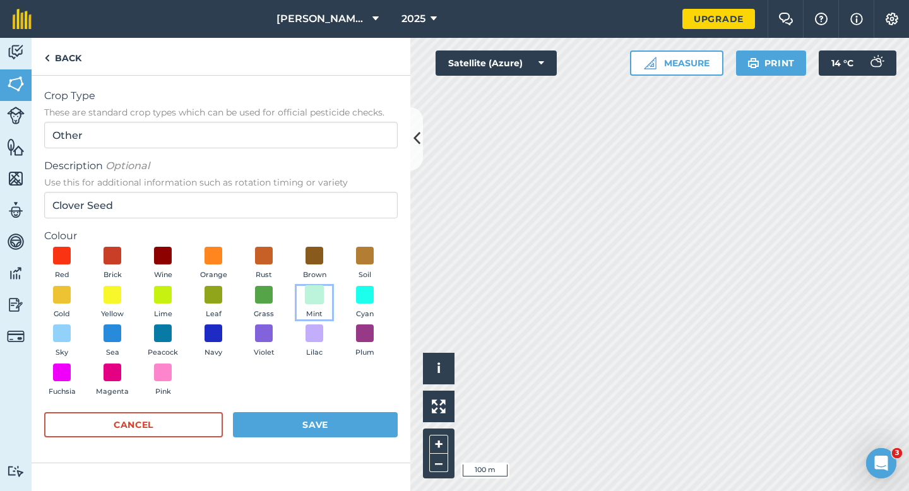
click at [315, 301] on span at bounding box center [315, 295] width 20 height 20
click at [315, 455] on div "Crop Type These are standard crop types which can be used for official pesticid…" at bounding box center [221, 270] width 379 height 388
click at [323, 422] on button "Save" at bounding box center [315, 424] width 165 height 25
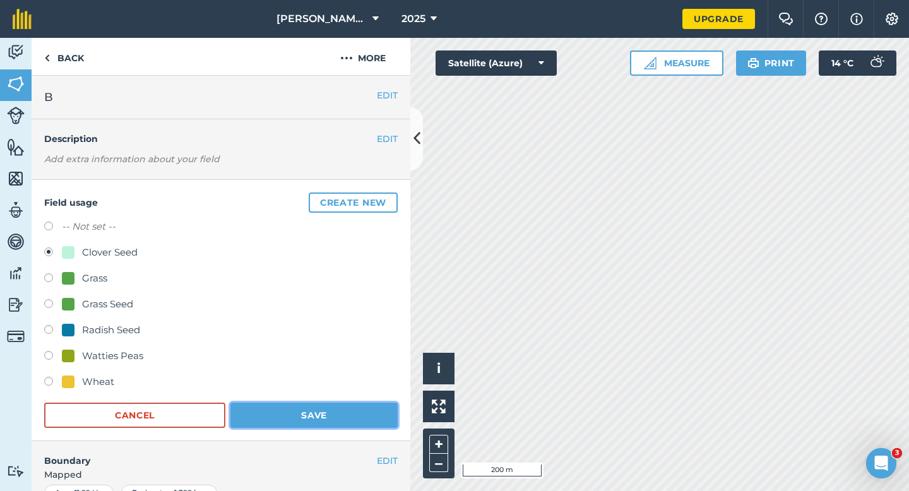
click at [327, 412] on button "Save" at bounding box center [313, 415] width 167 height 25
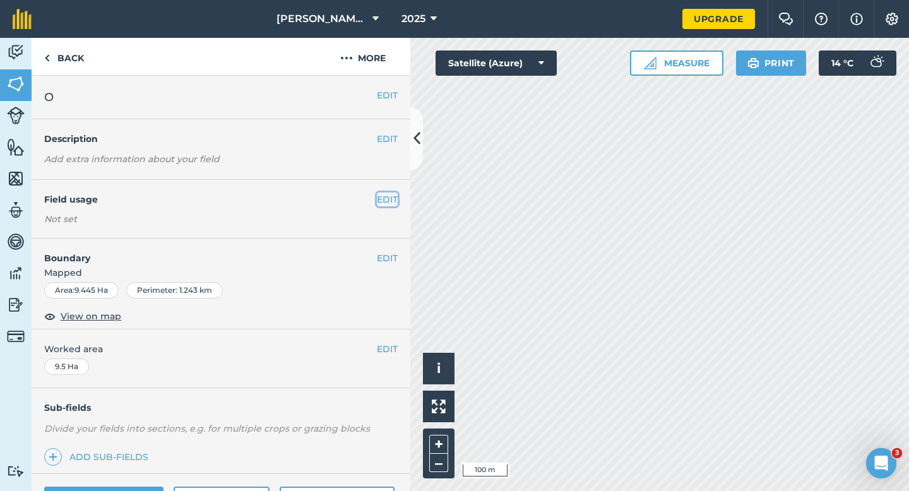
click at [388, 194] on button "EDIT" at bounding box center [387, 200] width 21 height 14
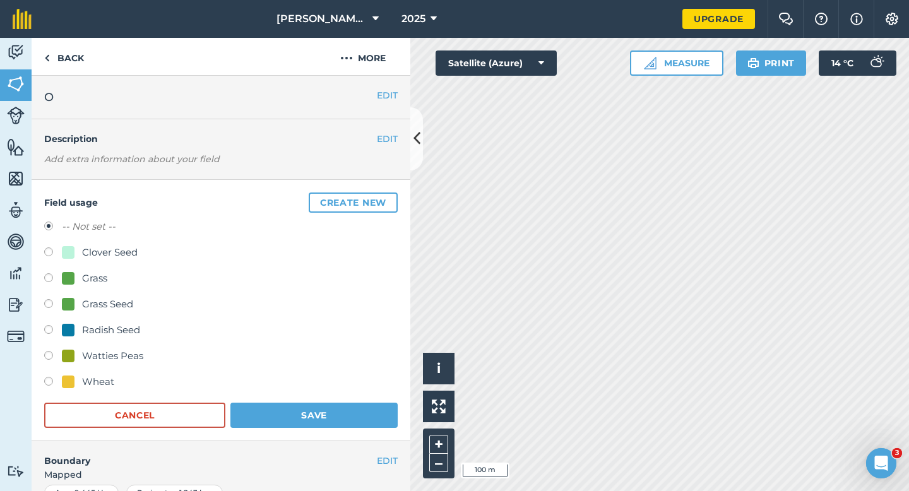
click at [96, 258] on div "Clover Seed" at bounding box center [110, 252] width 56 height 15
radio input "true"
radio input "false"
click at [315, 408] on button "Save" at bounding box center [313, 415] width 167 height 25
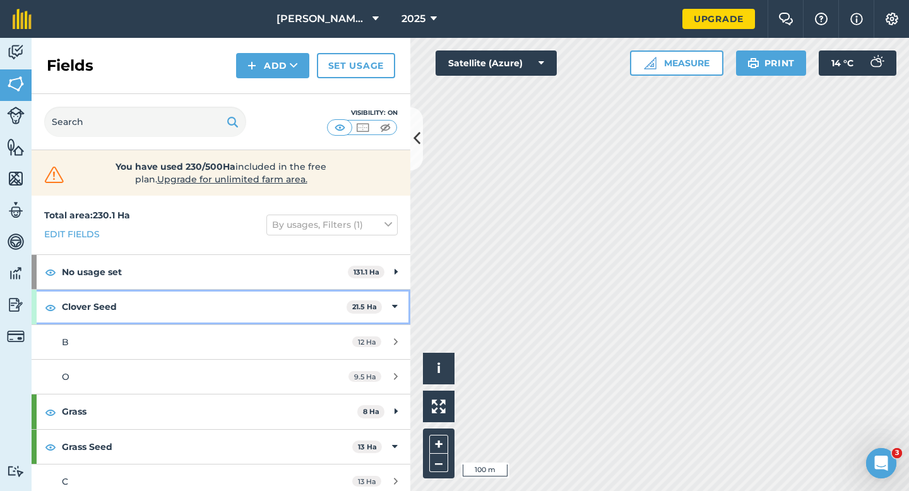
click at [390, 313] on div "Clover Seed 21.5 Ha" at bounding box center [221, 307] width 379 height 34
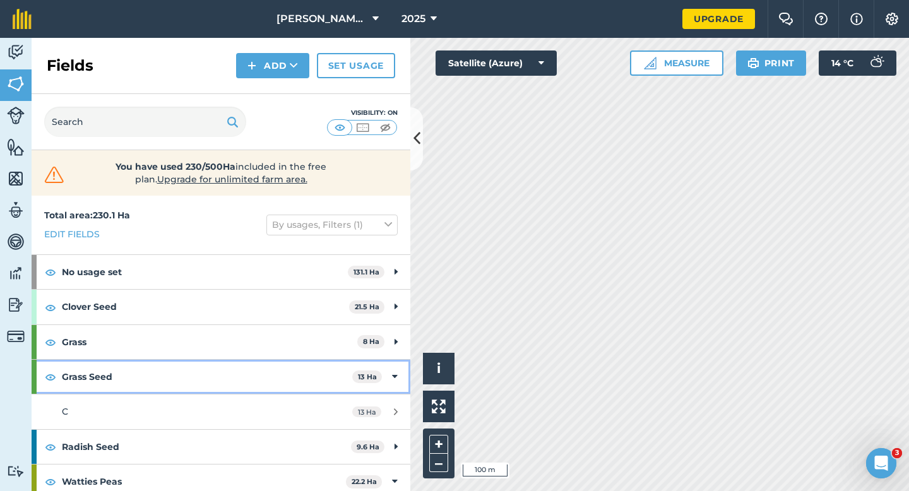
click at [393, 368] on div "Grass Seed 13 Ha" at bounding box center [221, 377] width 379 height 34
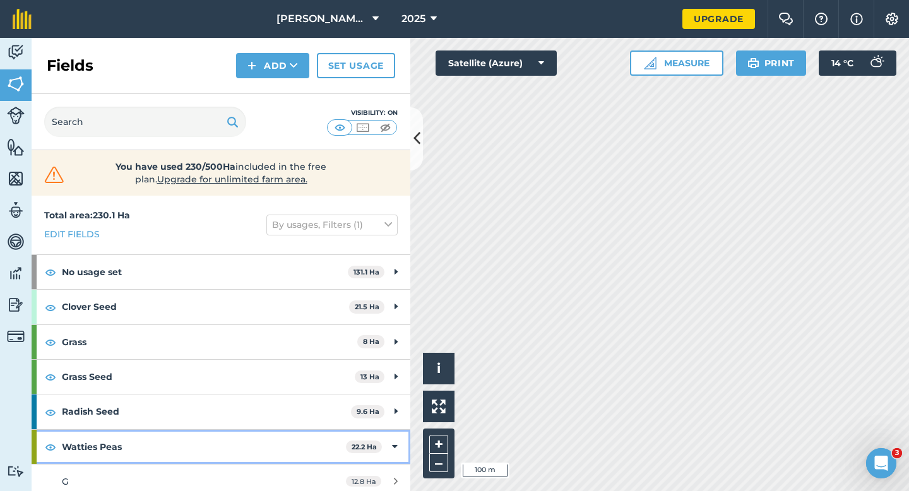
click at [393, 431] on div "Watties Peas 22.2 Ha" at bounding box center [221, 447] width 379 height 34
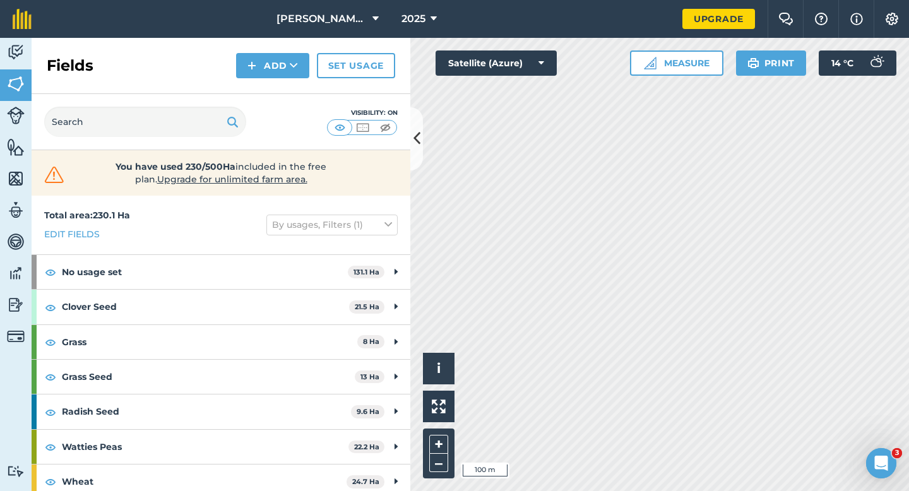
scroll to position [8, 0]
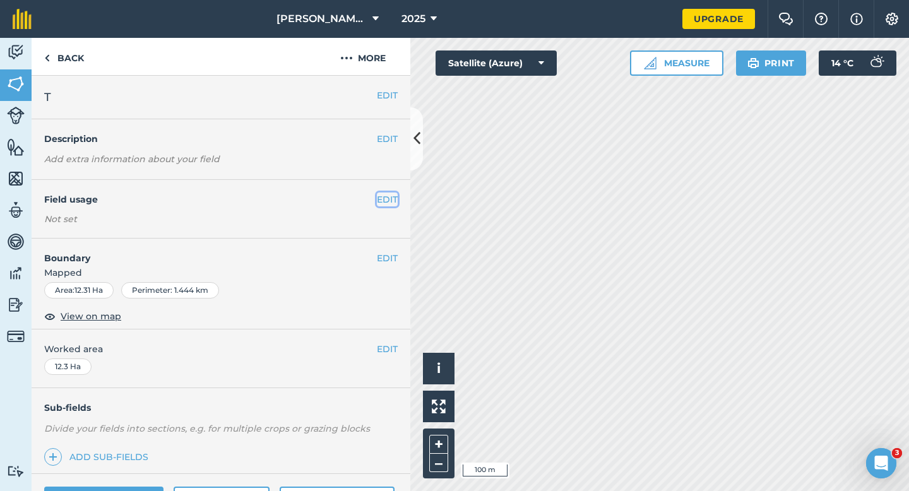
click at [379, 200] on button "EDIT" at bounding box center [387, 200] width 21 height 14
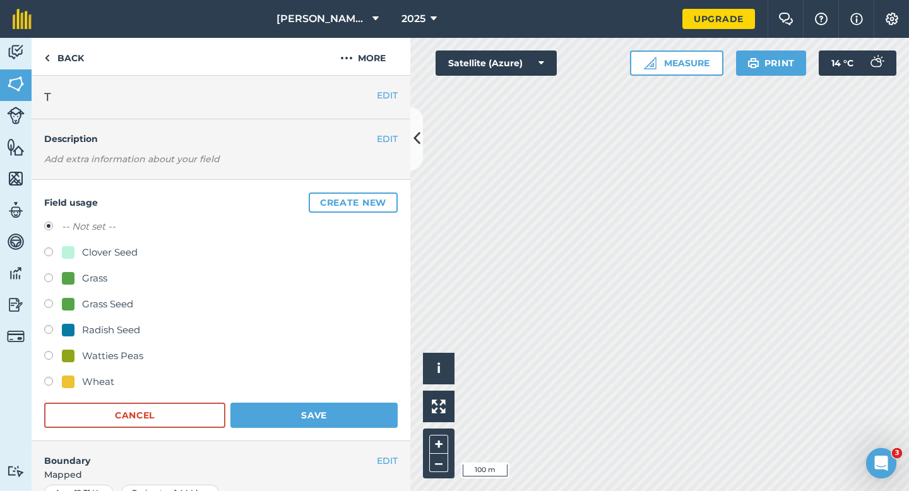
click at [103, 295] on div "-- Not set -- Clover Seed Grass Grass Seed Radish Seed Watties Peas Wheat" at bounding box center [221, 306] width 354 height 174
click at [103, 297] on div "Grass Seed" at bounding box center [107, 304] width 51 height 15
radio input "true"
radio input "false"
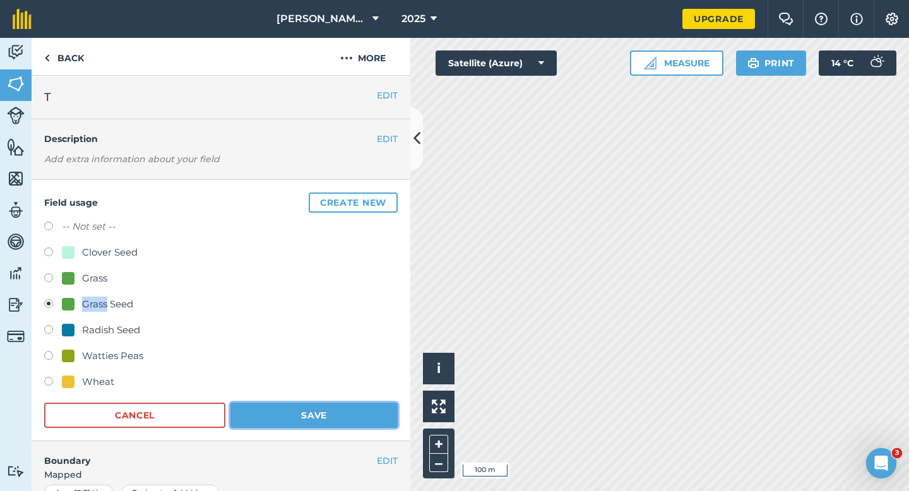
click at [284, 420] on button "Save" at bounding box center [313, 415] width 167 height 25
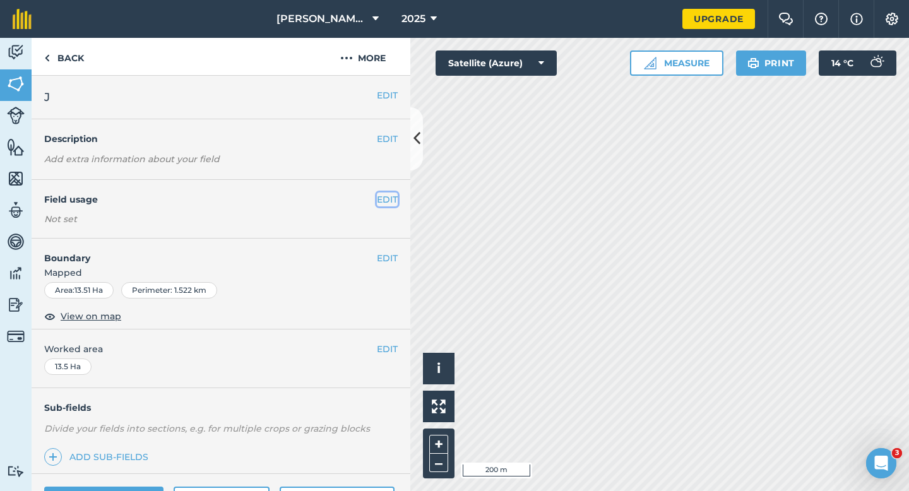
click at [388, 196] on button "EDIT" at bounding box center [387, 200] width 21 height 14
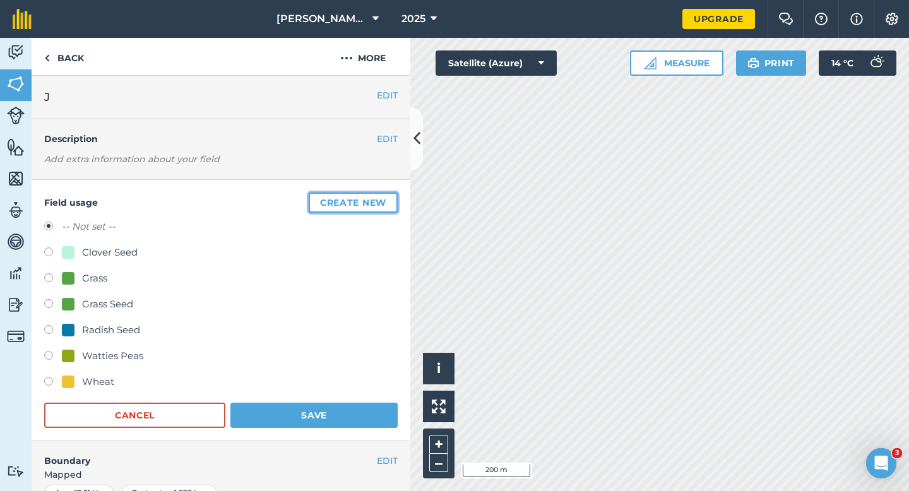
click at [388, 196] on button "Create new" at bounding box center [353, 203] width 89 height 20
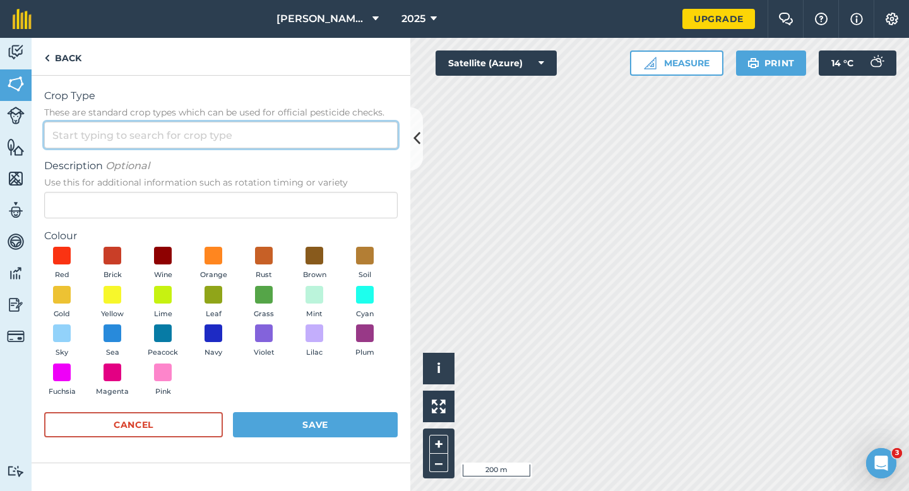
click at [355, 138] on input "Crop Type These are standard crop types which can be used for official pesticid…" at bounding box center [221, 135] width 354 height 27
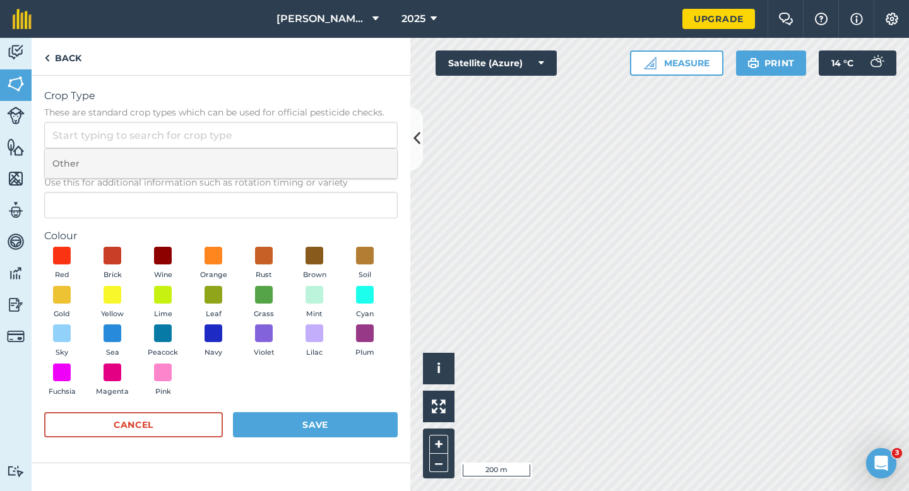
click at [355, 158] on li "Other" at bounding box center [221, 164] width 352 height 30
type input "Other"
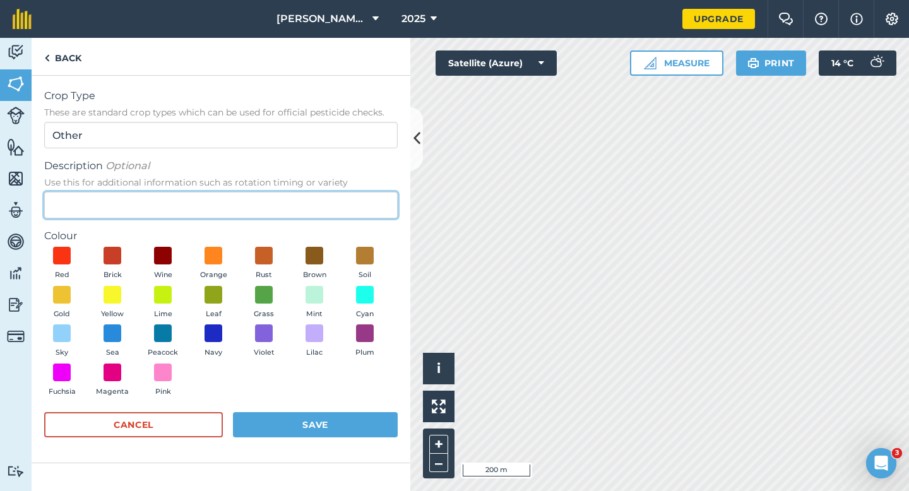
click at [356, 198] on input "Description Optional Use this for additional information such as rotation timin…" at bounding box center [221, 205] width 354 height 27
type input "Kale Seed"
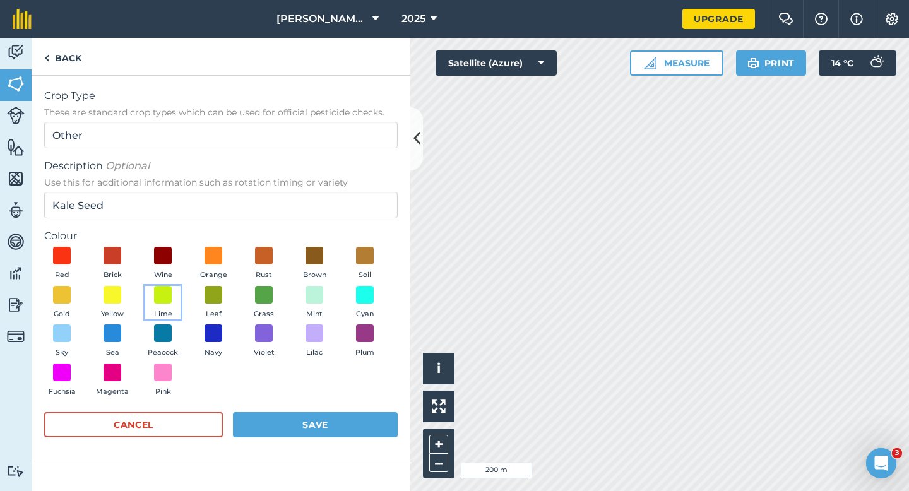
click at [176, 308] on button "Lime" at bounding box center [162, 303] width 35 height 34
click at [251, 410] on form "Crop Type These are standard crop types which can be used for official pesticid…" at bounding box center [221, 269] width 354 height 362
click at [256, 418] on button "Save" at bounding box center [315, 424] width 165 height 25
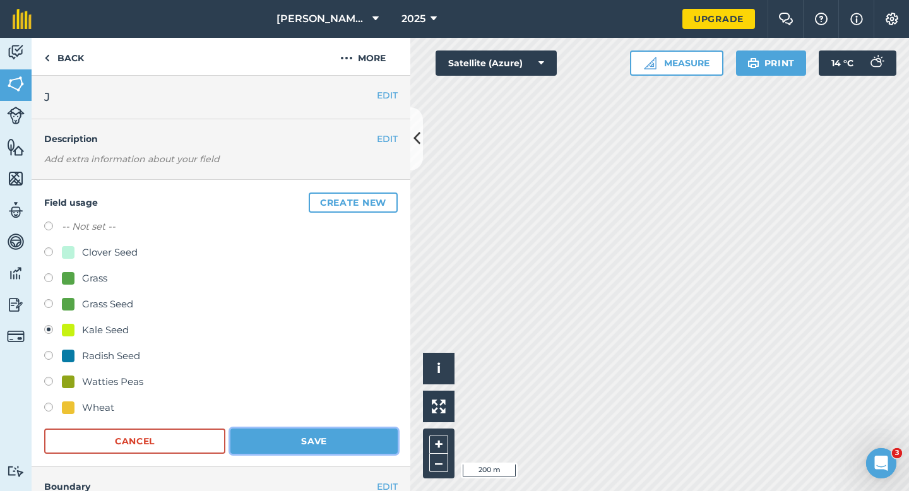
click at [333, 446] on button "Save" at bounding box center [313, 441] width 167 height 25
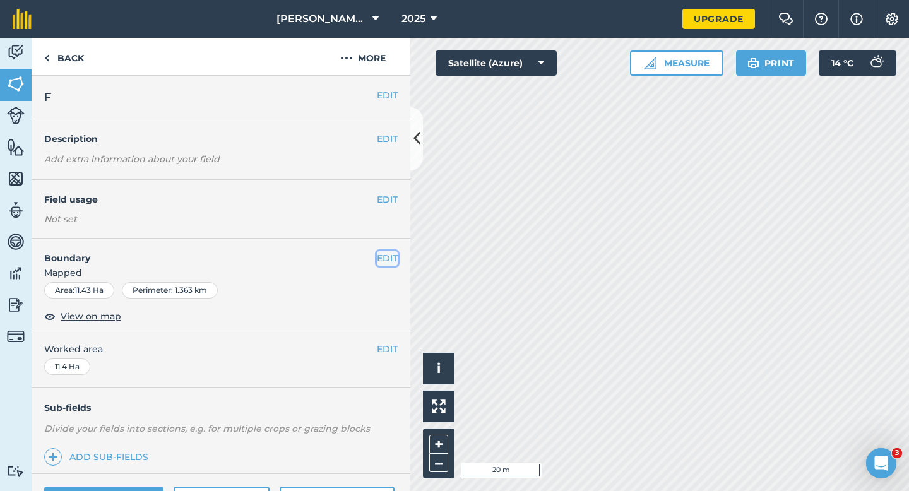
click at [398, 257] on div "EDIT Boundary Mapped Area : 11.43 Ha Perimeter : 1.363 km View on map" at bounding box center [221, 284] width 379 height 91
click at [384, 258] on button "EDIT" at bounding box center [387, 258] width 21 height 14
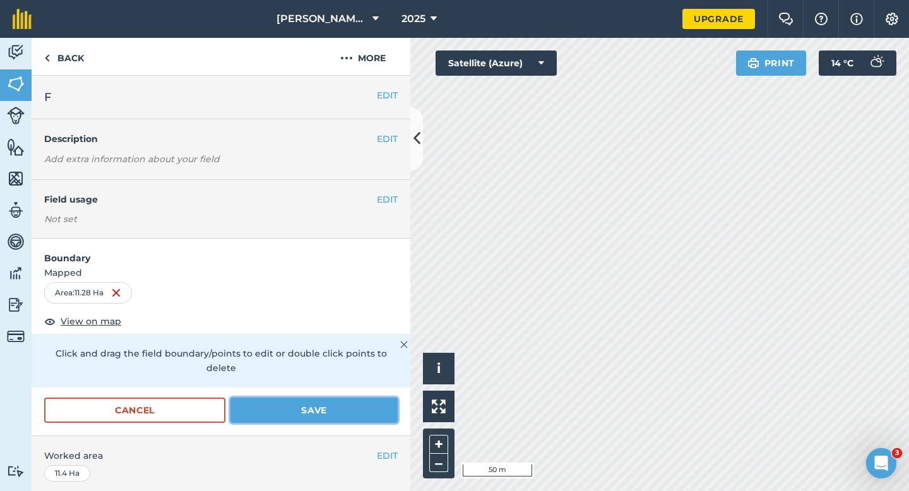
click at [359, 398] on button "Save" at bounding box center [313, 410] width 167 height 25
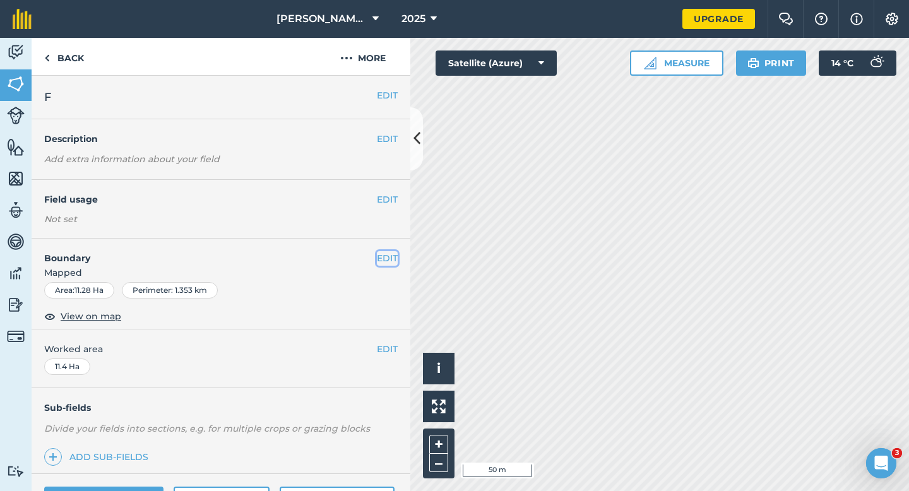
click at [386, 260] on button "EDIT" at bounding box center [387, 258] width 21 height 14
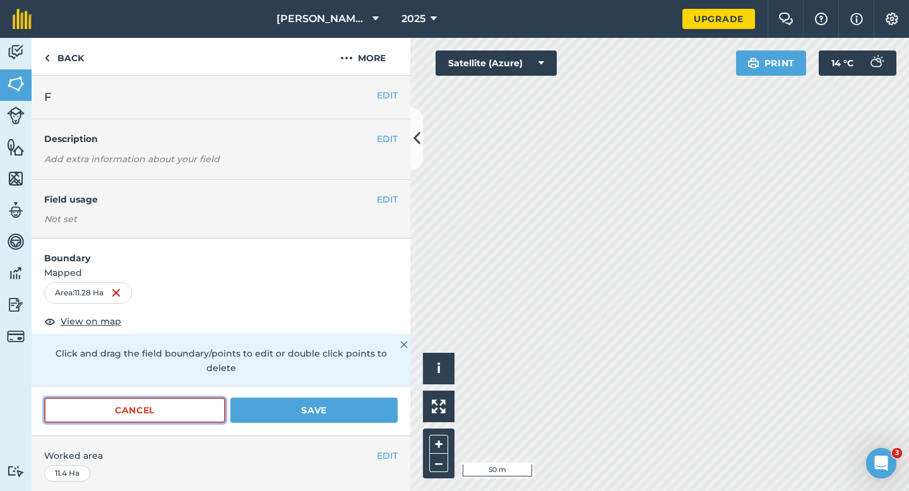
click at [171, 398] on button "Cancel" at bounding box center [134, 410] width 181 height 25
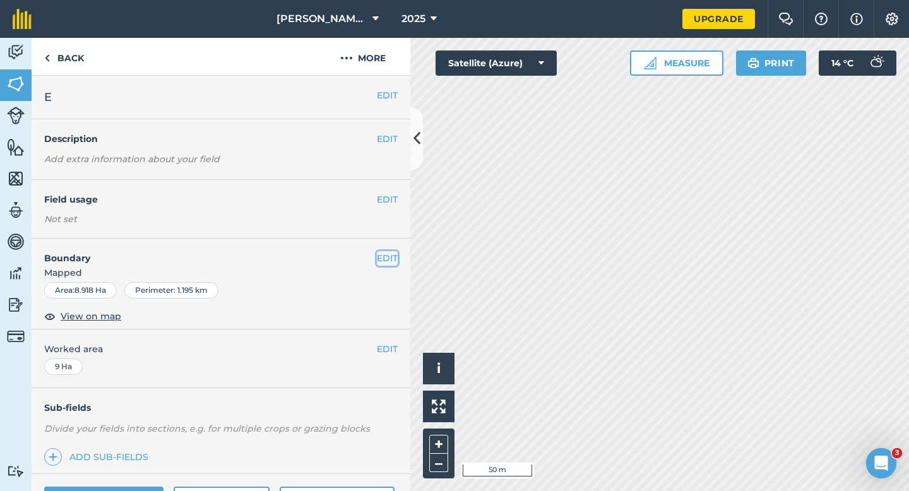
click at [379, 253] on button "EDIT" at bounding box center [387, 258] width 21 height 14
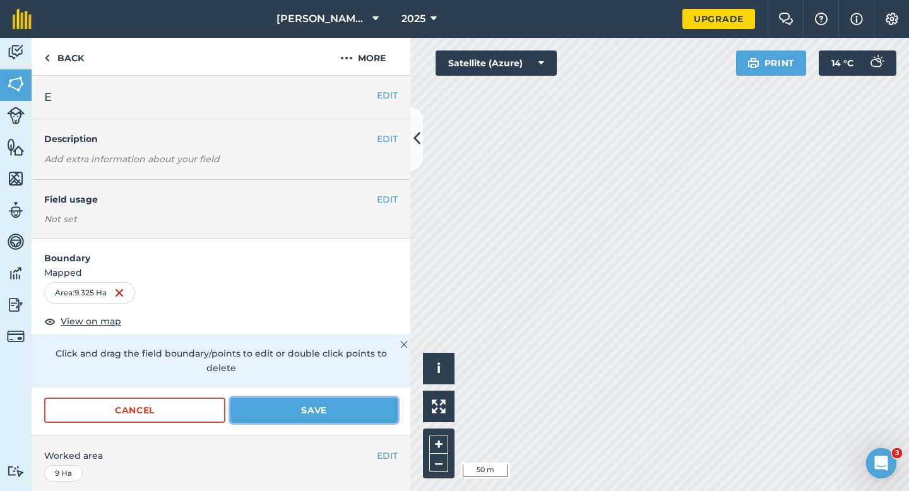
click at [339, 398] on button "Save" at bounding box center [313, 410] width 167 height 25
